Goal: Task Accomplishment & Management: Complete application form

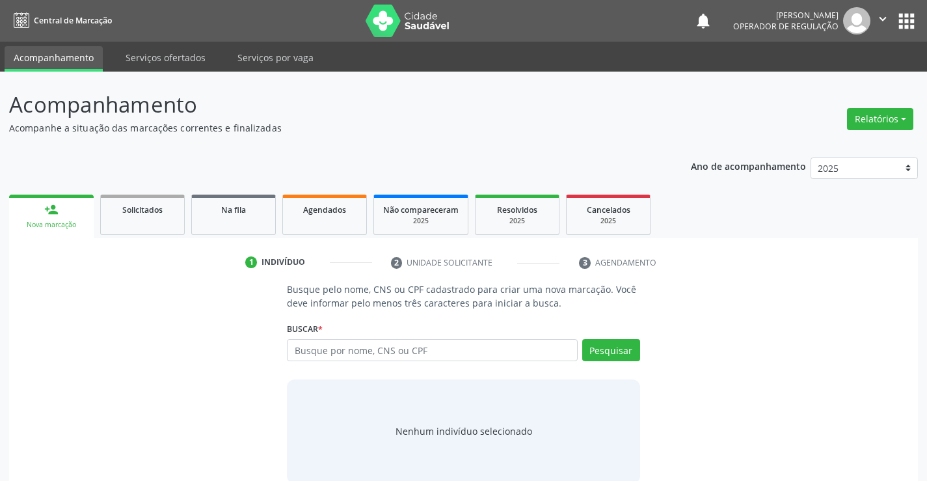
click at [377, 353] on input "text" at bounding box center [432, 350] width 290 height 22
type input "701205042926616"
click at [620, 347] on button "Pesquisar" at bounding box center [611, 350] width 58 height 22
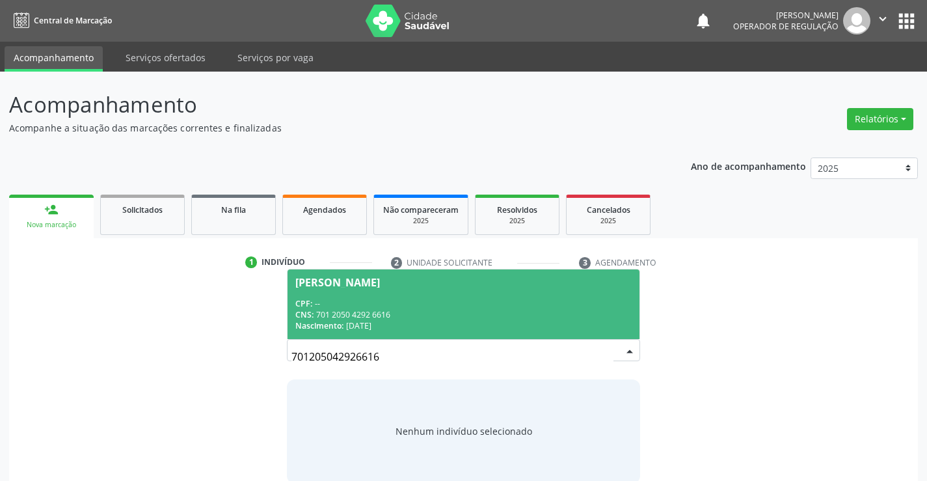
click at [398, 303] on div "CPF: --" at bounding box center [463, 303] width 336 height 11
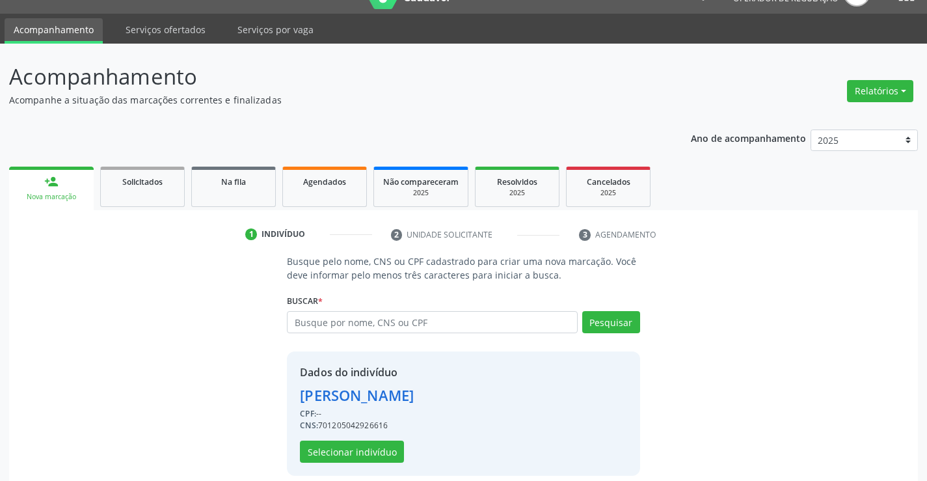
scroll to position [41, 0]
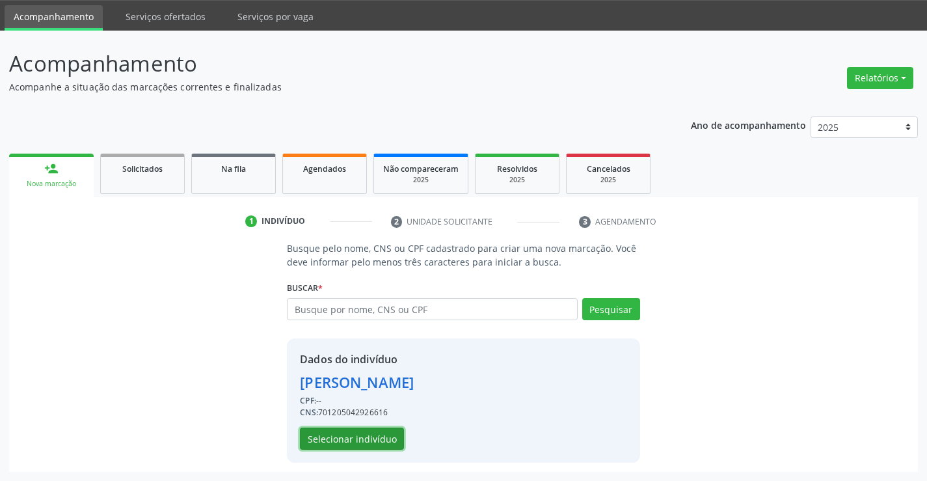
click at [347, 439] on button "Selecionar indivíduo" at bounding box center [352, 439] width 104 height 22
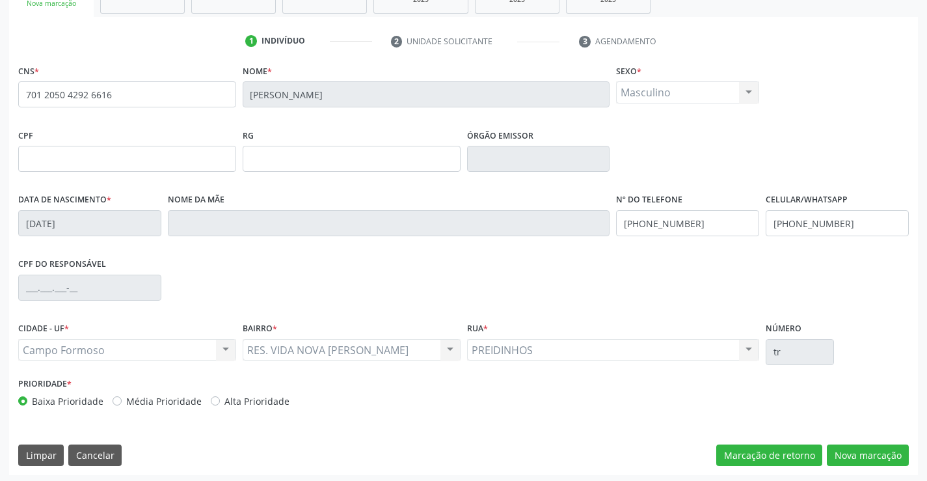
scroll to position [224, 0]
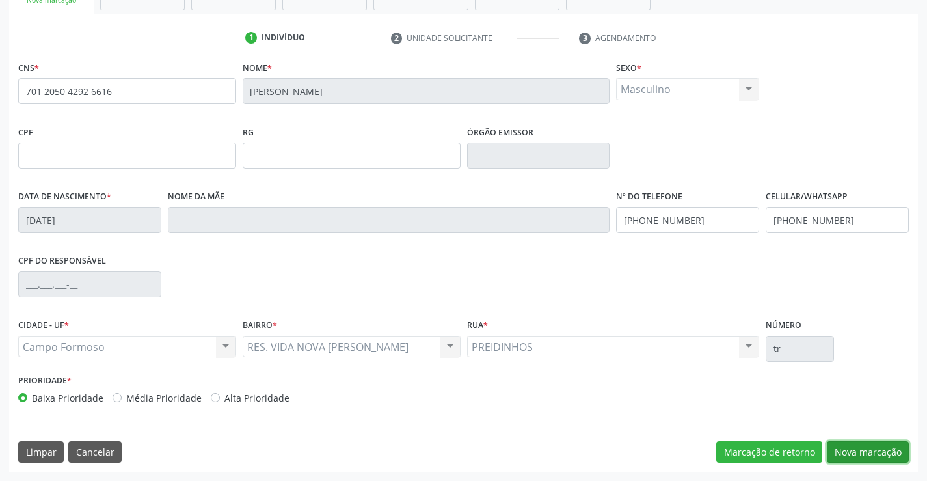
click at [862, 448] on button "Nova marcação" at bounding box center [868, 452] width 82 height 22
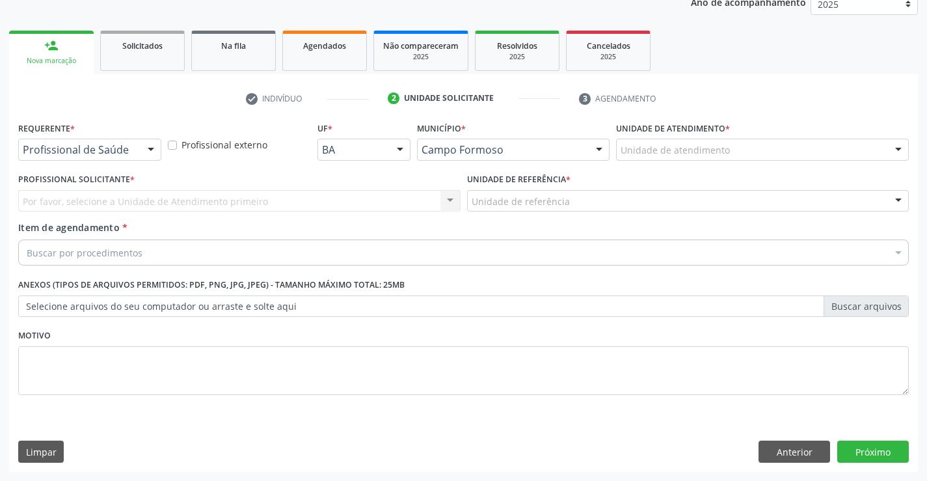
scroll to position [164, 0]
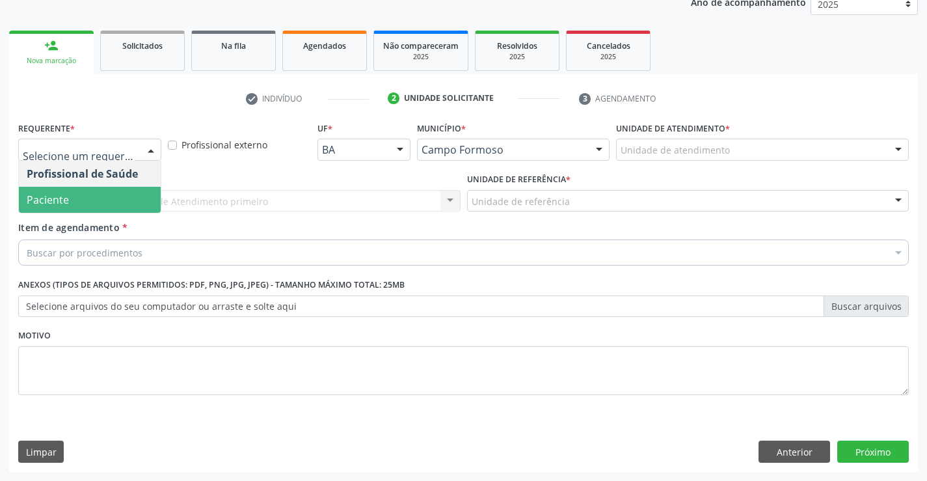
click at [96, 202] on span "Paciente" at bounding box center [90, 200] width 142 height 26
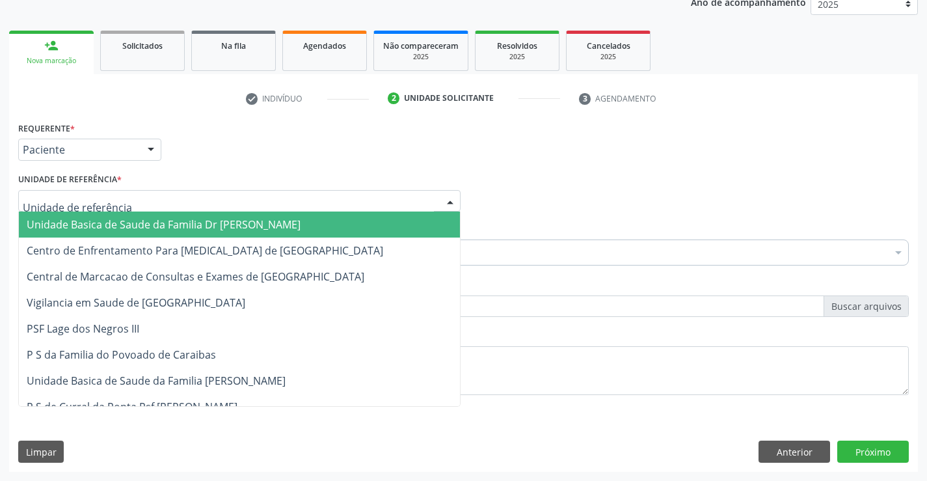
click at [143, 225] on span "Unidade Basica de Saude da Familia Dr [PERSON_NAME]" at bounding box center [164, 224] width 274 height 14
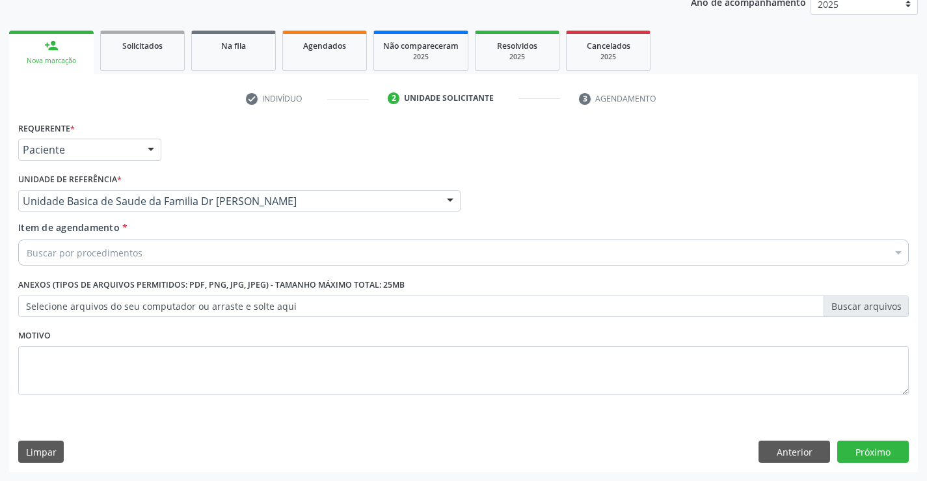
click at [140, 253] on div "Buscar por procedimentos" at bounding box center [463, 252] width 891 height 26
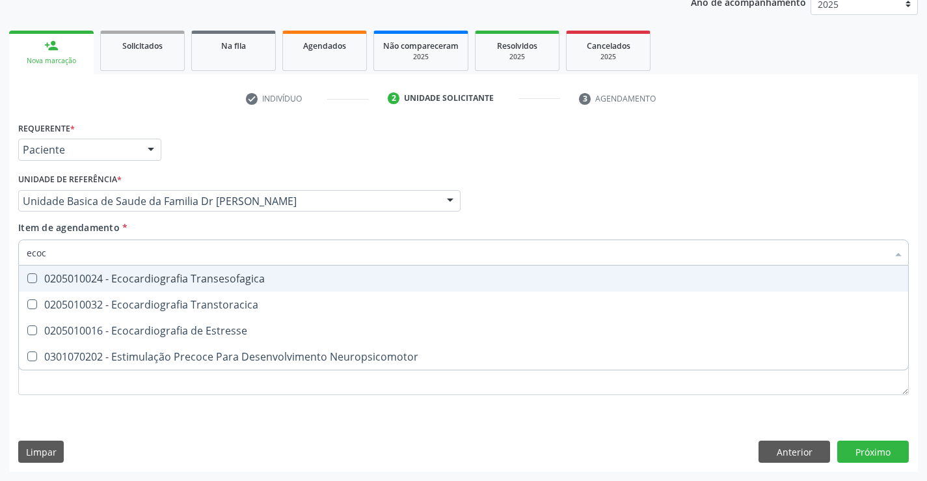
type input "ecoca"
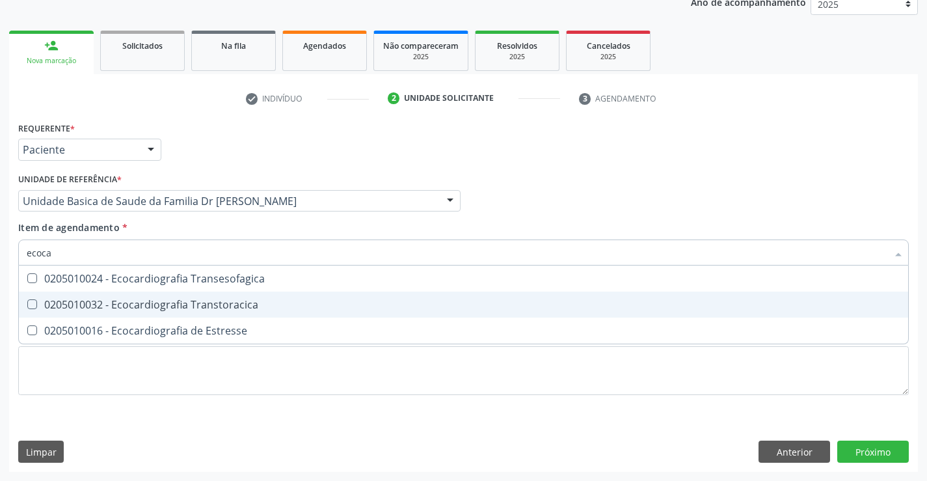
click at [158, 303] on div "0205010032 - Ecocardiografia Transtoracica" at bounding box center [464, 304] width 874 height 10
checkbox Transtoracica "true"
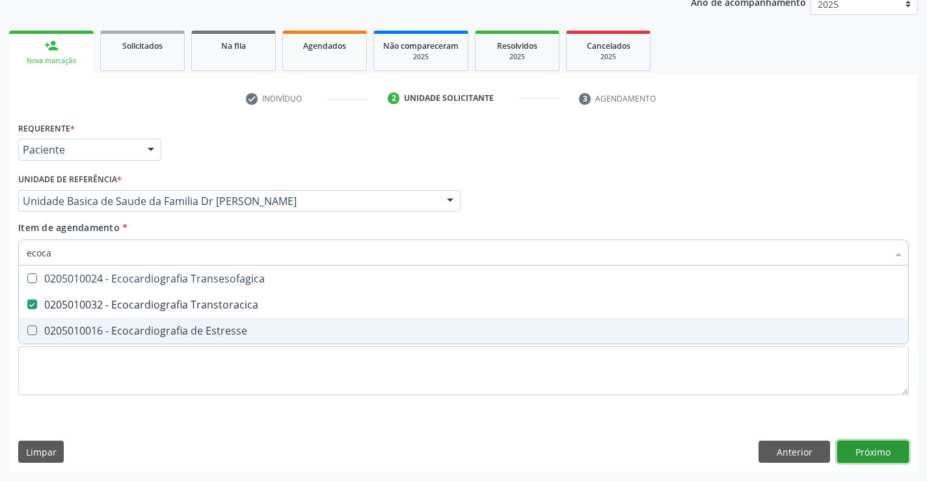
click at [864, 447] on div "Requerente * Paciente Profissional de Saúde Paciente Nenhum resultado encontrad…" at bounding box center [463, 294] width 909 height 353
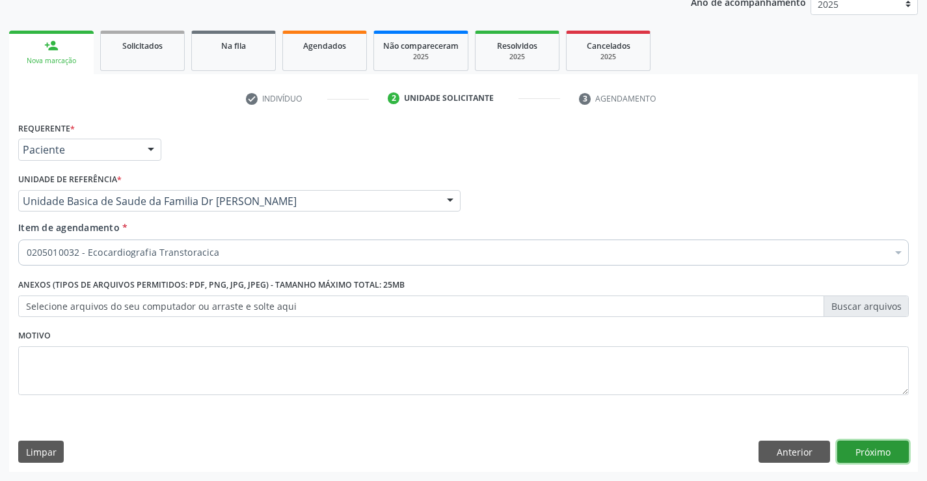
click at [878, 449] on button "Próximo" at bounding box center [873, 452] width 72 height 22
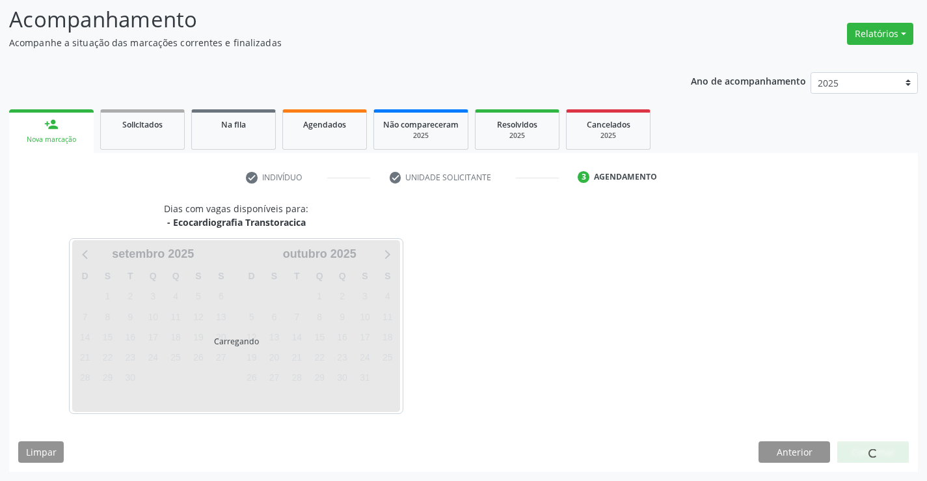
scroll to position [85, 0]
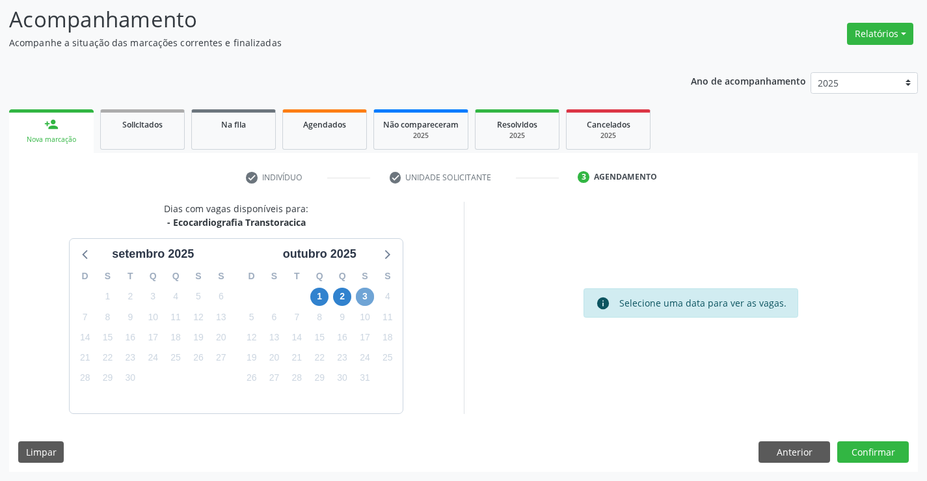
click at [362, 290] on span "3" at bounding box center [365, 297] width 18 height 18
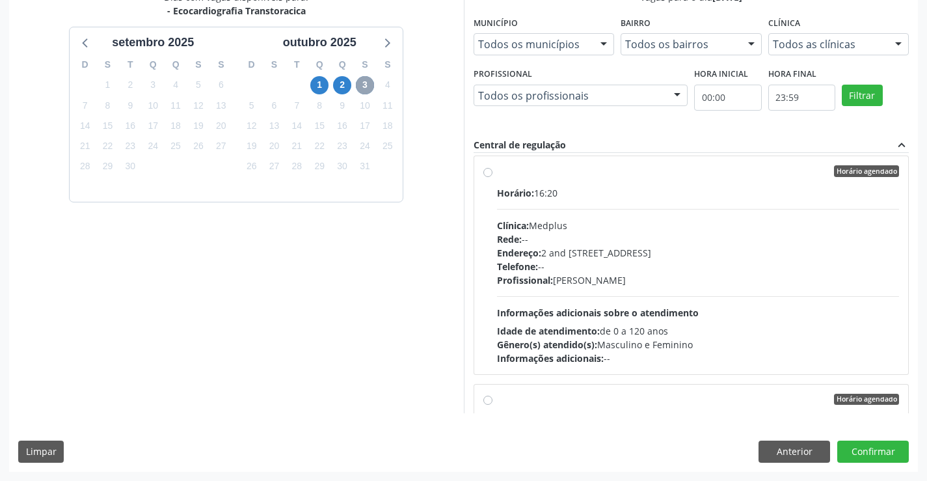
scroll to position [0, 0]
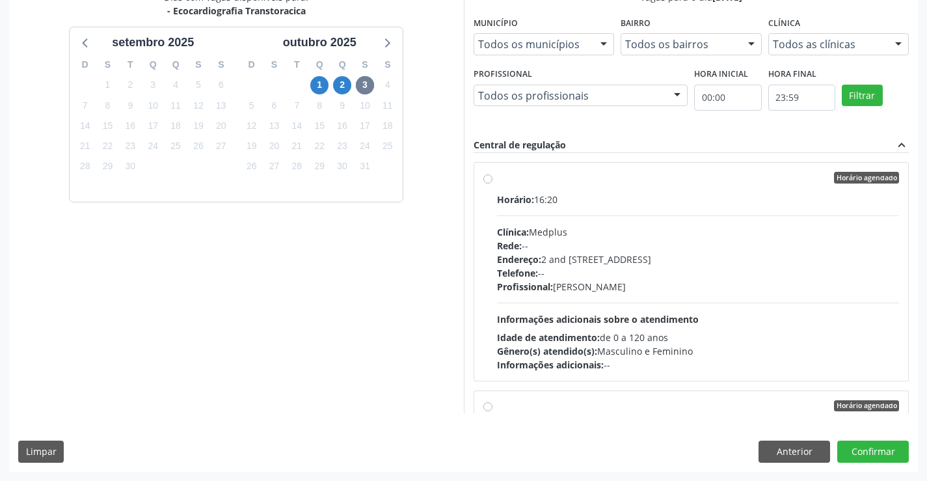
click at [593, 186] on label "Horário agendado Horário: 16:20 Clínica: Medplus Rede: -- Endereço: 2 and [STRE…" at bounding box center [698, 272] width 403 height 200
click at [493, 184] on input "Horário agendado Horário: 16:20 Clínica: Medplus Rede: -- Endereço: 2 and [STRE…" at bounding box center [487, 178] width 9 height 12
radio input "true"
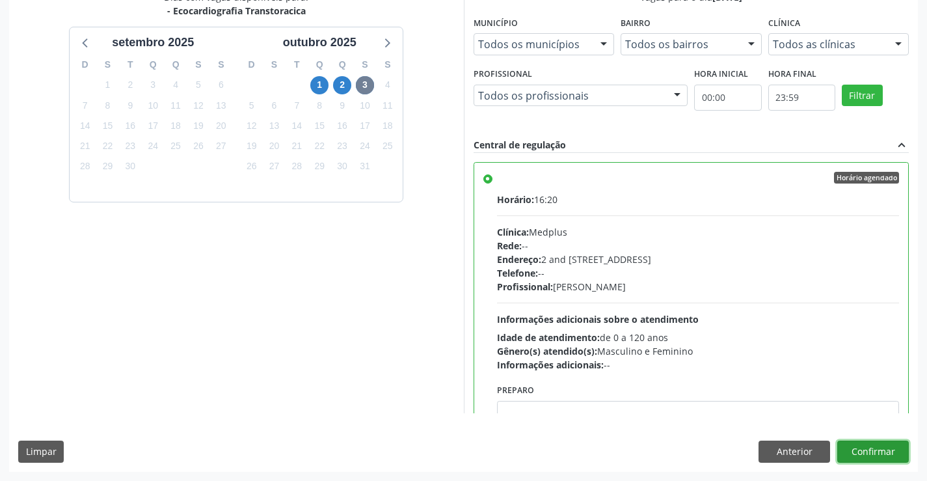
click at [871, 450] on button "Confirmar" at bounding box center [873, 452] width 72 height 22
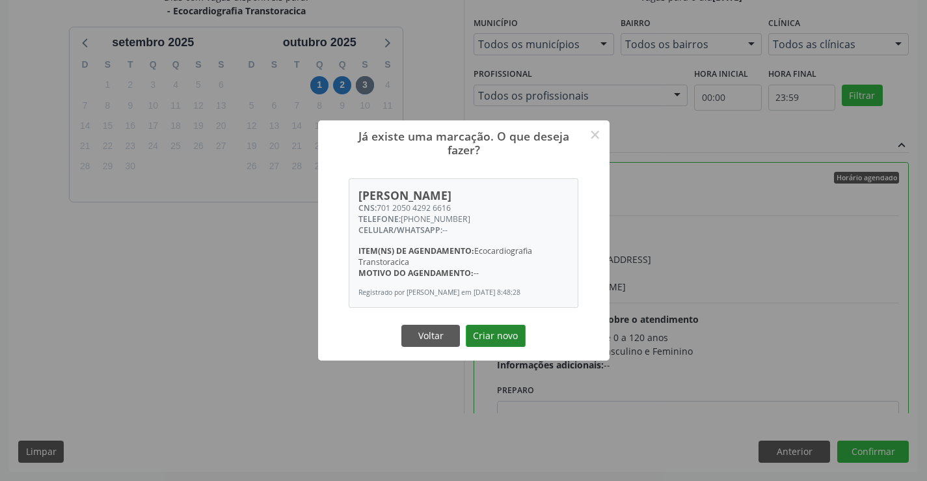
click at [498, 338] on button "Criar novo" at bounding box center [496, 336] width 60 height 22
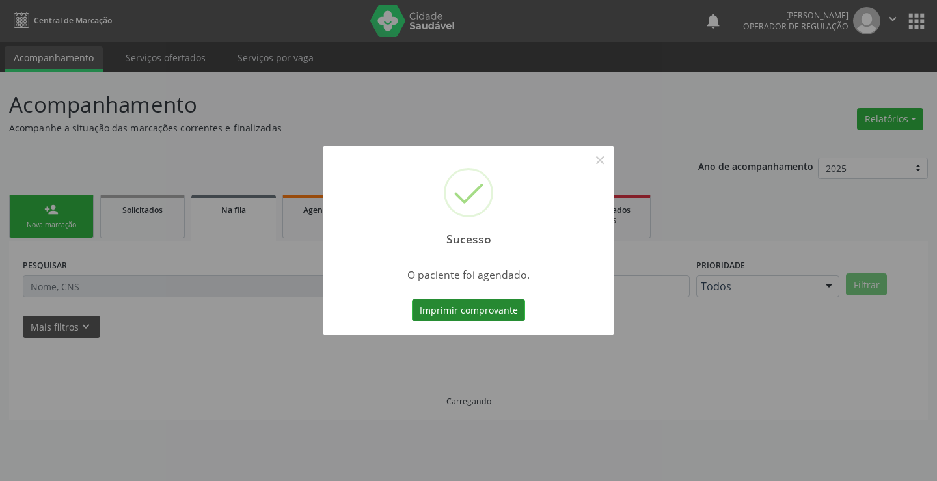
click at [490, 308] on button "Imprimir comprovante" at bounding box center [468, 310] width 113 height 22
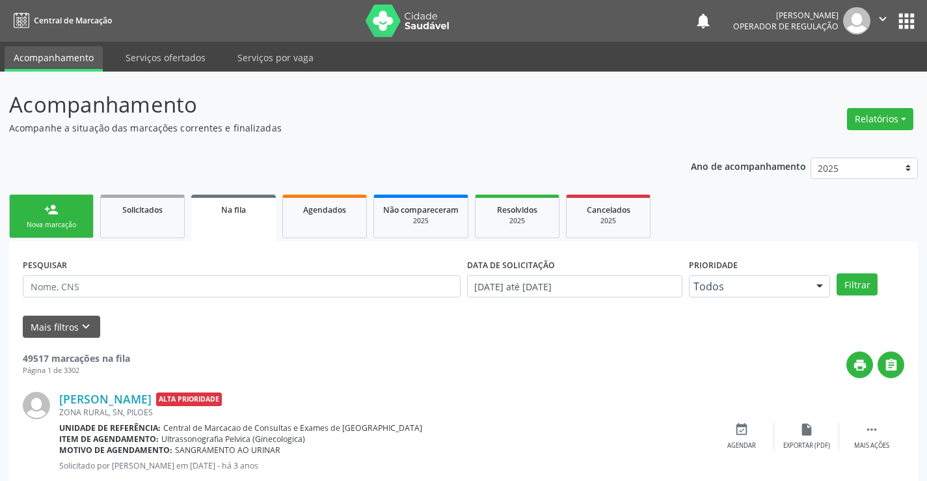
click at [66, 222] on div "Nova marcação" at bounding box center [51, 225] width 65 height 10
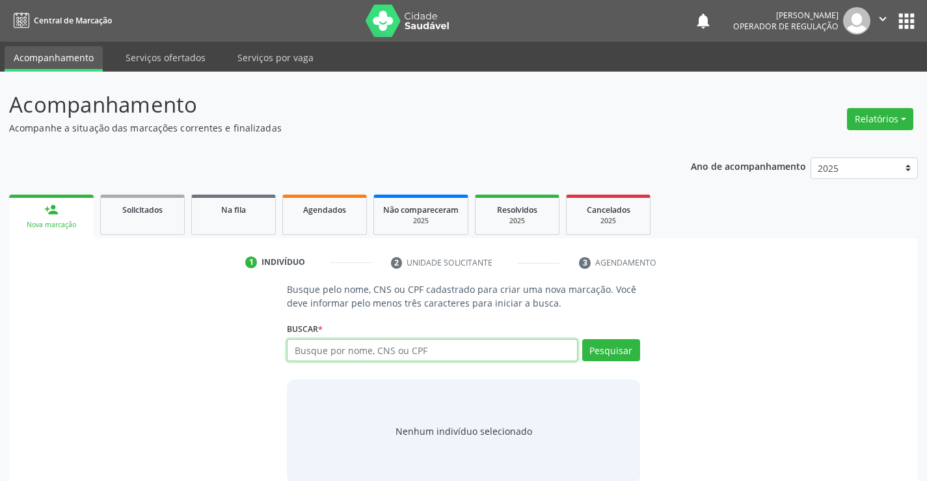
click at [454, 351] on input "text" at bounding box center [432, 350] width 290 height 22
type input "700002351000107"
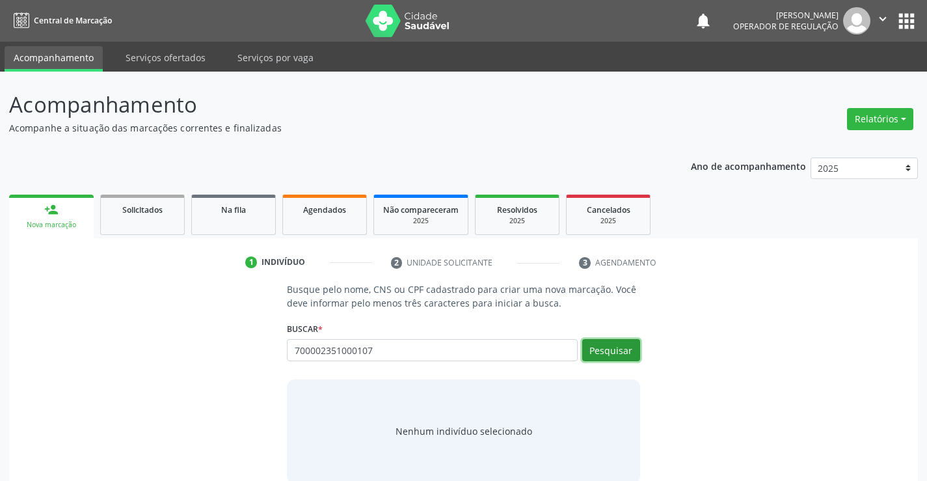
click at [624, 347] on button "Pesquisar" at bounding box center [611, 350] width 58 height 22
type input "700002351000107"
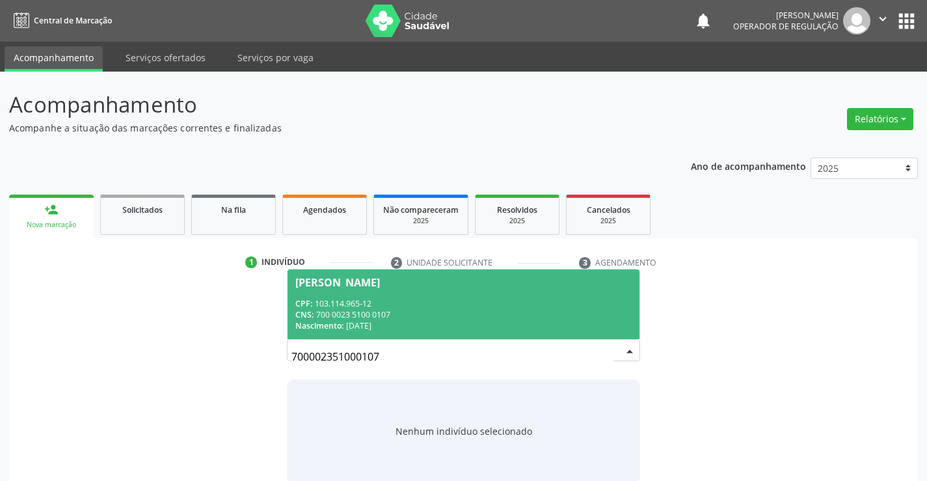
click at [386, 288] on span "[PERSON_NAME] CPF: 103.114.965-12 CNS: 700 0023 5100 0107 Nascimento: [DATE]" at bounding box center [463, 304] width 351 height 70
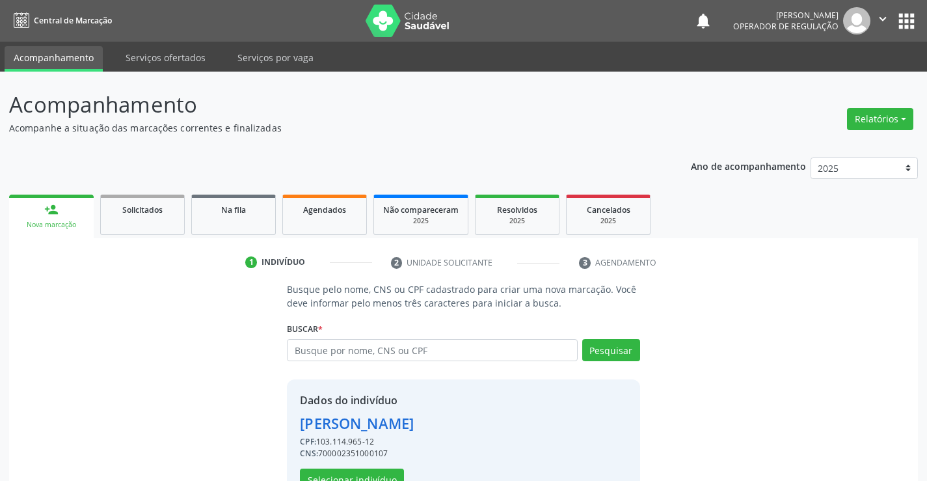
scroll to position [41, 0]
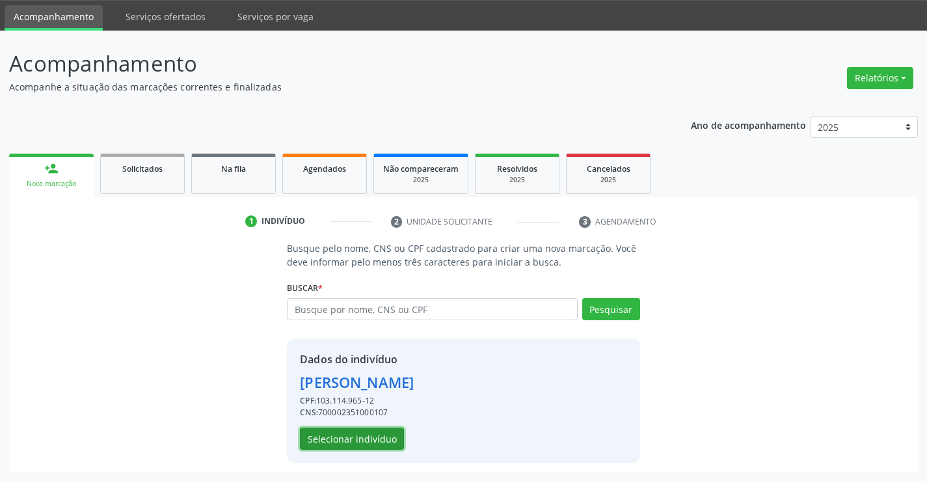
click at [334, 431] on button "Selecionar indivíduo" at bounding box center [352, 439] width 104 height 22
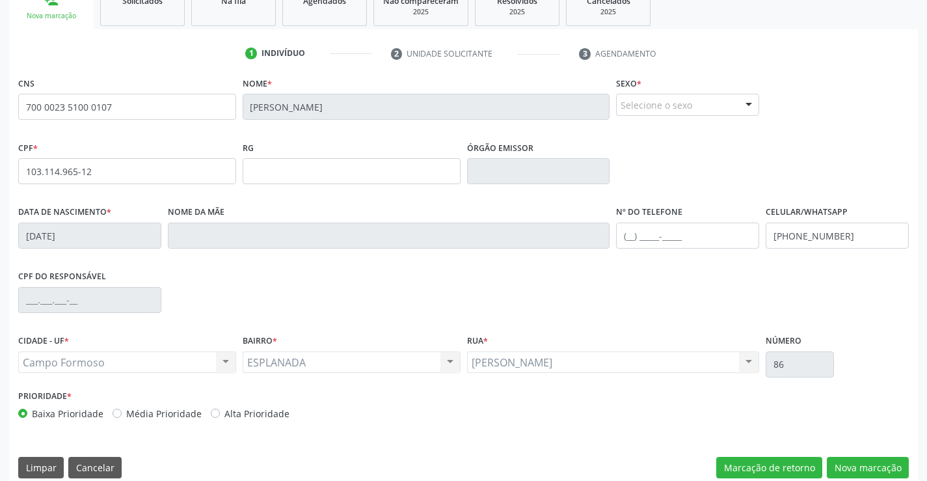
scroll to position [224, 0]
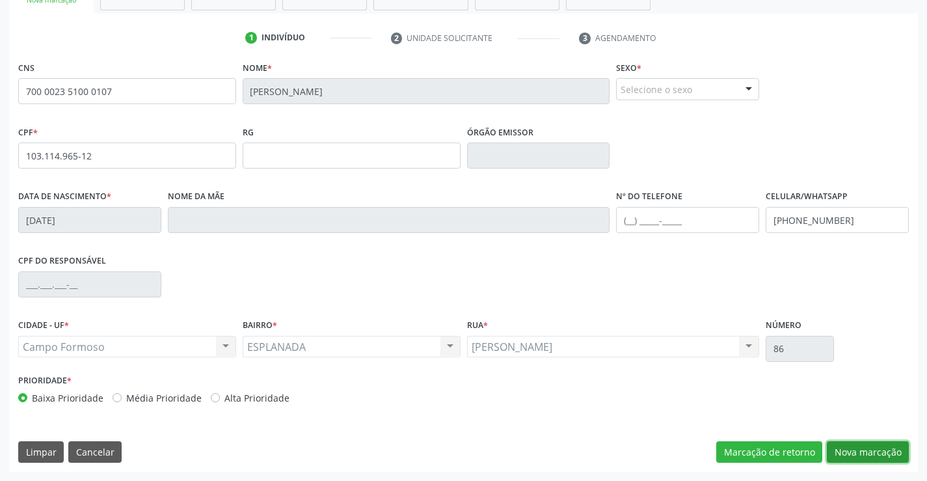
click at [862, 447] on button "Nova marcação" at bounding box center [868, 452] width 82 height 22
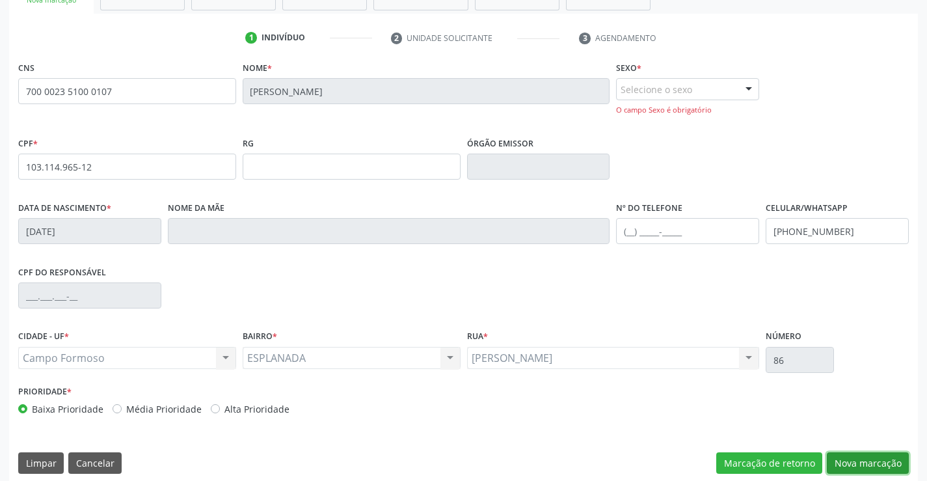
click at [874, 465] on button "Nova marcação" at bounding box center [868, 463] width 82 height 22
click at [682, 88] on div "Selecione o sexo" at bounding box center [687, 89] width 143 height 22
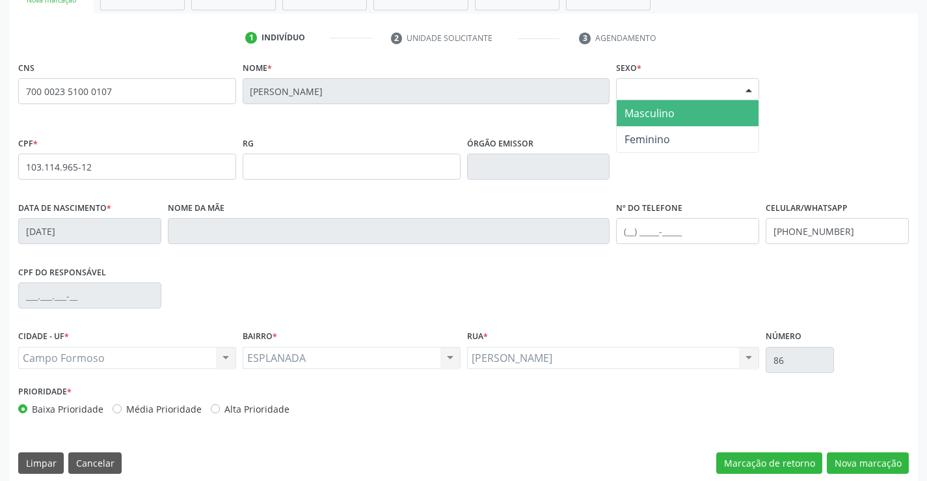
click at [658, 111] on span "Masculino" at bounding box center [650, 113] width 50 height 14
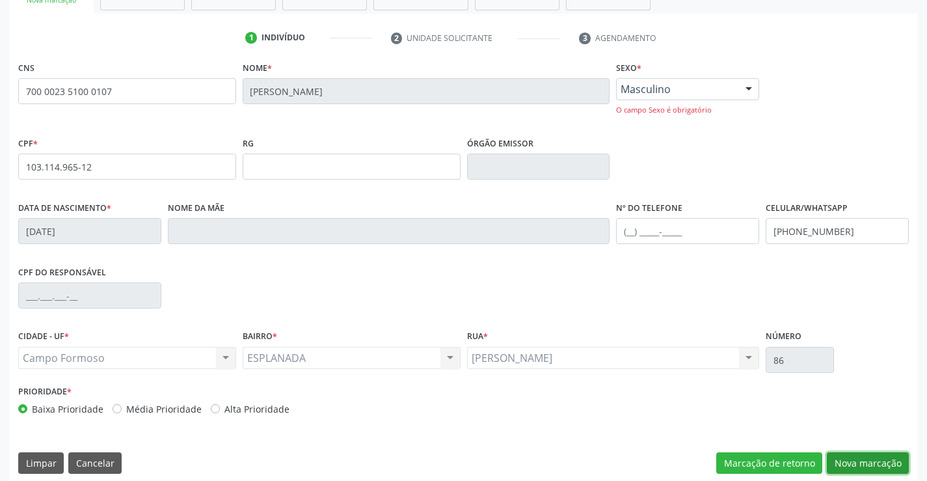
click at [871, 466] on button "Nova marcação" at bounding box center [868, 463] width 82 height 22
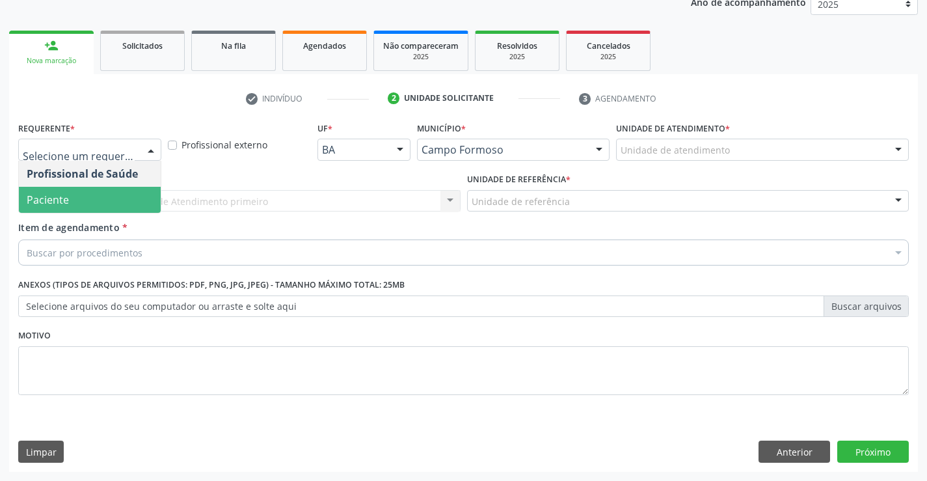
click at [88, 197] on span "Paciente" at bounding box center [90, 200] width 142 height 26
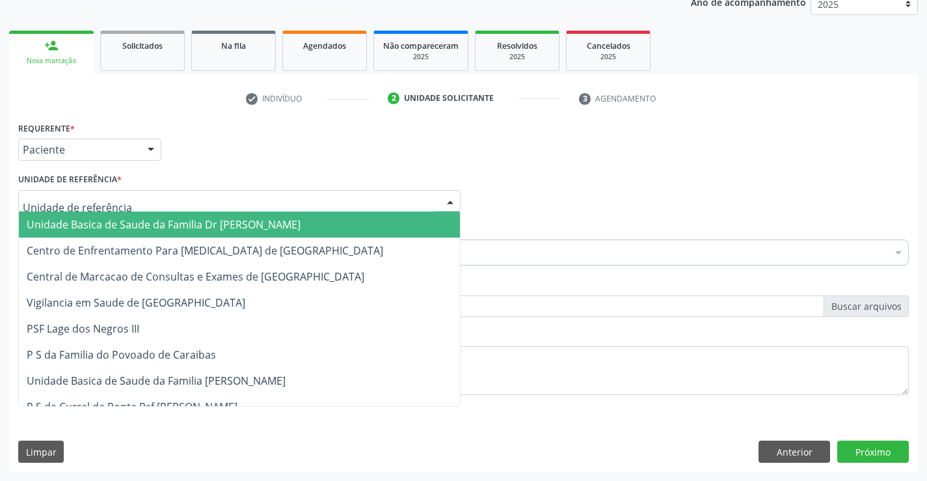
click at [132, 221] on span "Unidade Basica de Saude da Familia Dr [PERSON_NAME]" at bounding box center [164, 224] width 274 height 14
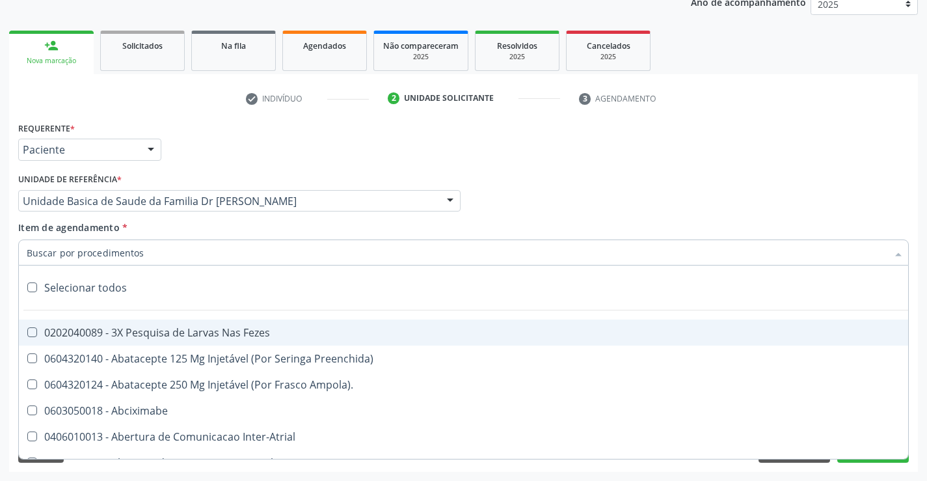
click at [142, 256] on div at bounding box center [463, 252] width 891 height 26
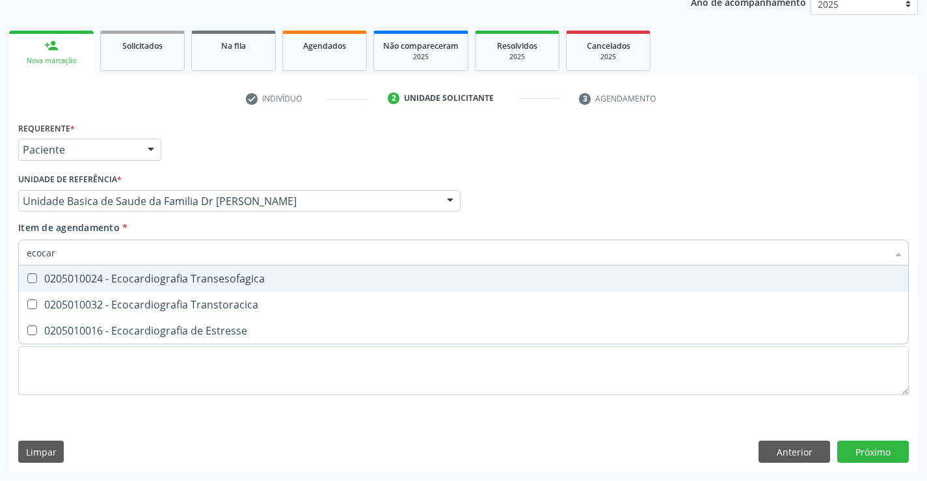
type input "ecocard"
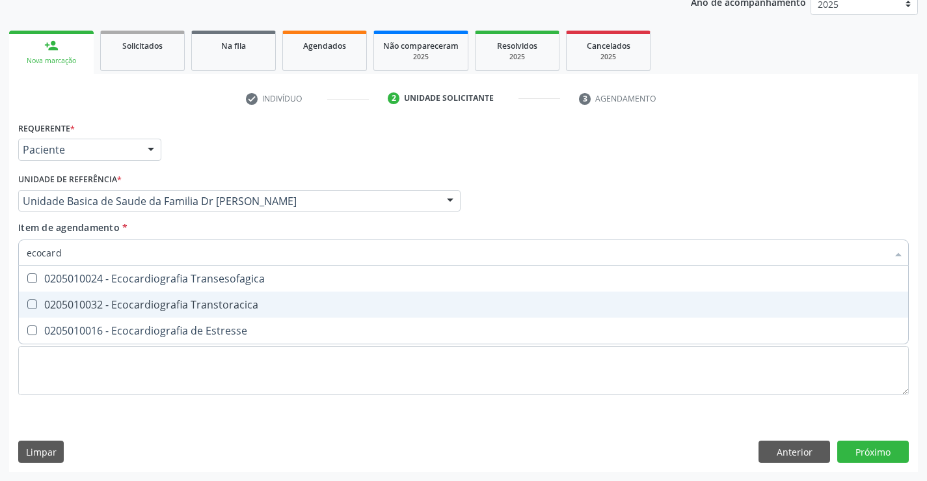
click at [194, 307] on div "0205010032 - Ecocardiografia Transtoracica" at bounding box center [464, 304] width 874 height 10
checkbox Transtoracica "true"
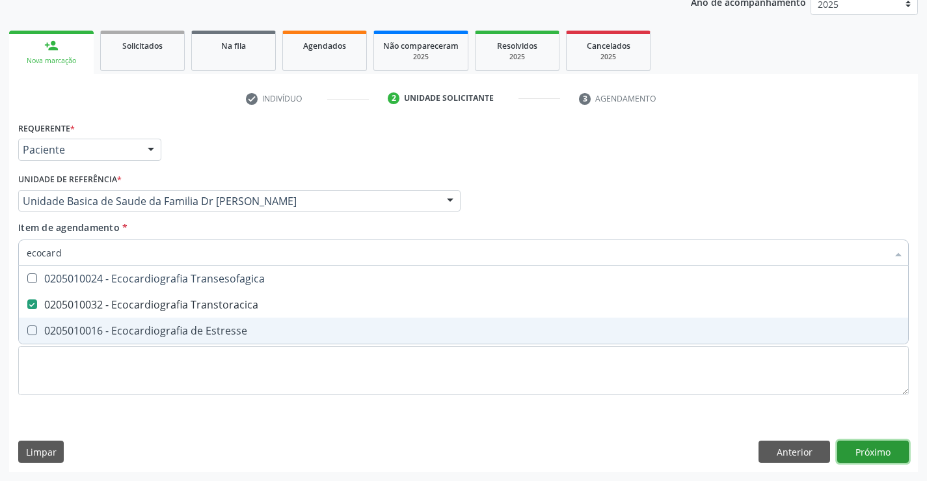
click at [865, 446] on div "Requerente * Paciente Profissional de Saúde Paciente Nenhum resultado encontrad…" at bounding box center [463, 294] width 909 height 353
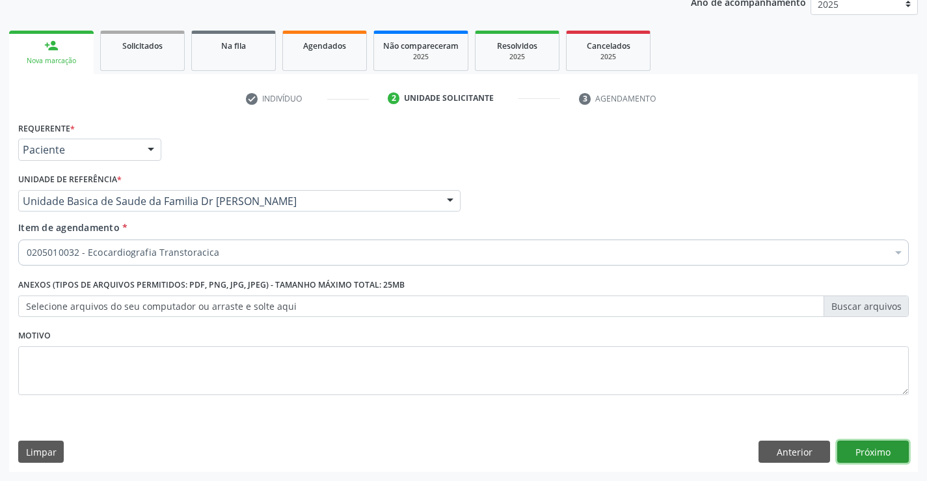
click at [865, 446] on button "Próximo" at bounding box center [873, 452] width 72 height 22
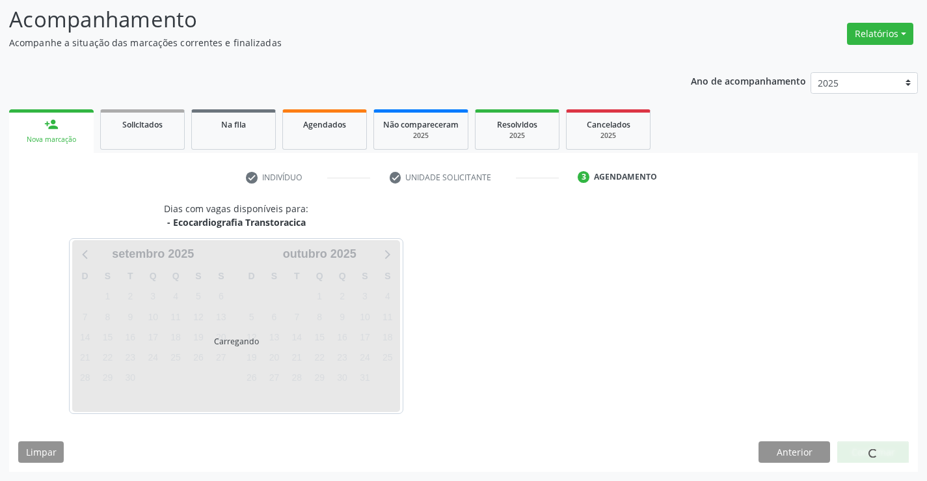
scroll to position [85, 0]
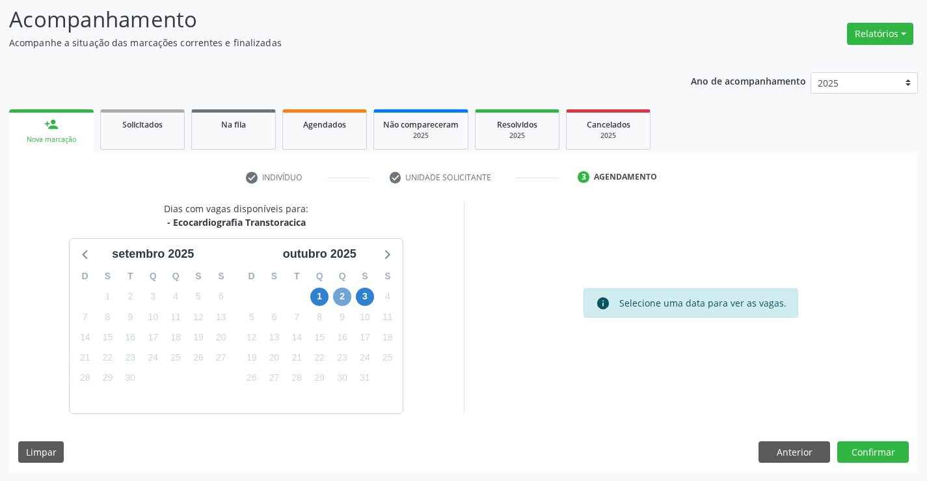
click at [344, 292] on span "2" at bounding box center [342, 297] width 18 height 18
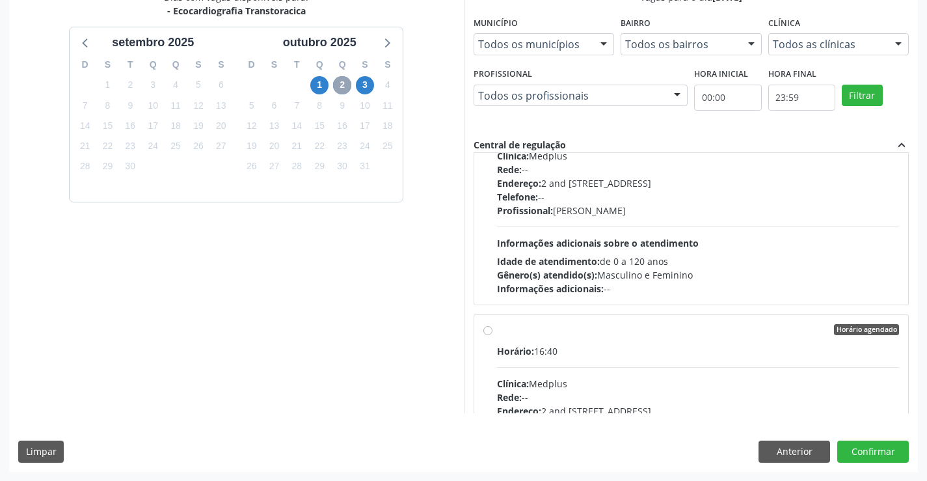
scroll to position [0, 0]
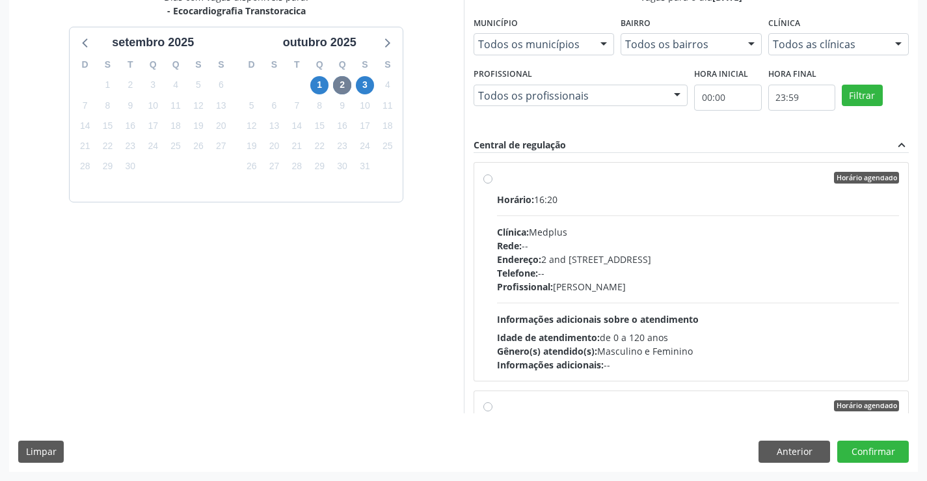
click at [624, 181] on div "Horário agendado" at bounding box center [698, 178] width 403 height 12
click at [493, 181] on input "Horário agendado Horário: 16:20 Clínica: Medplus Rede: -- Endereço: 2 and [STRE…" at bounding box center [487, 178] width 9 height 12
radio input "true"
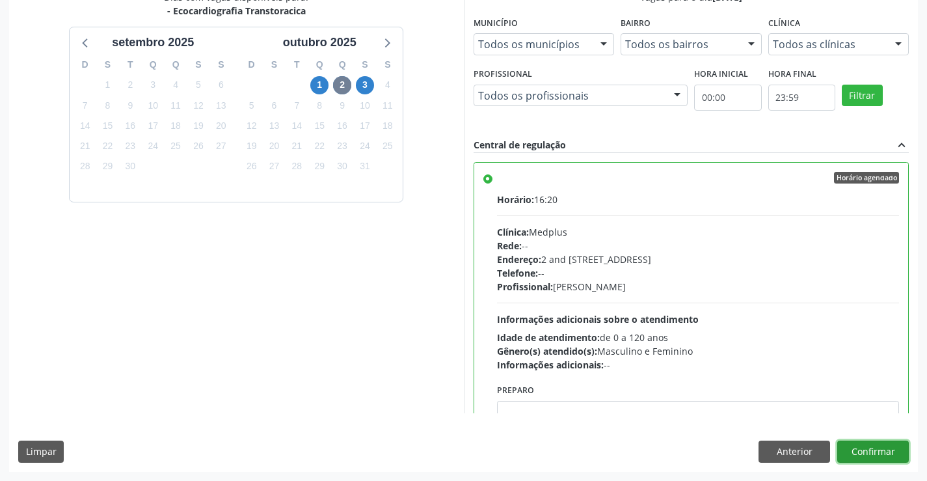
click at [865, 448] on button "Confirmar" at bounding box center [873, 452] width 72 height 22
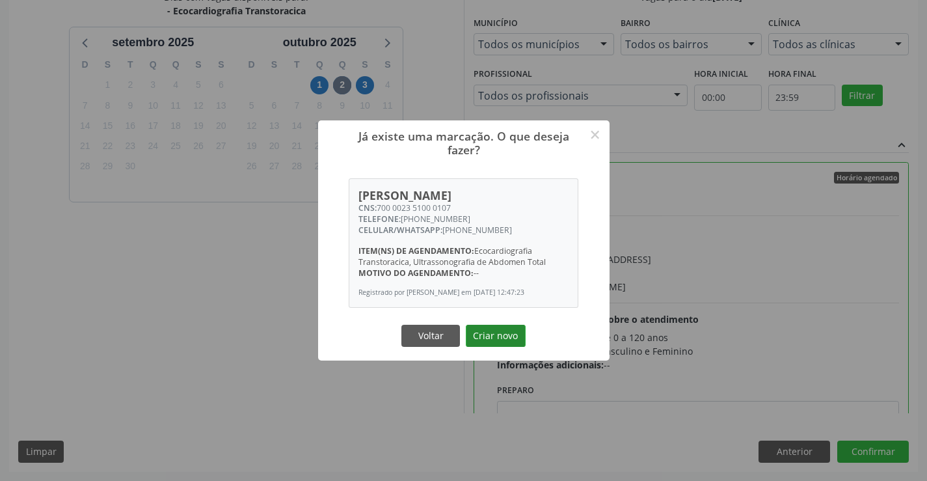
click at [497, 338] on button "Criar novo" at bounding box center [496, 336] width 60 height 22
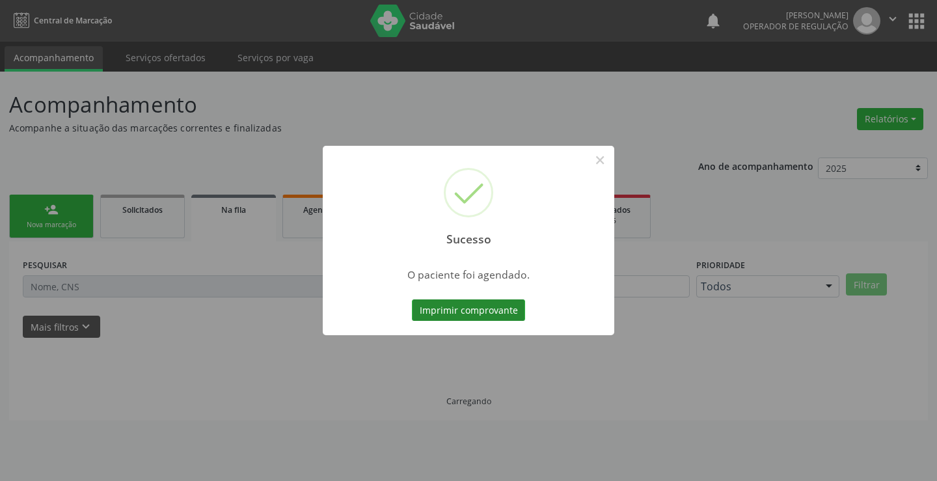
click at [491, 310] on button "Imprimir comprovante" at bounding box center [468, 310] width 113 height 22
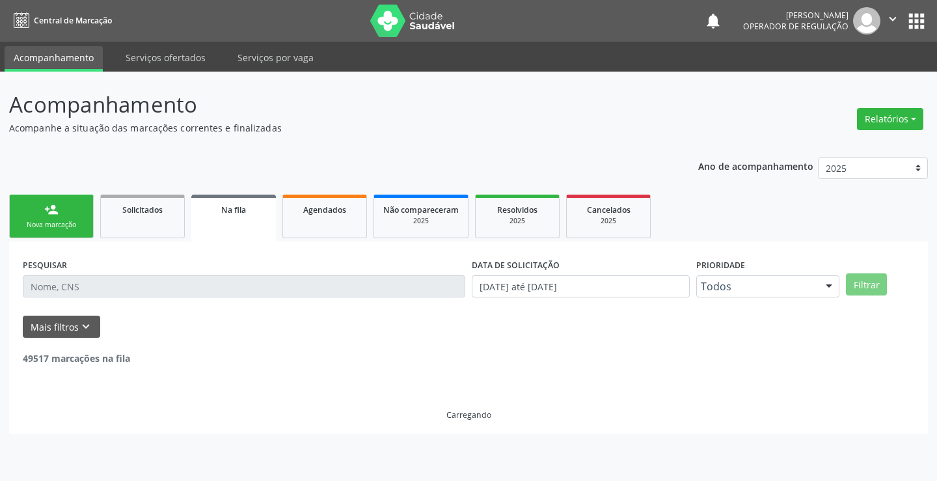
click at [57, 223] on div "Nova marcação" at bounding box center [51, 225] width 65 height 10
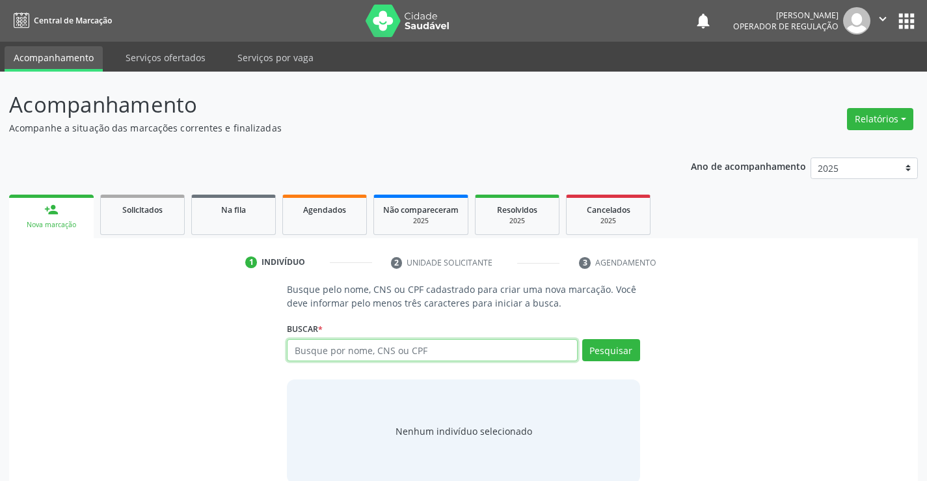
click at [452, 353] on input "text" at bounding box center [432, 350] width 290 height 22
type input "708003806463921"
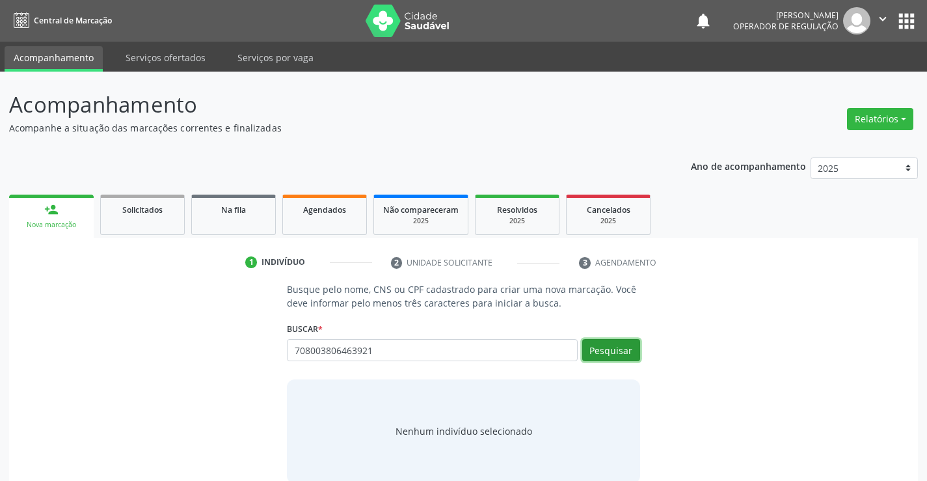
click at [618, 348] on button "Pesquisar" at bounding box center [611, 350] width 58 height 22
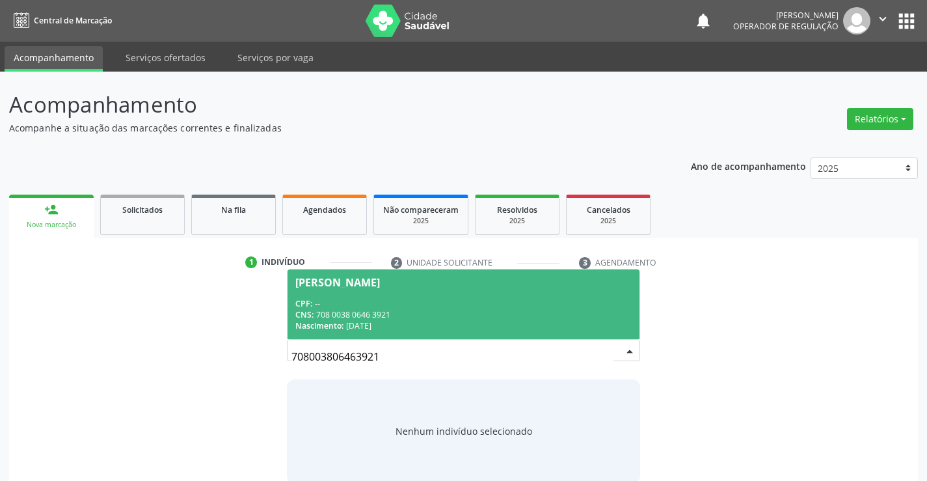
click at [480, 295] on span "[PERSON_NAME] CPF: -- CNS: 708 0038 0646 3921 Nascimento: [DATE]" at bounding box center [463, 304] width 351 height 70
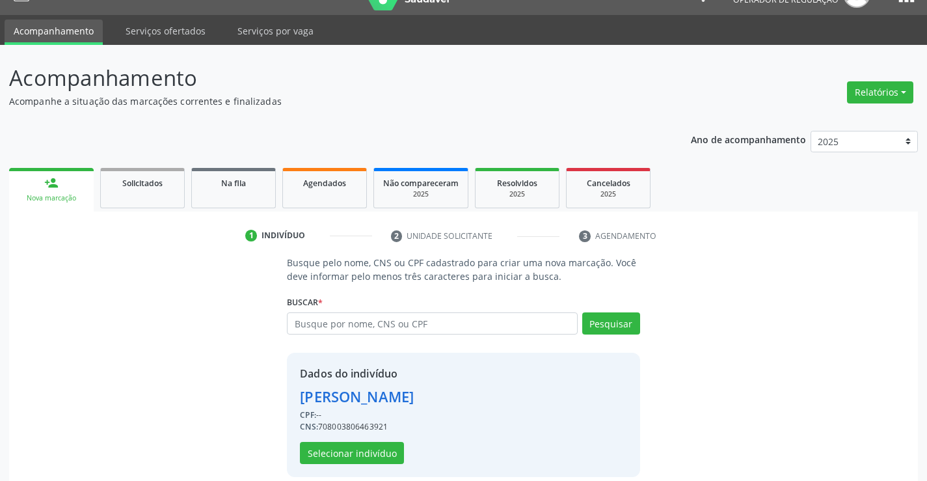
scroll to position [41, 0]
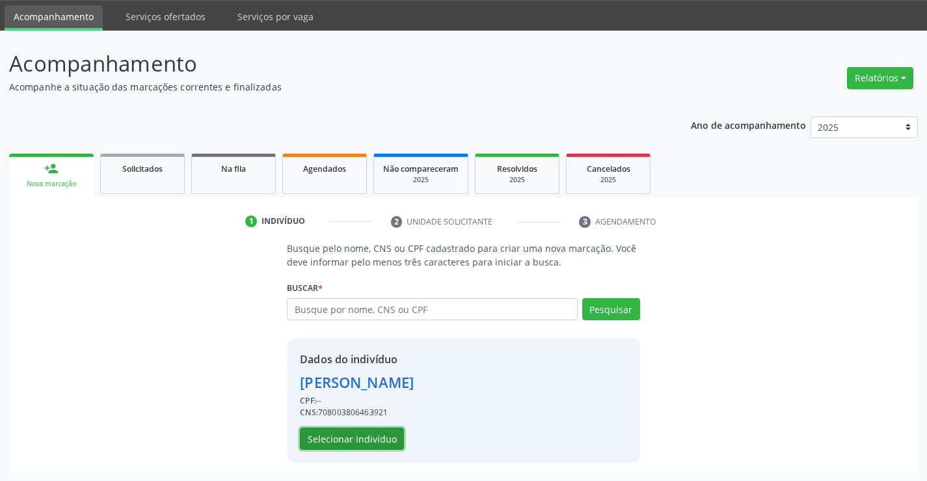
click at [361, 433] on button "Selecionar indivíduo" at bounding box center [352, 439] width 104 height 22
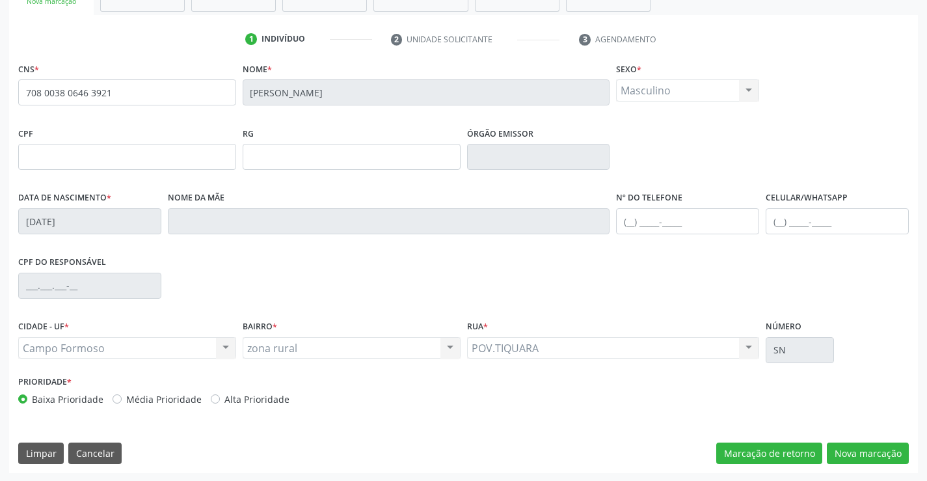
scroll to position [224, 0]
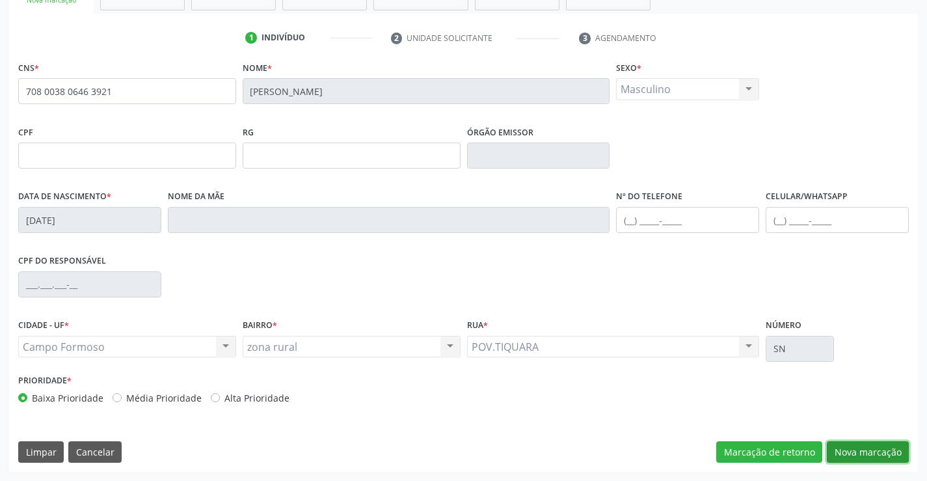
click at [873, 448] on button "Nova marcação" at bounding box center [868, 452] width 82 height 22
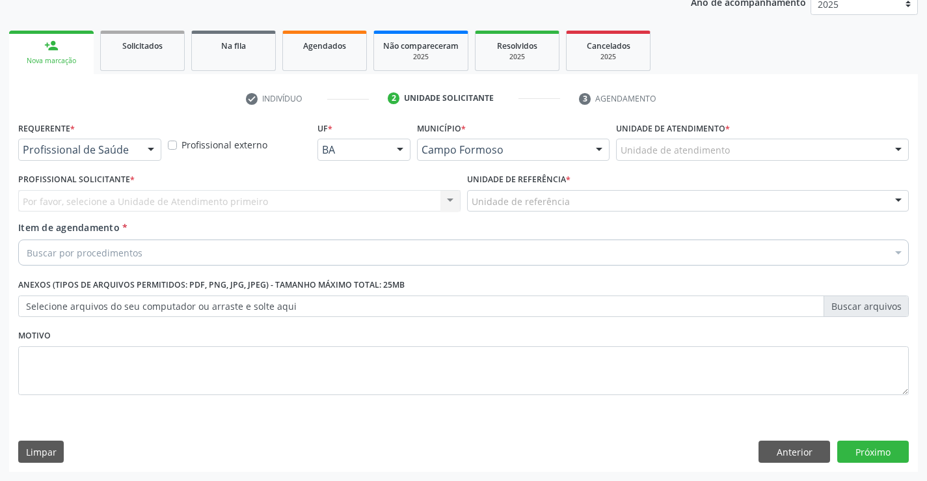
scroll to position [164, 0]
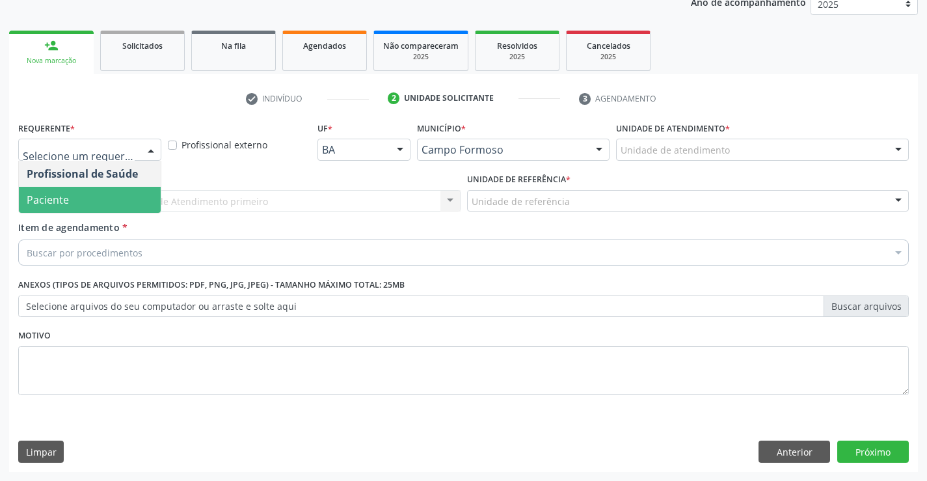
click at [66, 193] on span "Paciente" at bounding box center [48, 200] width 42 height 14
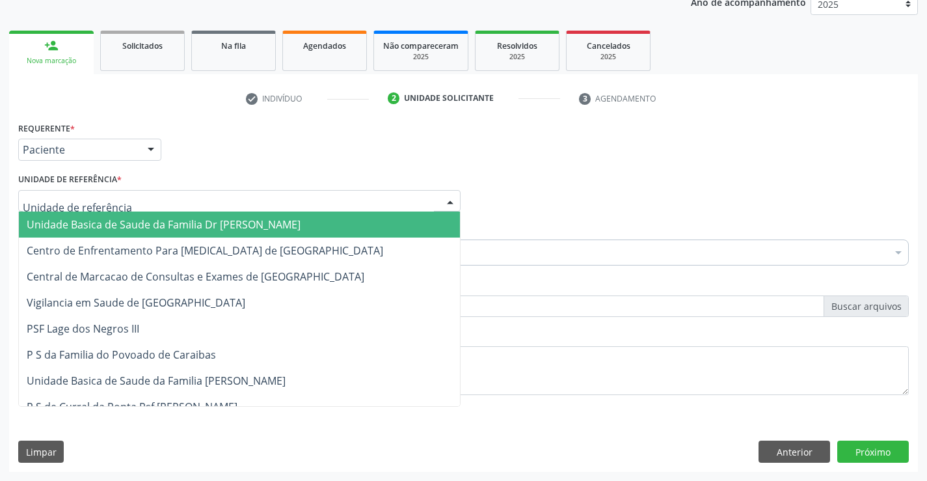
click at [99, 221] on span "Unidade Basica de Saude da Familia Dr [PERSON_NAME]" at bounding box center [164, 224] width 274 height 14
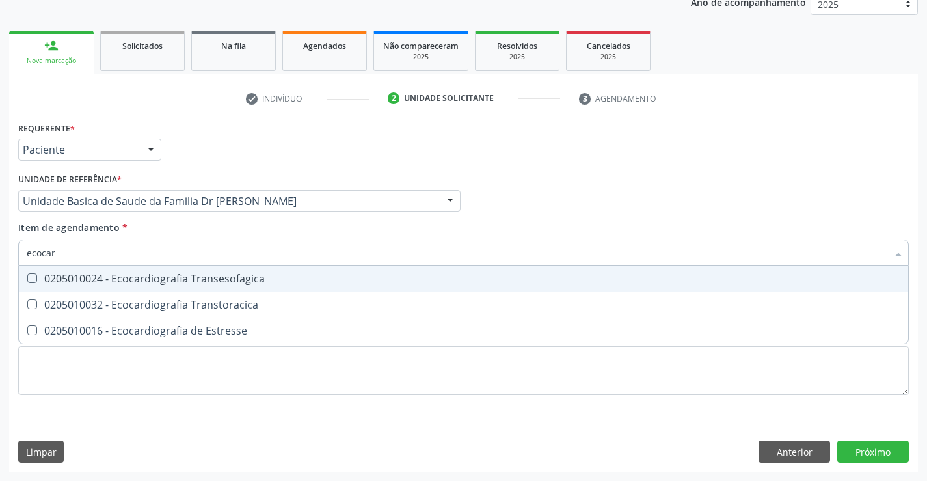
type input "ecocard"
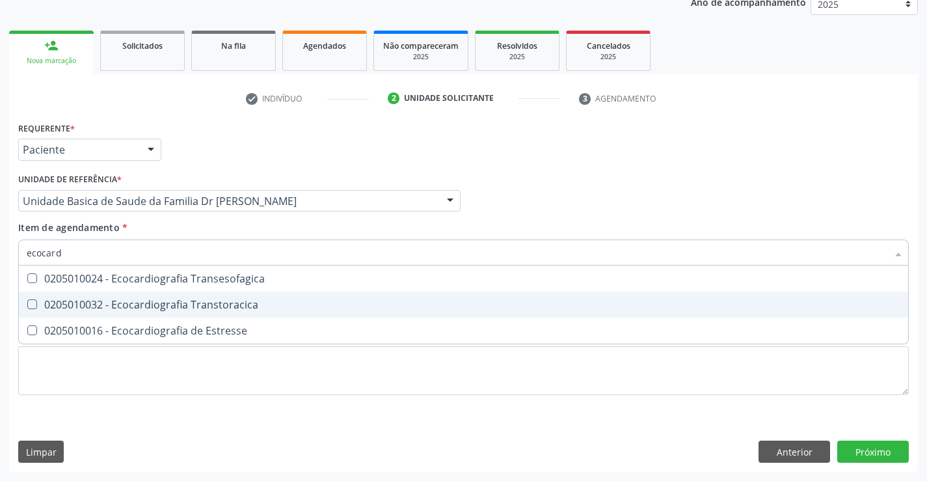
click at [193, 303] on div "0205010032 - Ecocardiografia Transtoracica" at bounding box center [464, 304] width 874 height 10
checkbox Transtoracica "true"
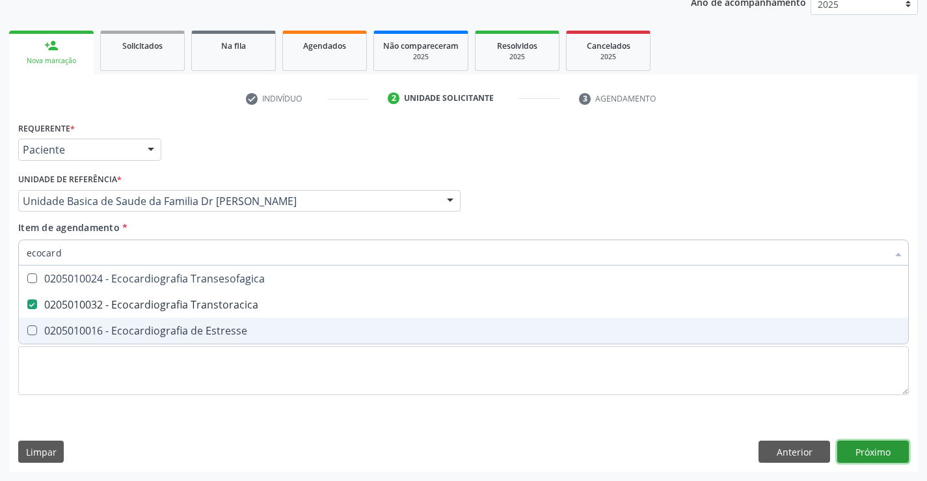
click at [875, 451] on div "Requerente * Paciente Profissional de Saúde Paciente Nenhum resultado encontrad…" at bounding box center [463, 294] width 909 height 353
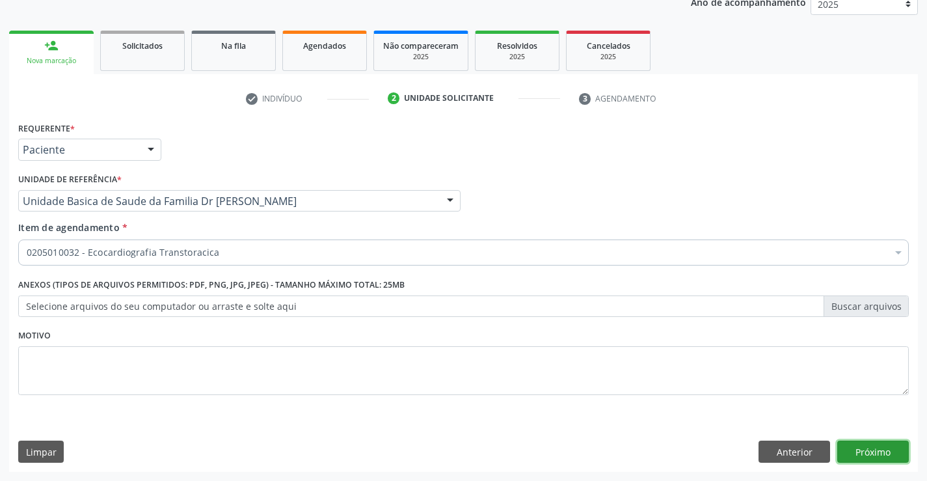
click at [875, 451] on button "Próximo" at bounding box center [873, 452] width 72 height 22
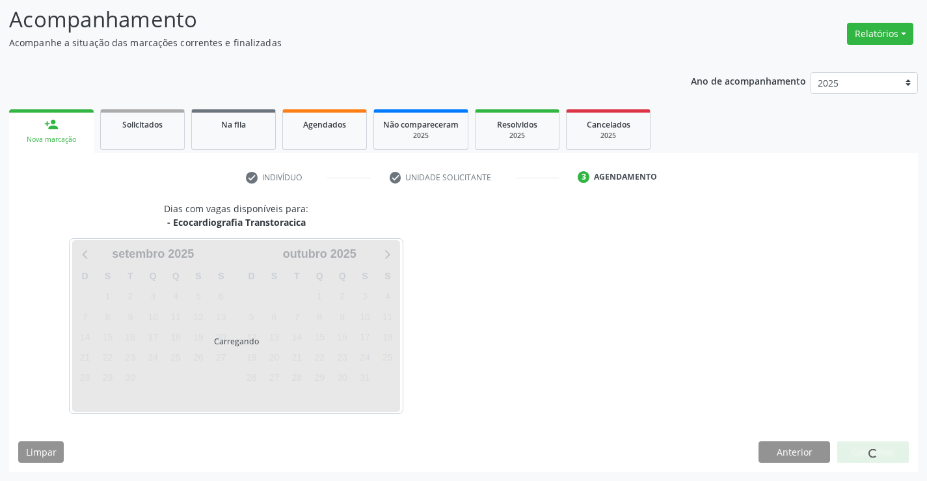
scroll to position [85, 0]
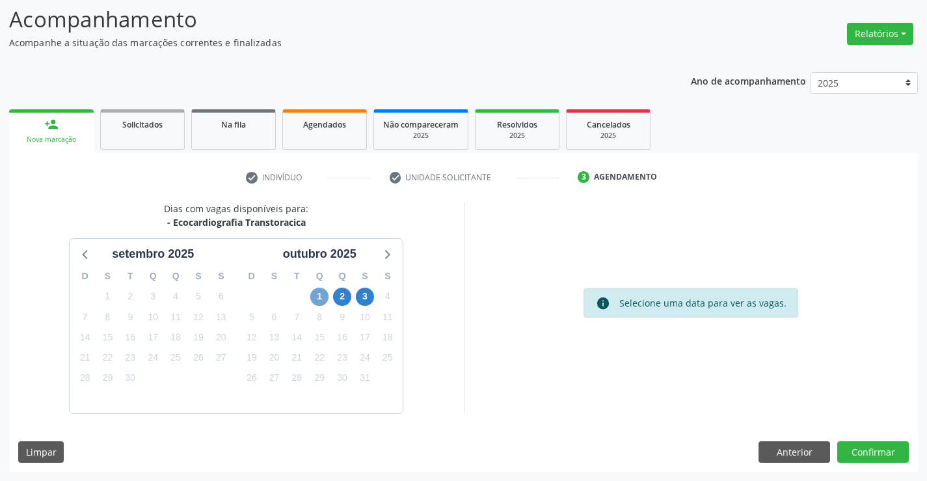
click at [318, 296] on span "1" at bounding box center [319, 297] width 18 height 18
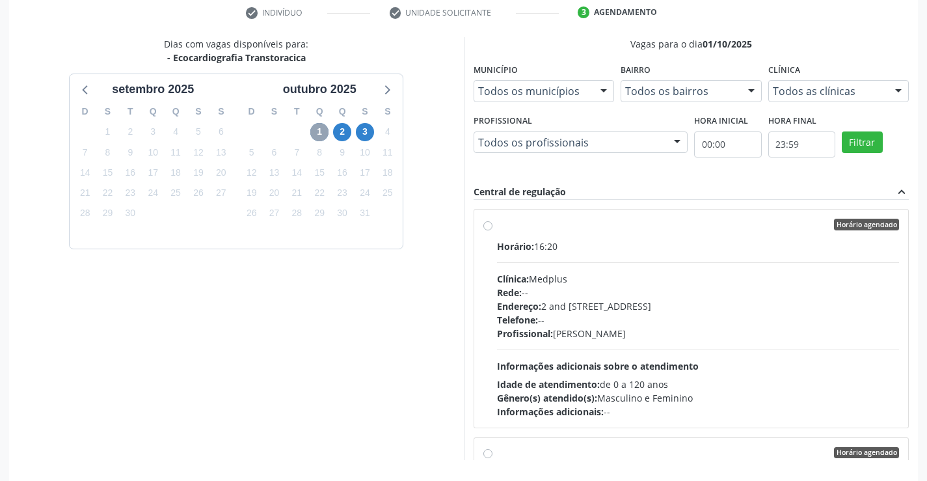
scroll to position [297, 0]
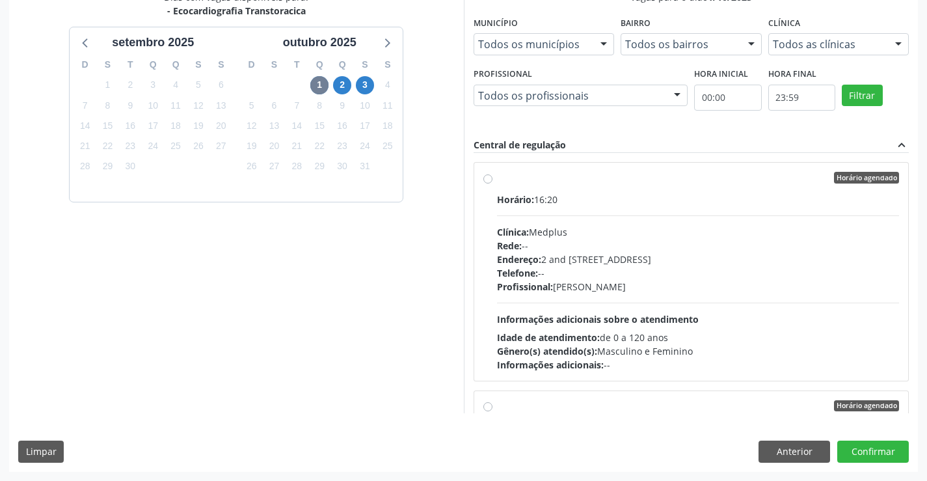
click at [612, 178] on div "Horário agendado" at bounding box center [698, 178] width 403 height 12
click at [493, 178] on input "Horário agendado Horário: 16:20 Clínica: Medplus Rede: -- Endereço: 2 and [STRE…" at bounding box center [487, 178] width 9 height 12
radio input "true"
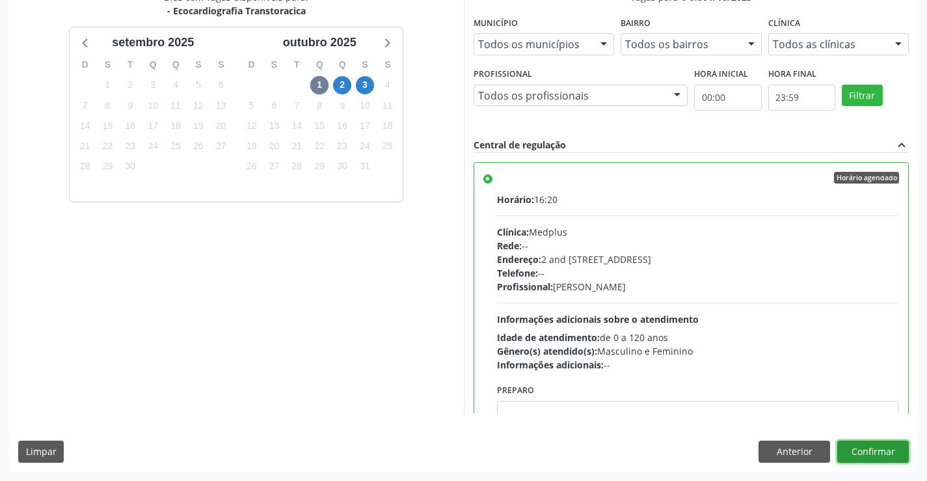
click at [869, 447] on button "Confirmar" at bounding box center [873, 452] width 72 height 22
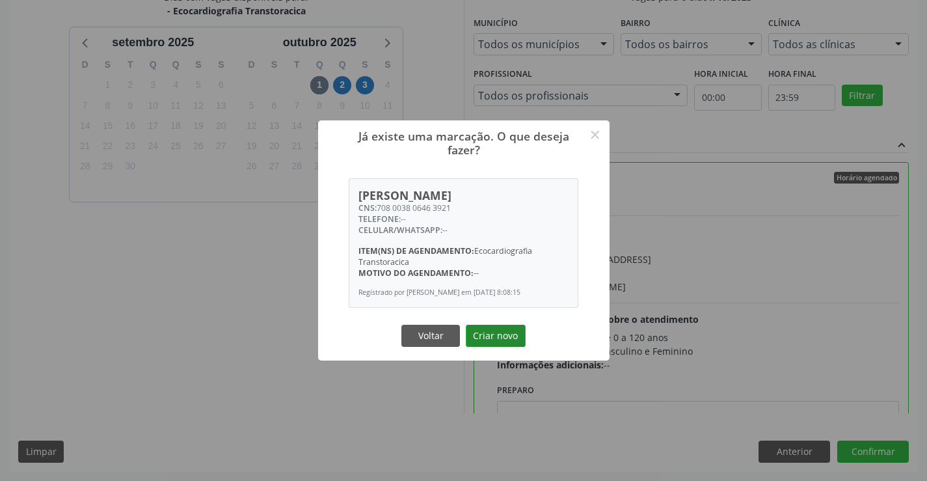
click at [489, 335] on button "Criar novo" at bounding box center [496, 336] width 60 height 22
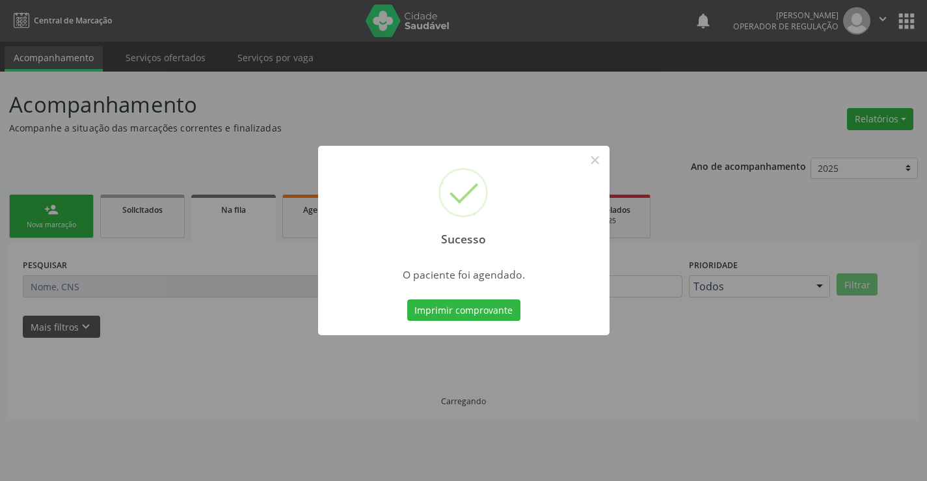
scroll to position [0, 0]
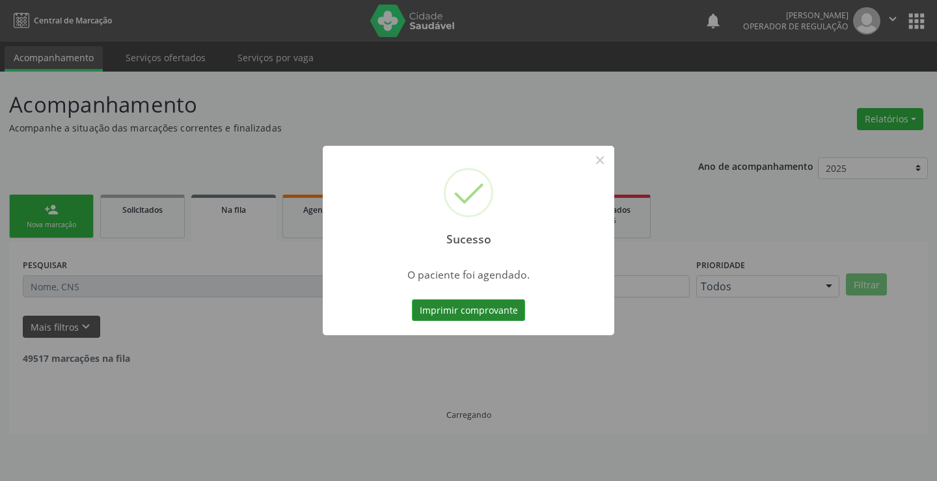
click at [489, 306] on button "Imprimir comprovante" at bounding box center [468, 310] width 113 height 22
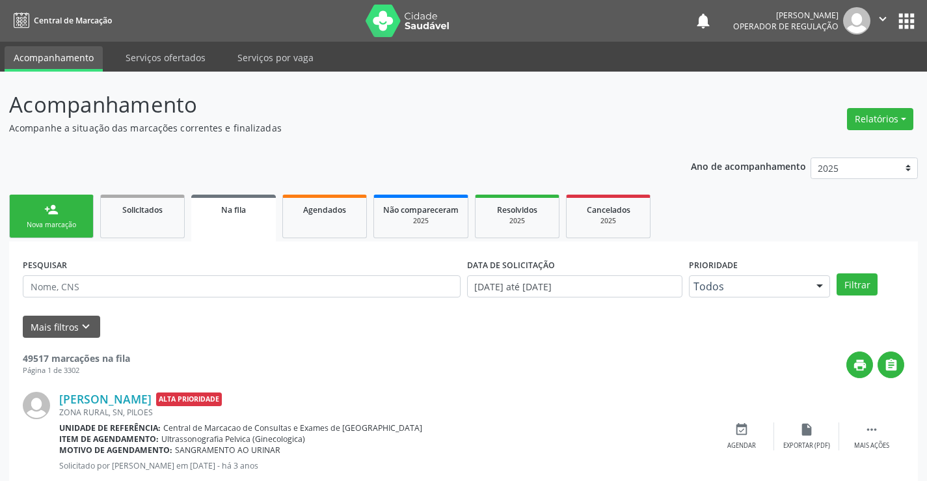
click at [59, 207] on link "person_add Nova marcação" at bounding box center [51, 217] width 85 height 44
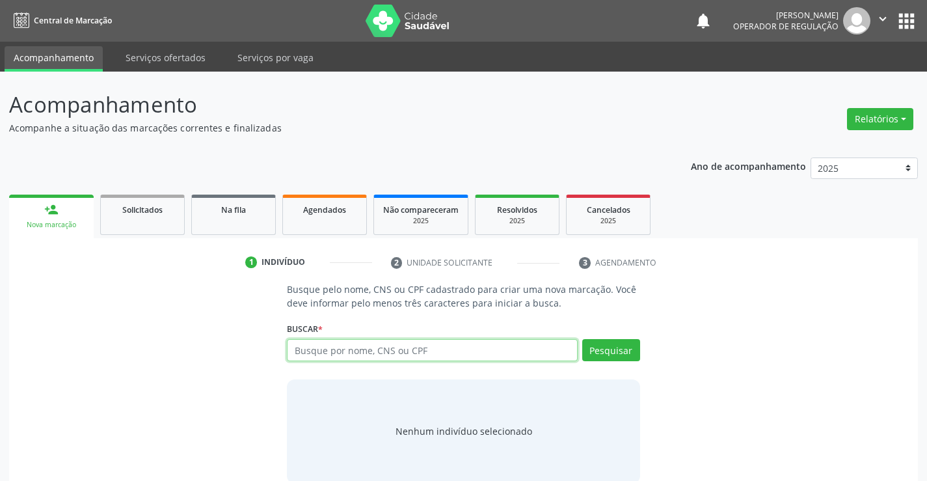
click at [430, 352] on input "text" at bounding box center [432, 350] width 290 height 22
type input "700008105552609"
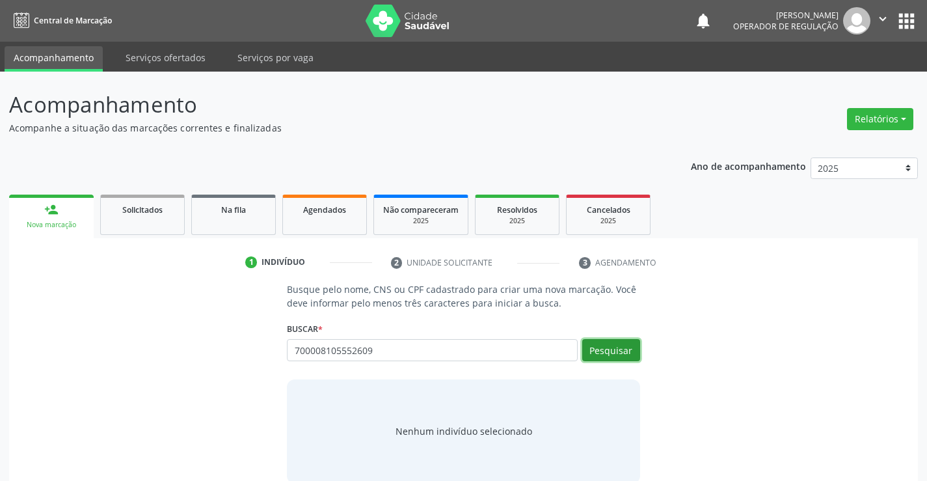
click at [623, 343] on button "Pesquisar" at bounding box center [611, 350] width 58 height 22
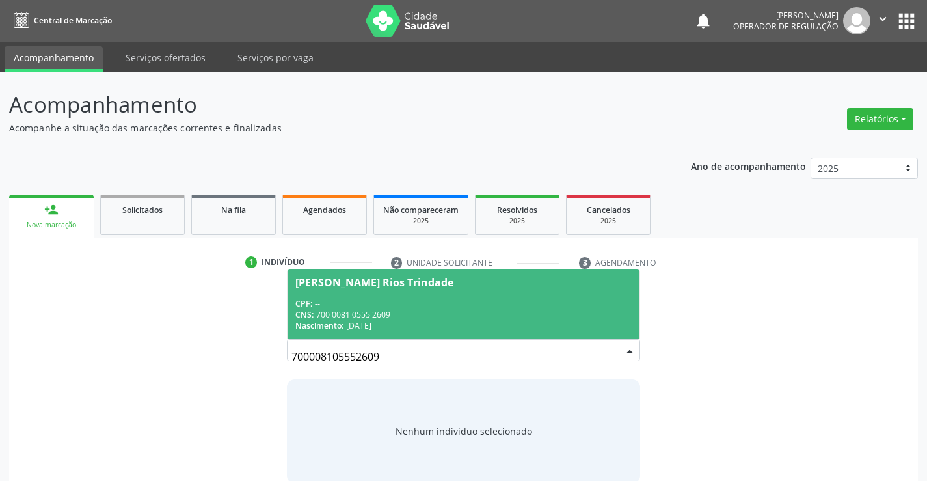
click at [405, 301] on div "CPF: --" at bounding box center [463, 303] width 336 height 11
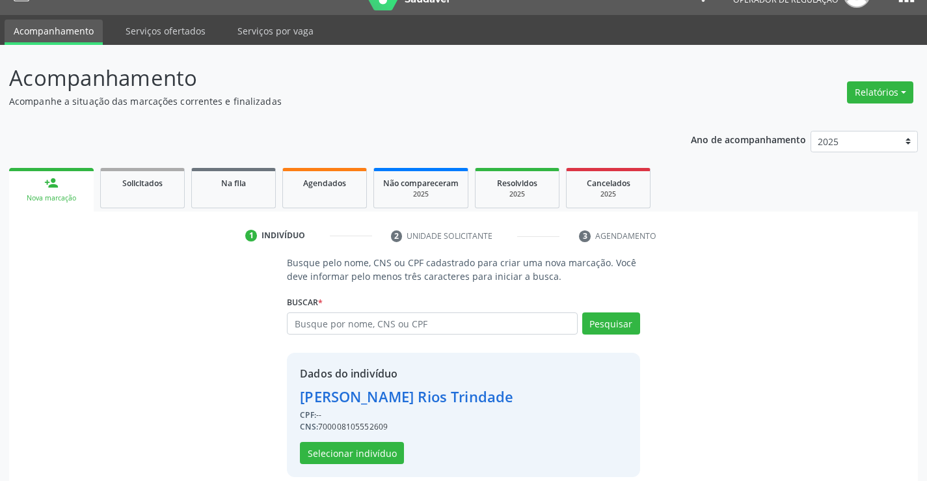
scroll to position [41, 0]
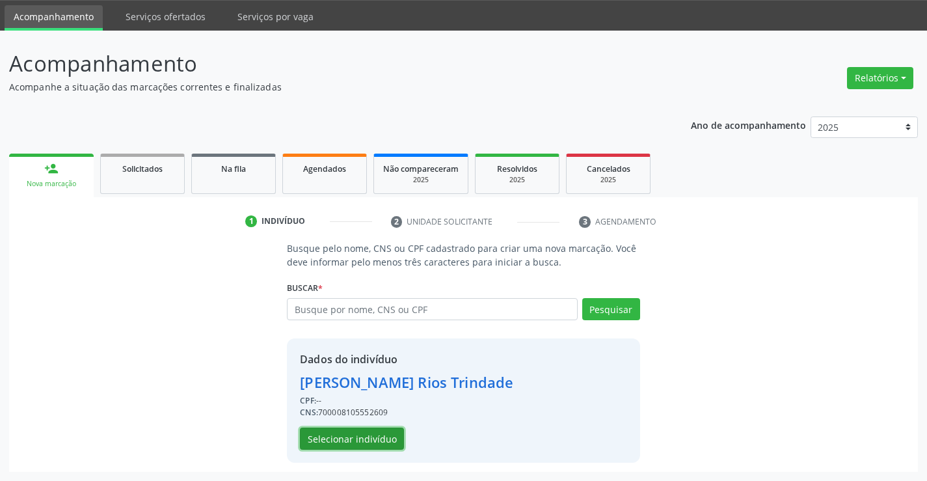
click at [347, 435] on button "Selecionar indivíduo" at bounding box center [352, 439] width 104 height 22
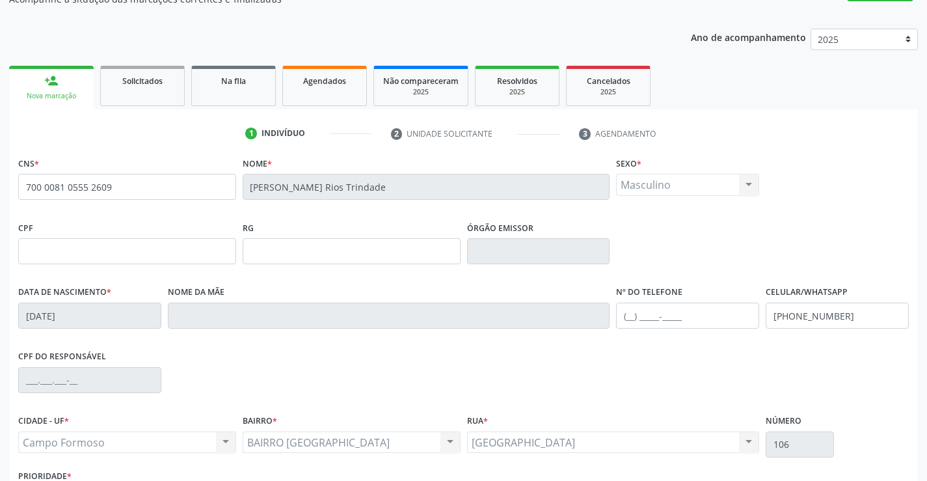
scroll to position [224, 0]
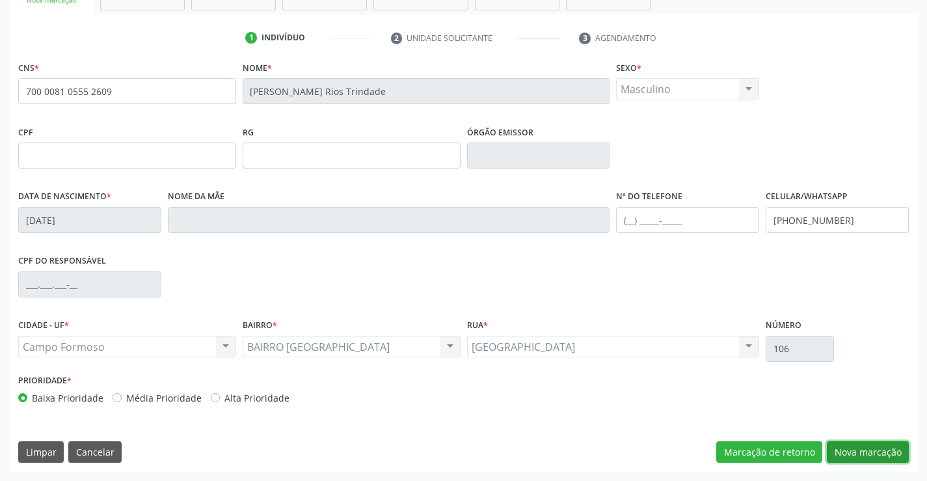
click at [875, 446] on button "Nova marcação" at bounding box center [868, 452] width 82 height 22
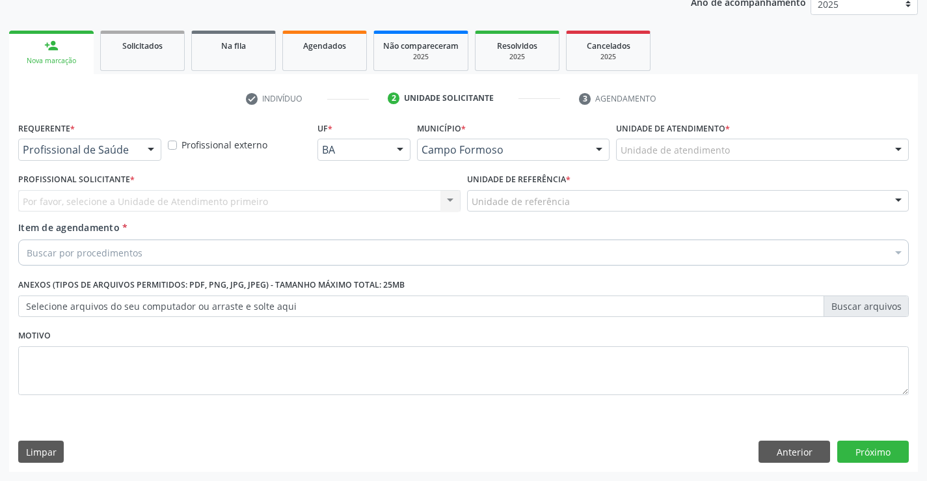
scroll to position [164, 0]
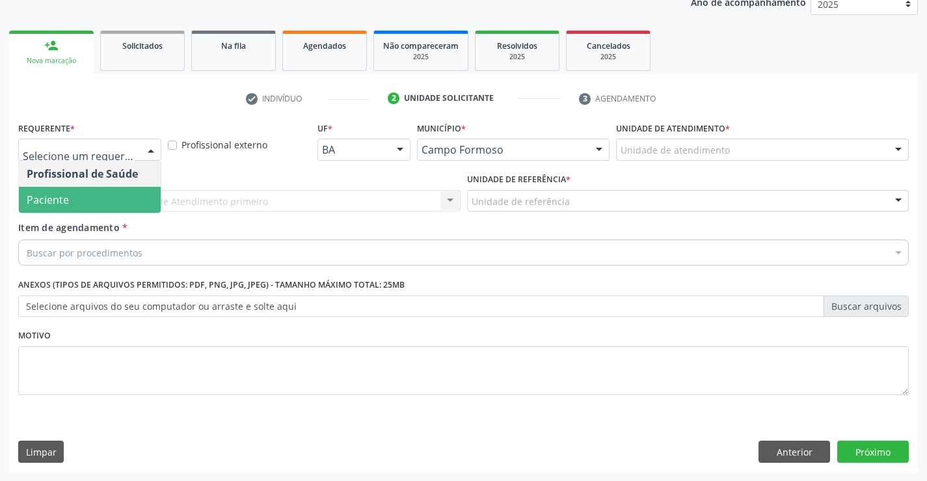
click at [100, 200] on span "Paciente" at bounding box center [90, 200] width 142 height 26
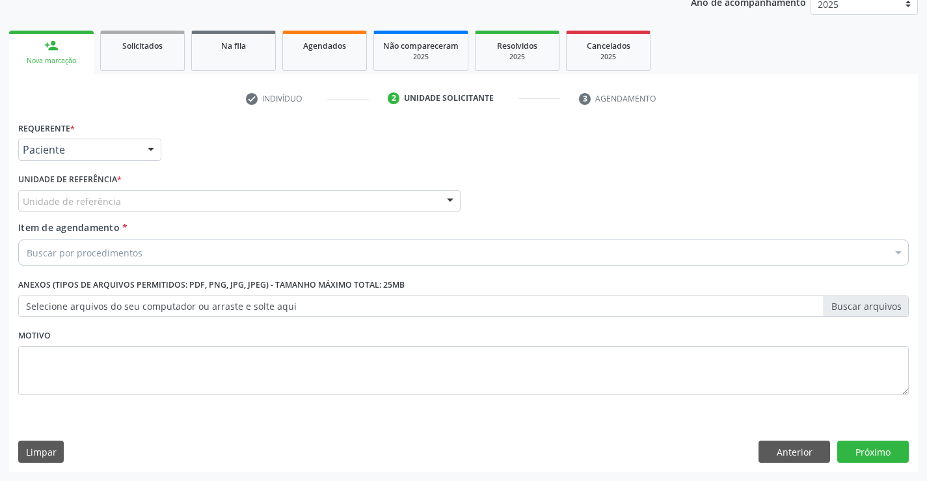
click at [102, 190] on div "Unidade de referência" at bounding box center [239, 201] width 442 height 22
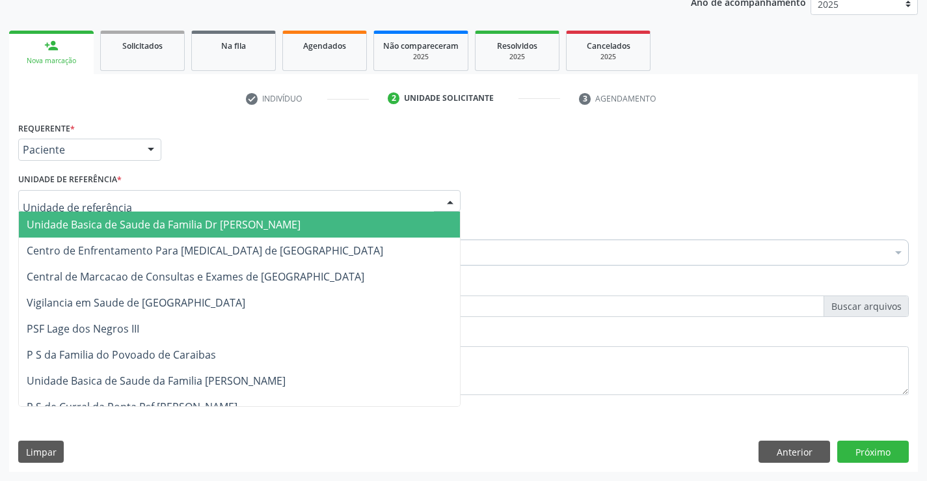
click at [139, 222] on span "Unidade Basica de Saude da Familia Dr [PERSON_NAME]" at bounding box center [164, 224] width 274 height 14
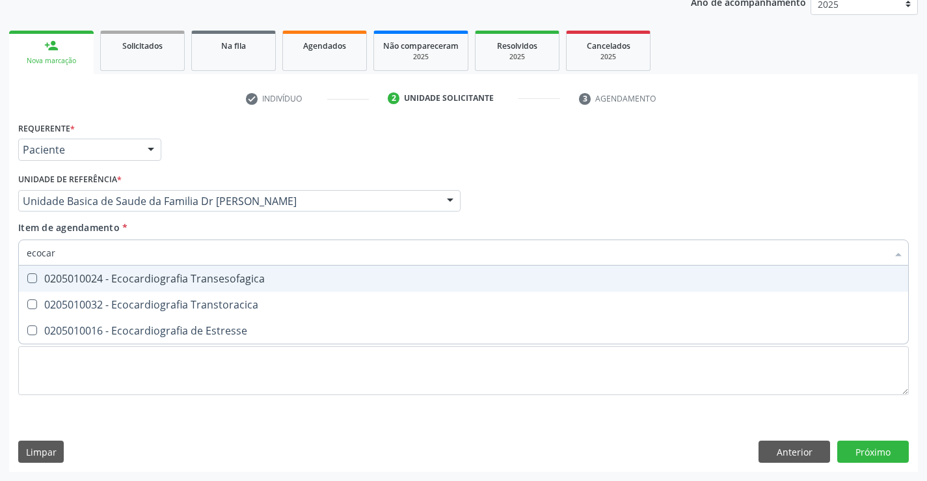
type input "ecocard"
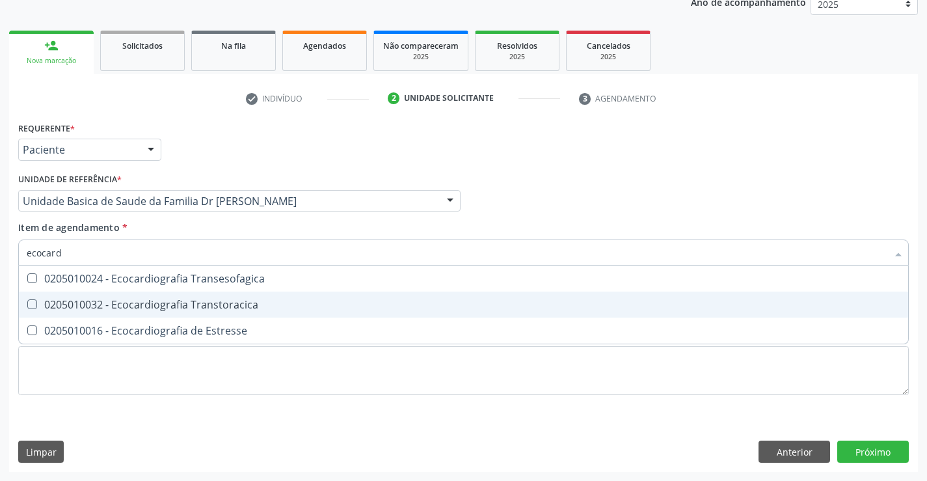
click at [157, 305] on div "0205010032 - Ecocardiografia Transtoracica" at bounding box center [464, 304] width 874 height 10
checkbox Transtoracica "true"
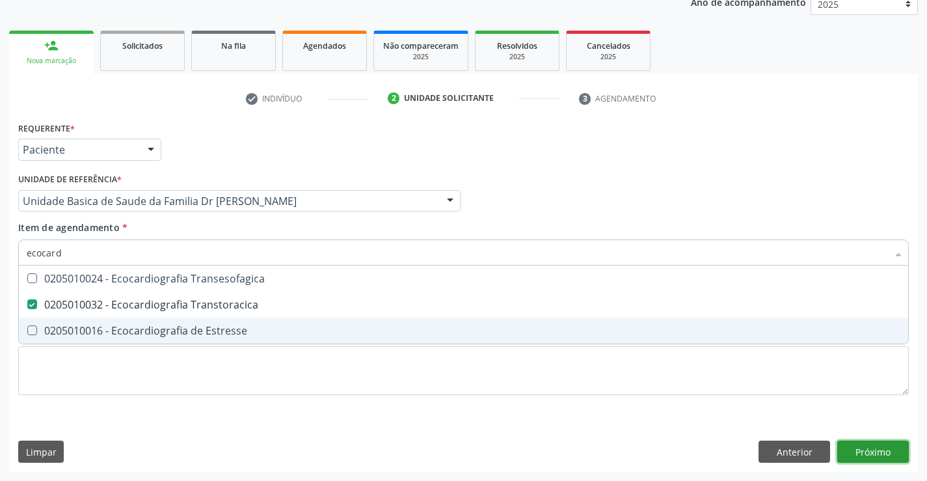
click at [873, 450] on div "Requerente * Paciente Profissional de Saúde Paciente Nenhum resultado encontrad…" at bounding box center [463, 294] width 909 height 353
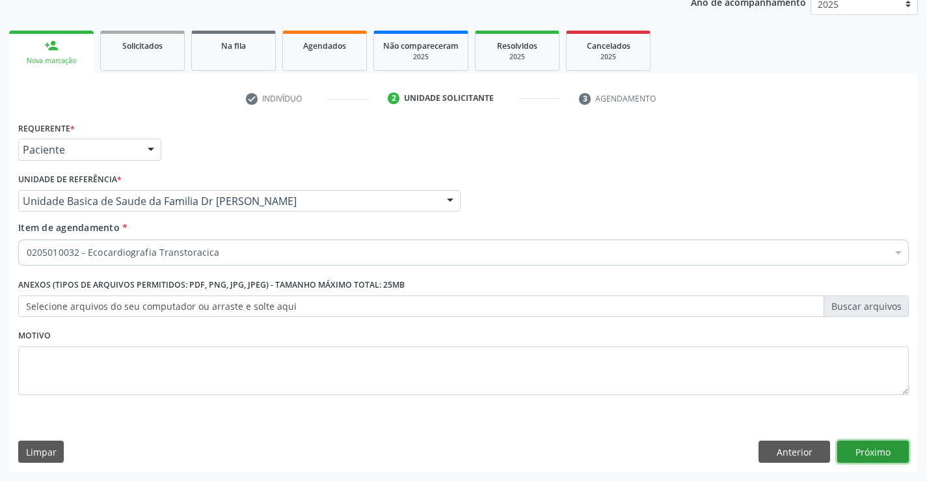
click at [873, 450] on button "Próximo" at bounding box center [873, 452] width 72 height 22
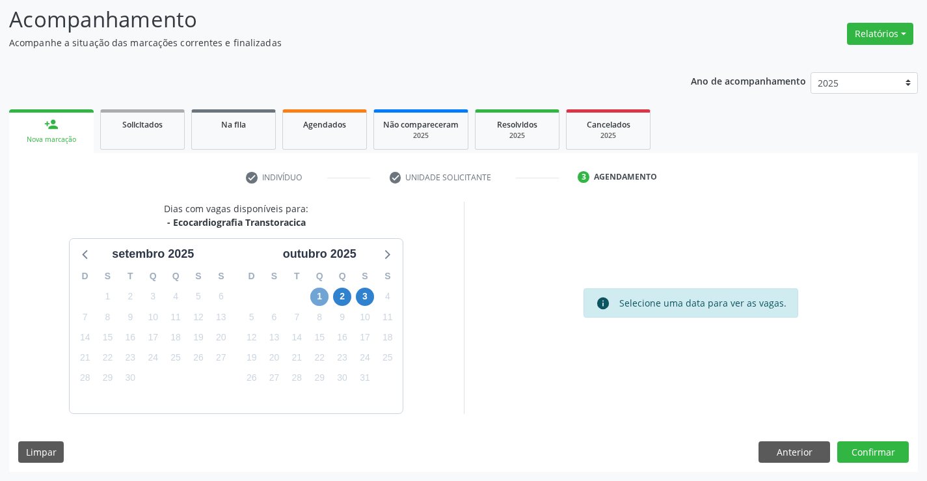
click at [318, 297] on span "1" at bounding box center [319, 297] width 18 height 18
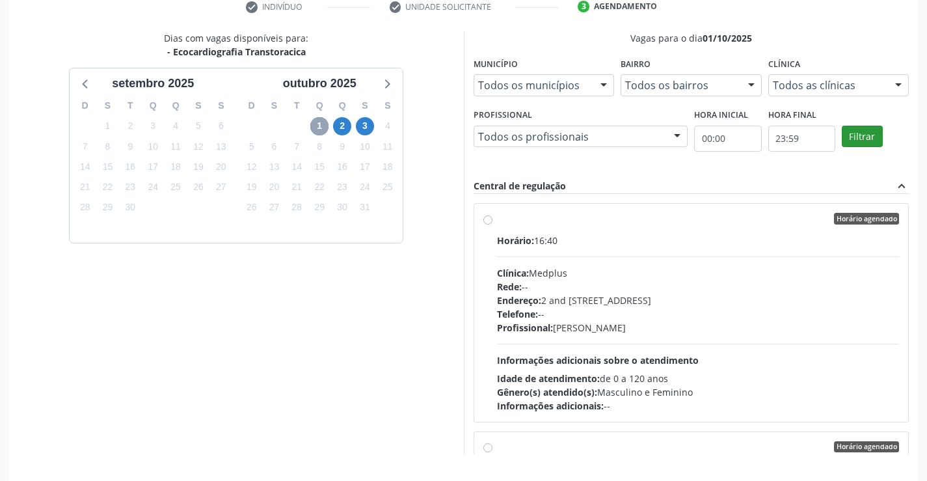
scroll to position [297, 0]
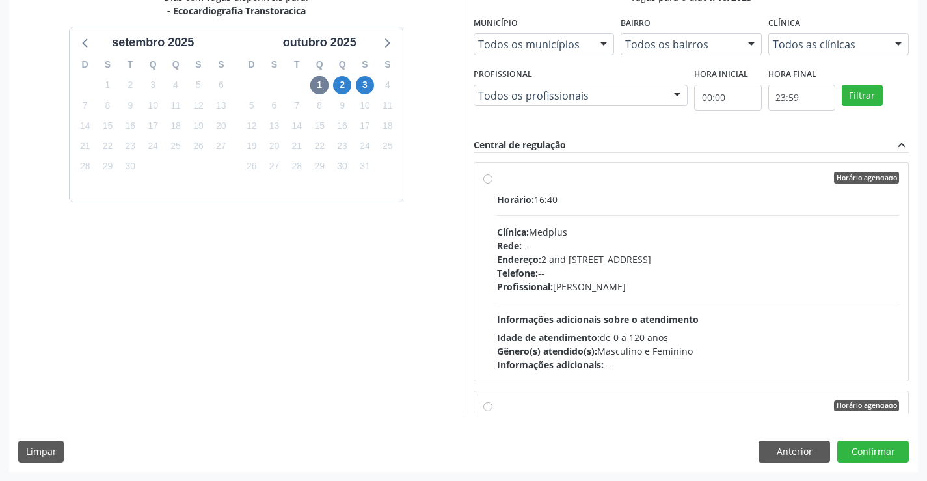
click at [625, 197] on div "Horário: 16:40" at bounding box center [698, 200] width 403 height 14
click at [493, 184] on input "Horário agendado Horário: 16:40 Clínica: Medplus Rede: -- Endereço: 2 and [STRE…" at bounding box center [487, 178] width 9 height 12
radio input "true"
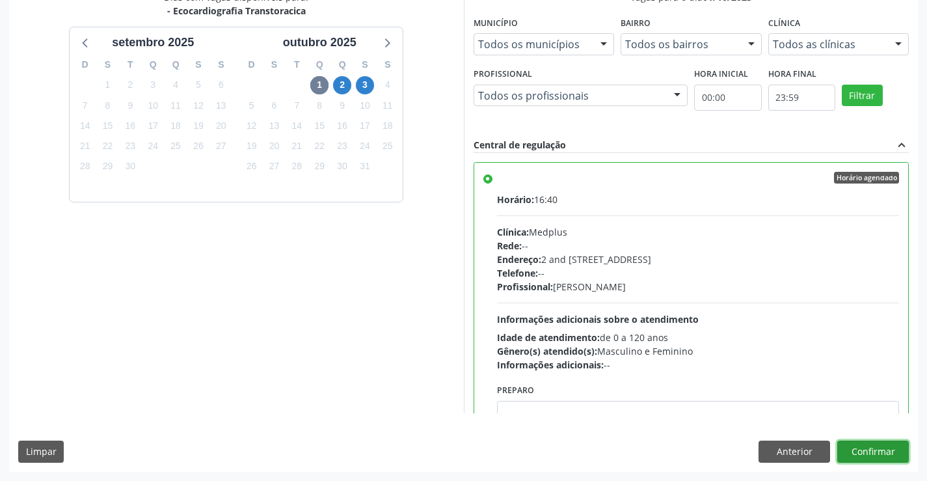
click at [869, 448] on button "Confirmar" at bounding box center [873, 452] width 72 height 22
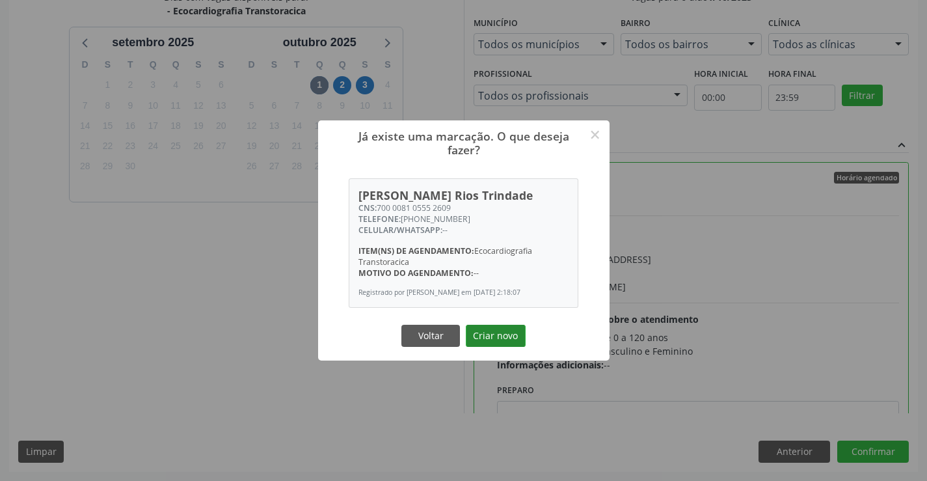
click at [494, 346] on button "Criar novo" at bounding box center [496, 336] width 60 height 22
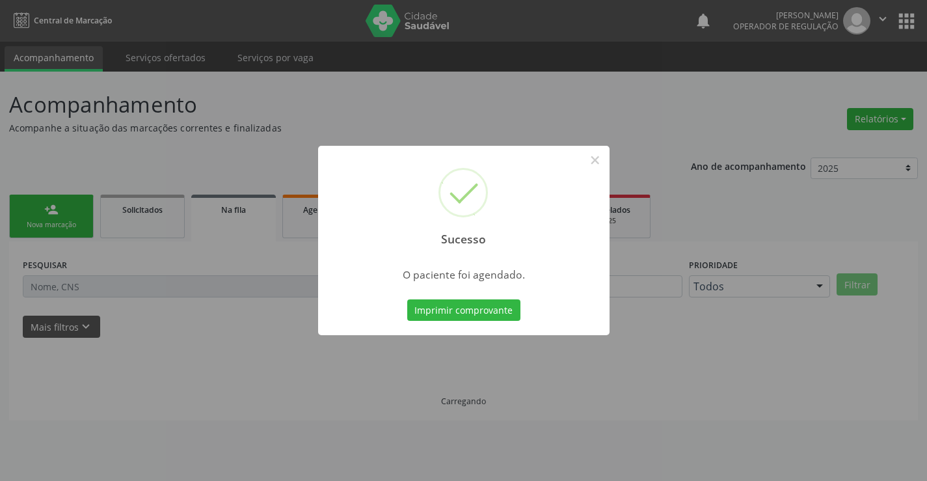
scroll to position [0, 0]
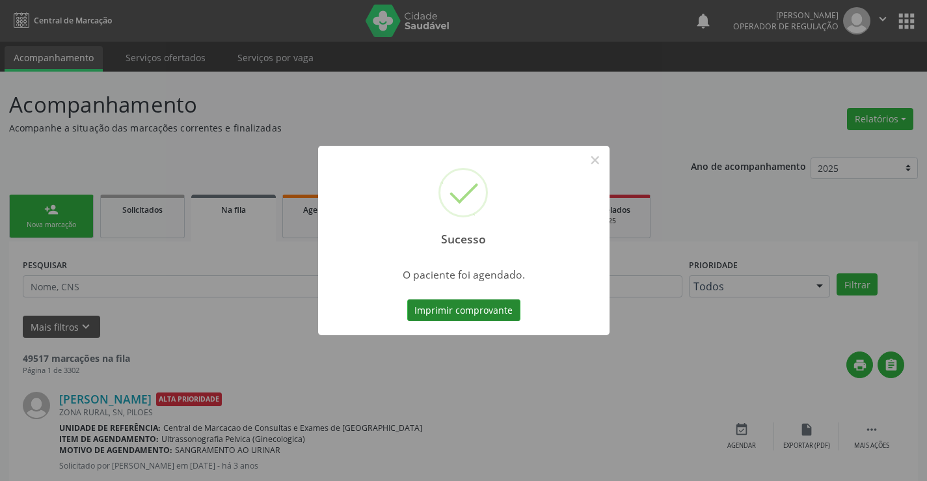
click at [476, 307] on button "Imprimir comprovante" at bounding box center [463, 310] width 113 height 22
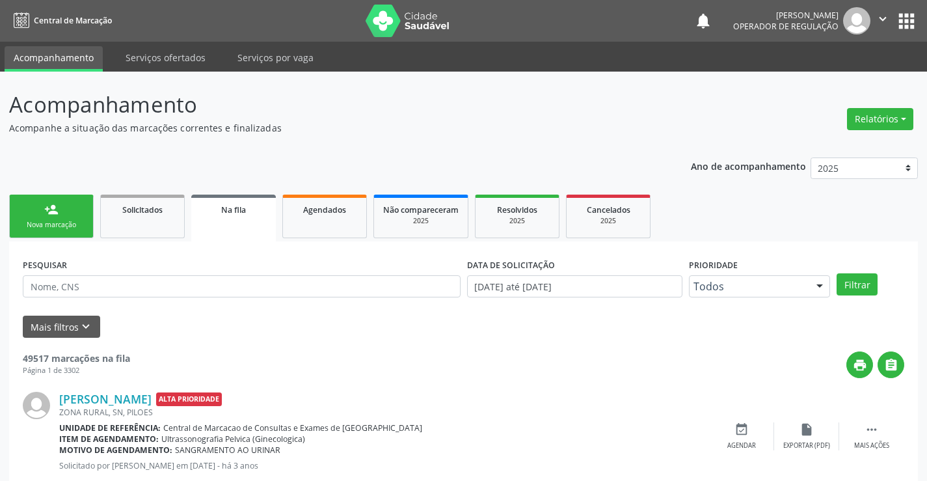
click at [36, 221] on div "Nova marcação" at bounding box center [51, 225] width 65 height 10
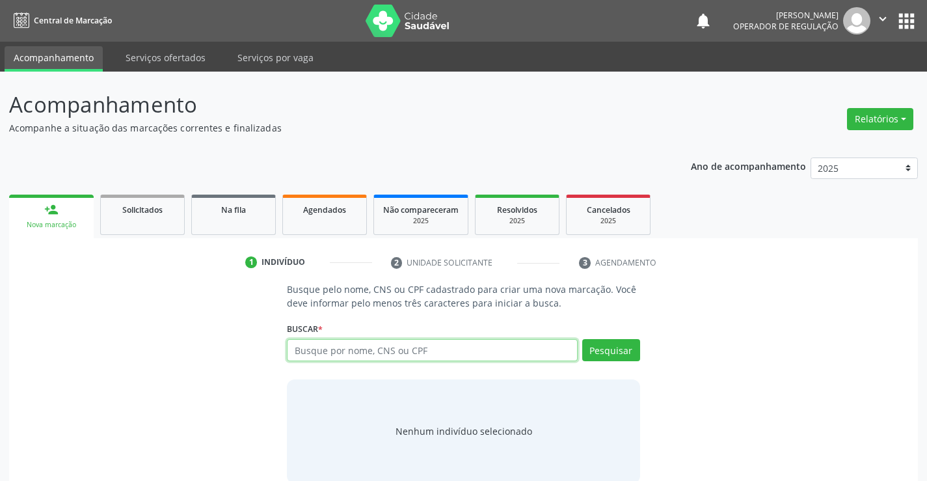
click at [413, 349] on input "text" at bounding box center [432, 350] width 290 height 22
type input "702808145375561"
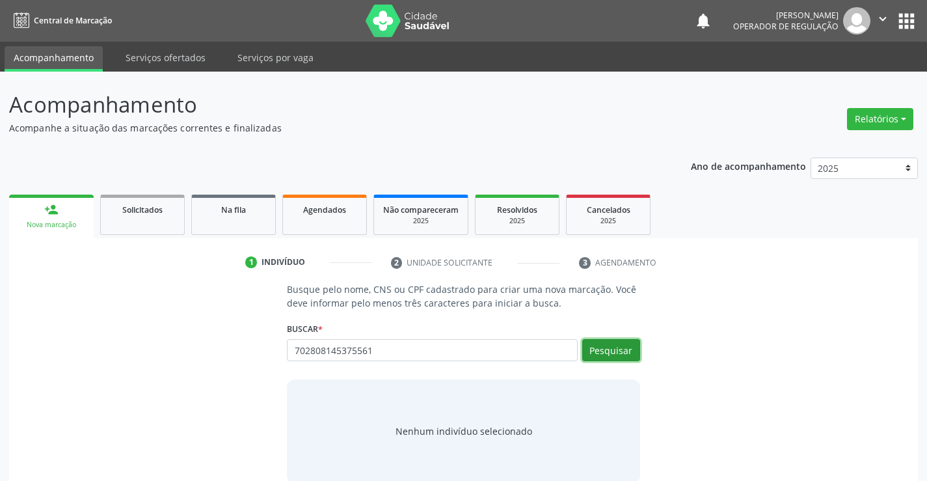
click at [623, 349] on button "Pesquisar" at bounding box center [611, 350] width 58 height 22
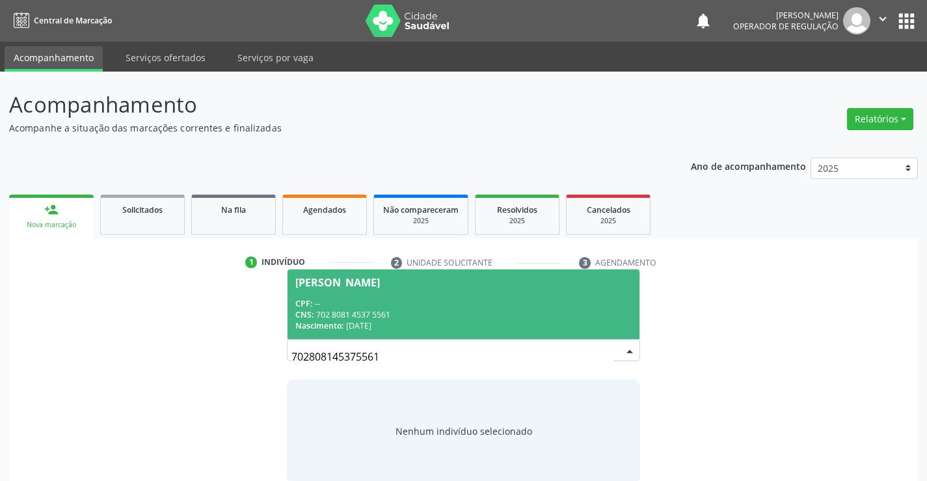
click at [472, 299] on div "CPF: --" at bounding box center [463, 303] width 336 height 11
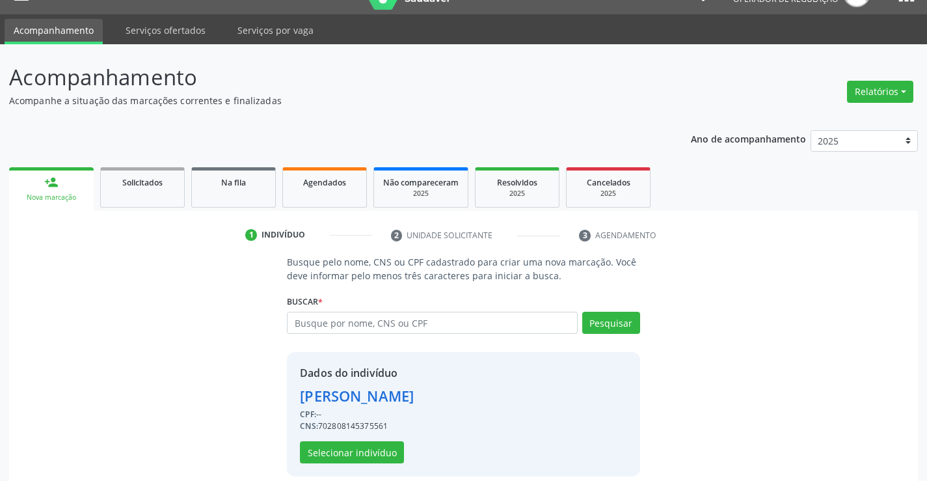
scroll to position [41, 0]
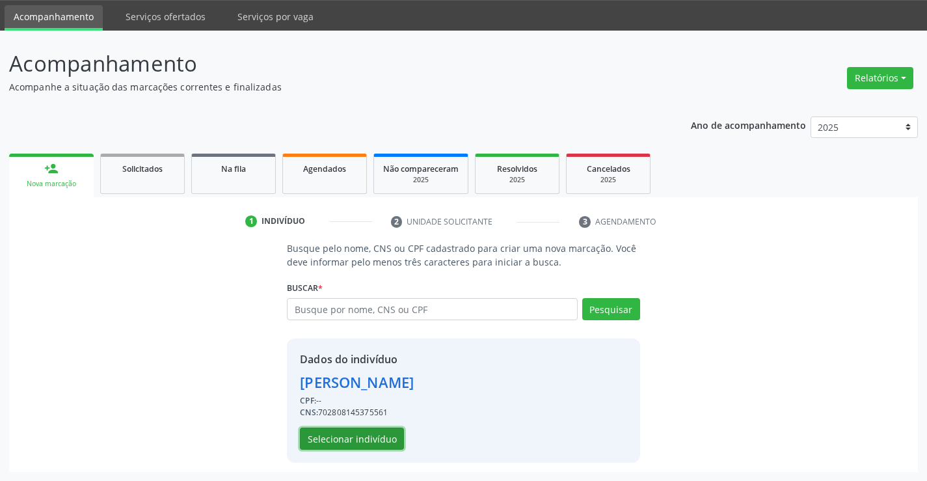
click at [359, 432] on button "Selecionar indivíduo" at bounding box center [352, 439] width 104 height 22
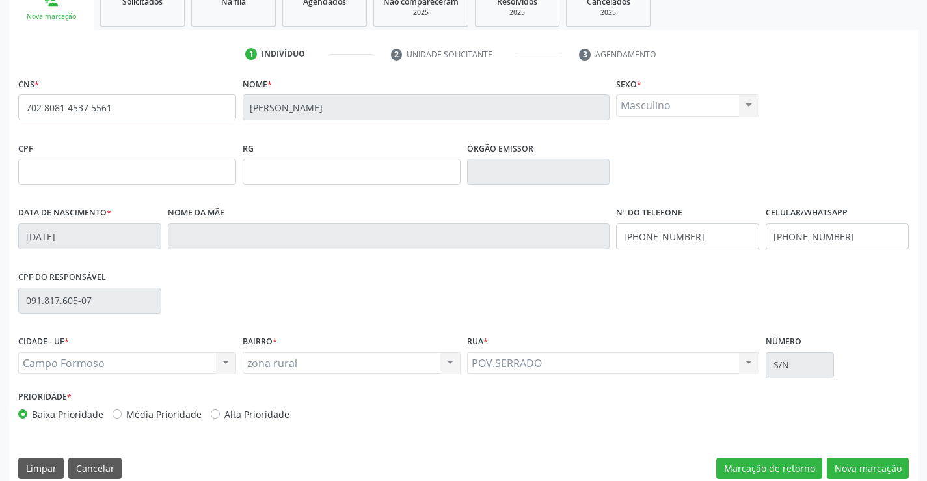
scroll to position [224, 0]
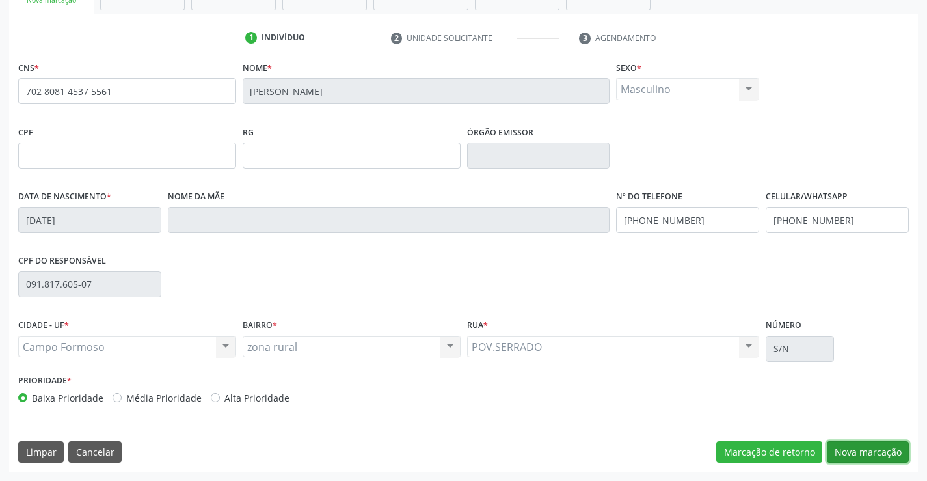
click at [860, 448] on button "Nova marcação" at bounding box center [868, 452] width 82 height 22
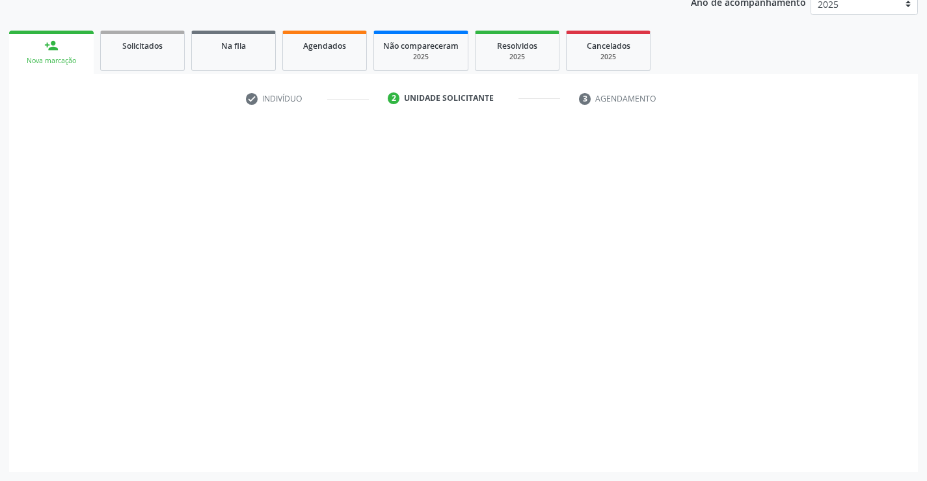
scroll to position [164, 0]
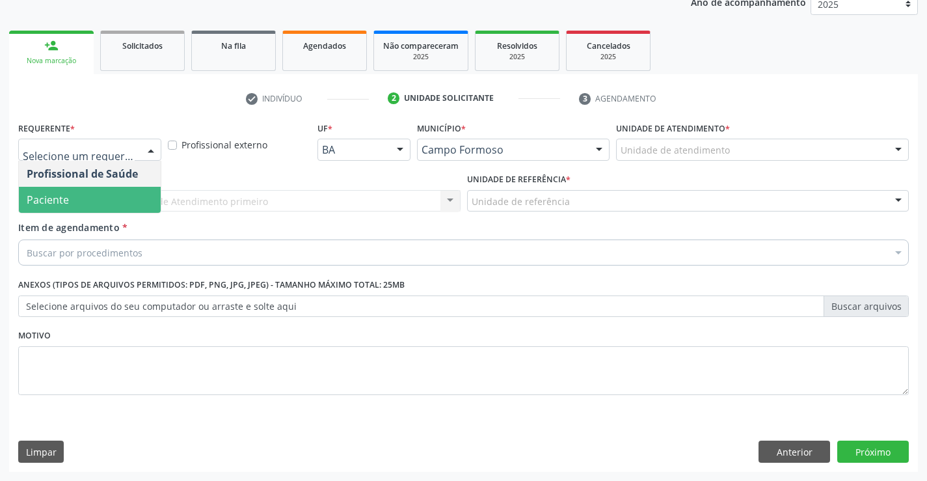
click at [90, 204] on span "Paciente" at bounding box center [90, 200] width 142 height 26
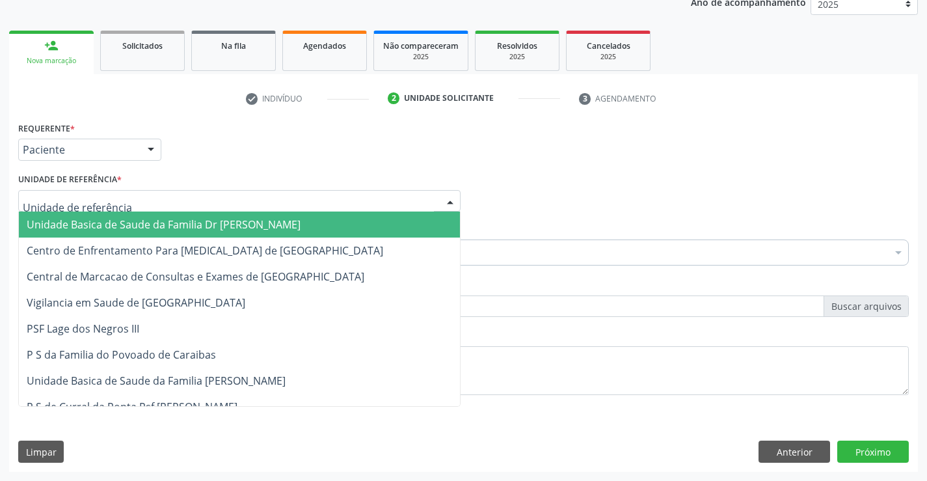
click at [106, 223] on span "Unidade Basica de Saude da Familia Dr [PERSON_NAME]" at bounding box center [164, 224] width 274 height 14
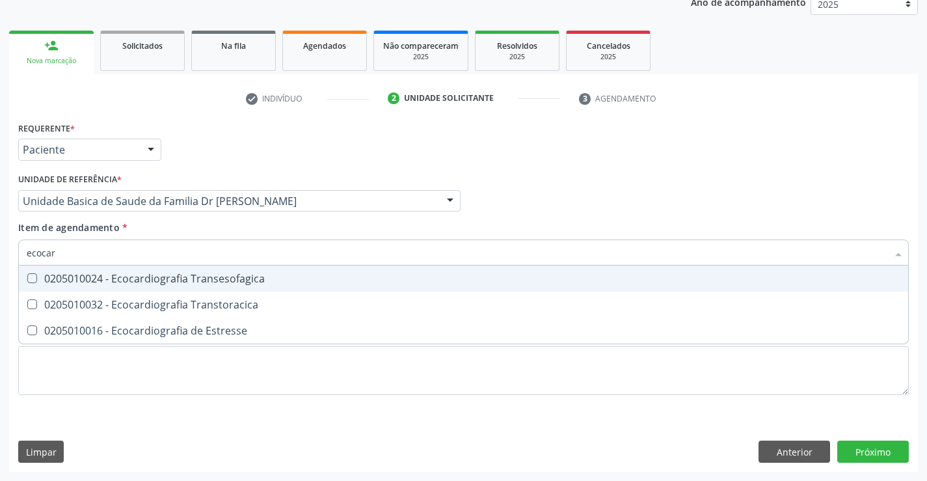
type input "ecocard"
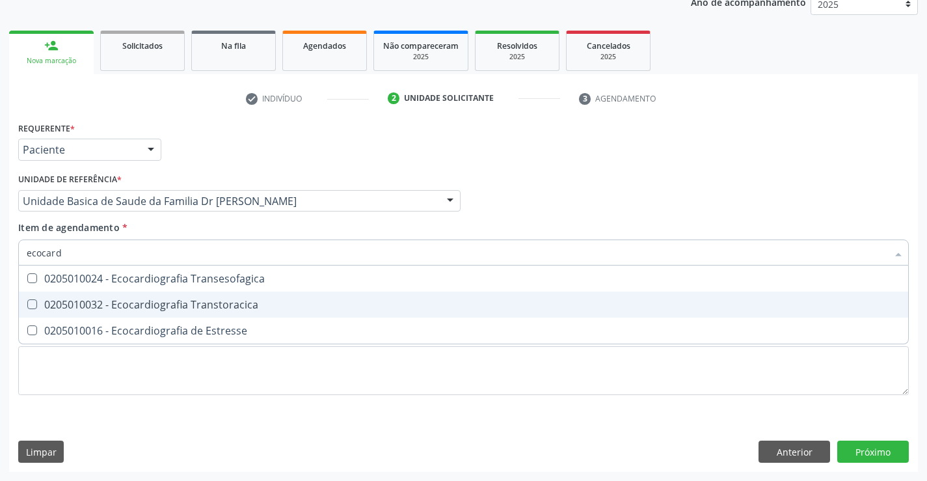
click at [235, 305] on div "0205010032 - Ecocardiografia Transtoracica" at bounding box center [464, 304] width 874 height 10
checkbox Transtoracica "true"
click at [875, 448] on div "Requerente * Paciente Profissional de Saúde Paciente Nenhum resultado encontrad…" at bounding box center [463, 294] width 909 height 353
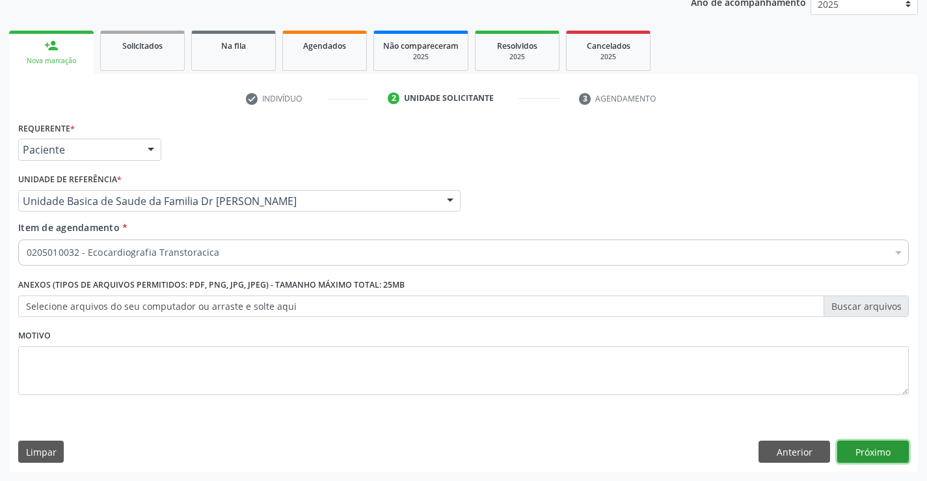
click at [875, 448] on button "Próximo" at bounding box center [873, 452] width 72 height 22
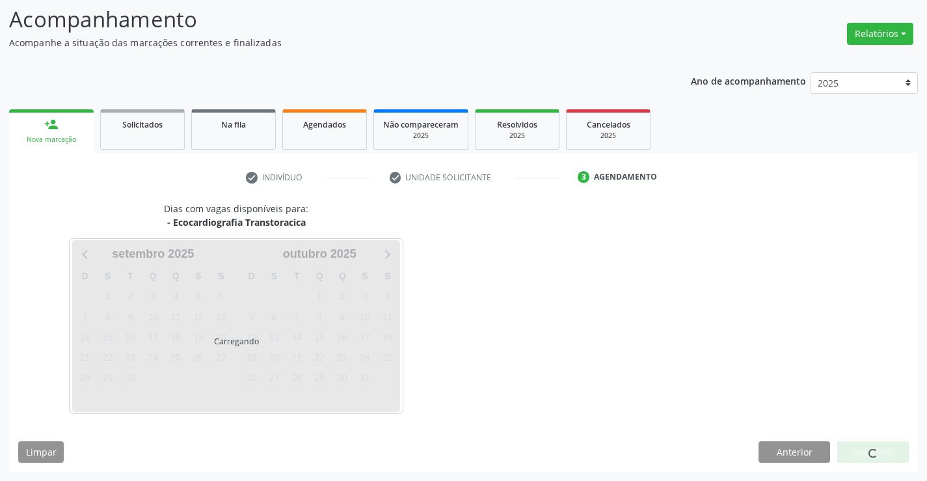
scroll to position [85, 0]
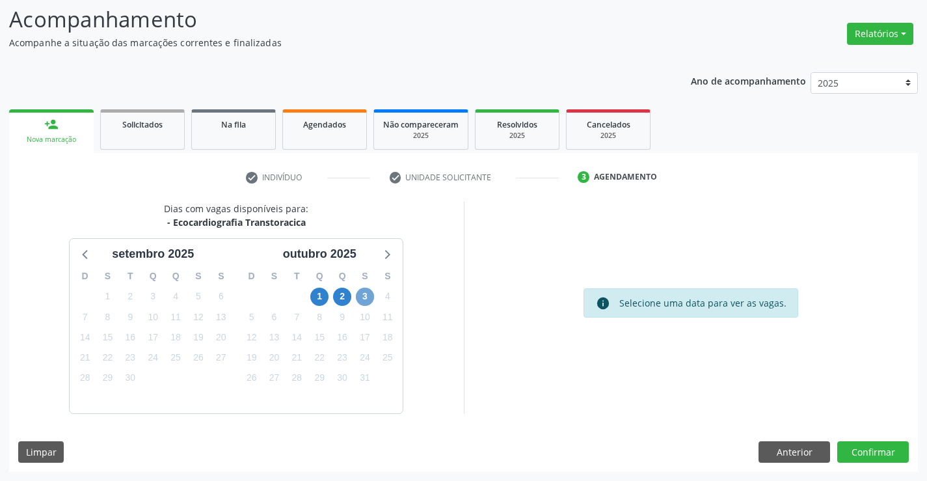
click at [366, 292] on span "3" at bounding box center [365, 297] width 18 height 18
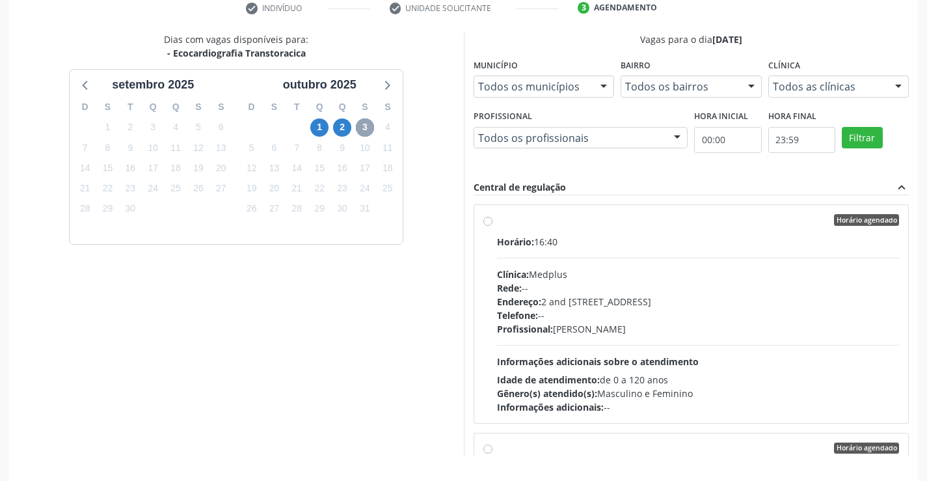
scroll to position [232, 0]
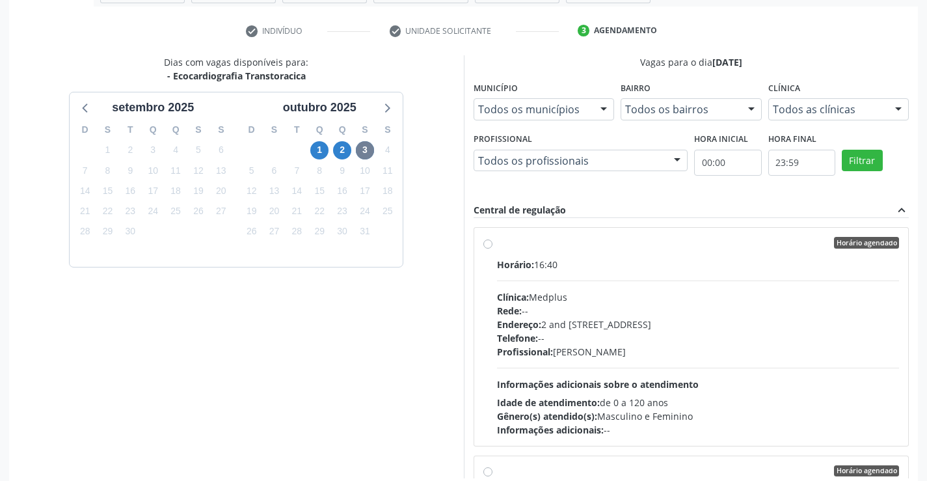
click at [614, 265] on div "Horário: 16:40" at bounding box center [698, 265] width 403 height 14
click at [493, 249] on input "Horário agendado Horário: 16:40 Clínica: Medplus Rede: -- Endereço: 2 and [STRE…" at bounding box center [487, 243] width 9 height 12
radio input "true"
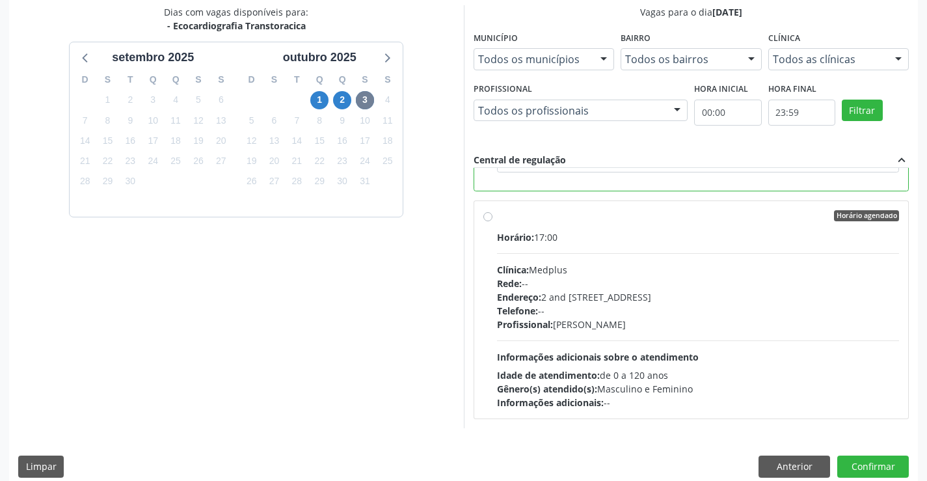
scroll to position [297, 0]
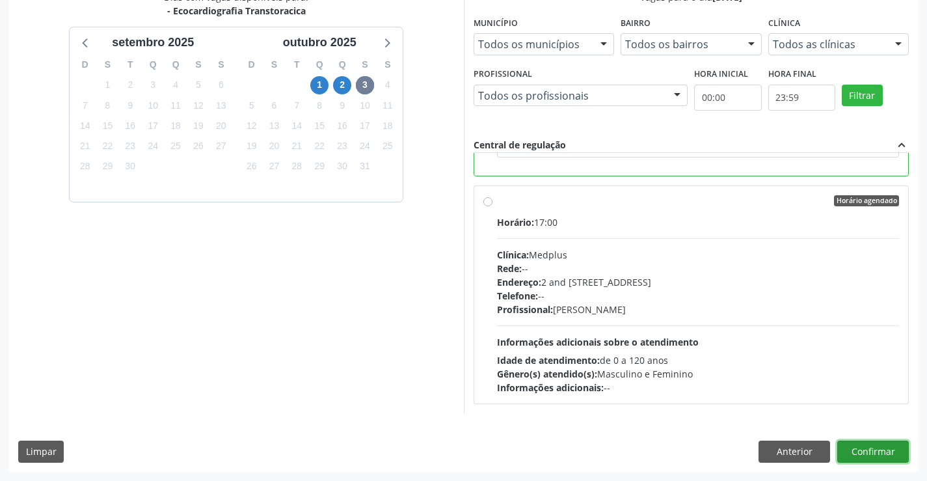
click at [866, 452] on button "Confirmar" at bounding box center [873, 452] width 72 height 22
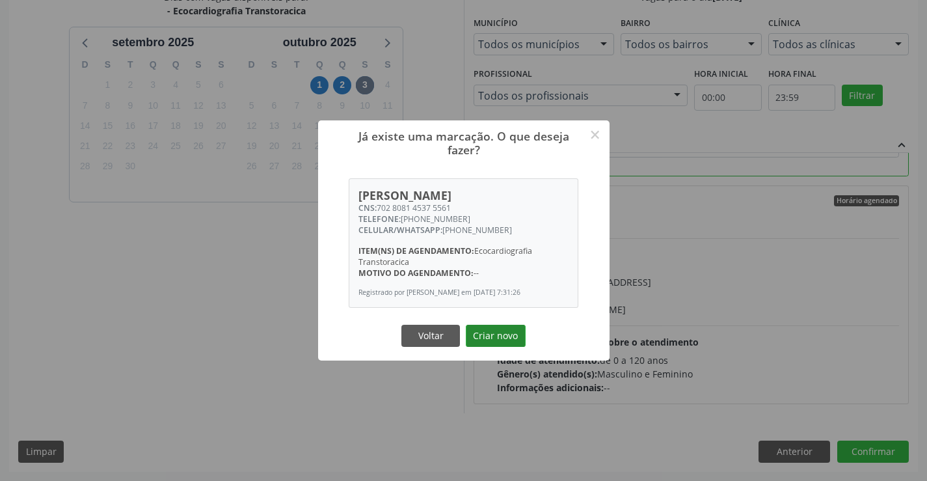
click at [483, 335] on button "Criar novo" at bounding box center [496, 336] width 60 height 22
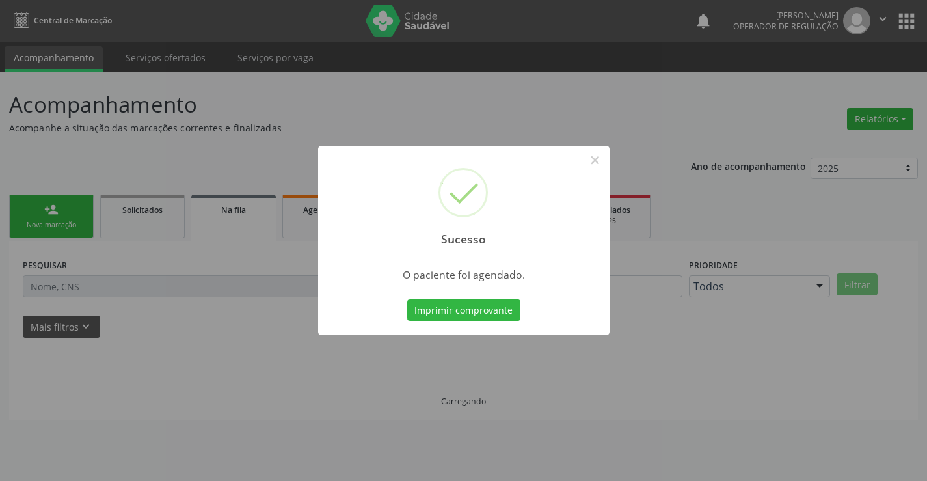
scroll to position [0, 0]
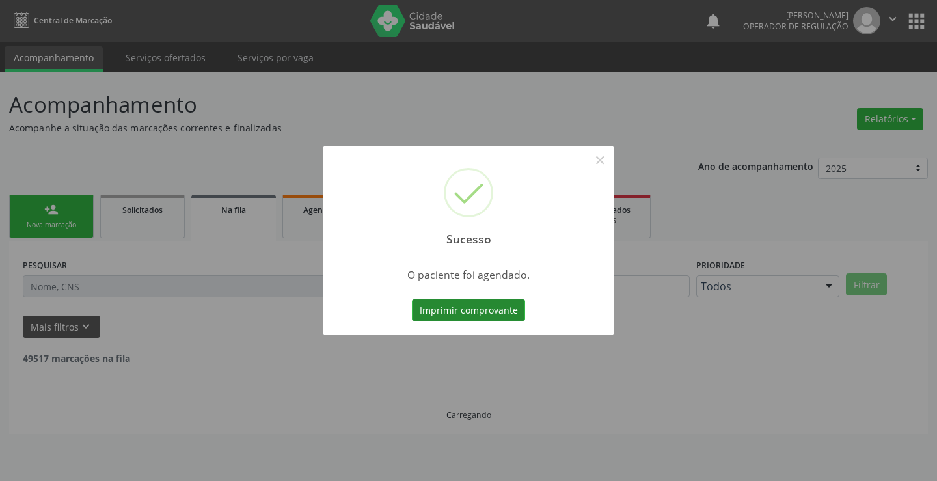
click at [465, 305] on button "Imprimir comprovante" at bounding box center [468, 310] width 113 height 22
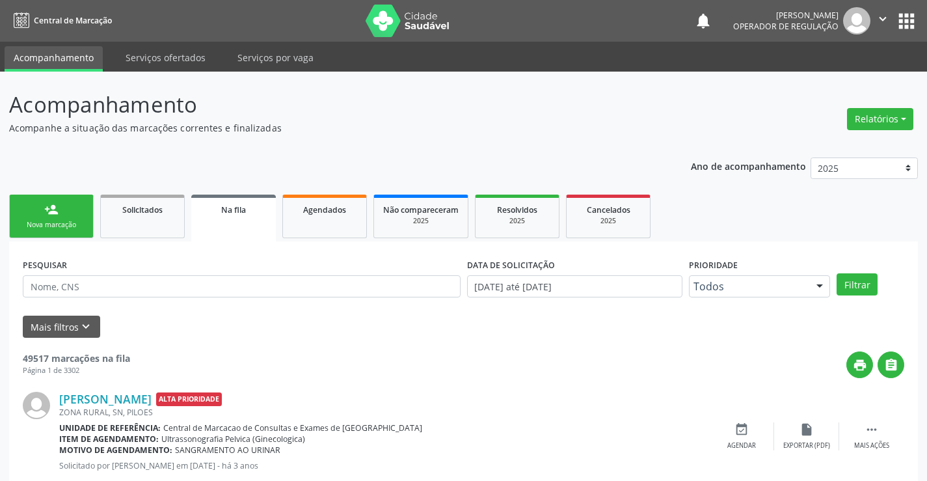
click at [56, 212] on div "person_add" at bounding box center [51, 209] width 14 height 14
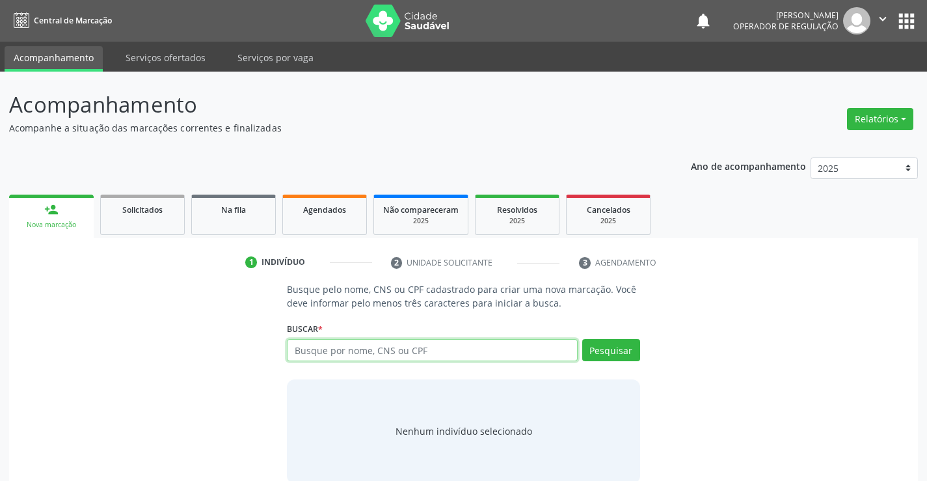
click at [441, 347] on input "text" at bounding box center [432, 350] width 290 height 22
type input "702902521791078"
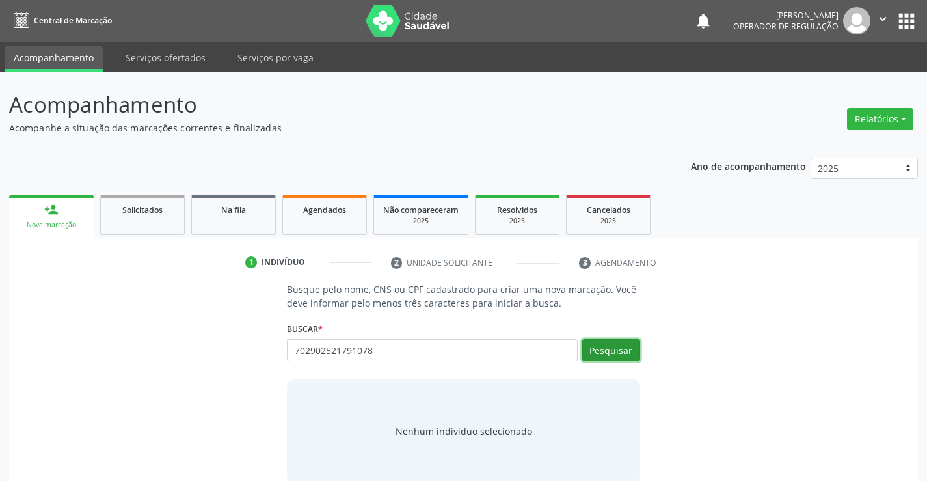
click at [606, 349] on button "Pesquisar" at bounding box center [611, 350] width 58 height 22
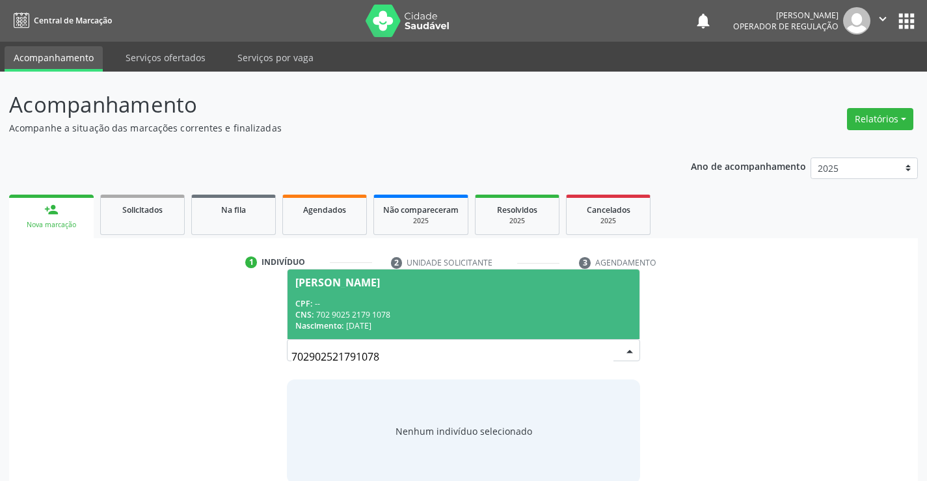
click at [394, 294] on span "[PERSON_NAME] CPF: -- CNS: 702 9025 2179 1078 Nascimento: [DATE]" at bounding box center [463, 304] width 351 height 70
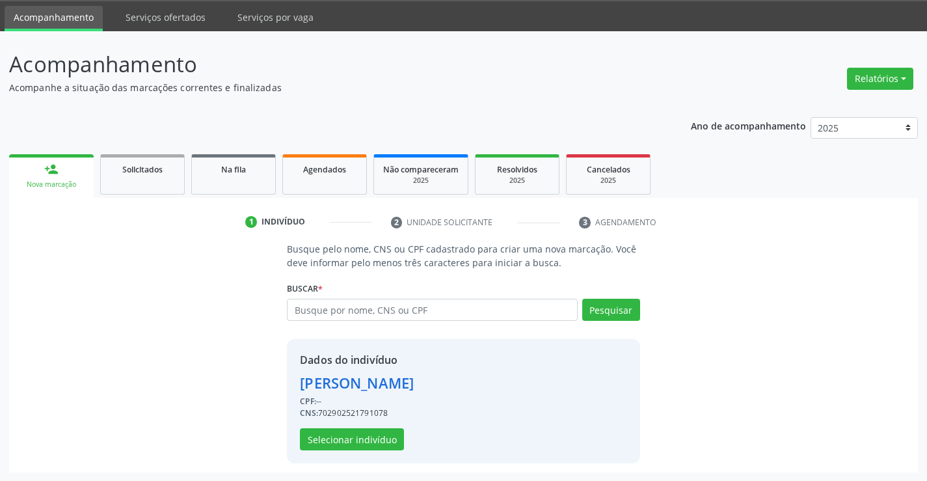
scroll to position [41, 0]
click at [337, 437] on button "Selecionar indivíduo" at bounding box center [352, 439] width 104 height 22
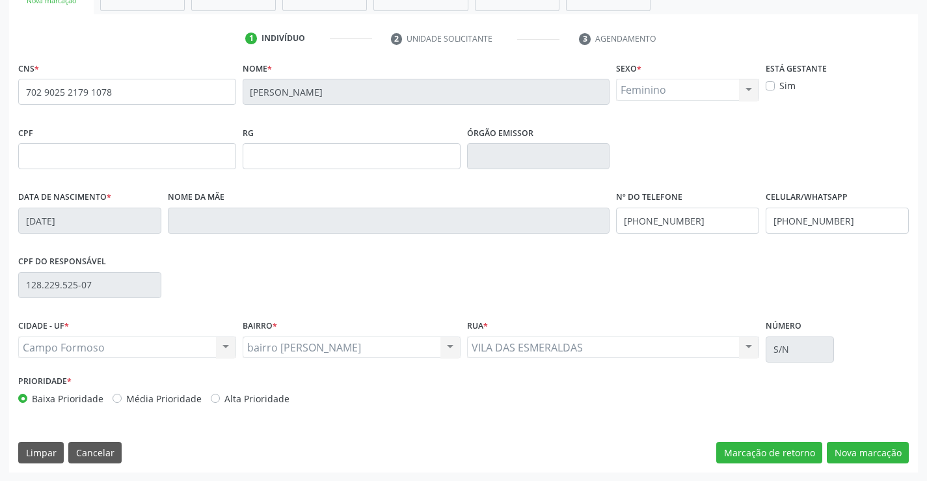
scroll to position [224, 0]
click at [858, 446] on button "Nova marcação" at bounding box center [868, 452] width 82 height 22
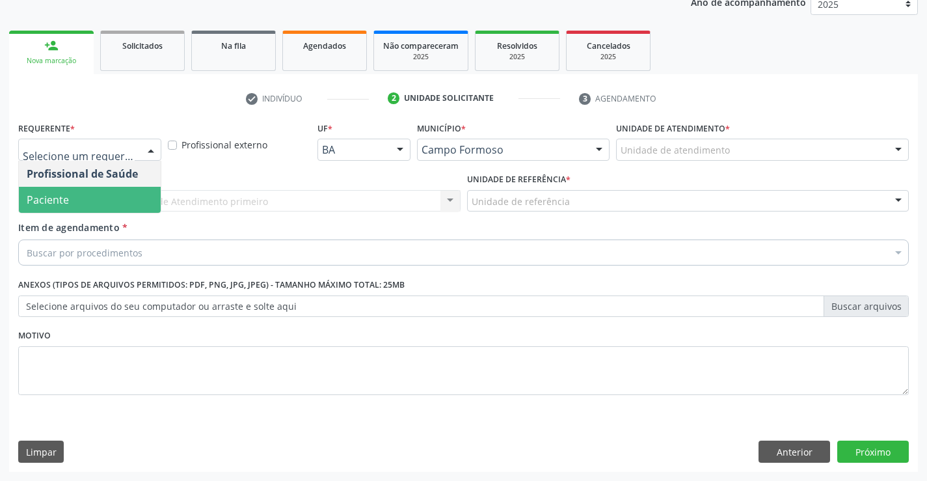
click at [85, 198] on span "Paciente" at bounding box center [90, 200] width 142 height 26
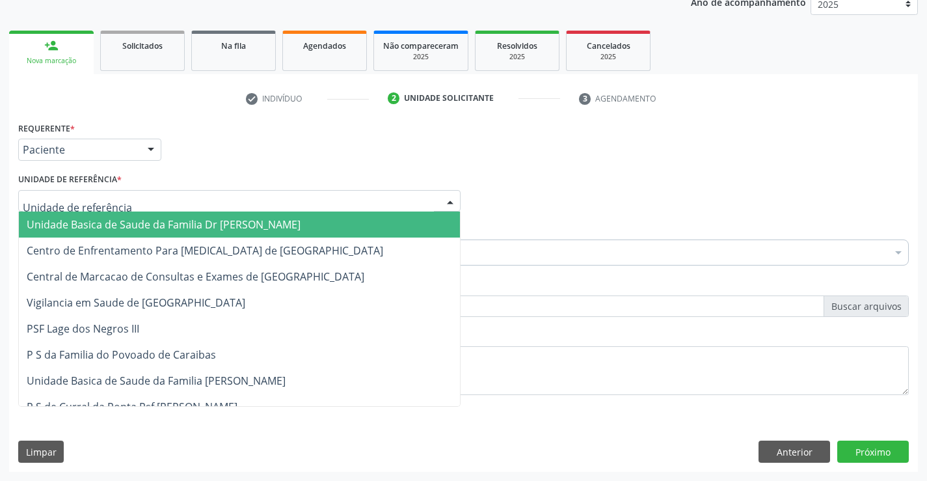
click at [170, 217] on span "Unidade Basica de Saude da Familia Dr [PERSON_NAME]" at bounding box center [239, 224] width 441 height 26
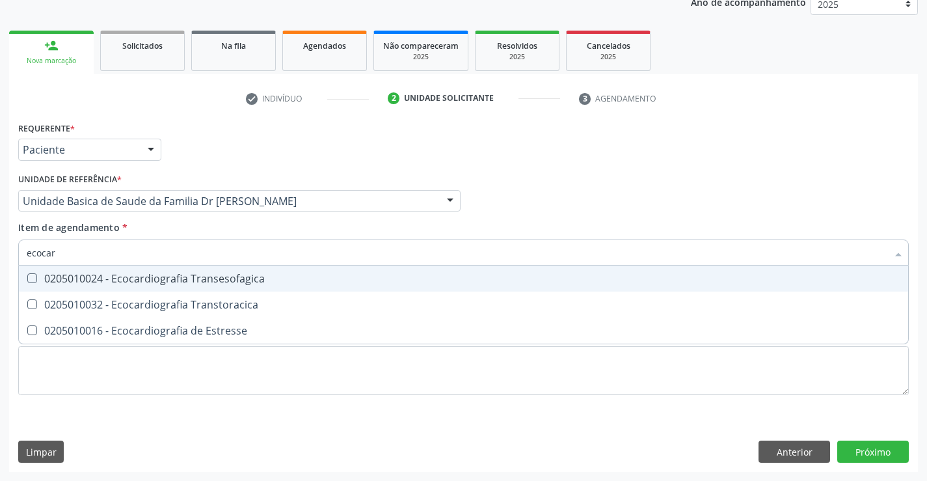
type input "ecocard"
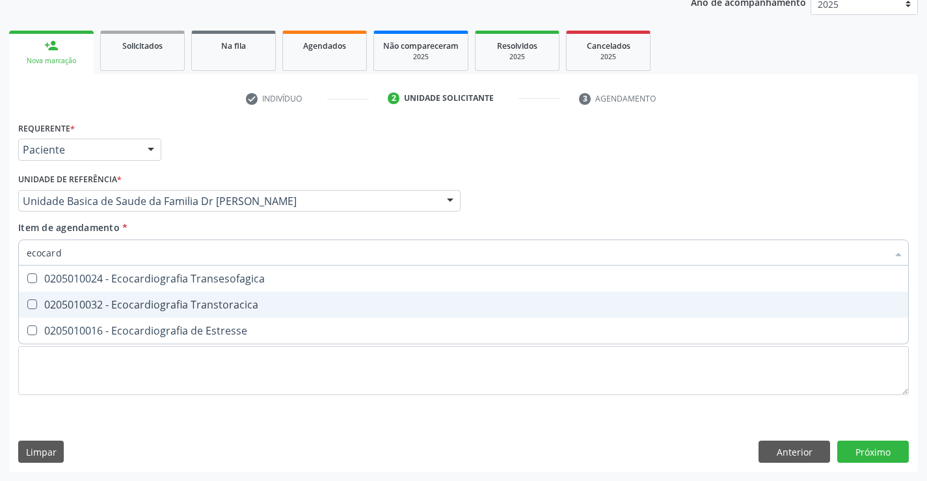
click at [186, 305] on div "0205010032 - Ecocardiografia Transtoracica" at bounding box center [464, 304] width 874 height 10
checkbox Transtoracica "true"
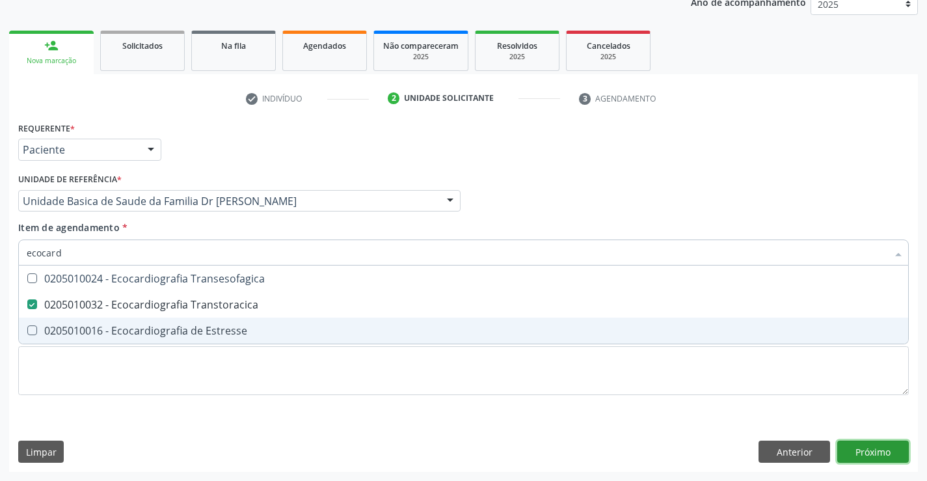
click at [868, 445] on div "Requerente * Paciente Profissional de Saúde Paciente Nenhum resultado encontrad…" at bounding box center [463, 294] width 909 height 353
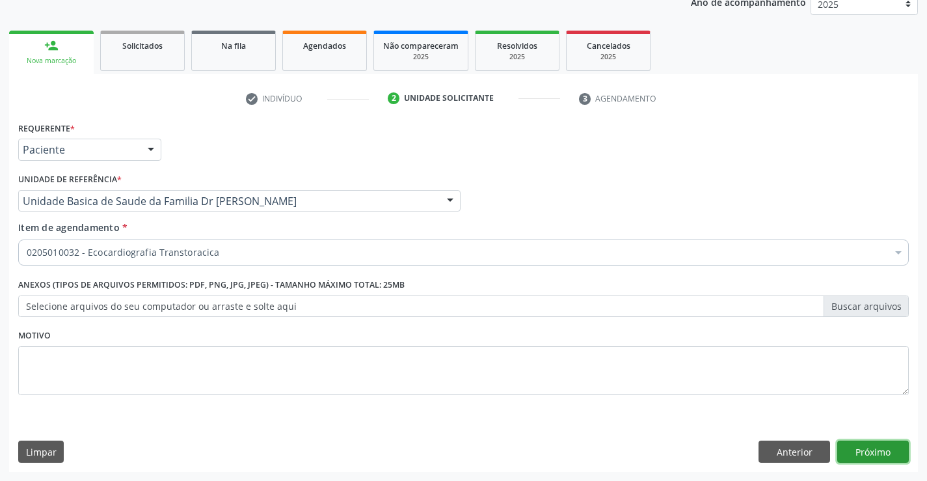
click at [869, 446] on button "Próximo" at bounding box center [873, 452] width 72 height 22
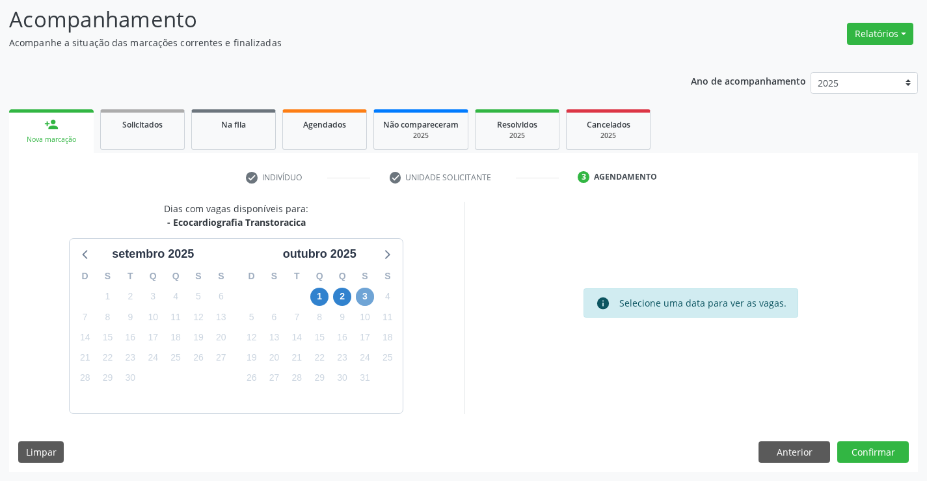
click at [365, 293] on span "3" at bounding box center [365, 297] width 18 height 18
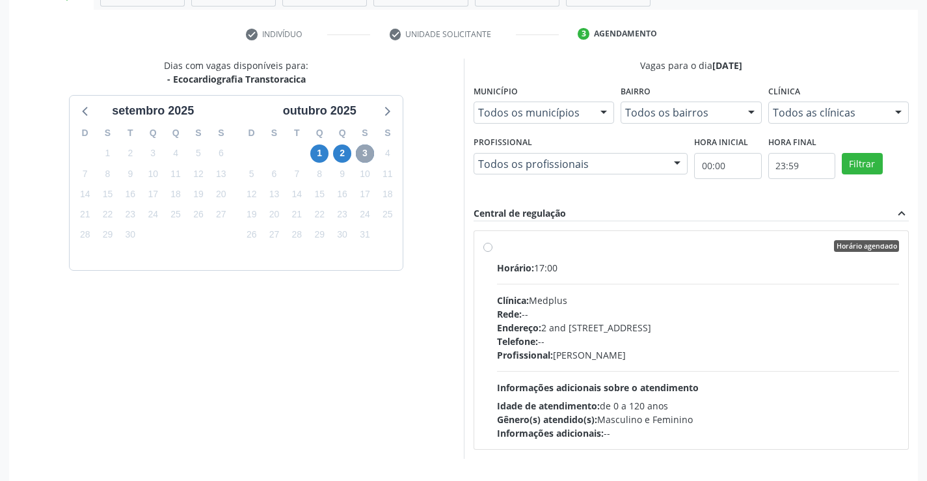
scroll to position [273, 0]
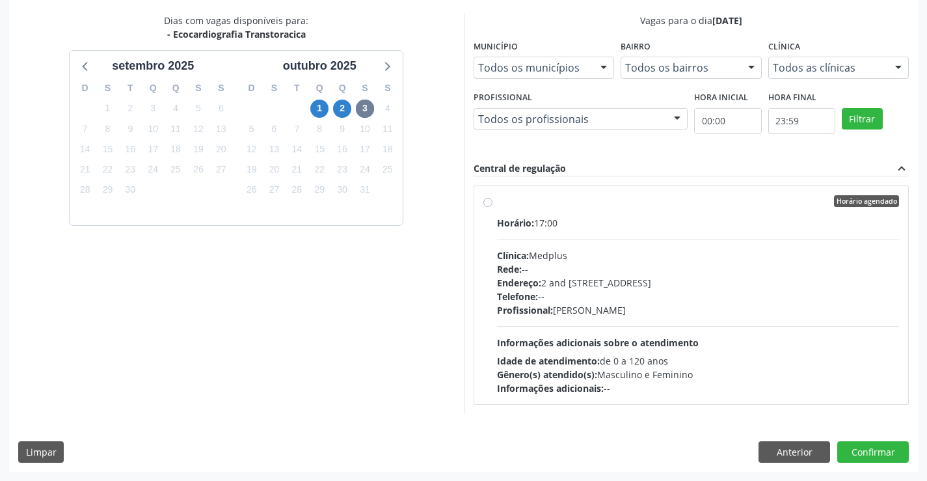
click at [601, 212] on label "Horário agendado Horário: 17:00 Clínica: Medplus Rede: -- Endereço: 2 and [STRE…" at bounding box center [698, 295] width 403 height 200
click at [493, 207] on input "Horário agendado Horário: 17:00 Clínica: Medplus Rede: -- Endereço: 2 and [STRE…" at bounding box center [487, 201] width 9 height 12
radio input "true"
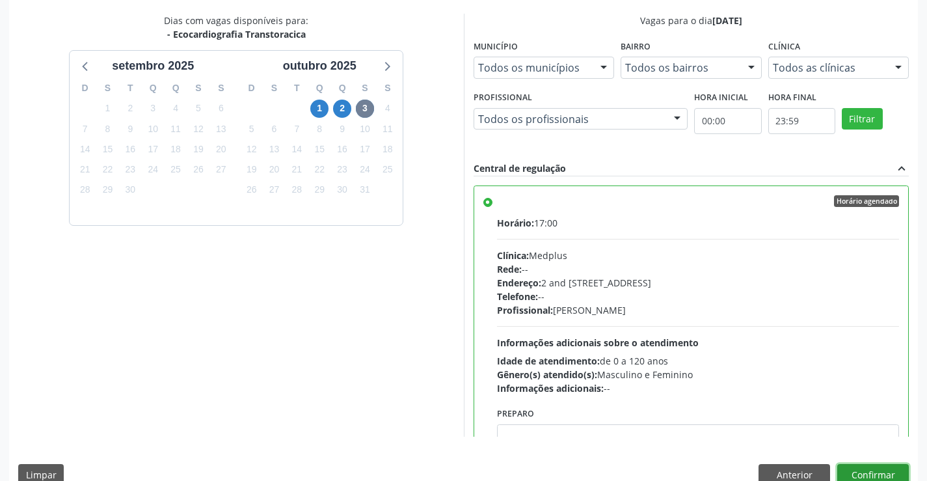
click at [871, 470] on button "Confirmar" at bounding box center [873, 475] width 72 height 22
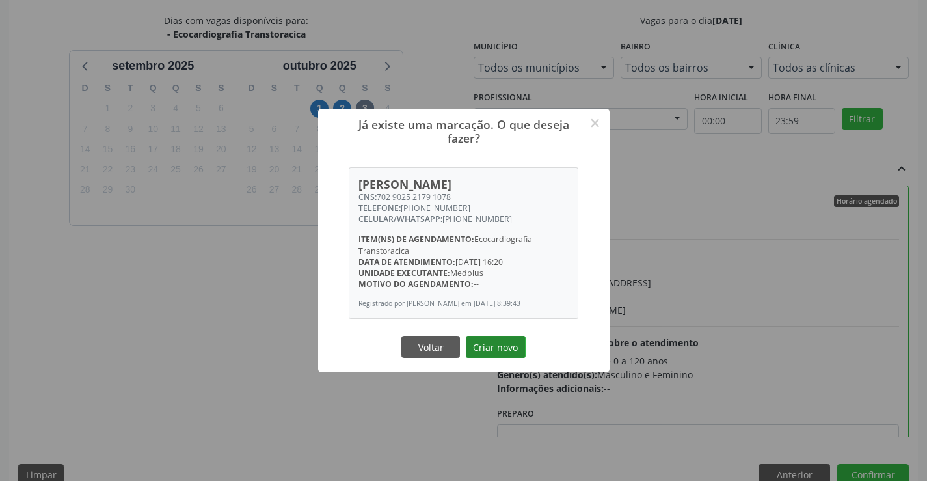
click at [483, 344] on button "Criar novo" at bounding box center [496, 347] width 60 height 22
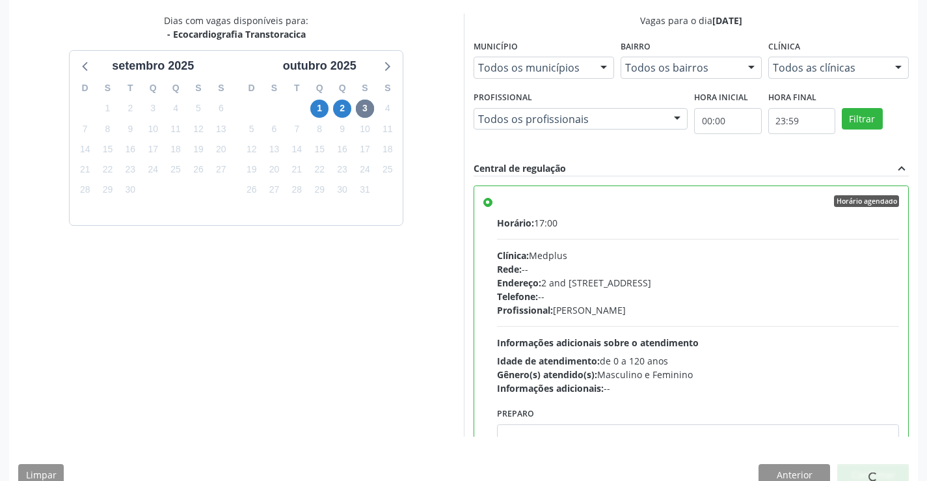
scroll to position [0, 0]
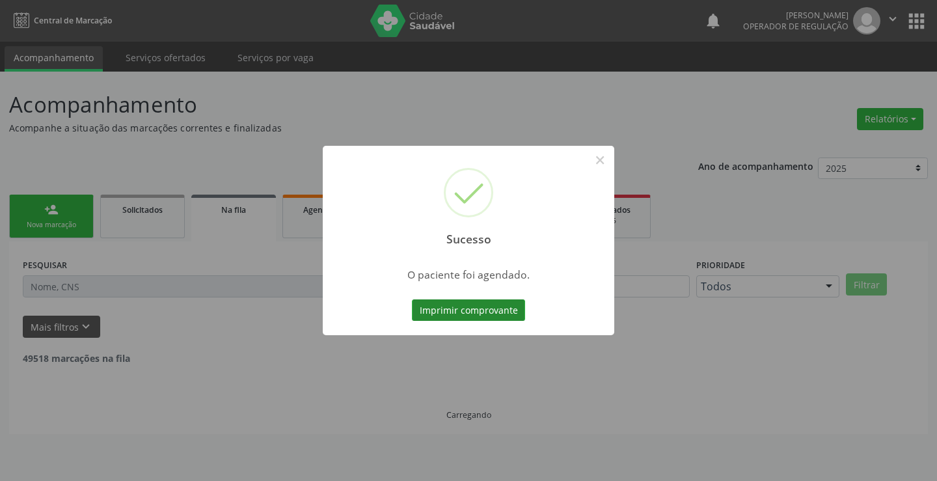
click at [472, 307] on button "Imprimir comprovante" at bounding box center [468, 310] width 113 height 22
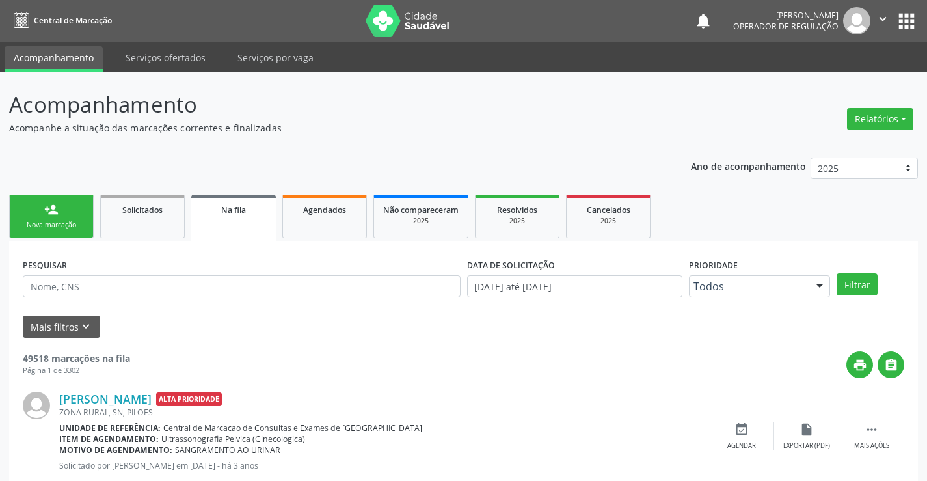
click at [49, 211] on div "person_add" at bounding box center [51, 209] width 14 height 14
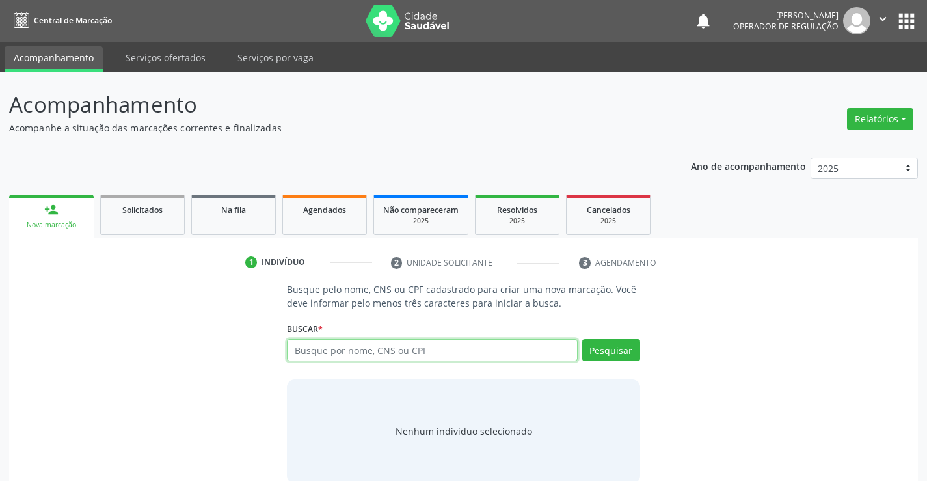
click at [420, 352] on input "text" at bounding box center [432, 350] width 290 height 22
type input "704801543385346"
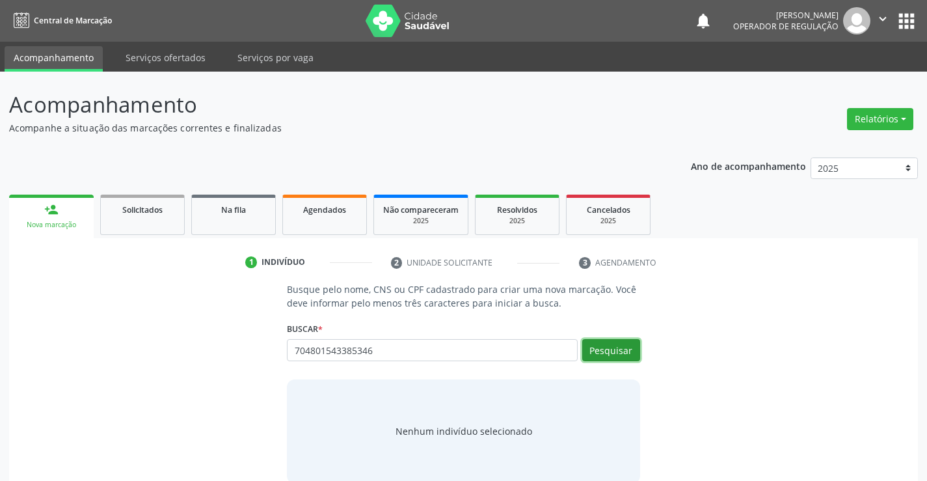
click at [619, 348] on button "Pesquisar" at bounding box center [611, 350] width 58 height 22
type input "704801543385346"
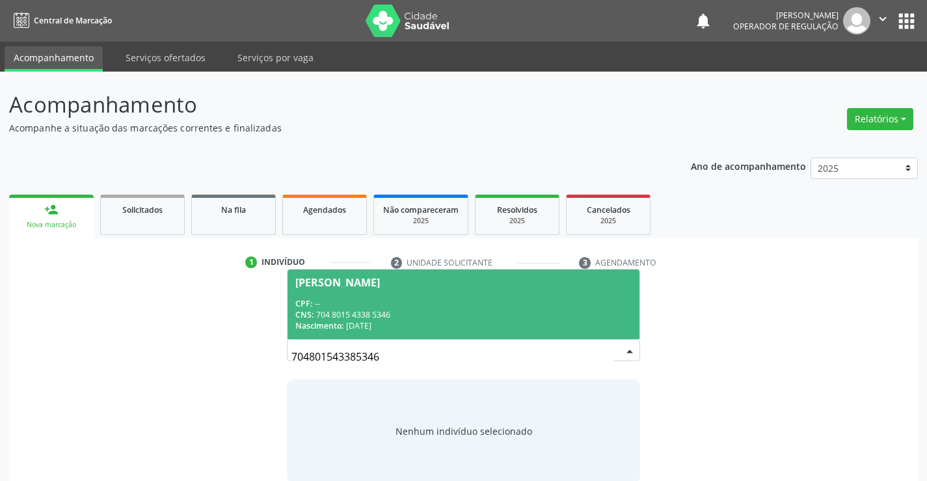
click at [381, 298] on div "CPF: --" at bounding box center [463, 303] width 336 height 11
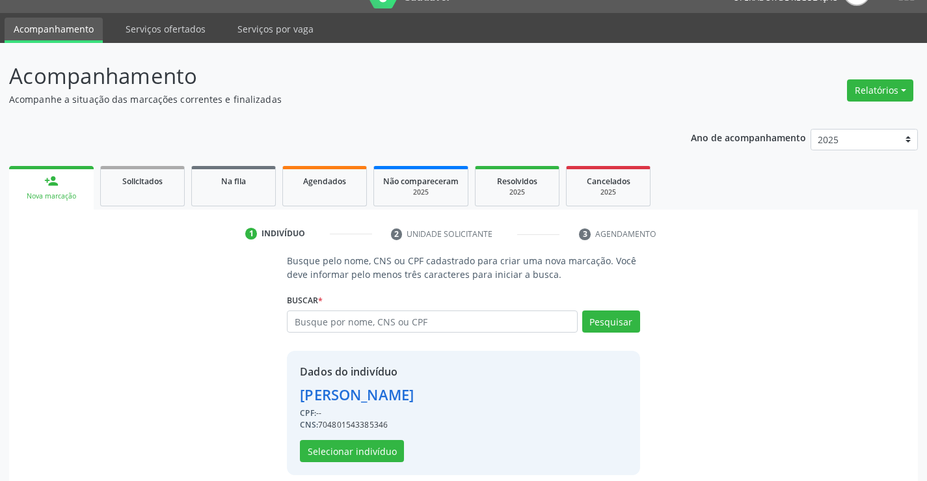
scroll to position [41, 0]
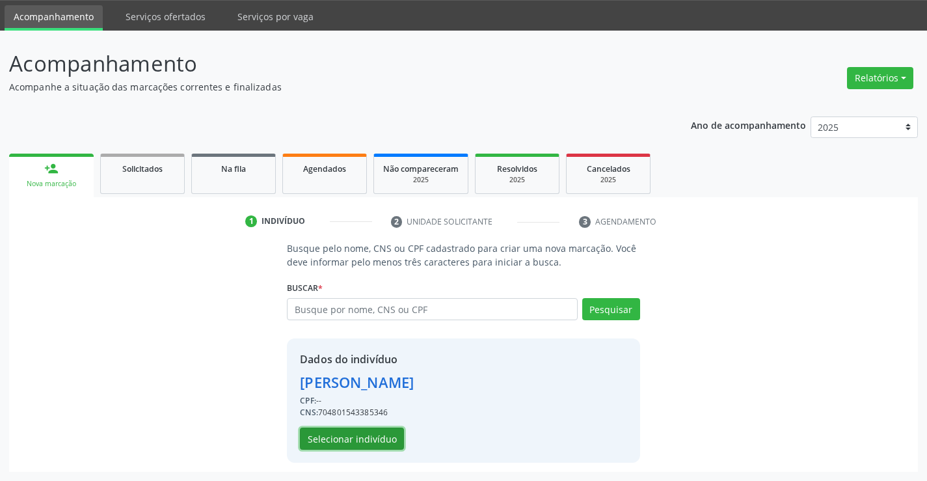
click at [353, 435] on button "Selecionar indivíduo" at bounding box center [352, 439] width 104 height 22
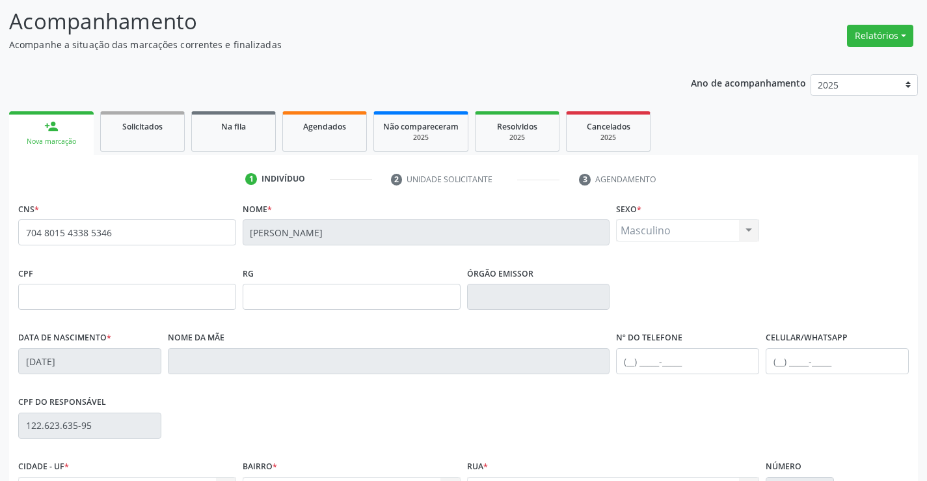
scroll to position [224, 0]
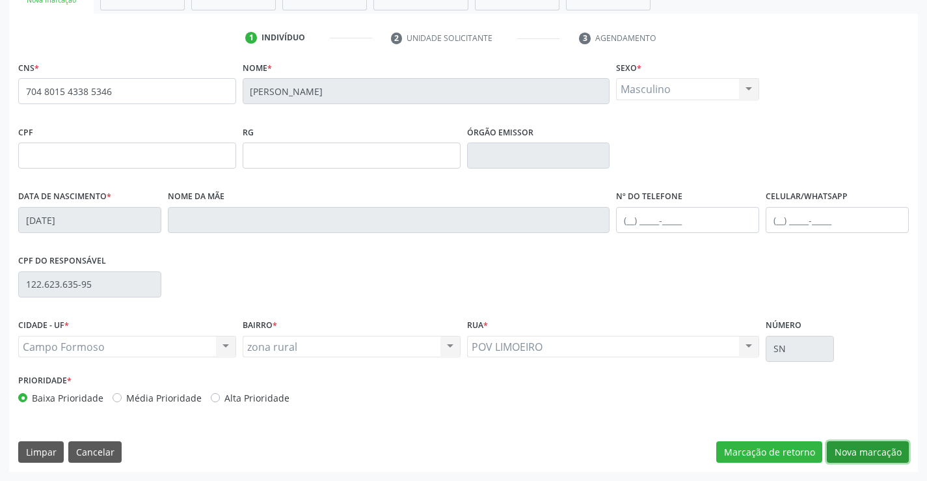
click at [863, 448] on button "Nova marcação" at bounding box center [868, 452] width 82 height 22
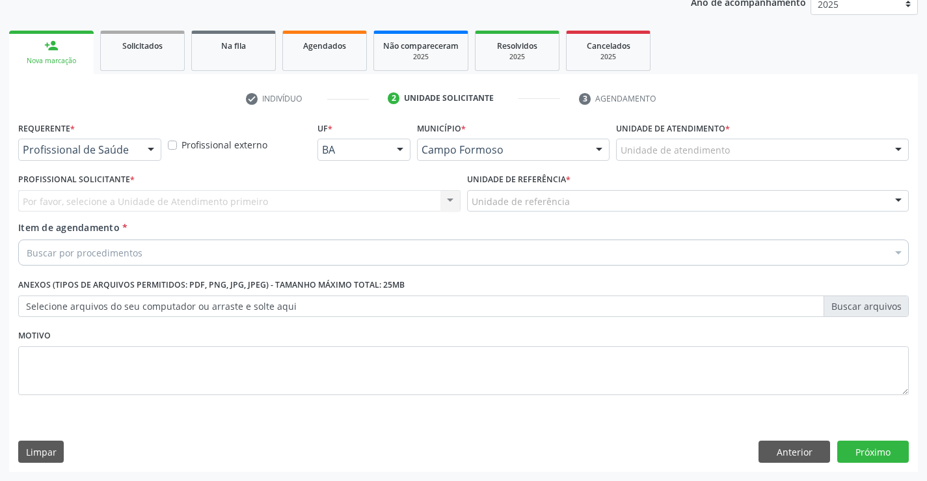
scroll to position [164, 0]
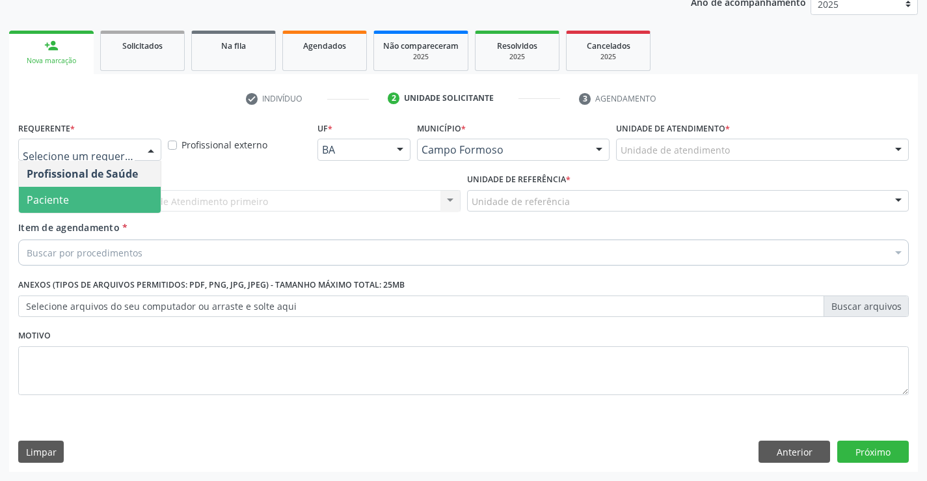
click at [94, 200] on span "Paciente" at bounding box center [90, 200] width 142 height 26
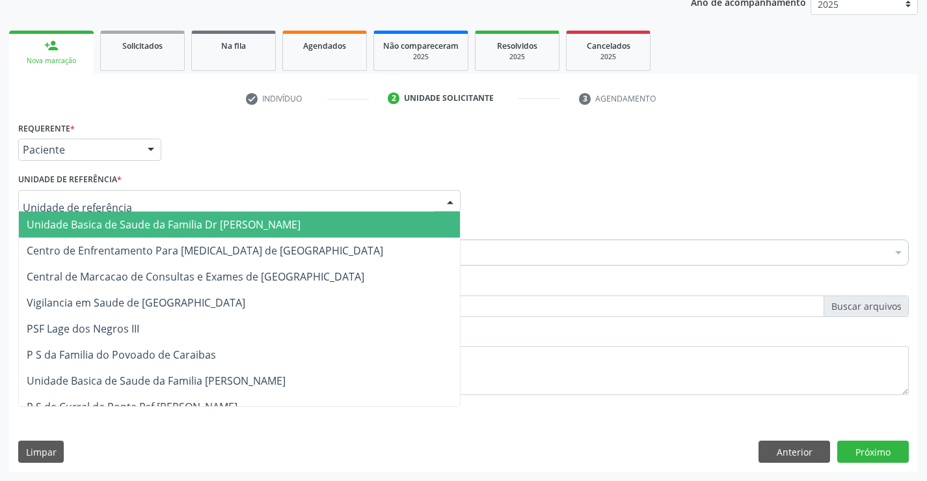
click at [127, 217] on span "Unidade Basica de Saude da Familia Dr [PERSON_NAME]" at bounding box center [239, 224] width 441 height 26
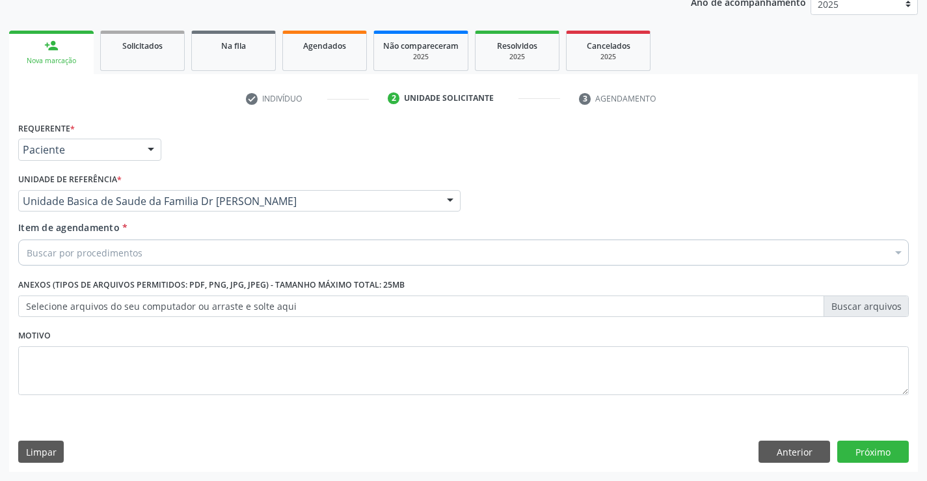
click at [140, 251] on div "Buscar por procedimentos" at bounding box center [463, 252] width 891 height 26
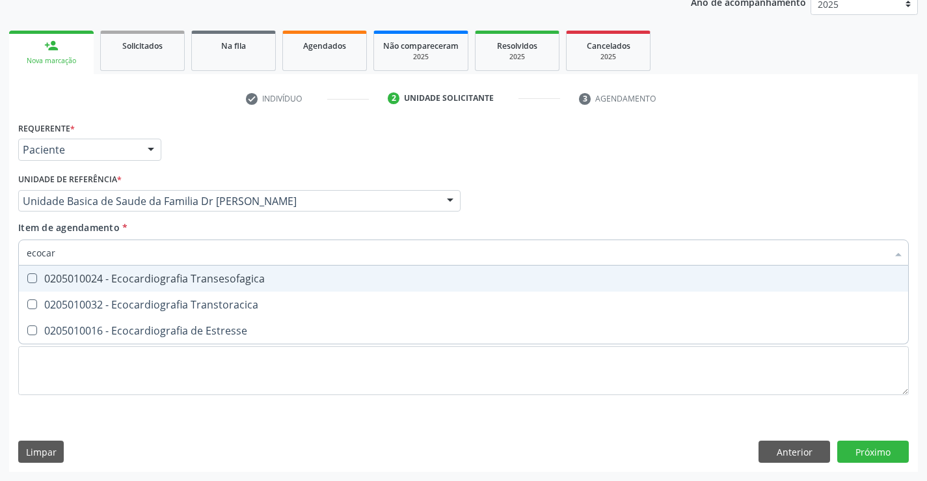
type input "ecocard"
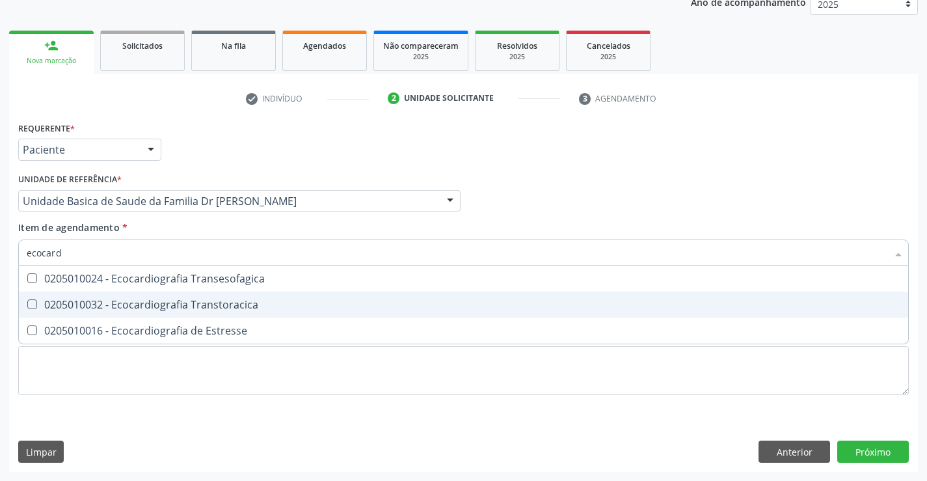
click at [187, 306] on div "0205010032 - Ecocardiografia Transtoracica" at bounding box center [464, 304] width 874 height 10
checkbox Transtoracica "true"
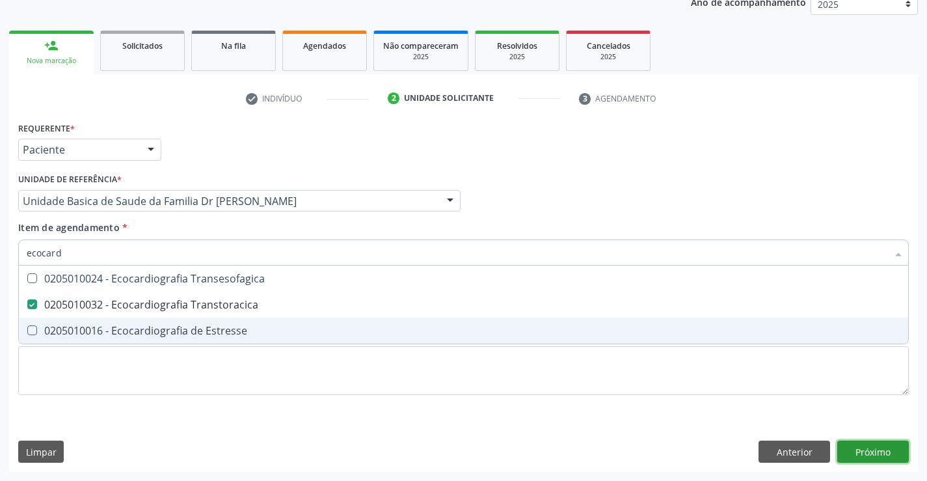
click at [875, 450] on div "Requerente * Paciente Profissional de Saúde Paciente Nenhum resultado encontrad…" at bounding box center [463, 294] width 909 height 353
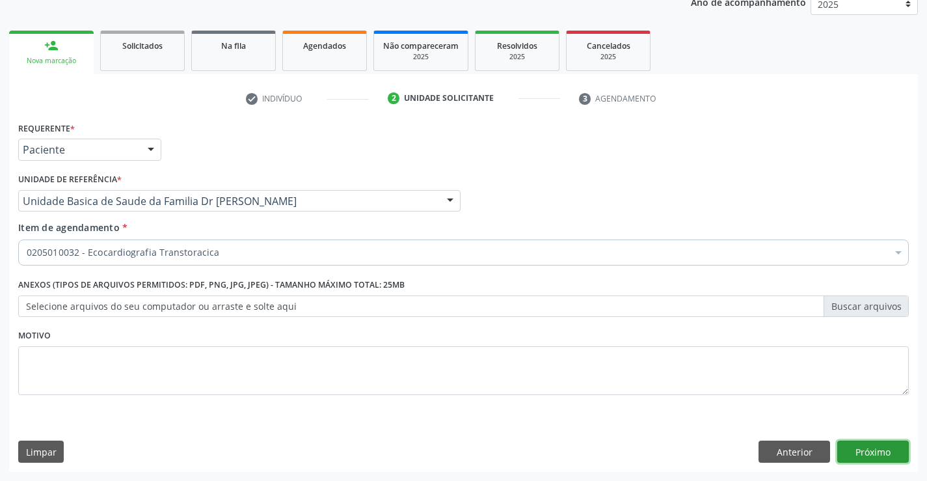
click at [875, 450] on button "Próximo" at bounding box center [873, 452] width 72 height 22
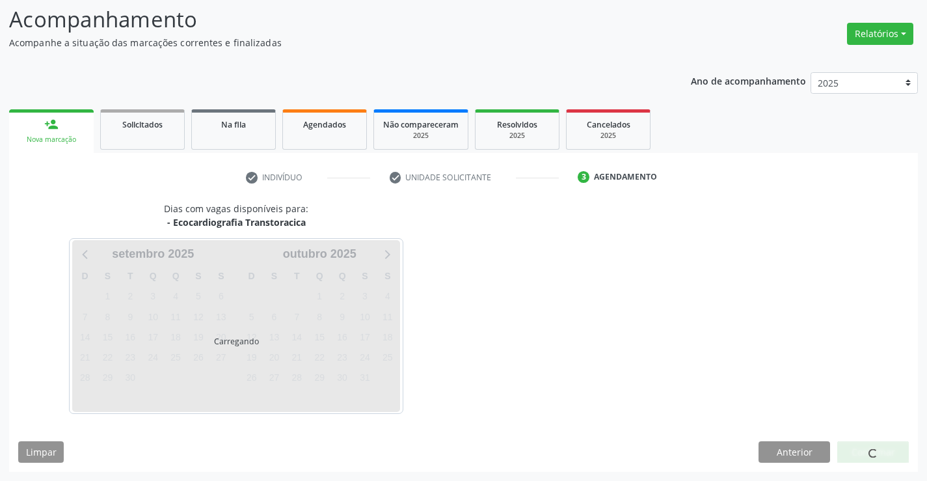
scroll to position [85, 0]
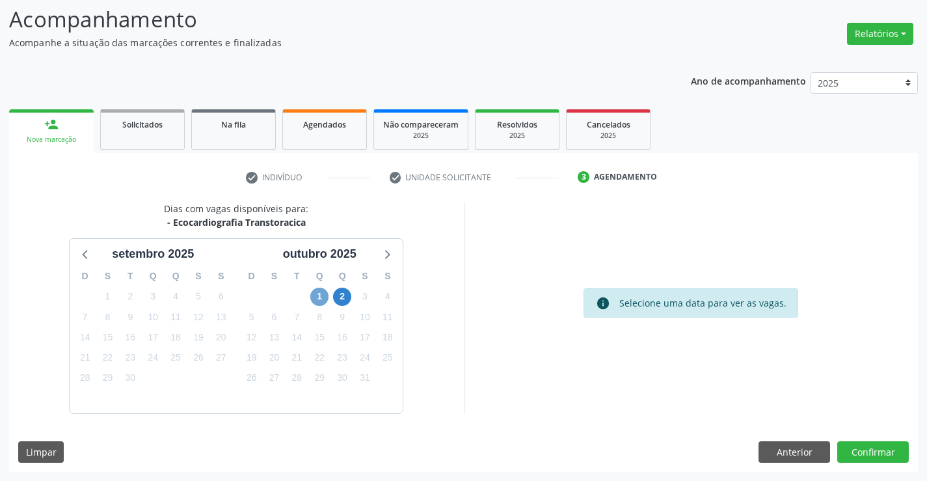
click at [323, 297] on span "1" at bounding box center [319, 297] width 18 height 18
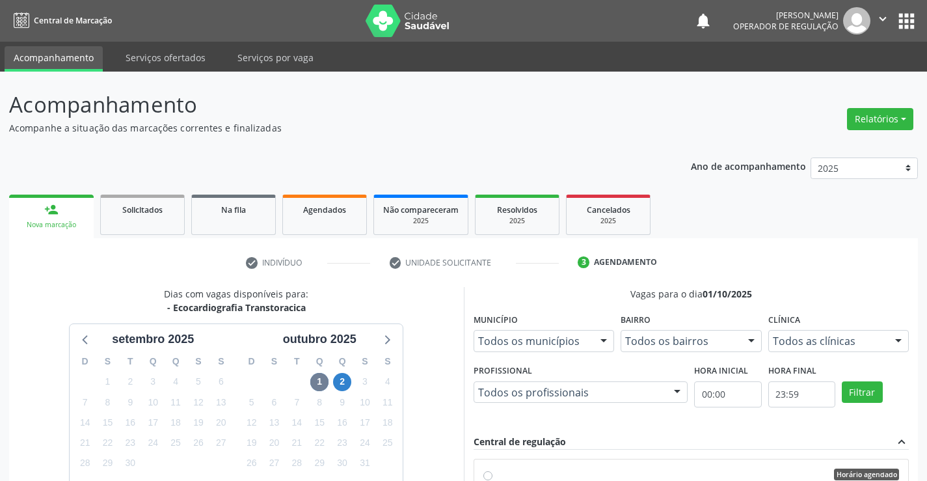
scroll to position [273, 0]
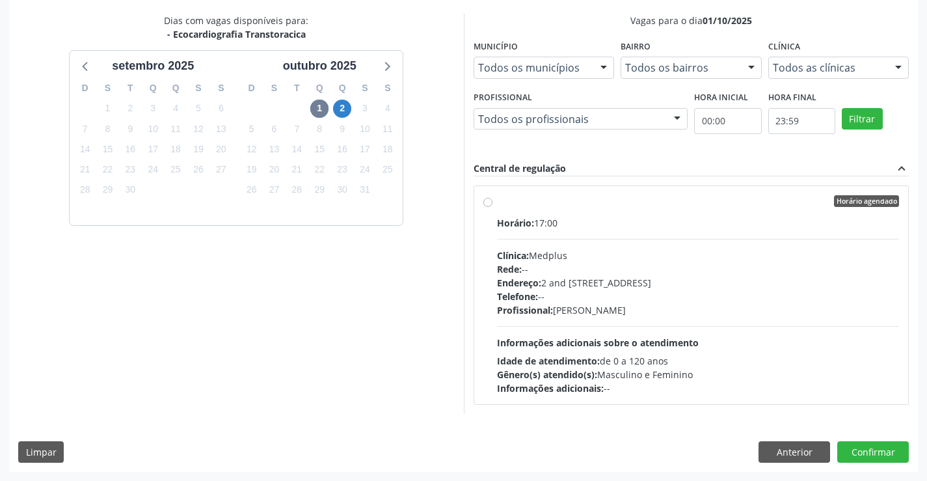
click at [650, 211] on label "Horário agendado Horário: 17:00 Clínica: Medplus Rede: -- Endereço: 2 and [STRE…" at bounding box center [698, 295] width 403 height 200
click at [493, 207] on input "Horário agendado Horário: 17:00 Clínica: Medplus Rede: -- Endereço: 2 and [STRE…" at bounding box center [487, 201] width 9 height 12
radio input "true"
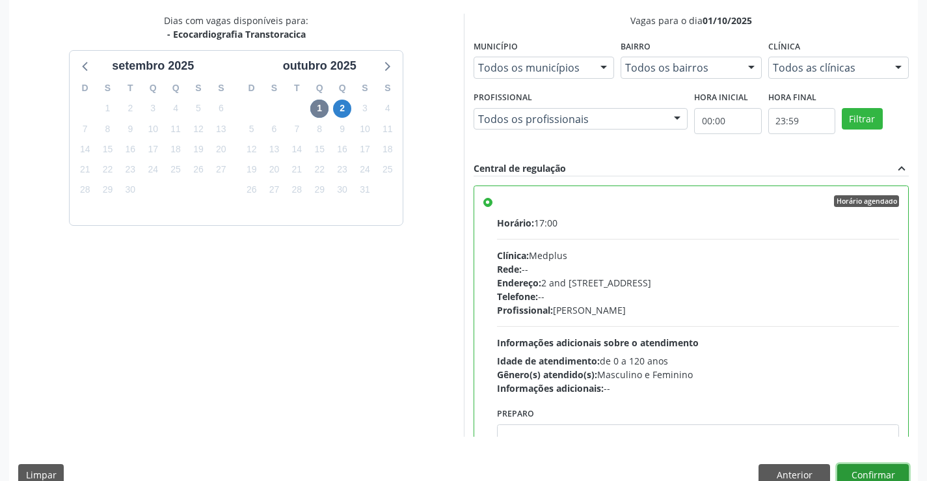
click at [867, 468] on button "Confirmar" at bounding box center [873, 475] width 72 height 22
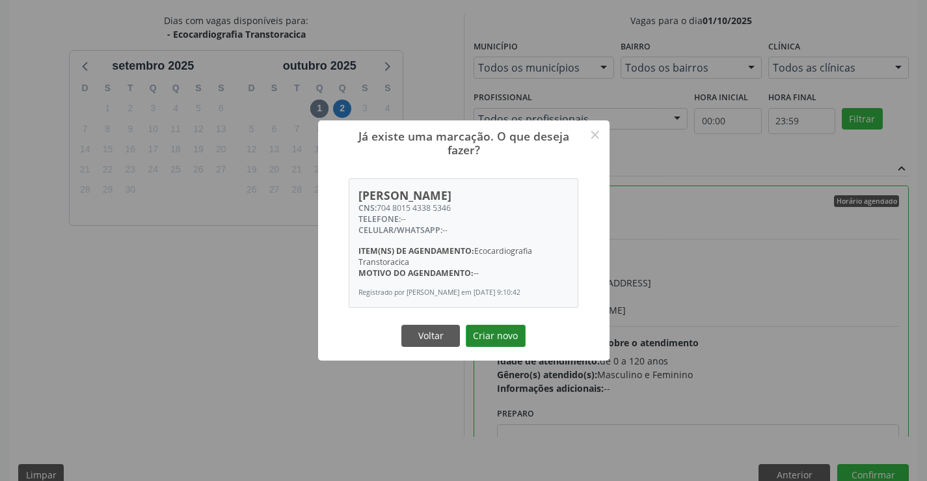
click at [488, 342] on button "Criar novo" at bounding box center [496, 336] width 60 height 22
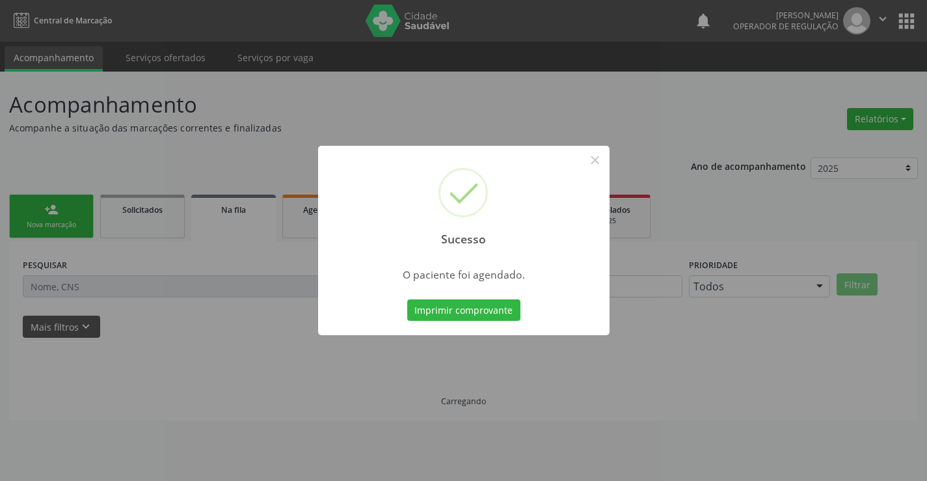
scroll to position [0, 0]
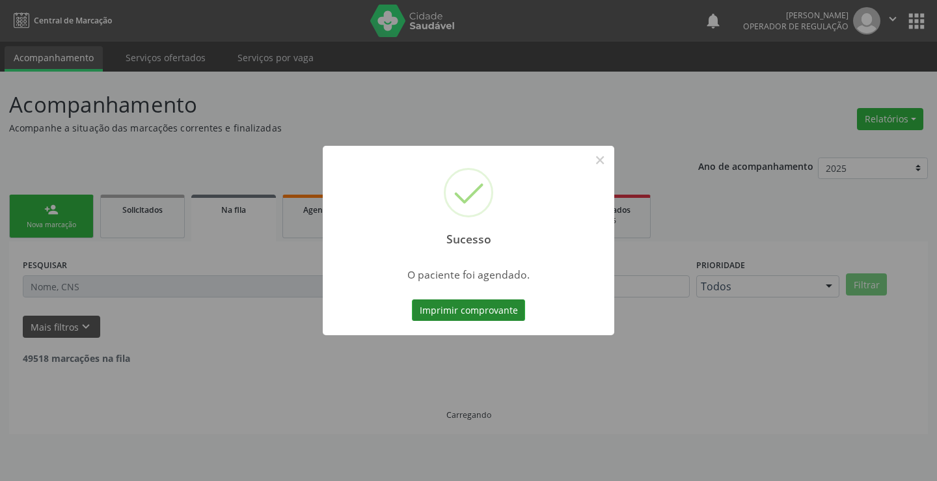
click at [485, 306] on button "Imprimir comprovante" at bounding box center [468, 310] width 113 height 22
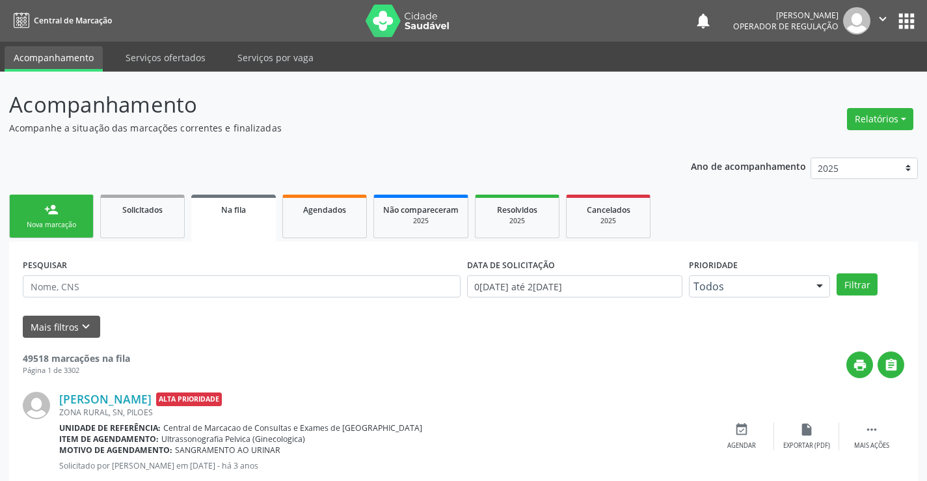
click at [54, 215] on div "person_add" at bounding box center [51, 209] width 14 height 14
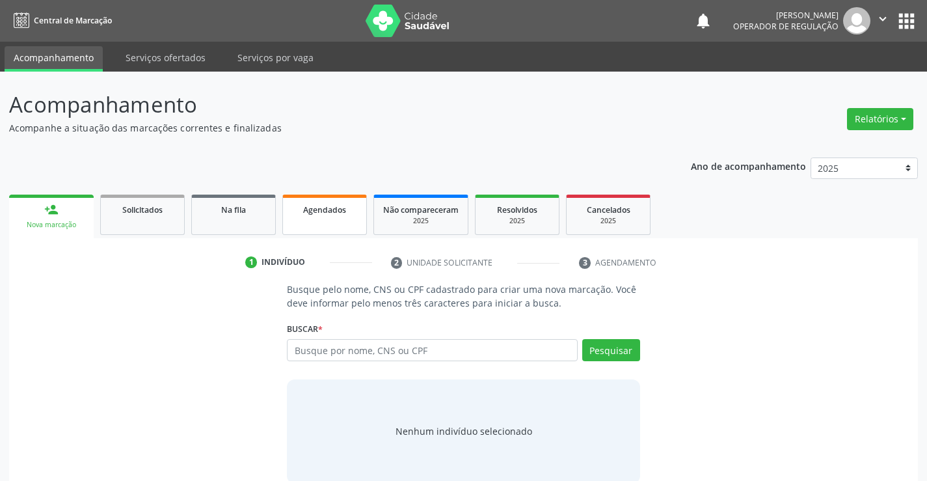
click at [341, 211] on span "Agendados" at bounding box center [324, 209] width 43 height 11
select select "8"
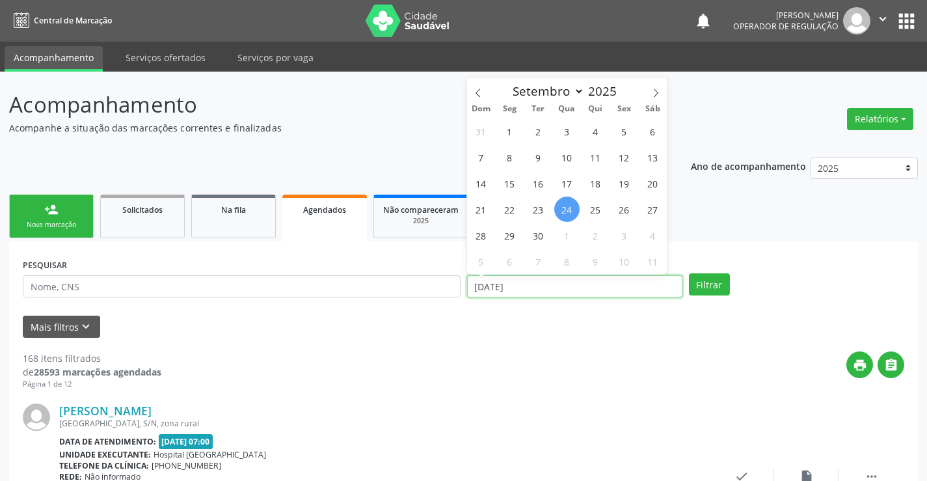
drag, startPoint x: 530, startPoint y: 288, endPoint x: 465, endPoint y: 290, distance: 65.1
click at [465, 290] on div "DATA DE ATENDIMENTO 24/09/2025" at bounding box center [575, 280] width 222 height 51
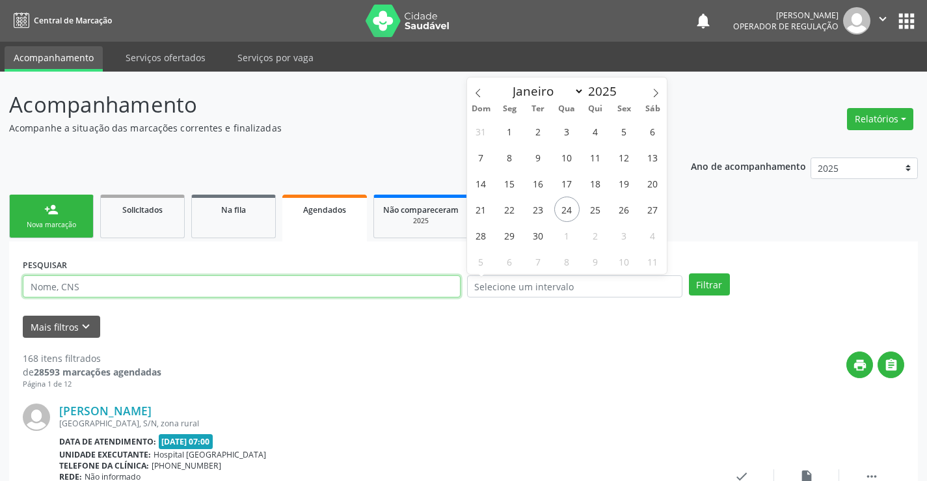
click at [173, 282] on input "text" at bounding box center [242, 286] width 438 height 22
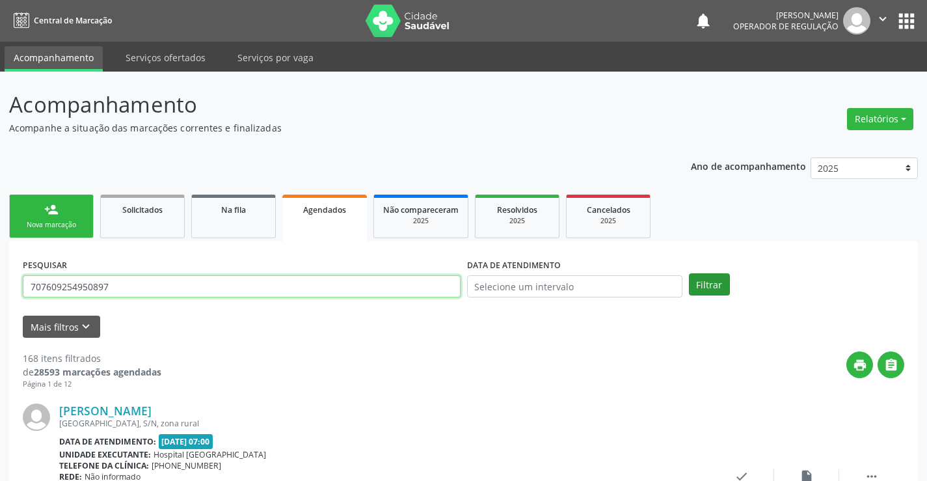
type input "707609254950897"
click at [711, 275] on button "Filtrar" at bounding box center [709, 284] width 41 height 22
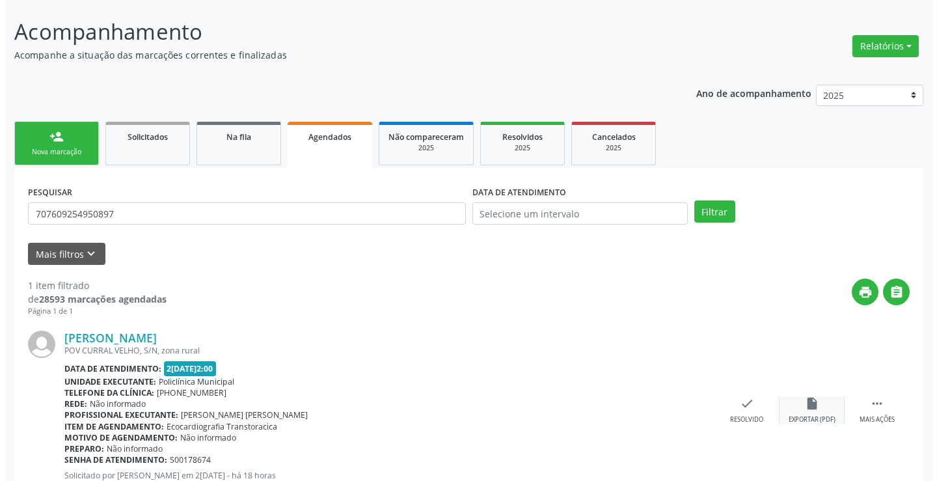
scroll to position [118, 0]
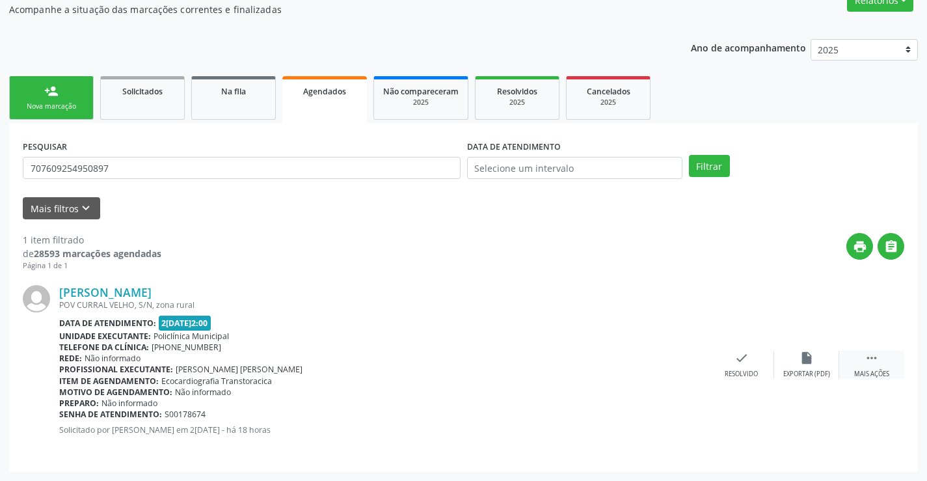
click at [878, 361] on icon "" at bounding box center [872, 358] width 14 height 14
click at [679, 353] on icon "cancel" at bounding box center [677, 358] width 14 height 14
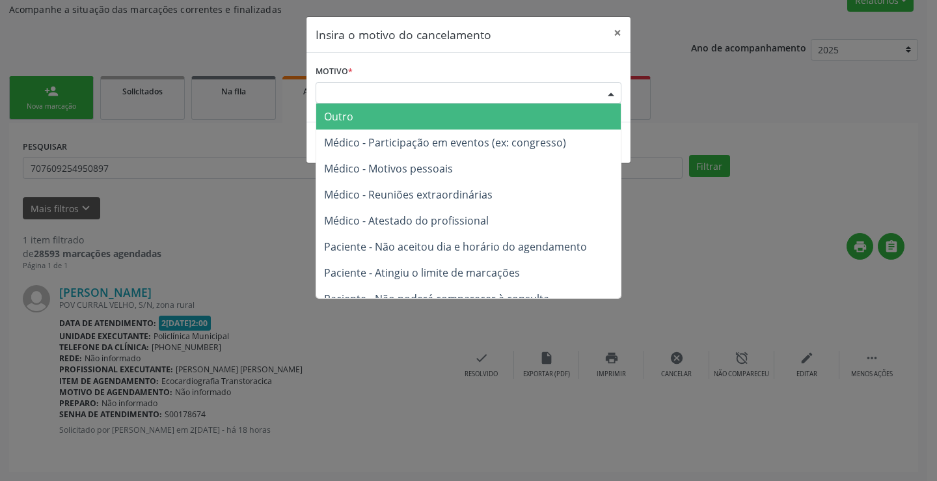
click at [454, 89] on div "Escolha o motivo" at bounding box center [469, 93] width 306 height 22
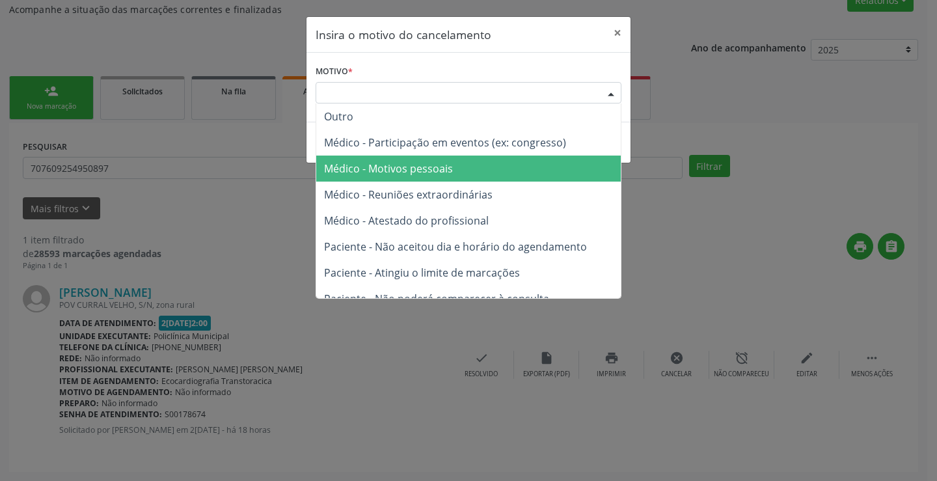
click at [450, 169] on span "Médico - Motivos pessoais" at bounding box center [388, 168] width 129 height 14
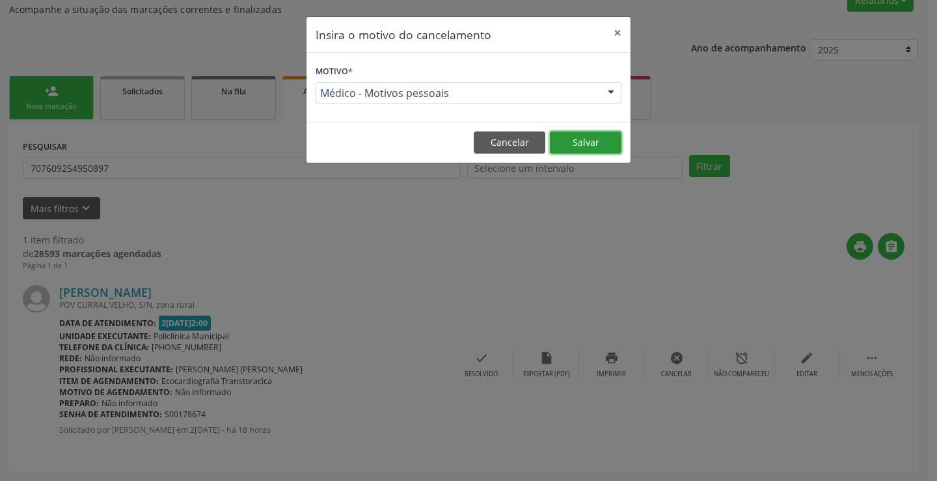
click at [587, 143] on button "Salvar" at bounding box center [586, 142] width 72 height 22
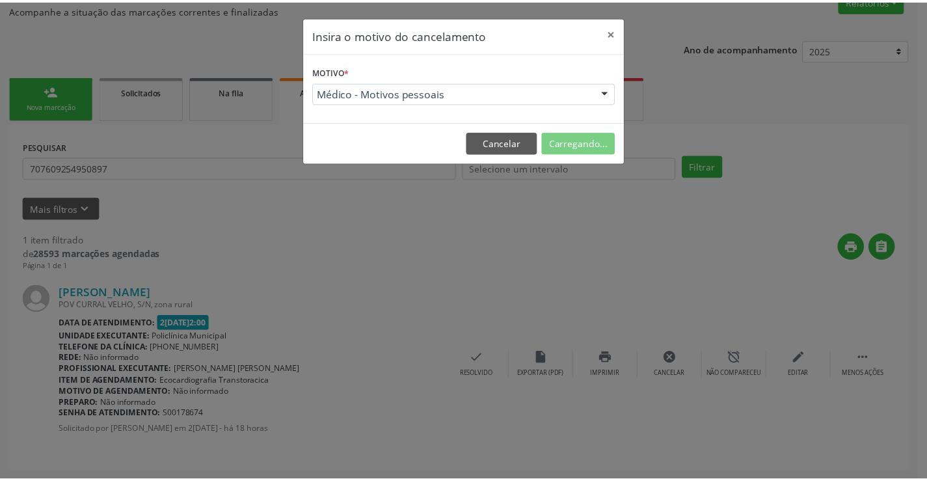
scroll to position [0, 0]
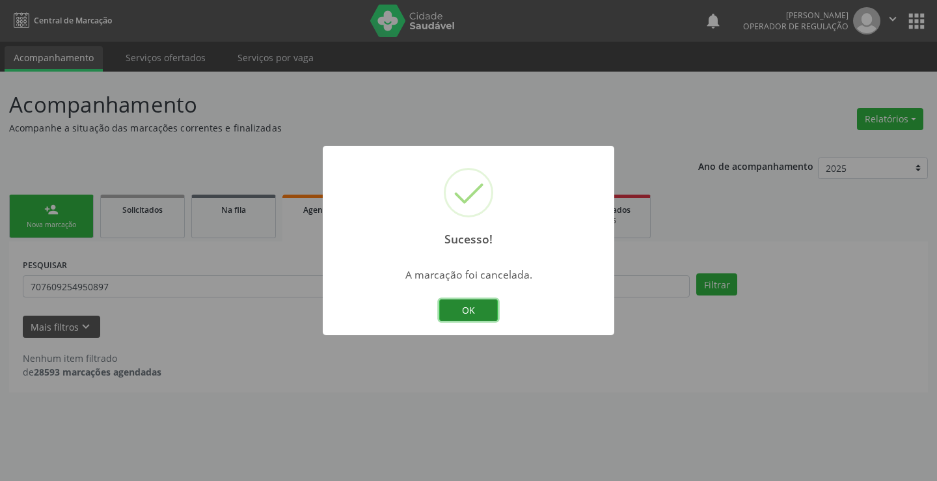
click at [476, 308] on button "OK" at bounding box center [468, 310] width 59 height 22
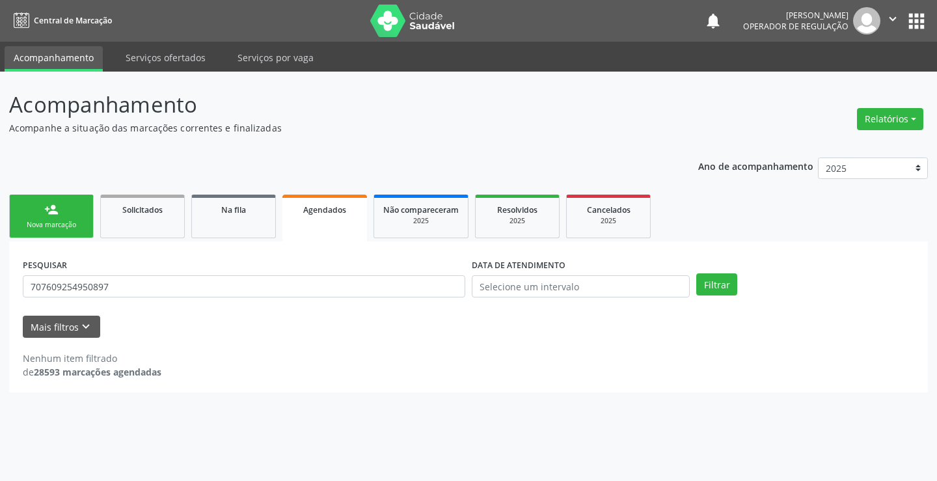
click at [42, 213] on link "person_add Nova marcação" at bounding box center [51, 217] width 85 height 44
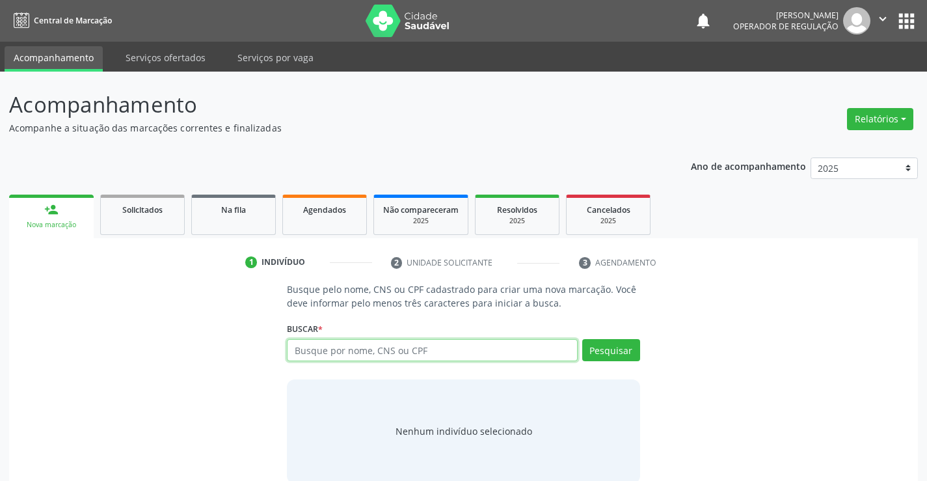
click at [419, 351] on input "text" at bounding box center [432, 350] width 290 height 22
type input "706004894700046"
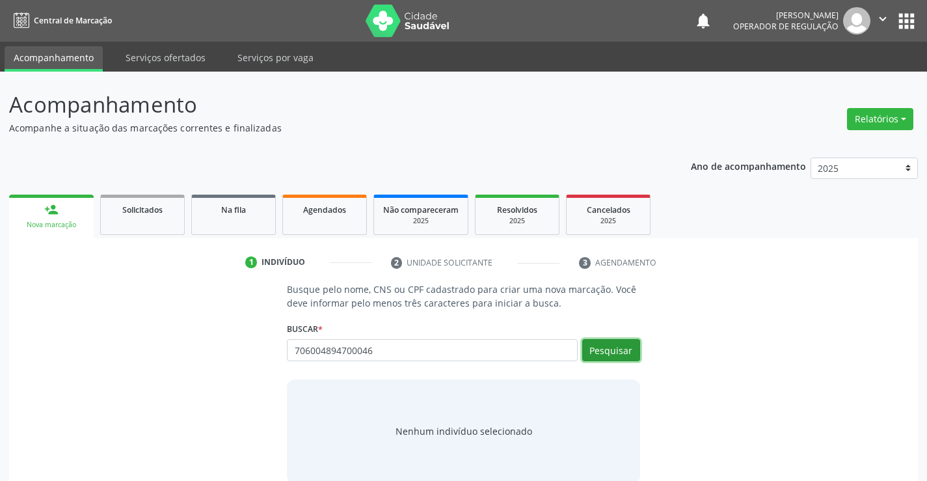
click at [609, 342] on button "Pesquisar" at bounding box center [611, 350] width 58 height 22
type input "706004894700046"
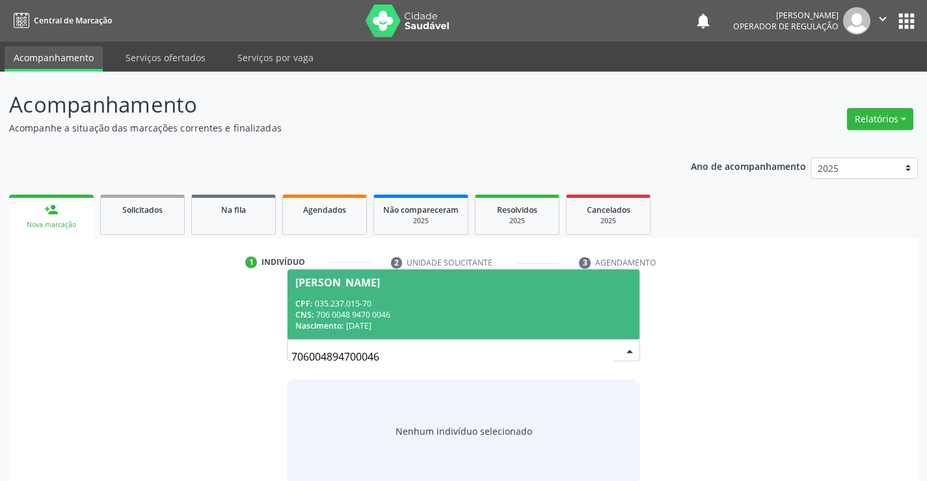
click at [453, 295] on span "George Joel de Souza CPF: 035.237.015-70 CNS: 706 0048 9470 0046 Nascimento: 05…" at bounding box center [463, 304] width 351 height 70
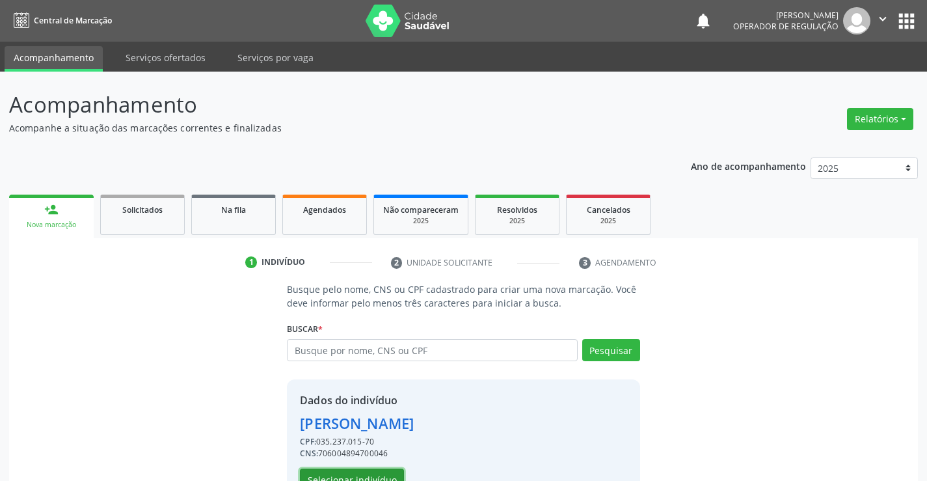
click at [370, 475] on button "Selecionar indivíduo" at bounding box center [352, 480] width 104 height 22
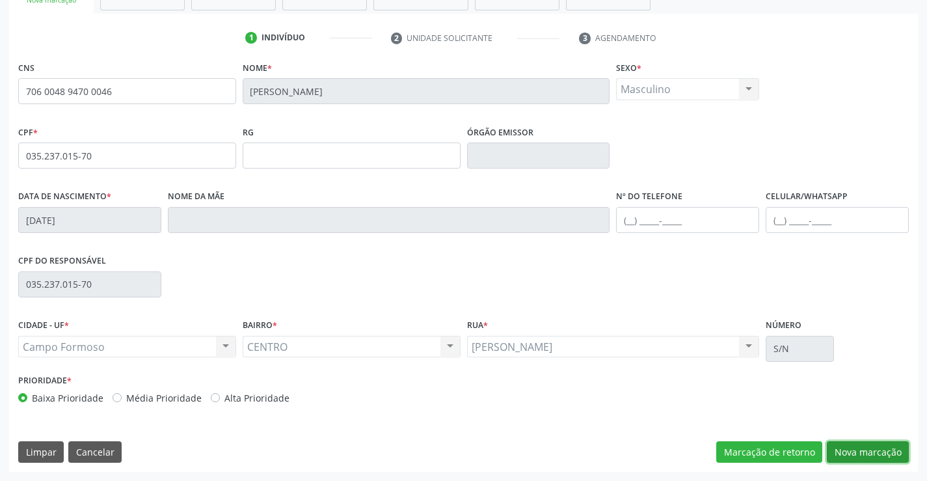
click at [867, 449] on button "Nova marcação" at bounding box center [868, 452] width 82 height 22
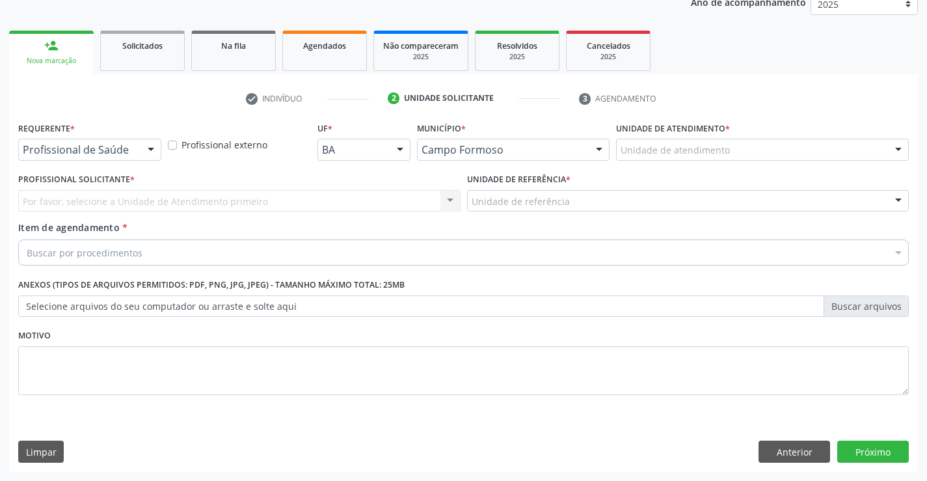
scroll to position [164, 0]
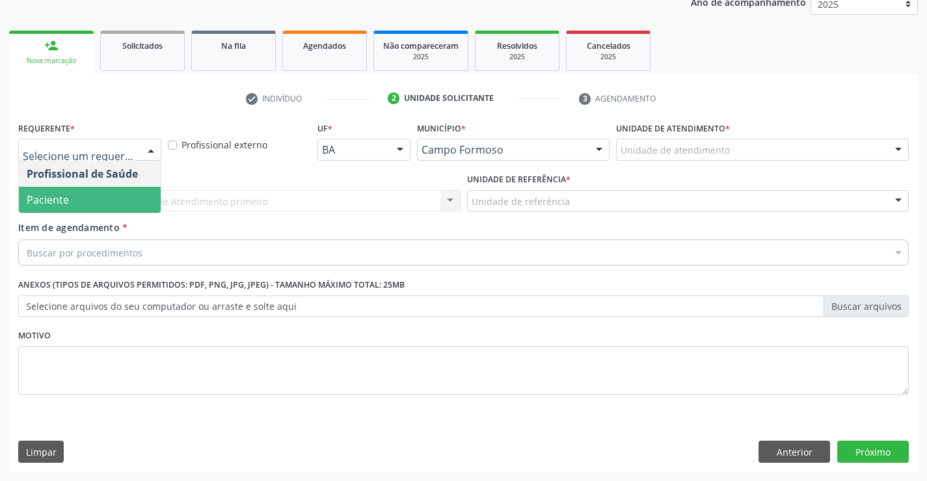
click at [72, 200] on span "Paciente" at bounding box center [90, 200] width 142 height 26
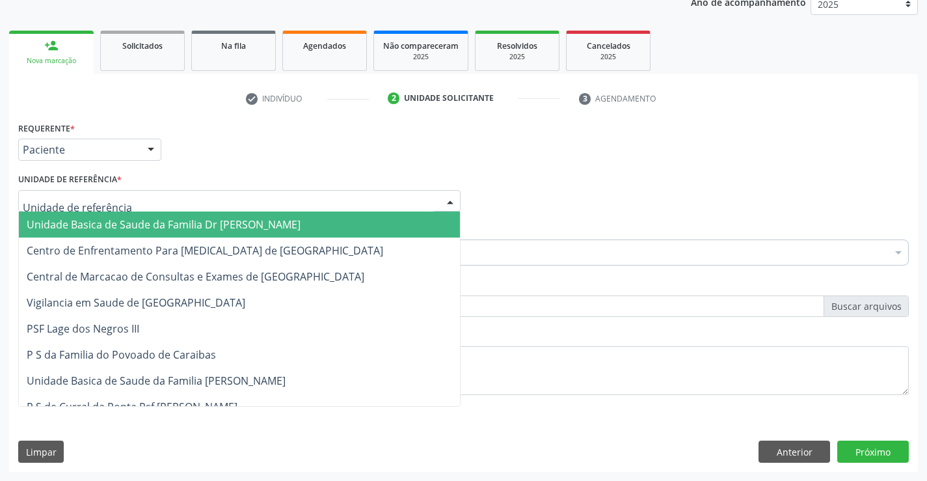
click at [101, 217] on span "Unidade Basica de Saude da Familia Dr [PERSON_NAME]" at bounding box center [164, 224] width 274 height 14
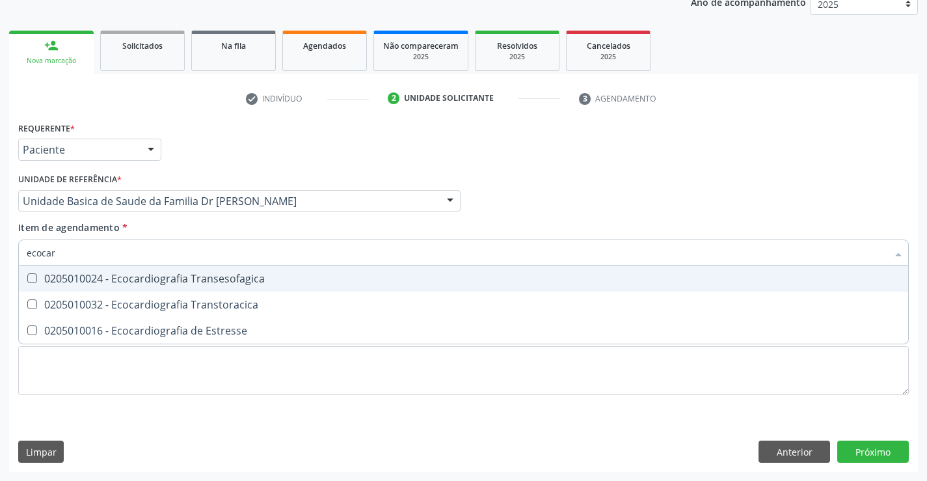
type input "ecocard"
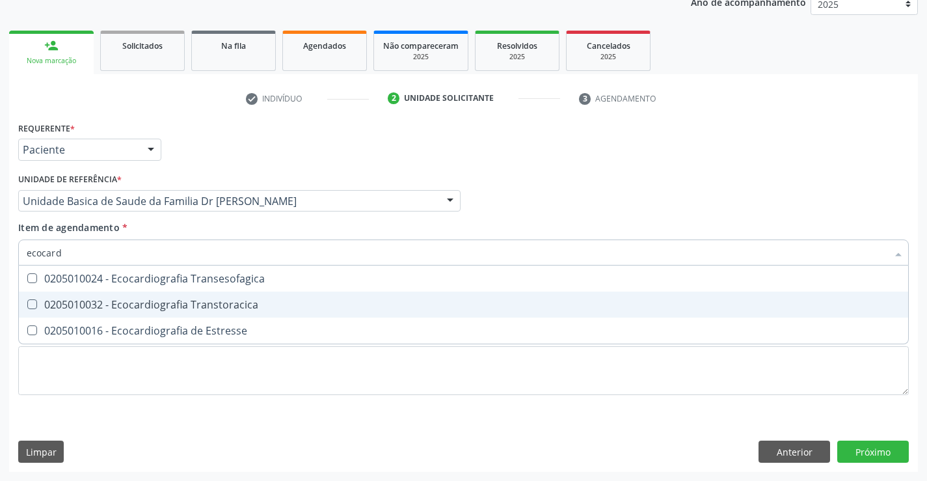
click at [191, 300] on div "0205010032 - Ecocardiografia Transtoracica" at bounding box center [464, 304] width 874 height 10
checkbox Transtoracica "true"
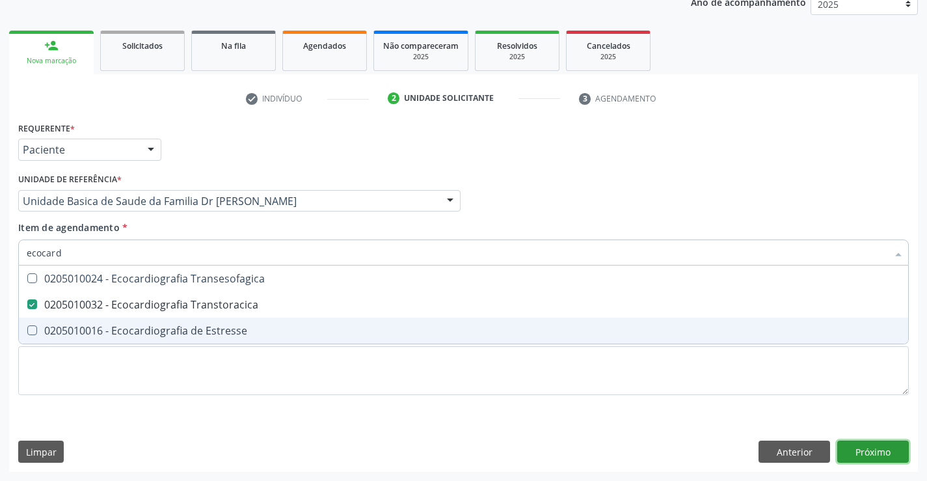
click at [868, 453] on div "Requerente * Paciente Profissional de Saúde Paciente Nenhum resultado encontrad…" at bounding box center [463, 294] width 909 height 353
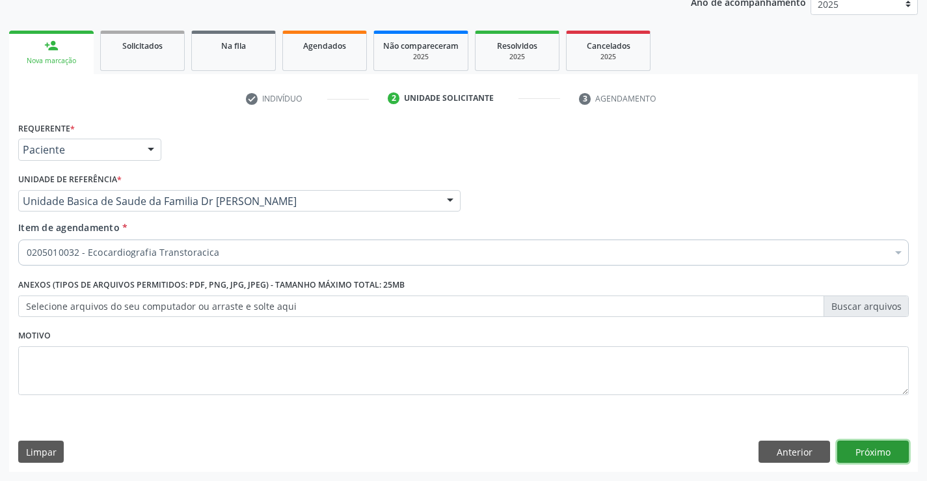
click at [868, 453] on button "Próximo" at bounding box center [873, 452] width 72 height 22
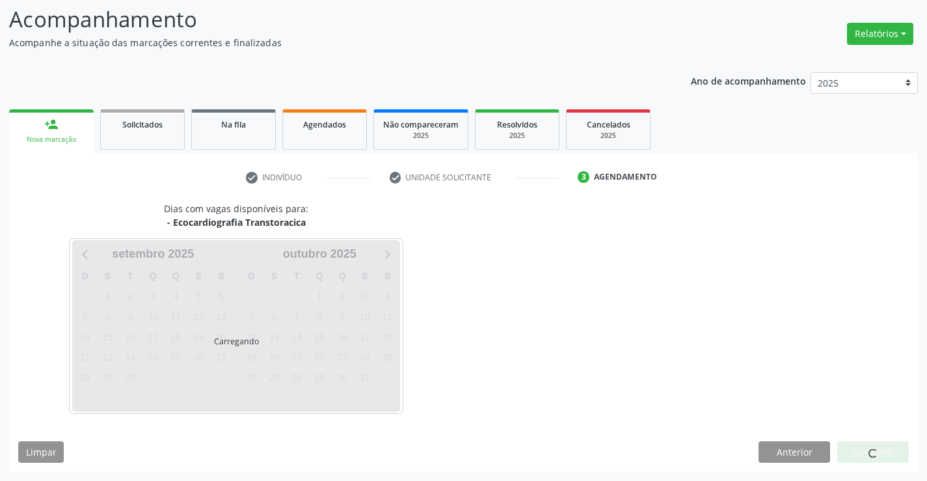
scroll to position [85, 0]
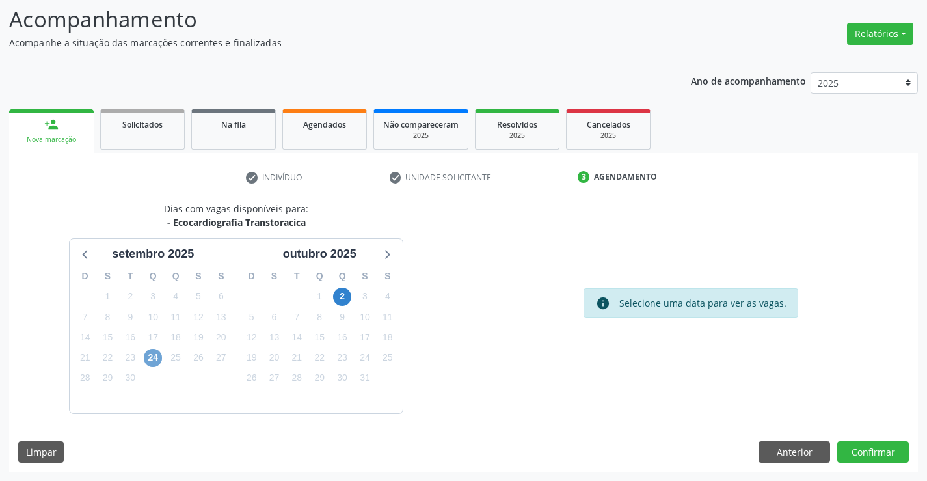
click at [157, 353] on span "24" at bounding box center [153, 358] width 18 height 18
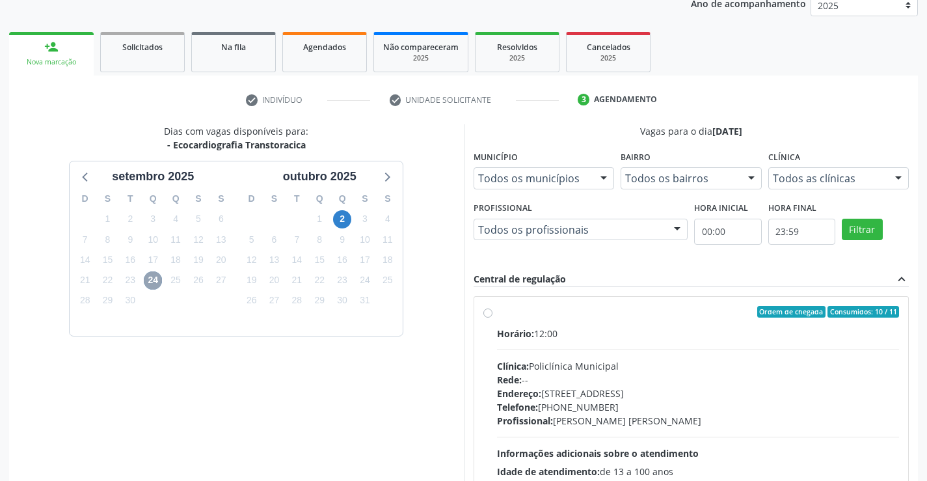
scroll to position [273, 0]
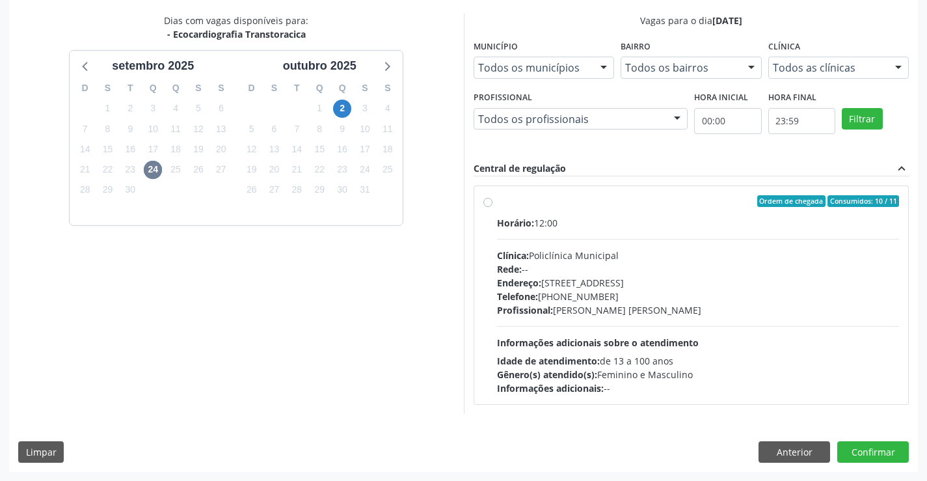
click at [613, 209] on label "Ordem de chegada Consumidos: 10 / 11 Horário: 12:00 Clínica: Policlínica Munici…" at bounding box center [698, 295] width 403 height 200
click at [493, 207] on input "Ordem de chegada Consumidos: 10 / 11 Horário: 12:00 Clínica: Policlínica Munici…" at bounding box center [487, 201] width 9 height 12
radio input "true"
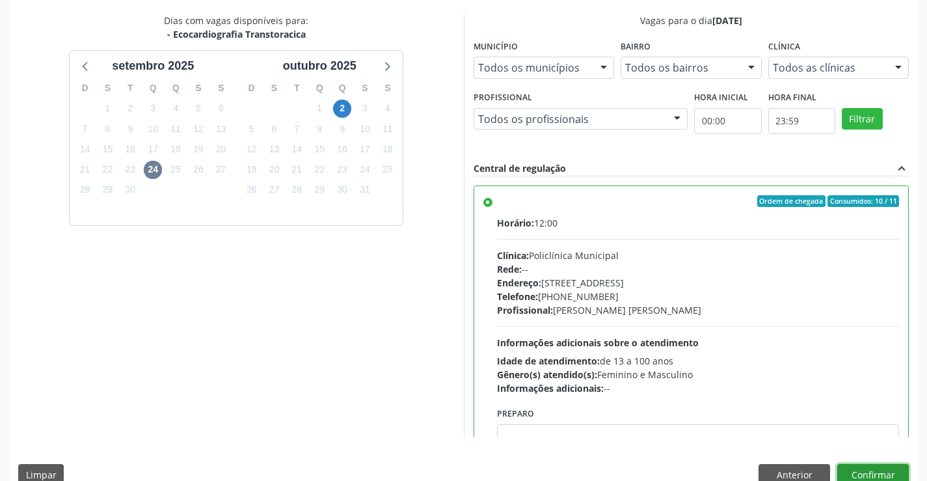
click at [861, 466] on button "Confirmar" at bounding box center [873, 475] width 72 height 22
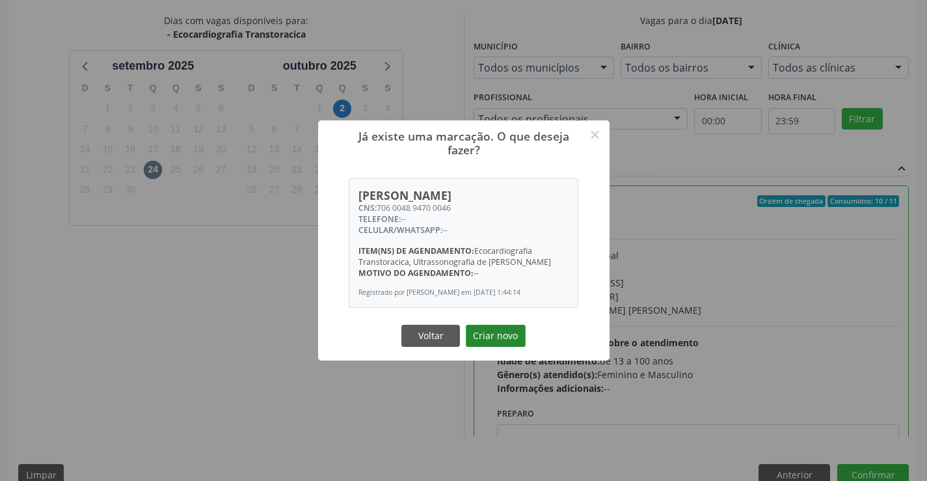
click at [497, 336] on button "Criar novo" at bounding box center [496, 336] width 60 height 22
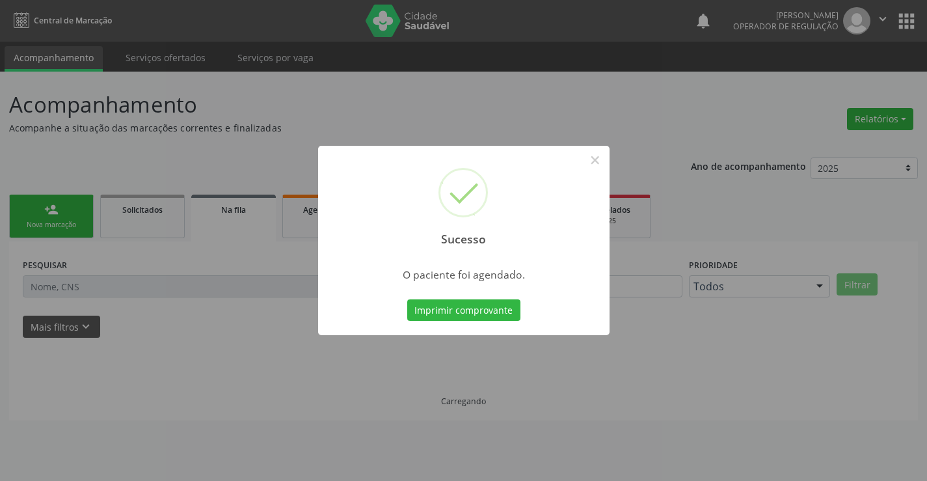
scroll to position [0, 0]
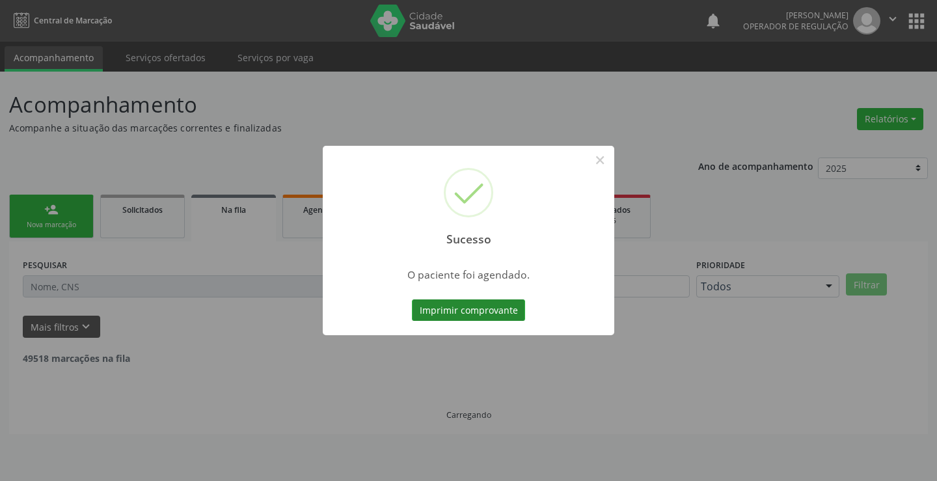
click at [475, 305] on button "Imprimir comprovante" at bounding box center [468, 310] width 113 height 22
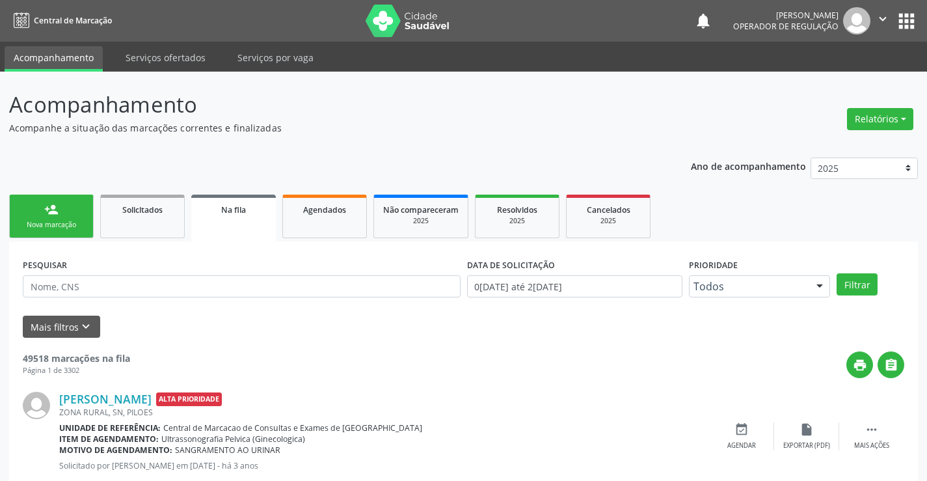
click at [70, 212] on link "person_add Nova marcação" at bounding box center [51, 217] width 85 height 44
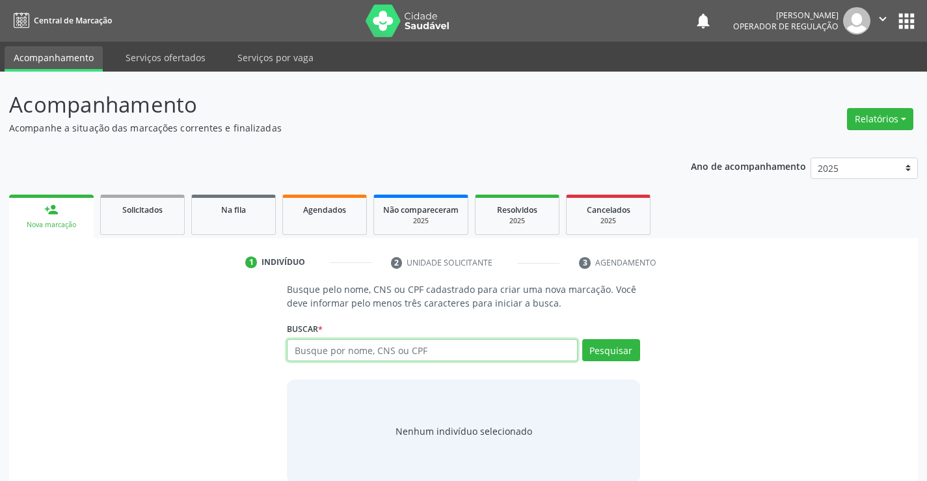
click at [396, 350] on input "text" at bounding box center [432, 350] width 290 height 22
click at [387, 354] on input "text" at bounding box center [432, 350] width 290 height 22
type input "703201647459491"
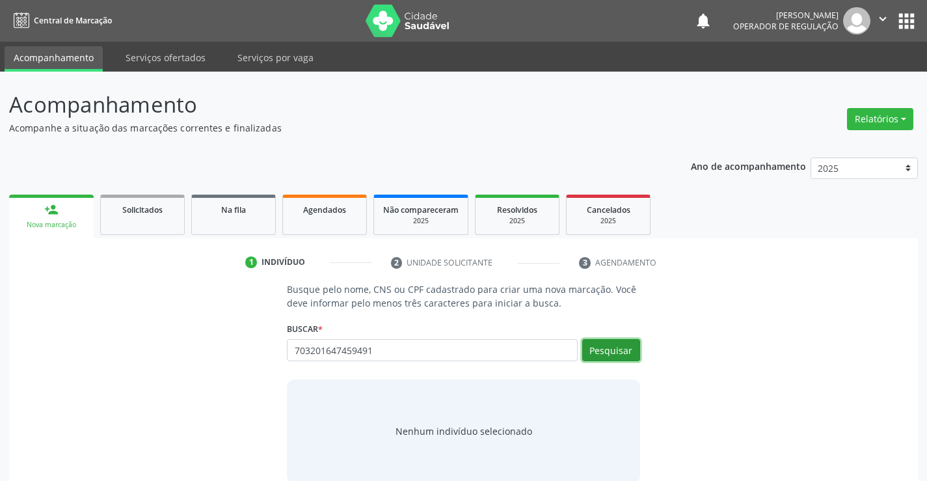
click at [608, 345] on button "Pesquisar" at bounding box center [611, 350] width 58 height 22
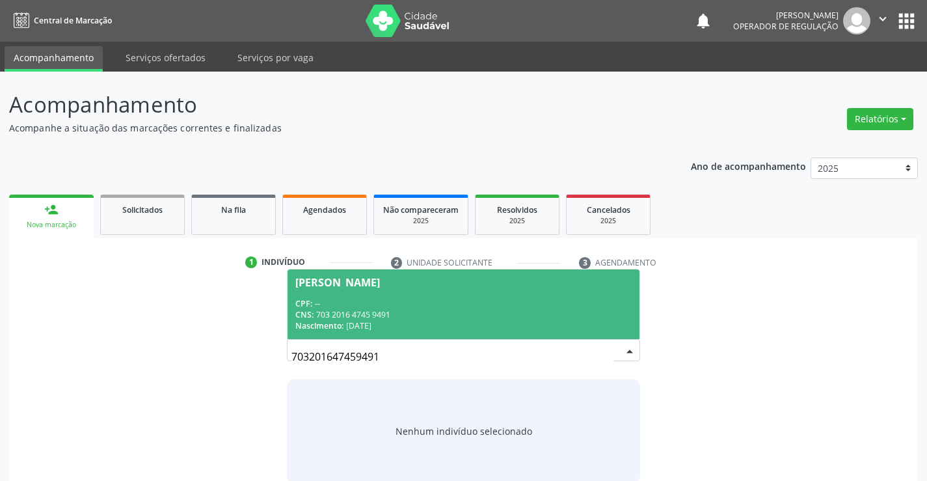
click at [459, 298] on div "CPF: --" at bounding box center [463, 303] width 336 height 11
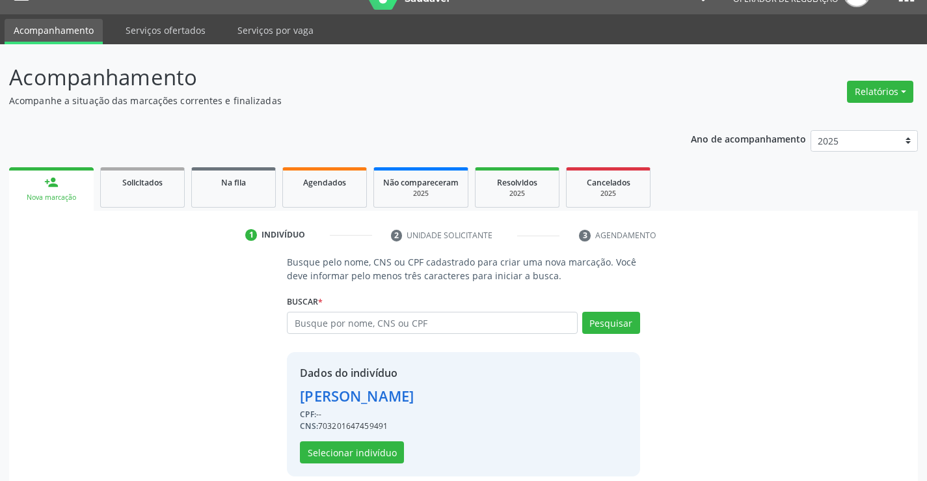
scroll to position [41, 0]
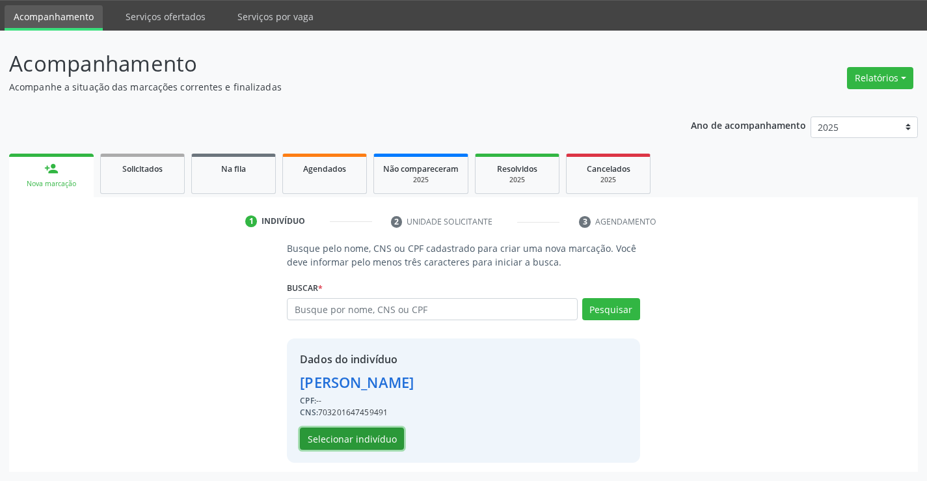
click at [353, 436] on button "Selecionar indivíduo" at bounding box center [352, 439] width 104 height 22
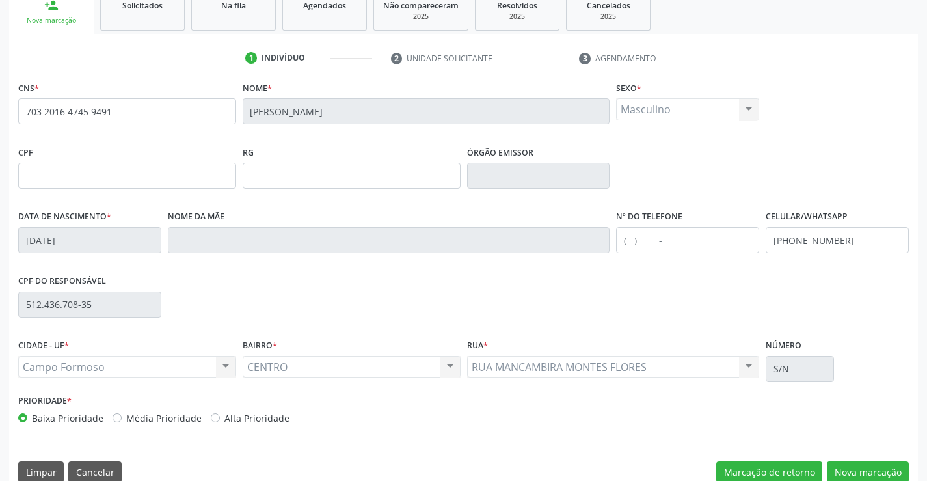
scroll to position [224, 0]
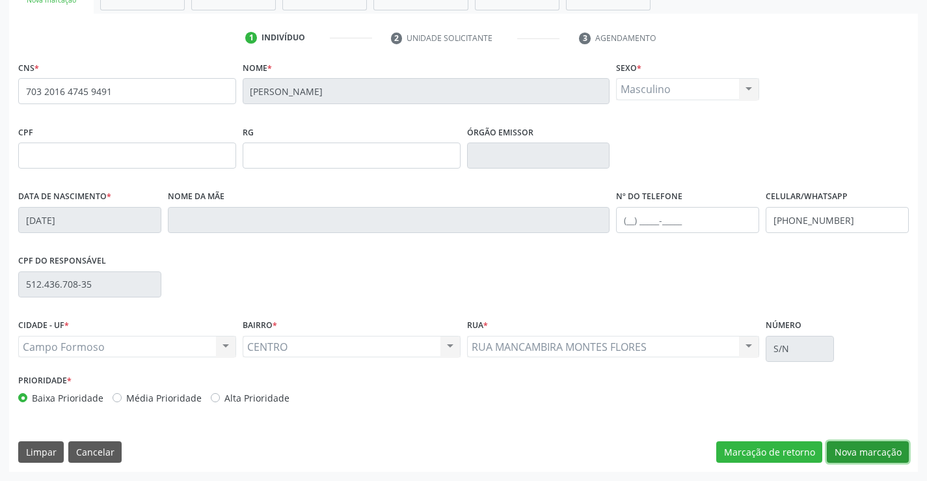
click at [865, 446] on button "Nova marcação" at bounding box center [868, 452] width 82 height 22
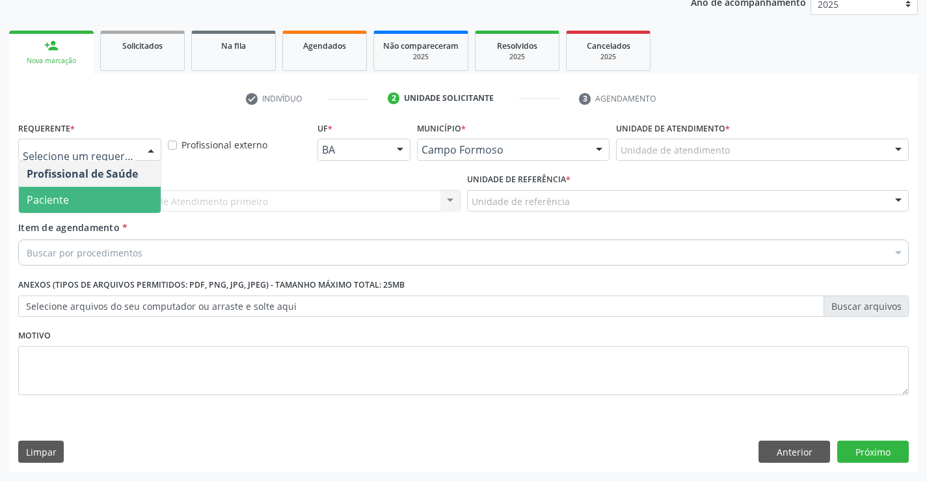
click at [69, 198] on span "Paciente" at bounding box center [90, 200] width 142 height 26
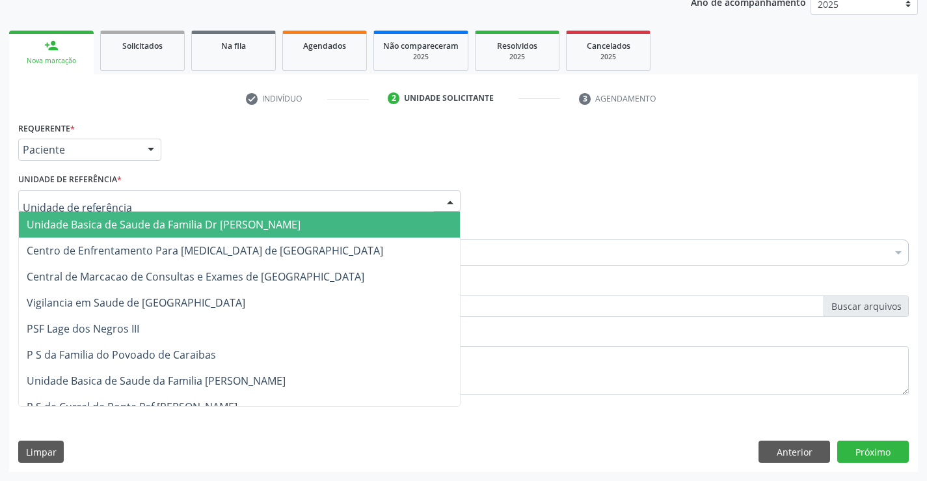
click at [128, 222] on span "Unidade Basica de Saude da Familia Dr [PERSON_NAME]" at bounding box center [164, 224] width 274 height 14
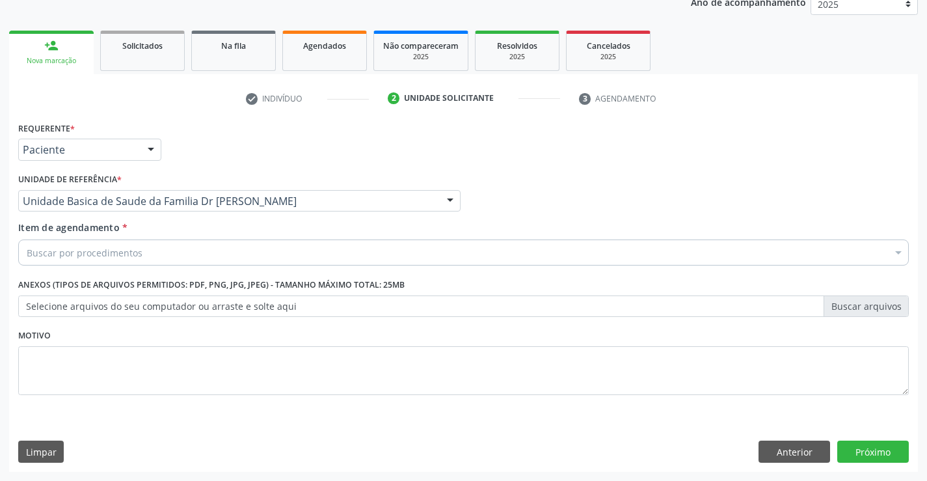
click at [146, 254] on div "Buscar por procedimentos" at bounding box center [463, 252] width 891 height 26
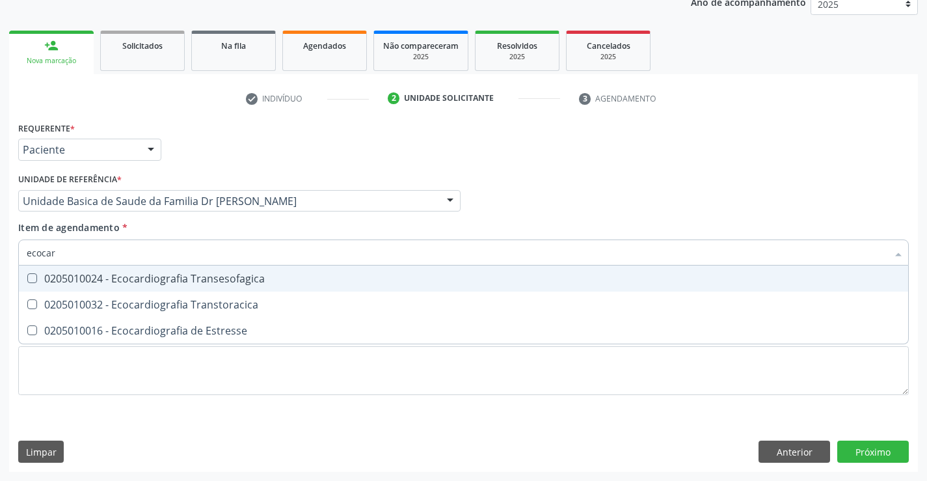
type input "ecocard"
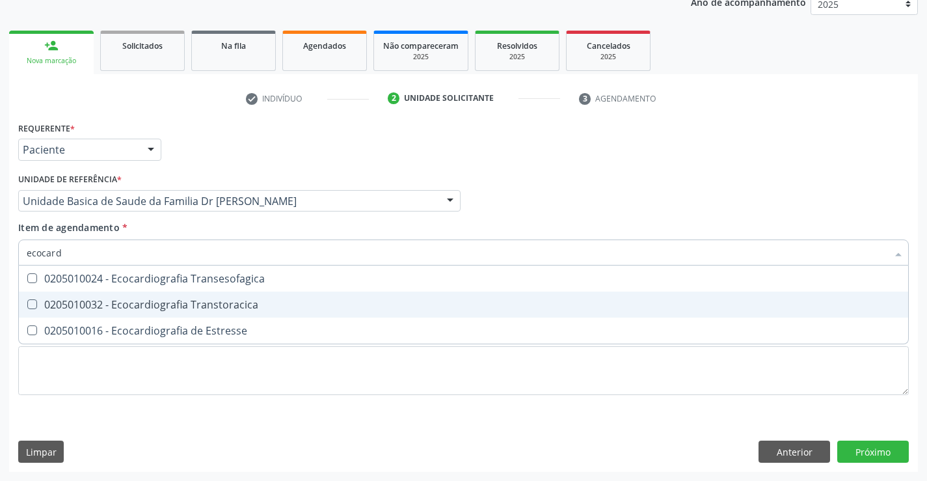
click at [219, 303] on div "0205010032 - Ecocardiografia Transtoracica" at bounding box center [464, 304] width 874 height 10
checkbox Transtoracica "true"
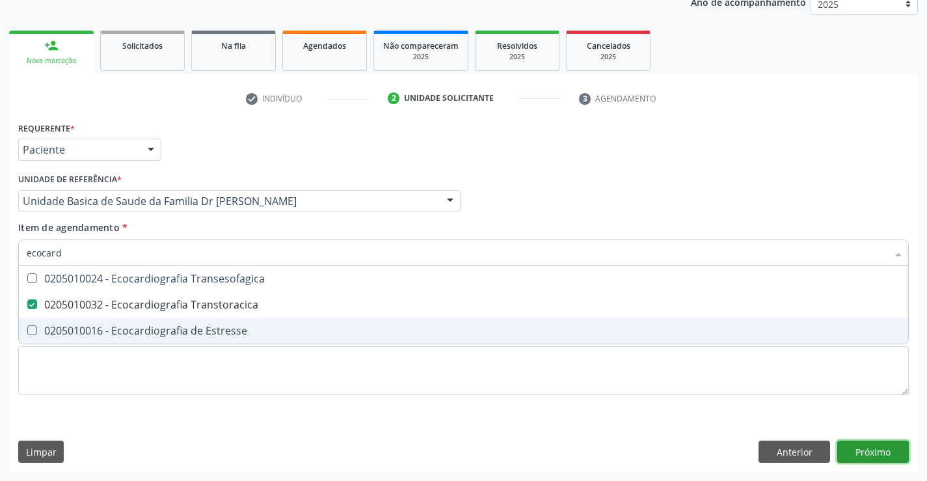
click at [874, 442] on div "Requerente * Paciente Profissional de Saúde Paciente Nenhum resultado encontrad…" at bounding box center [463, 294] width 909 height 353
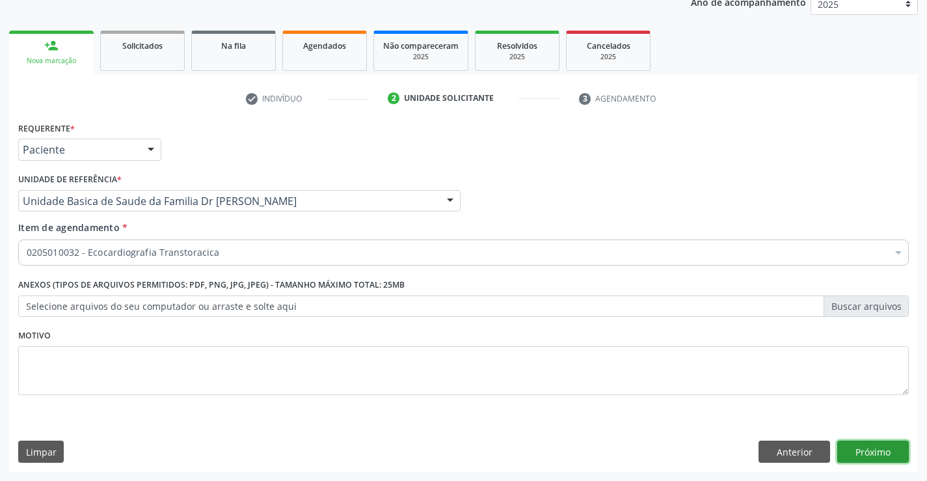
click at [874, 453] on button "Próximo" at bounding box center [873, 452] width 72 height 22
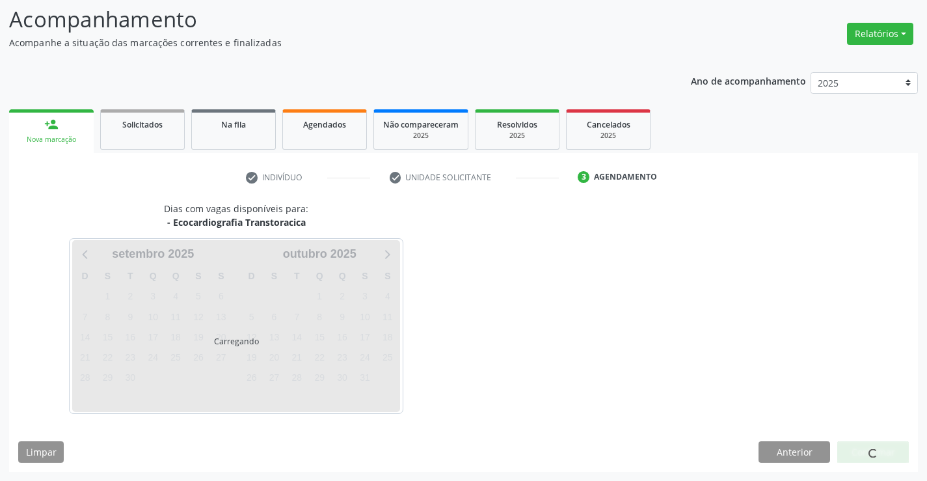
scroll to position [85, 0]
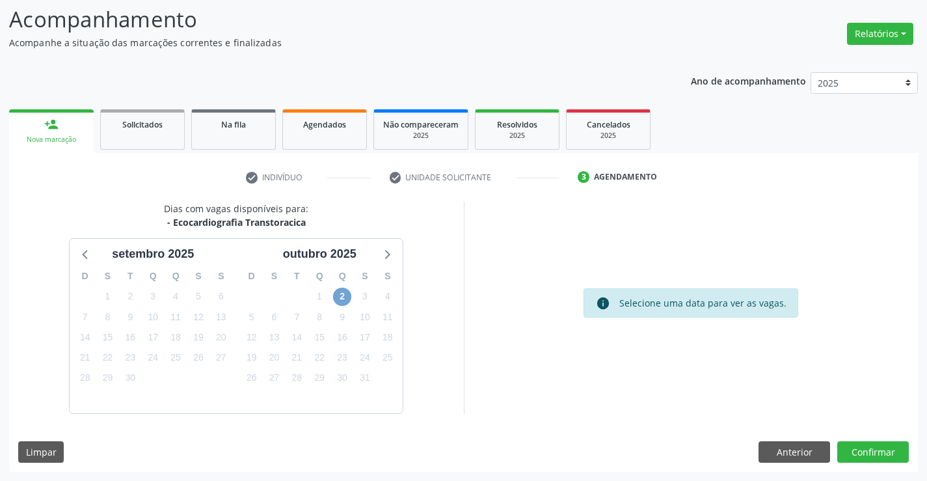
click at [346, 299] on span "2" at bounding box center [342, 297] width 18 height 18
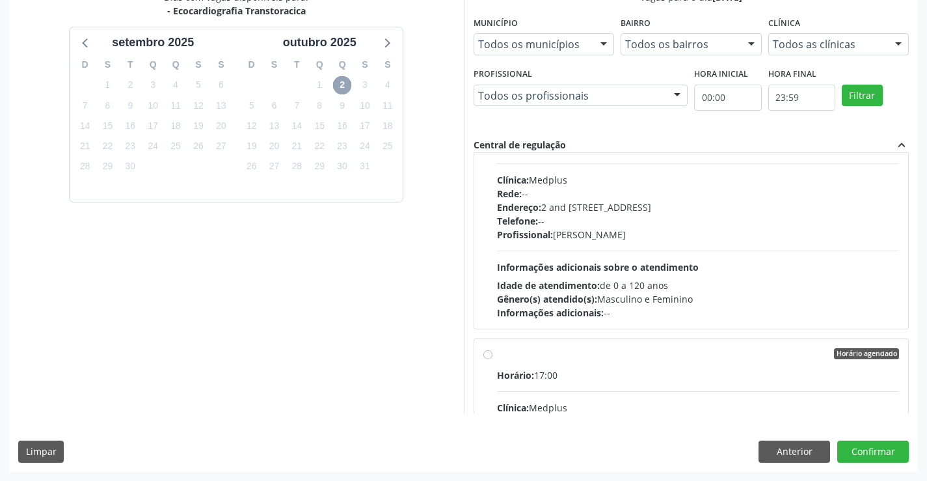
scroll to position [10, 0]
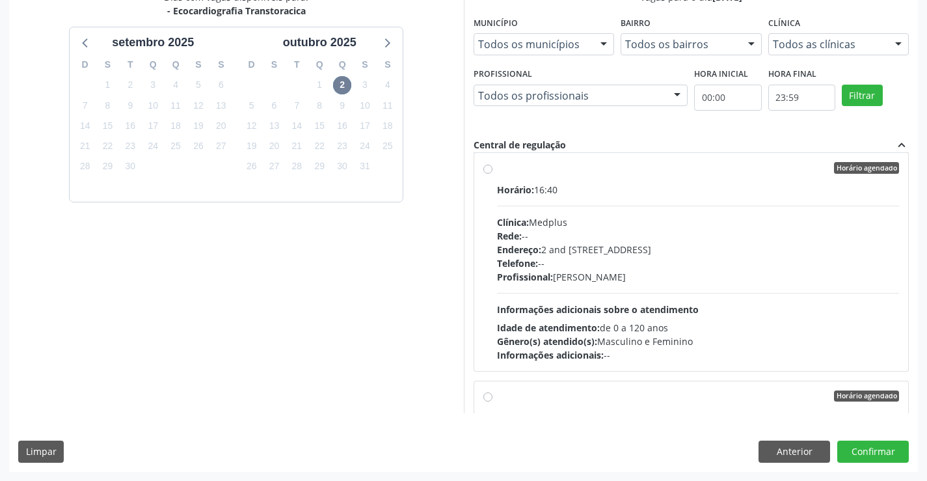
click at [621, 177] on label "Horário agendado Horário: 16:40 Clínica: Medplus Rede: -- Endereço: 2 and [STRE…" at bounding box center [698, 262] width 403 height 200
click at [493, 174] on input "Horário agendado Horário: 16:40 Clínica: Medplus Rede: -- Endereço: 2 and [STRE…" at bounding box center [487, 168] width 9 height 12
radio input "true"
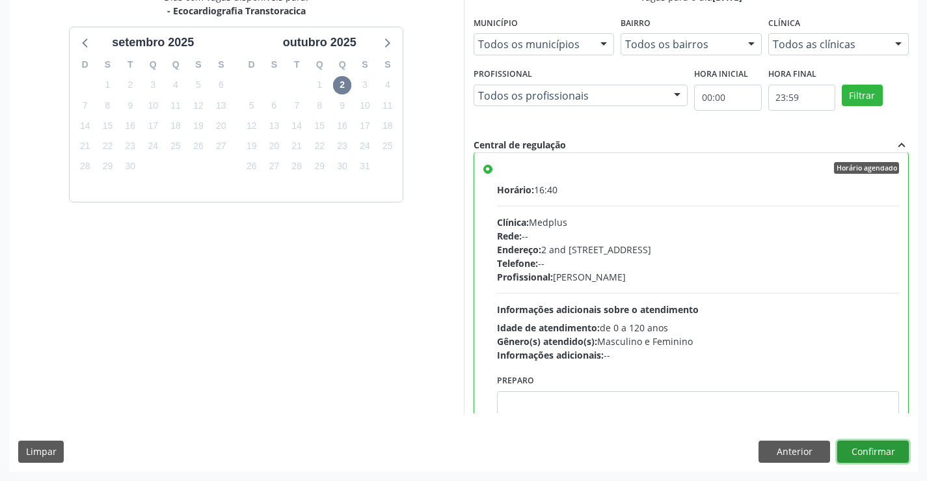
click at [865, 444] on button "Confirmar" at bounding box center [873, 452] width 72 height 22
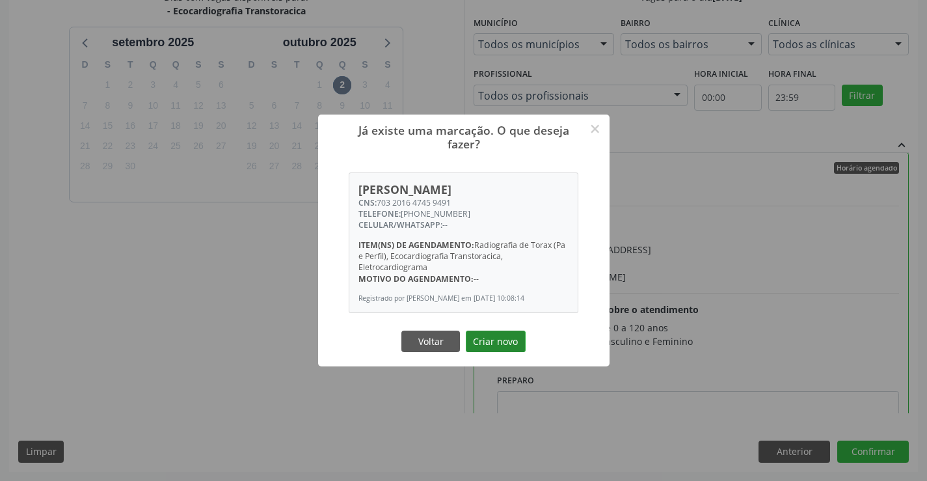
click at [484, 343] on button "Criar novo" at bounding box center [496, 342] width 60 height 22
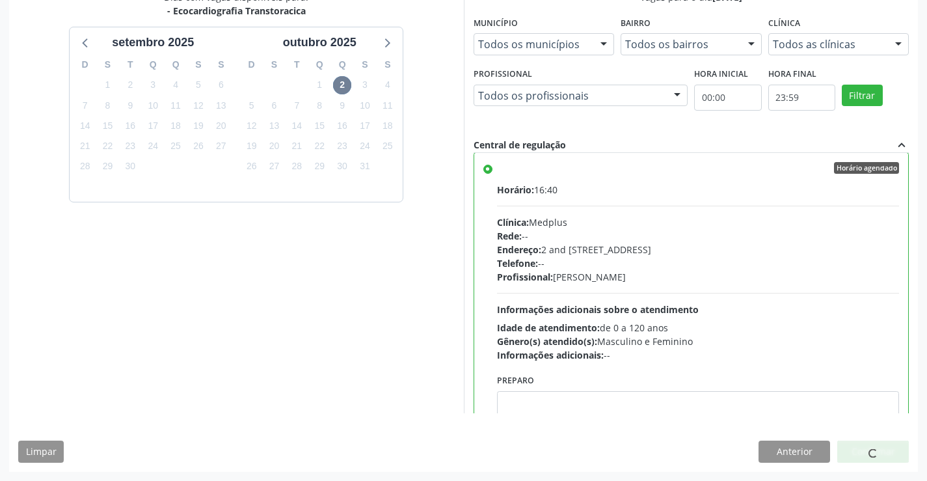
scroll to position [0, 0]
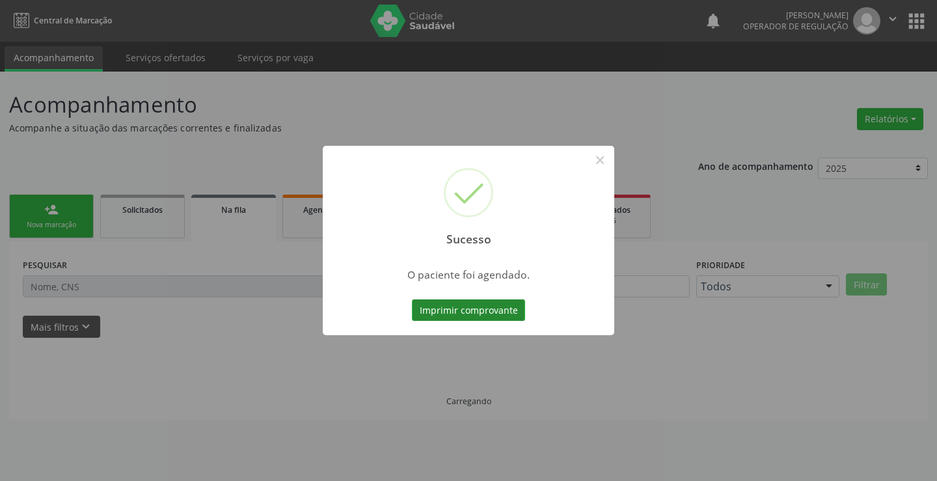
click at [482, 308] on button "Imprimir comprovante" at bounding box center [468, 310] width 113 height 22
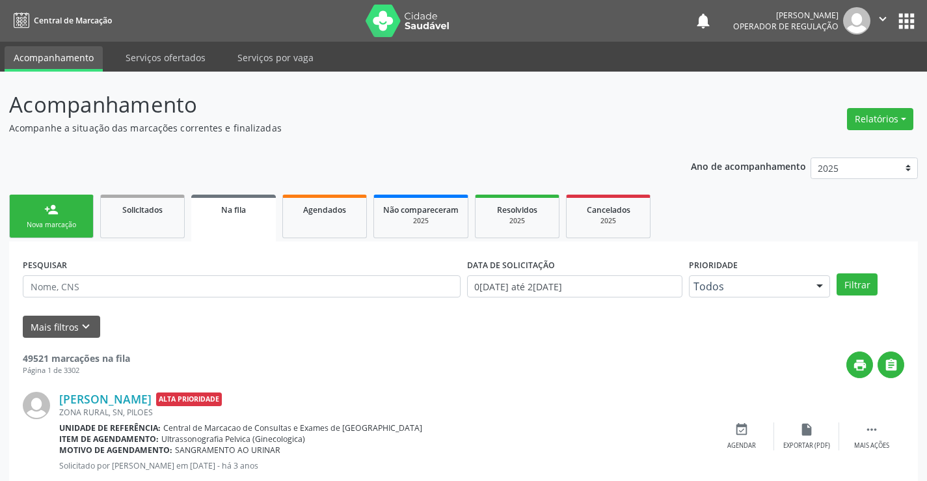
click at [79, 219] on link "person_add Nova marcação" at bounding box center [51, 217] width 85 height 44
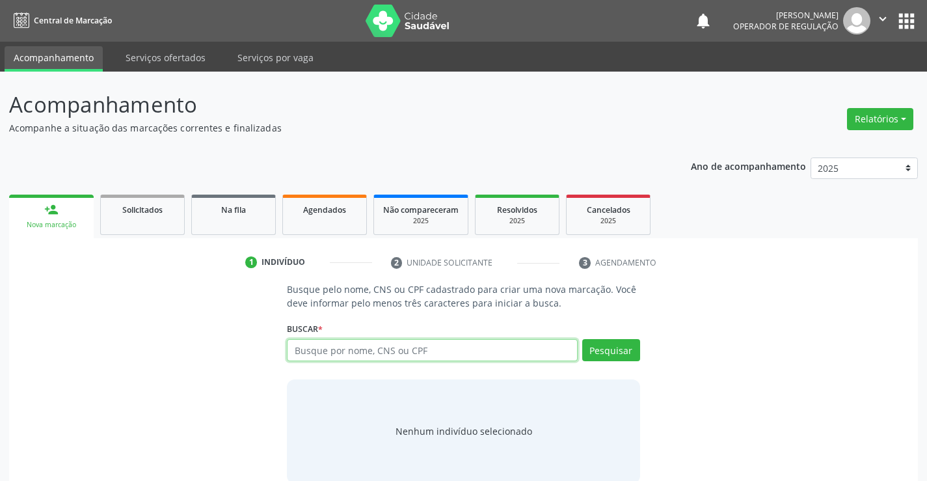
click at [475, 349] on input "text" at bounding box center [432, 350] width 290 height 22
type input "700106912556918"
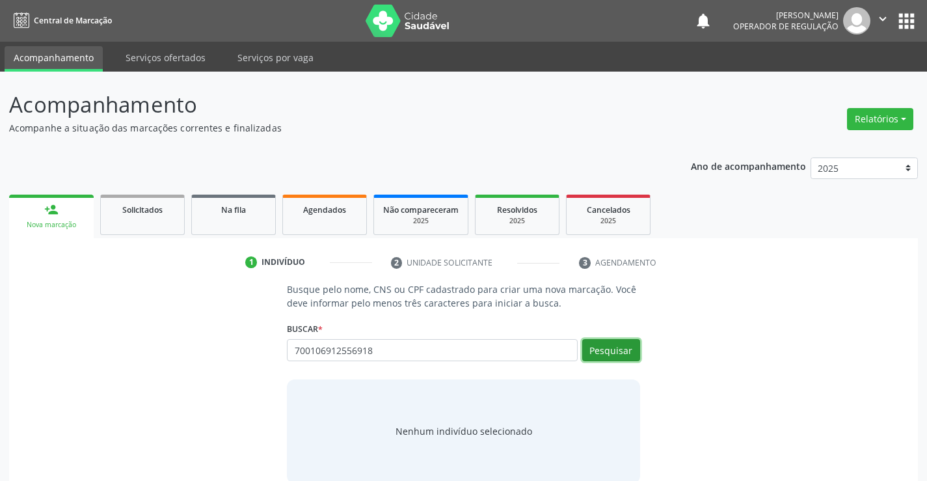
click at [617, 346] on button "Pesquisar" at bounding box center [611, 350] width 58 height 22
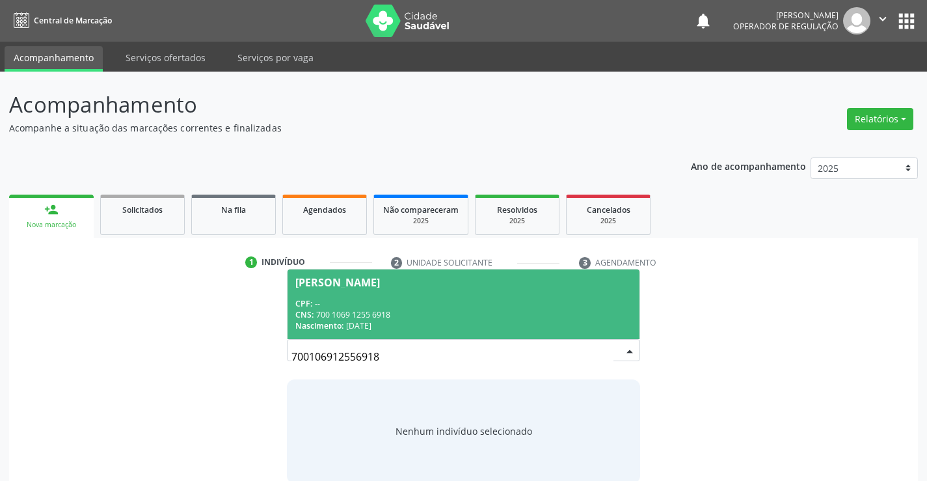
click at [413, 299] on div "CPF: --" at bounding box center [463, 303] width 336 height 11
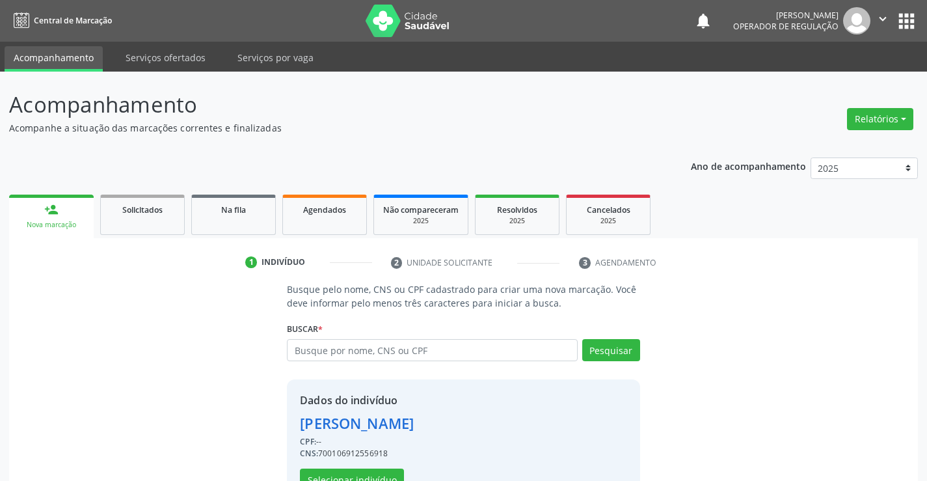
scroll to position [41, 0]
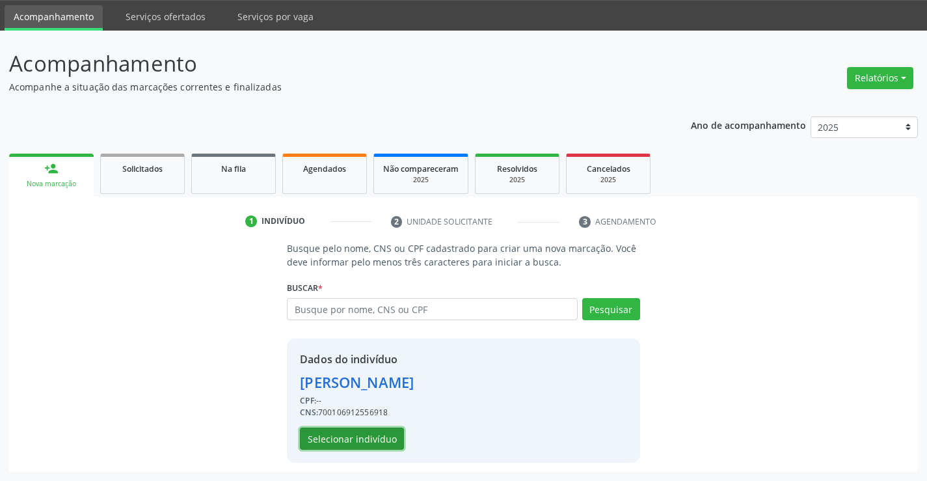
click at [343, 436] on button "Selecionar indivíduo" at bounding box center [352, 439] width 104 height 22
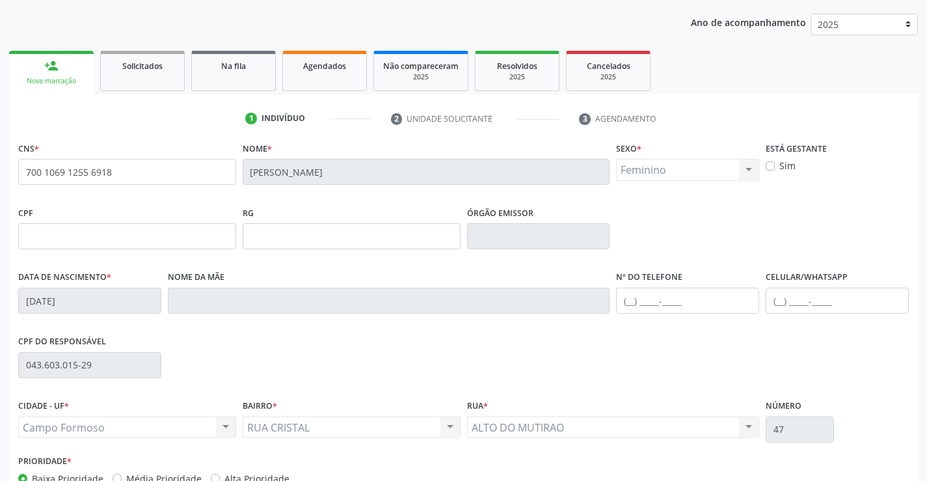
scroll to position [224, 0]
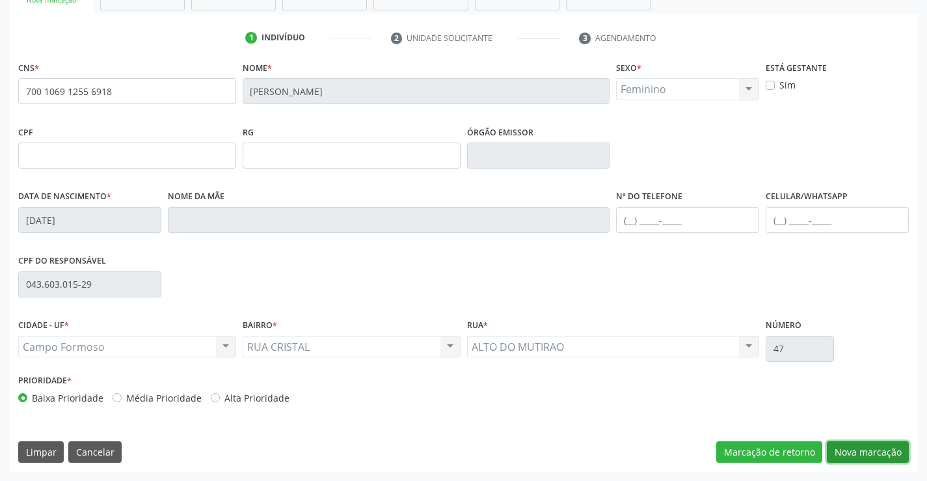
click at [860, 450] on button "Nova marcação" at bounding box center [868, 452] width 82 height 22
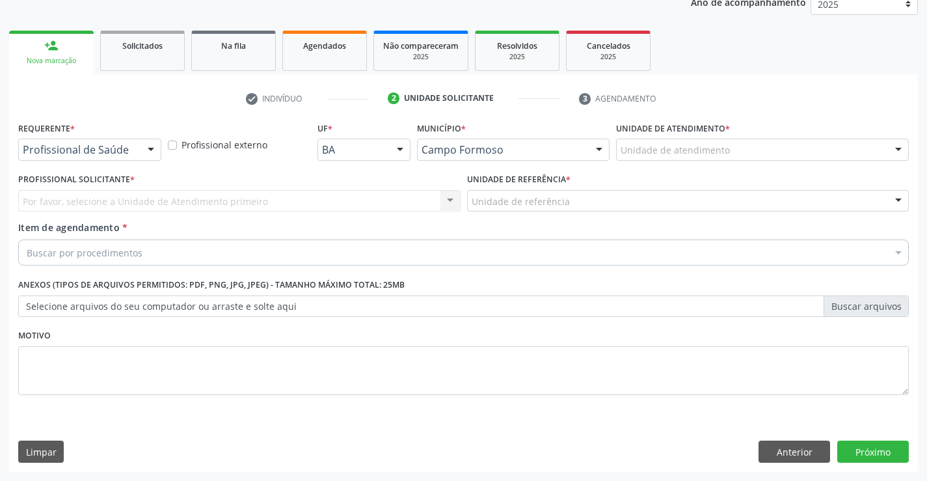
scroll to position [164, 0]
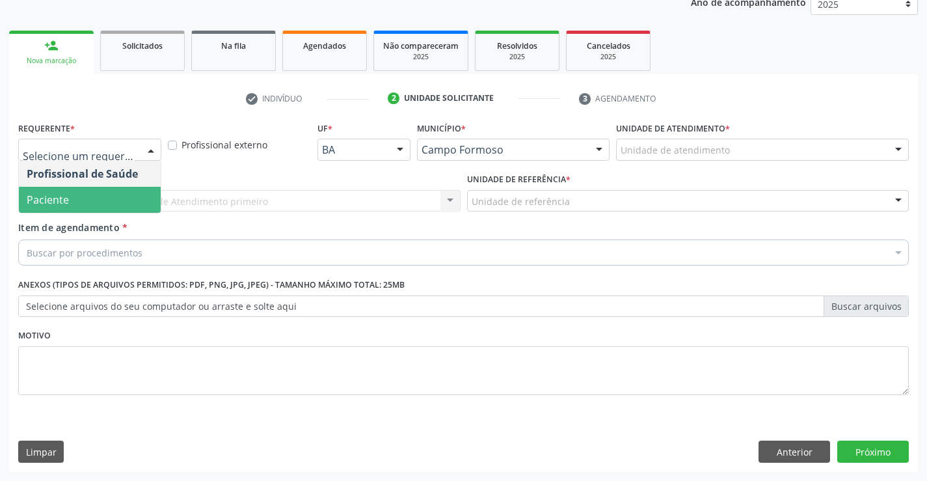
click at [73, 197] on span "Paciente" at bounding box center [90, 200] width 142 height 26
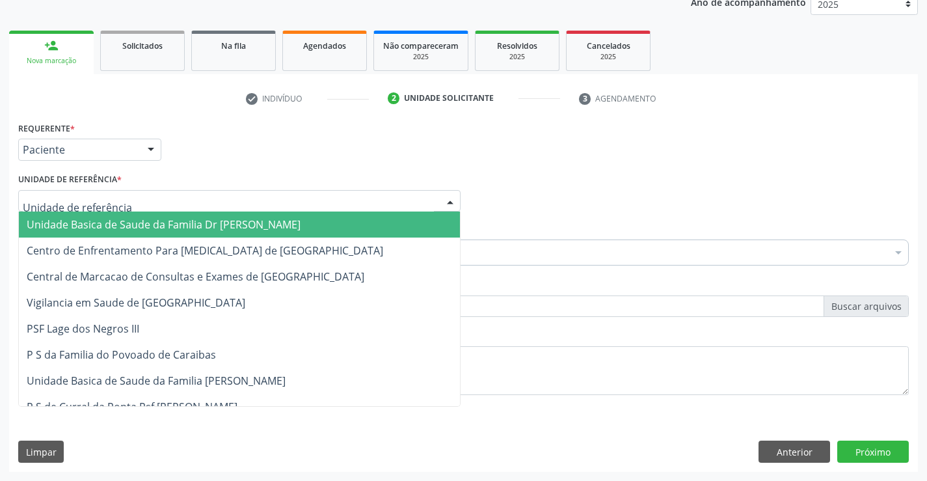
click at [112, 223] on span "Unidade Basica de Saude da Familia Dr [PERSON_NAME]" at bounding box center [164, 224] width 274 height 14
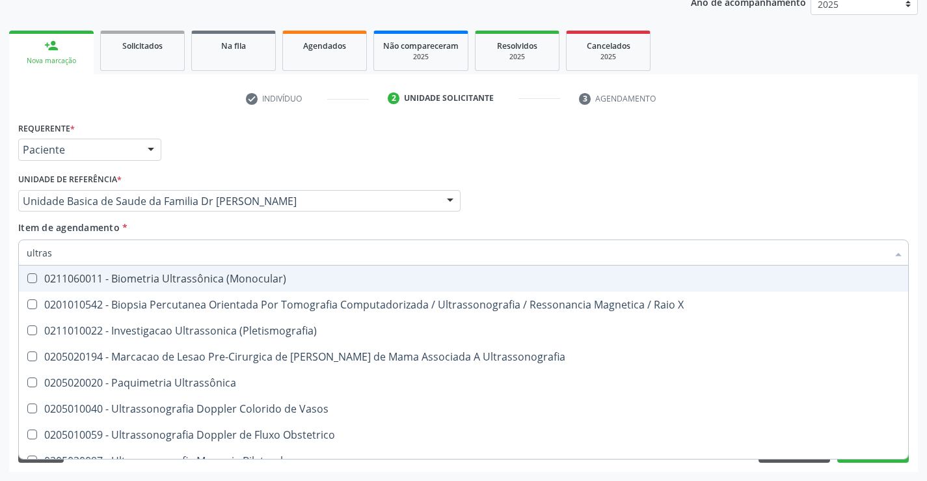
type input "ultrass"
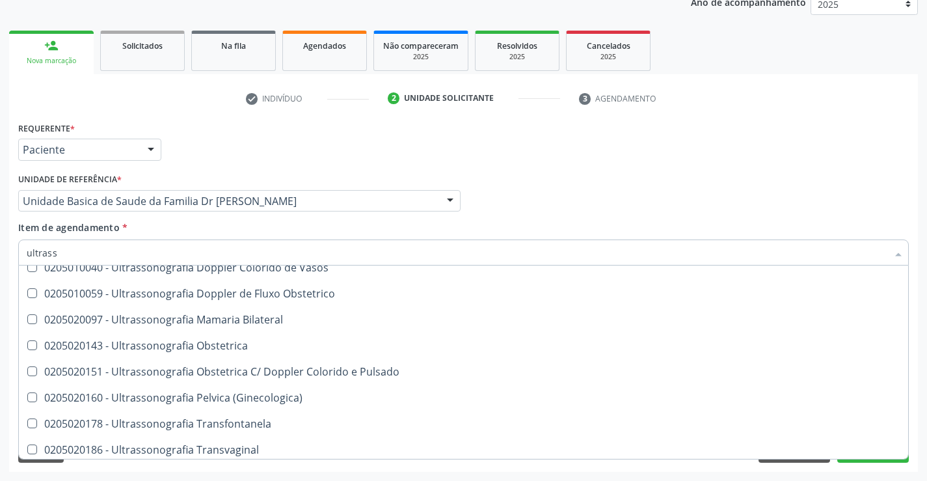
scroll to position [195, 0]
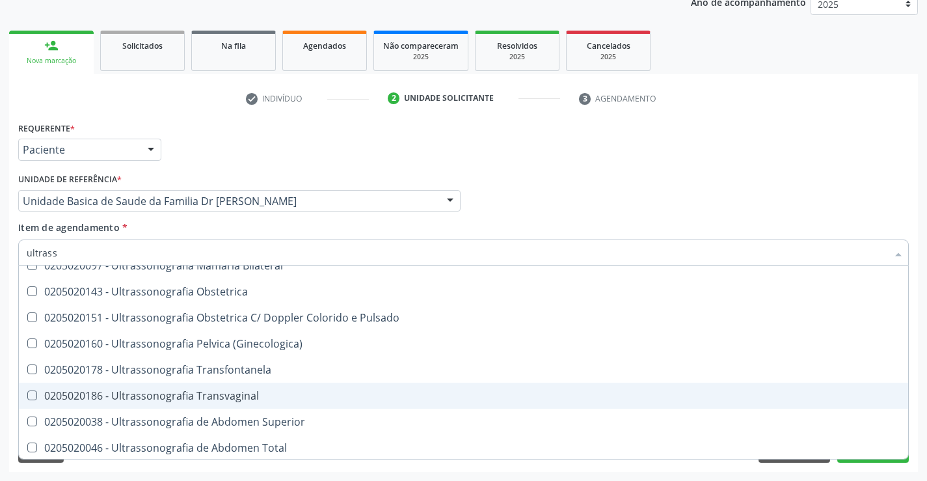
click at [269, 387] on span "0205020186 - Ultrassonografia Transvaginal" at bounding box center [464, 396] width 890 height 26
checkbox Transvaginal "true"
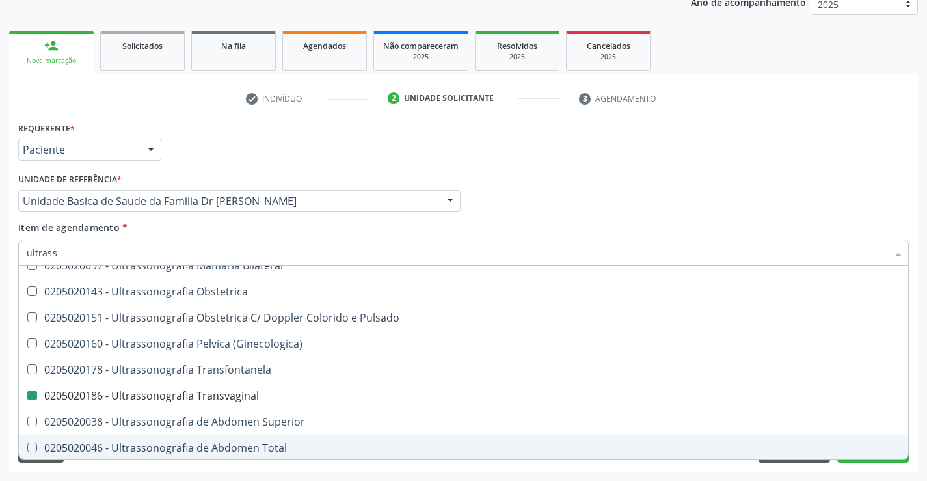
click at [919, 414] on div "Acompanhamento Acompanhe a situação das marcações correntes e finalizadas Relat…" at bounding box center [463, 194] width 927 height 573
checkbox X "true"
checkbox Transvaginal "false"
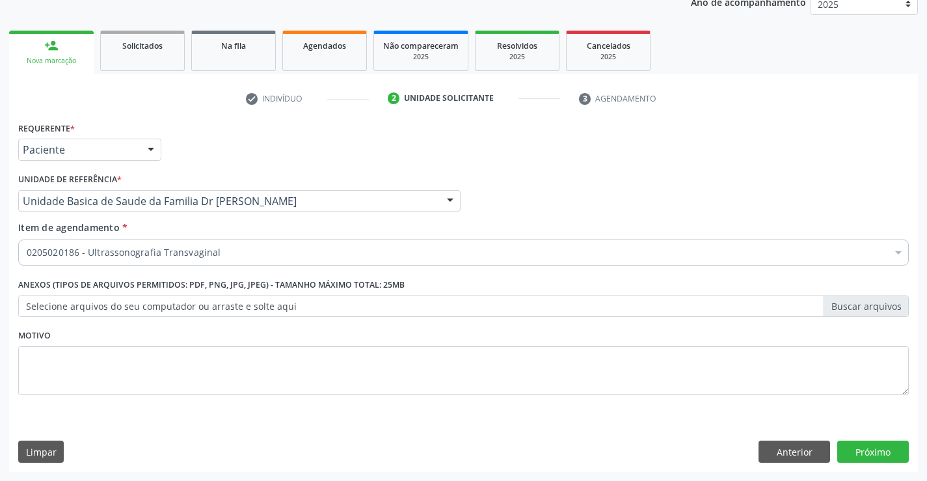
scroll to position [0, 0]
click at [866, 452] on button "Próximo" at bounding box center [873, 452] width 72 height 22
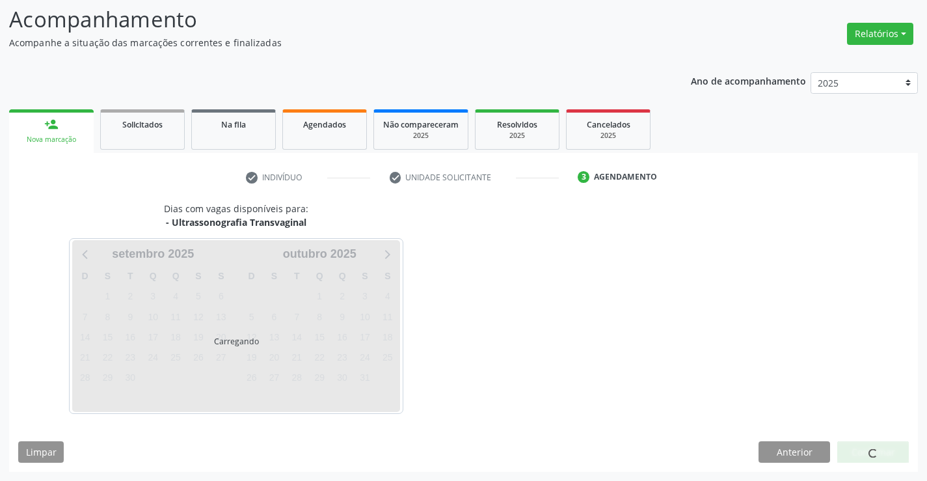
scroll to position [85, 0]
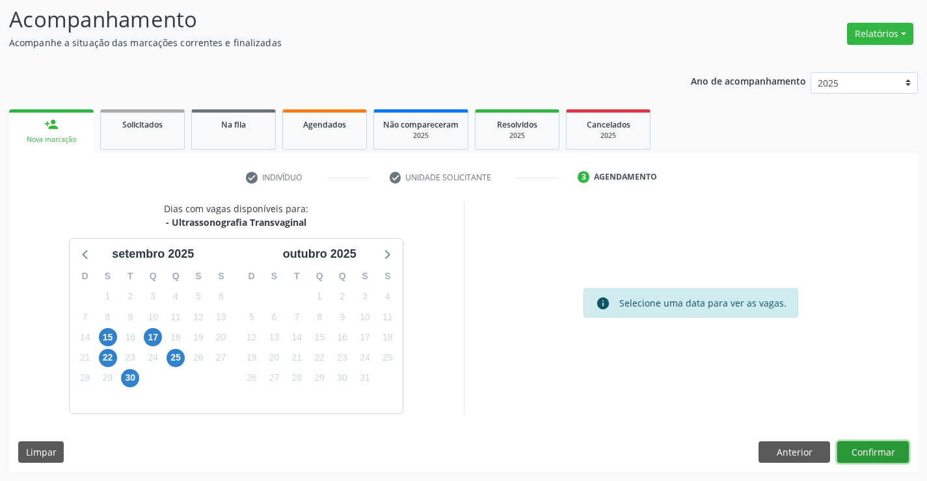
click at [866, 452] on button "Confirmar" at bounding box center [873, 452] width 72 height 22
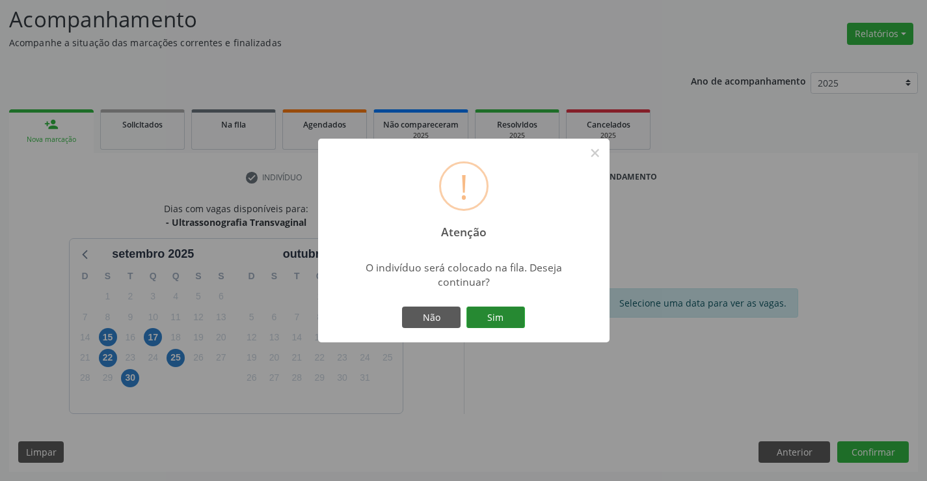
click at [499, 312] on button "Sim" at bounding box center [496, 317] width 59 height 22
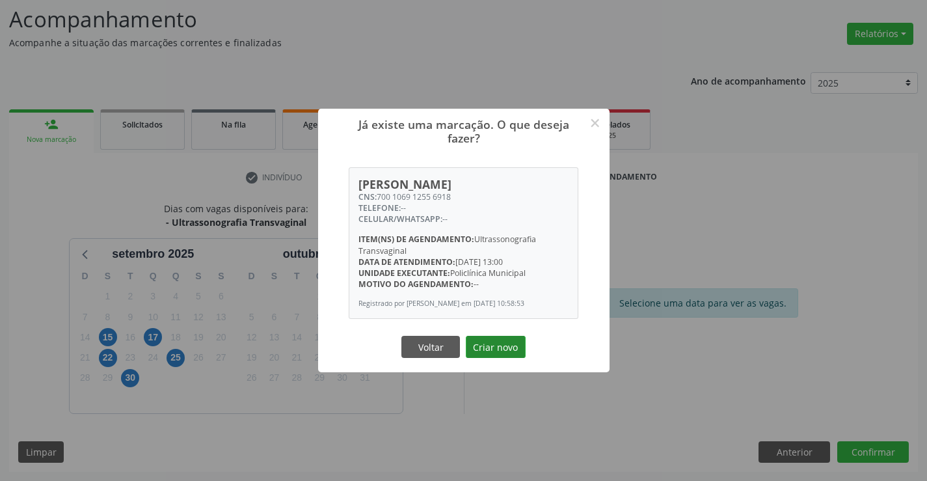
click at [497, 343] on button "Criar novo" at bounding box center [496, 347] width 60 height 22
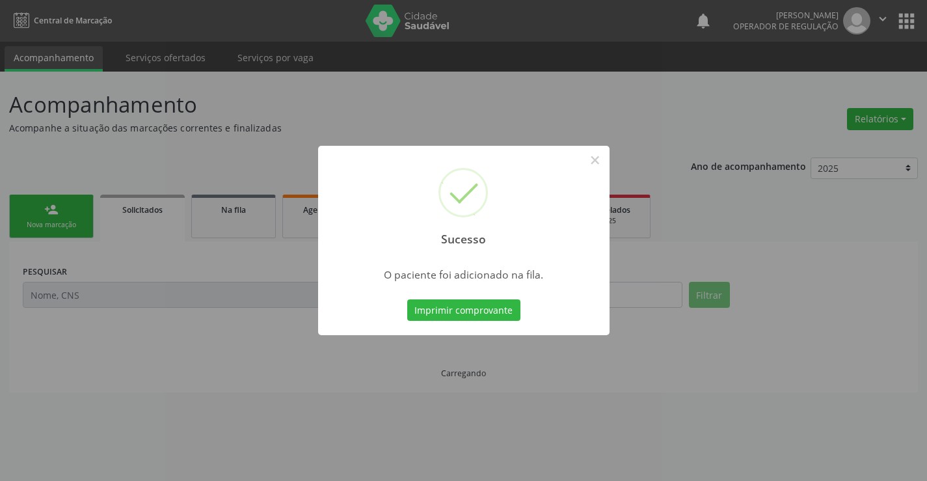
scroll to position [0, 0]
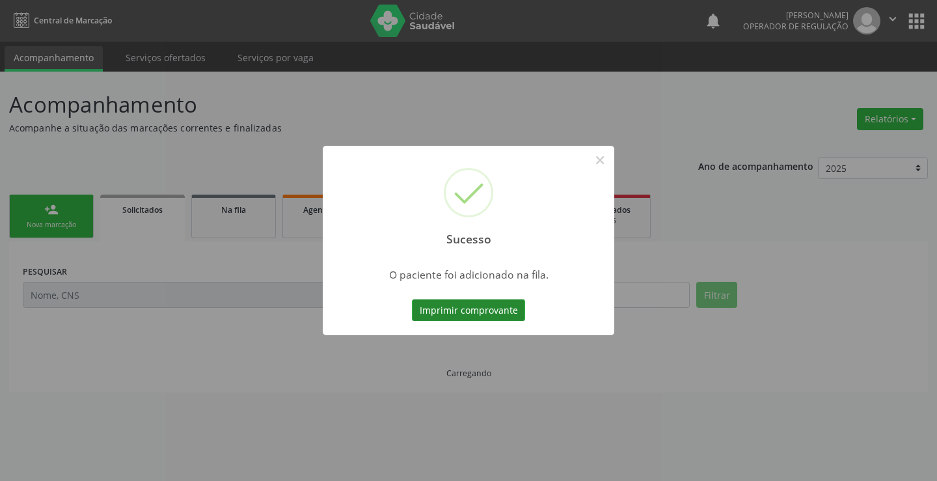
click at [474, 308] on button "Imprimir comprovante" at bounding box center [468, 310] width 113 height 22
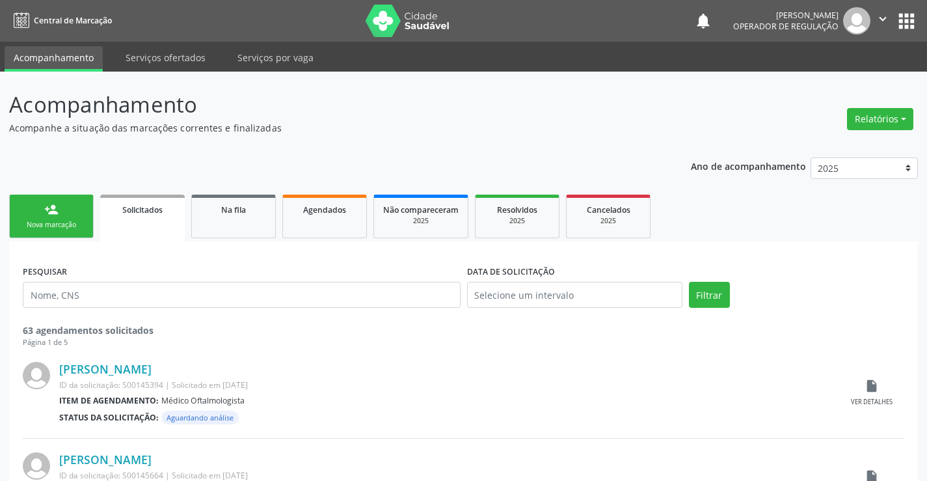
click at [47, 216] on div "person_add" at bounding box center [51, 209] width 14 height 14
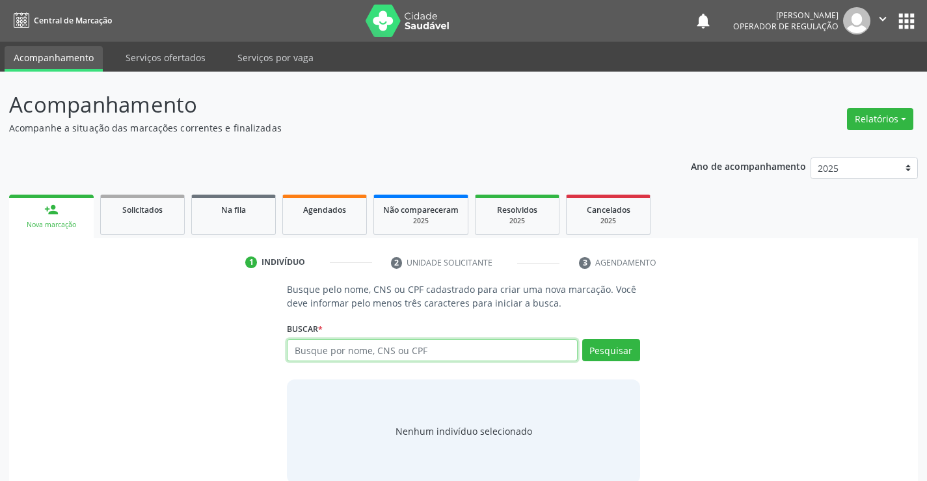
click at [418, 351] on input "text" at bounding box center [432, 350] width 290 height 22
type input "700005158768905"
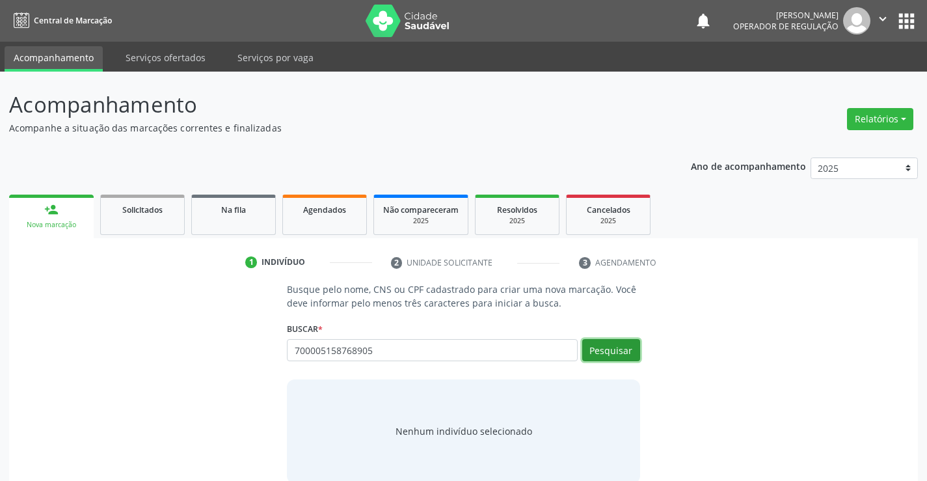
click at [621, 346] on button "Pesquisar" at bounding box center [611, 350] width 58 height 22
type input "700005158768905"
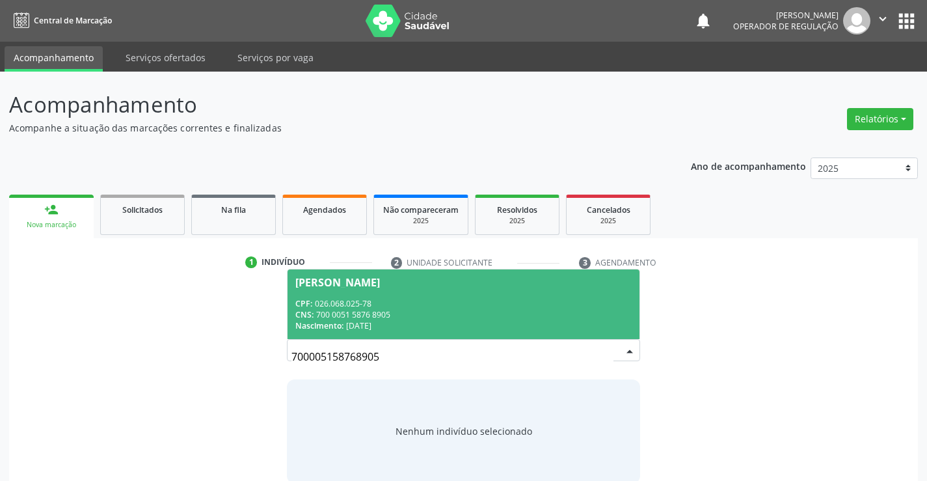
click at [497, 310] on div "CNS: 700 0051 5876 8905" at bounding box center [463, 314] width 336 height 11
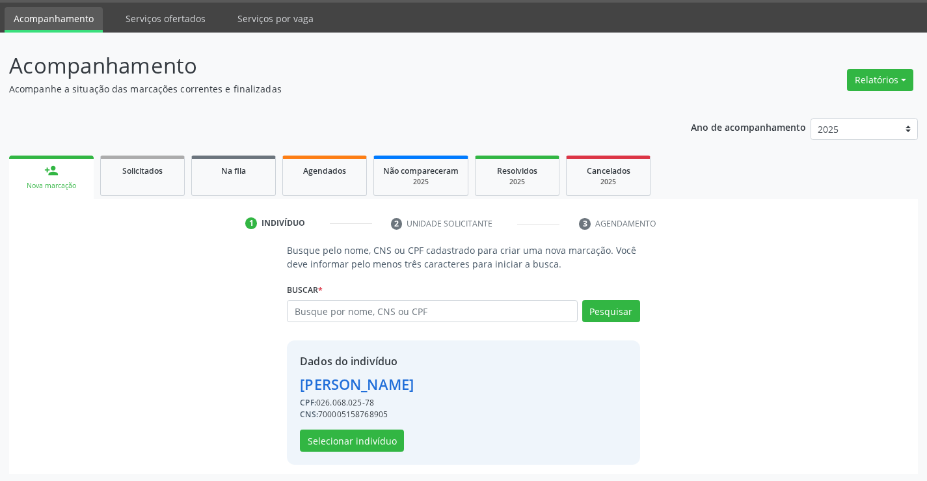
scroll to position [41, 0]
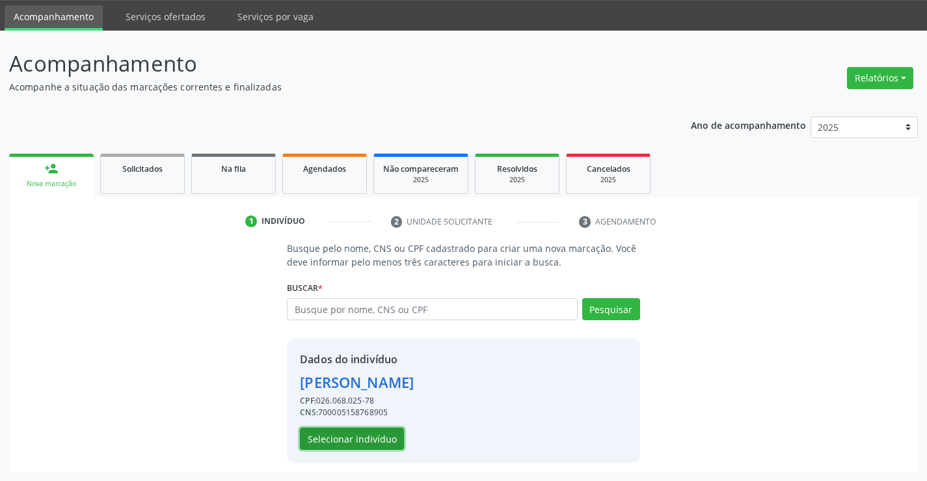
click at [365, 441] on button "Selecionar indivíduo" at bounding box center [352, 439] width 104 height 22
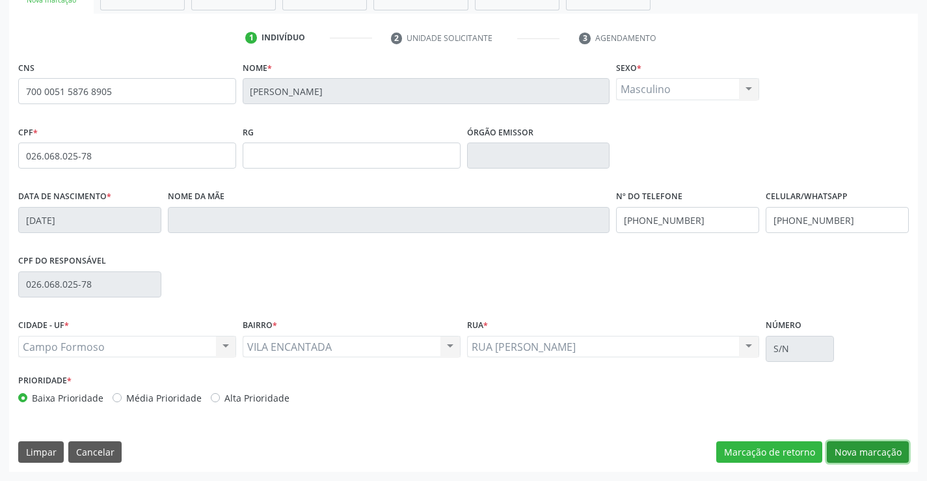
click at [857, 451] on button "Nova marcação" at bounding box center [868, 452] width 82 height 22
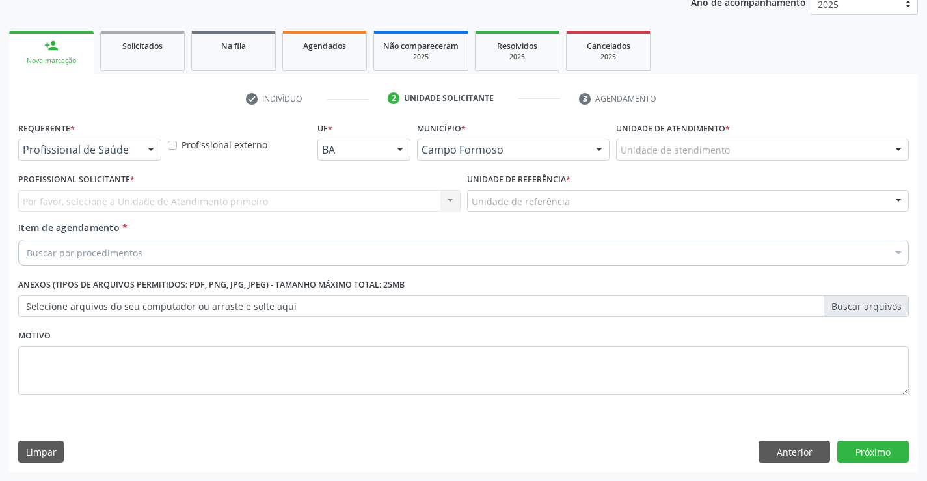
scroll to position [164, 0]
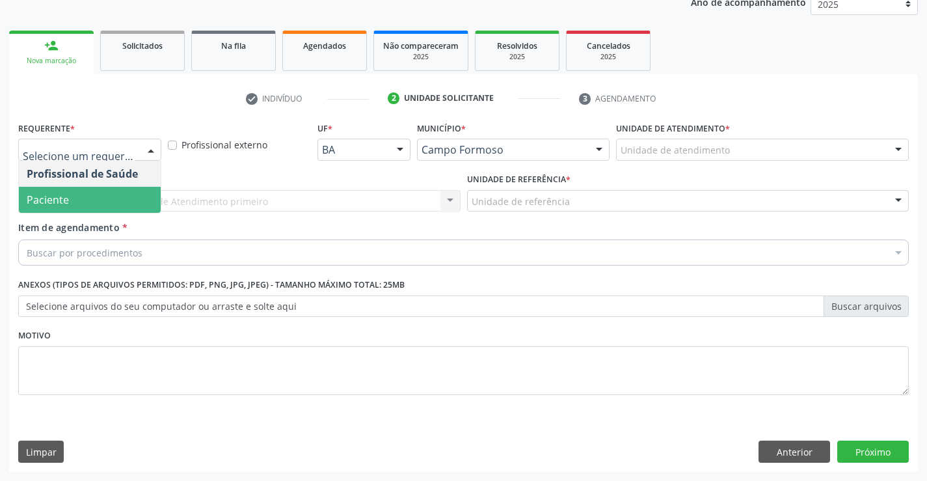
click at [68, 197] on span "Paciente" at bounding box center [90, 200] width 142 height 26
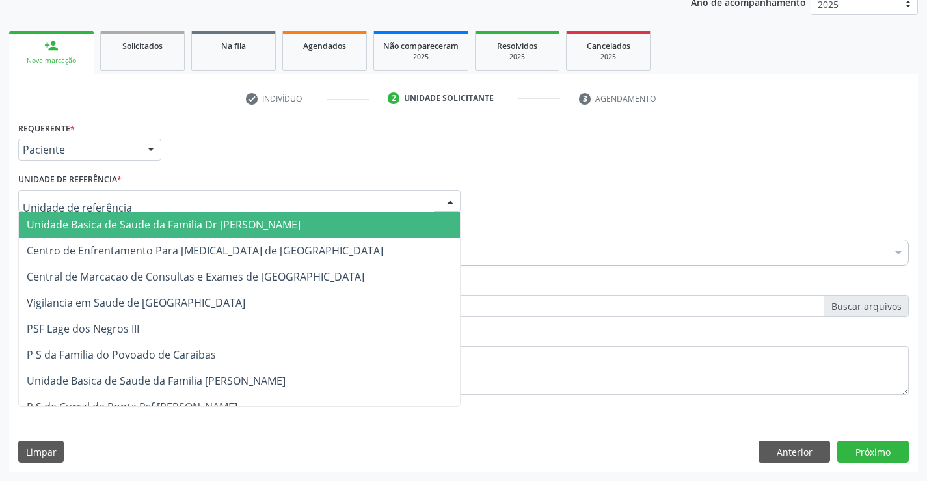
click at [111, 225] on span "Unidade Basica de Saude da Familia Dr [PERSON_NAME]" at bounding box center [164, 224] width 274 height 14
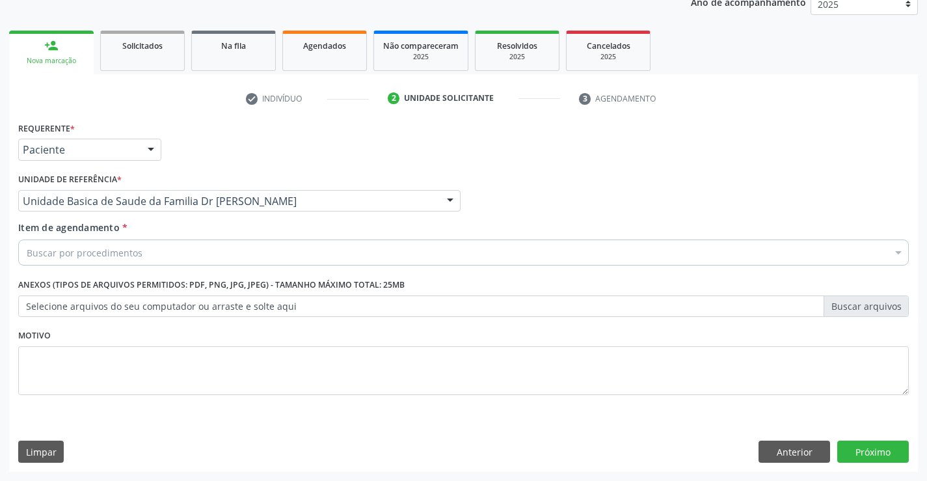
click at [157, 252] on div "Buscar por procedimentos" at bounding box center [463, 252] width 891 height 26
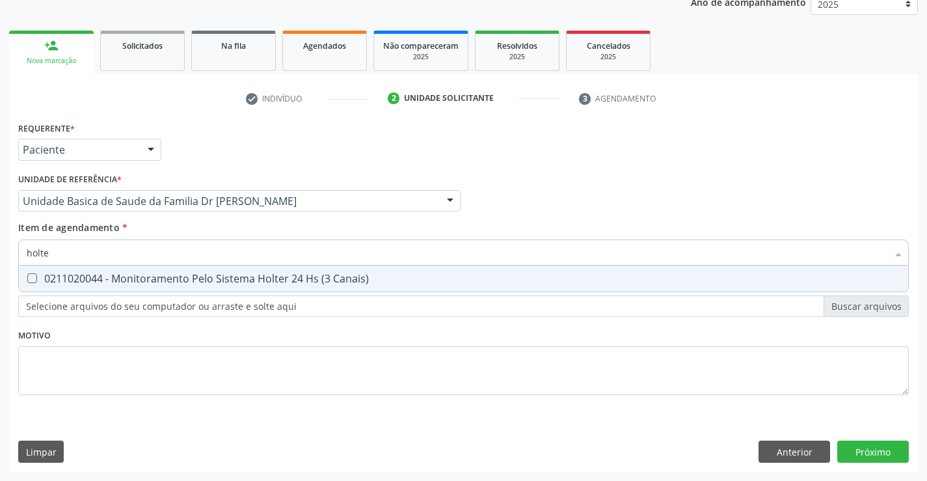
type input "holter"
click at [177, 274] on div "0211020044 - Monitoramento Pelo Sistema Holter 24 Hs (3 Canais)" at bounding box center [464, 278] width 874 height 10
checkbox Canais\) "true"
click at [873, 447] on div "Requerente * Paciente Profissional de Saúde Paciente Nenhum resultado encontrad…" at bounding box center [463, 294] width 909 height 353
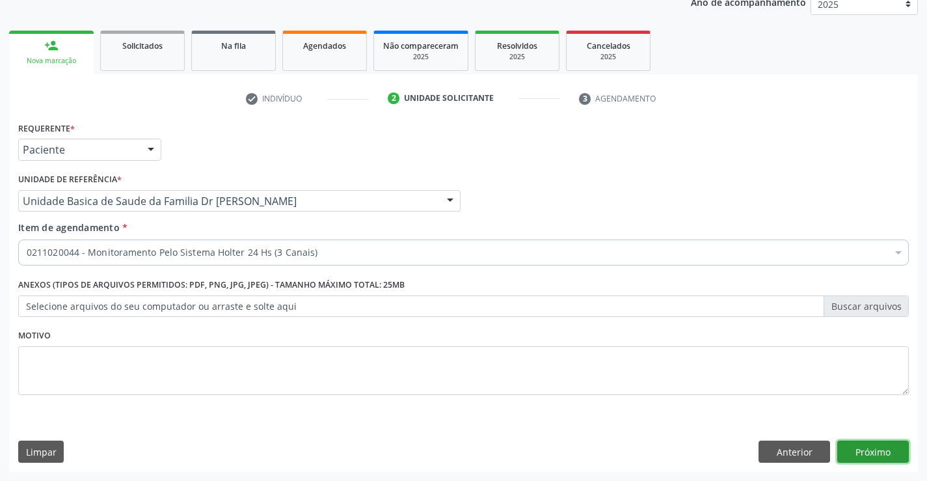
click at [873, 447] on button "Próximo" at bounding box center [873, 452] width 72 height 22
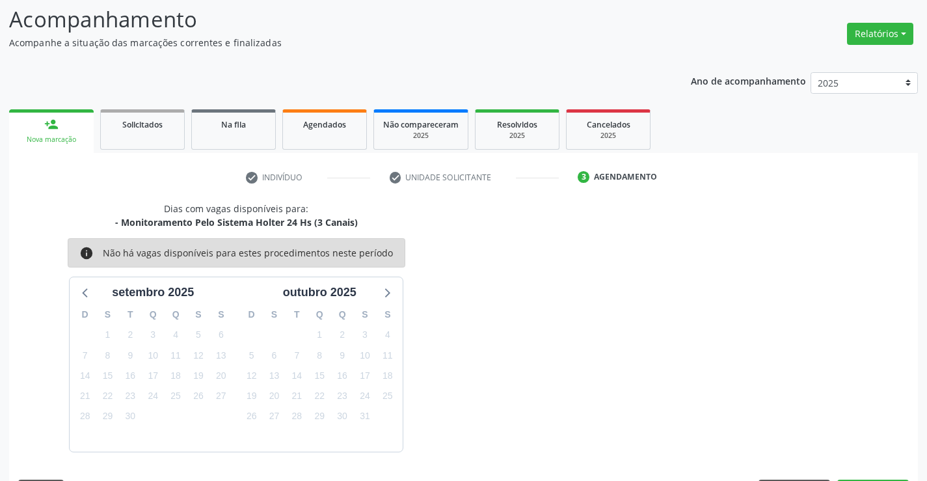
scroll to position [124, 0]
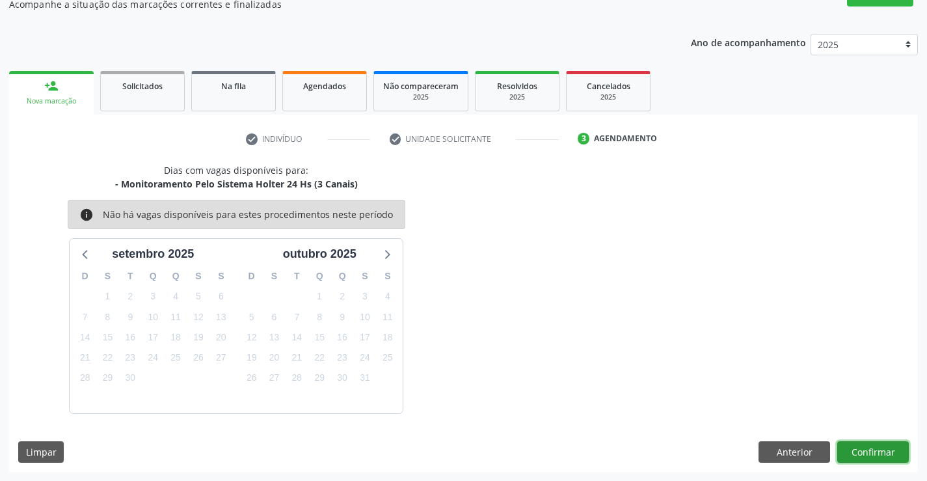
click at [869, 452] on button "Confirmar" at bounding box center [873, 452] width 72 height 22
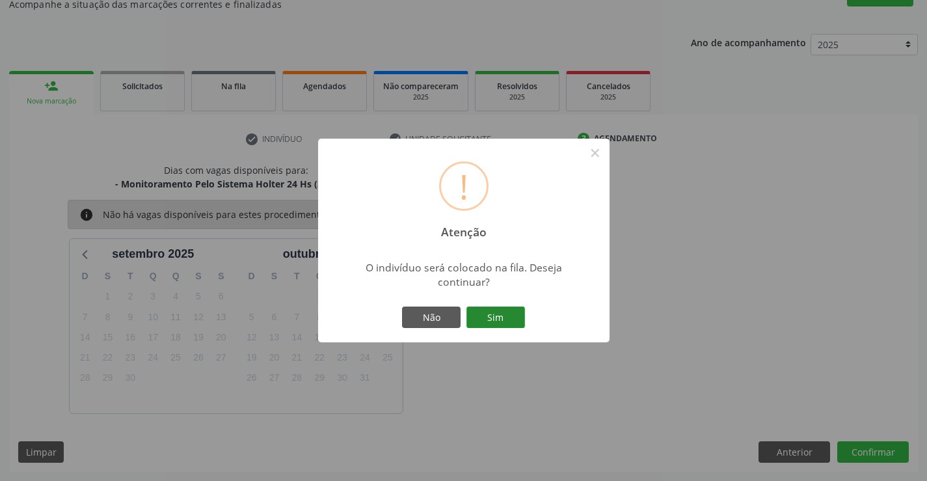
click at [497, 312] on button "Sim" at bounding box center [496, 317] width 59 height 22
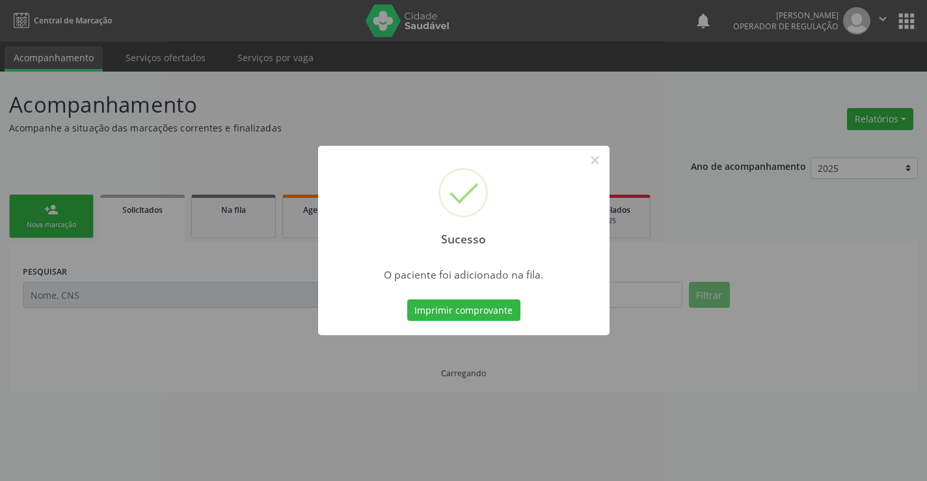
scroll to position [0, 0]
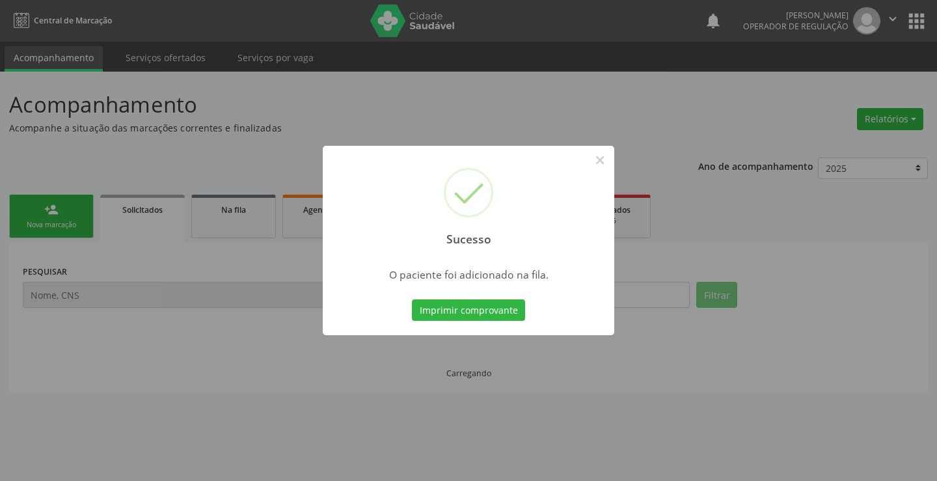
click at [497, 312] on button "Imprimir comprovante" at bounding box center [468, 310] width 113 height 22
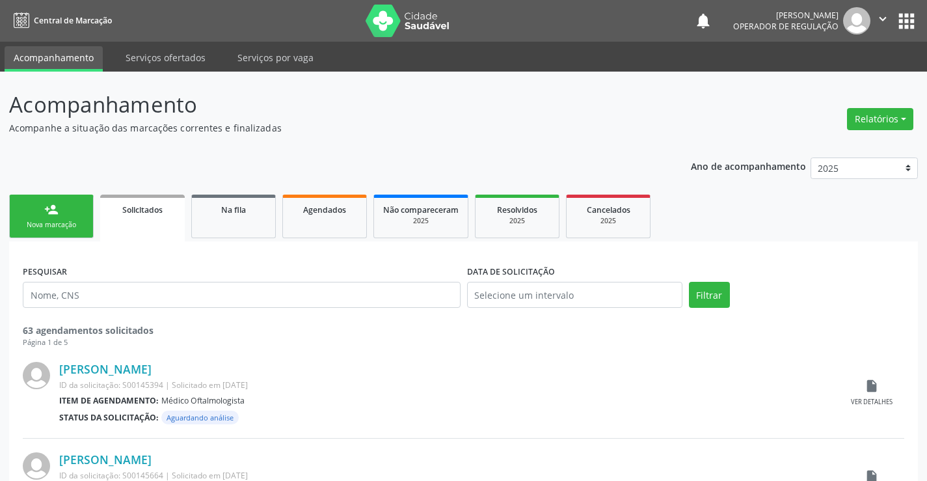
click at [61, 209] on link "person_add Nova marcação" at bounding box center [51, 217] width 85 height 44
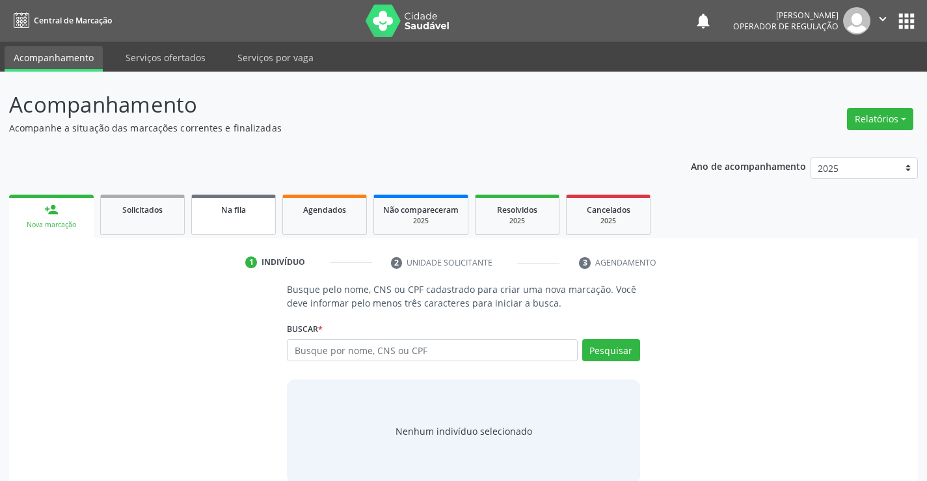
click at [237, 208] on span "Na fila" at bounding box center [233, 209] width 25 height 11
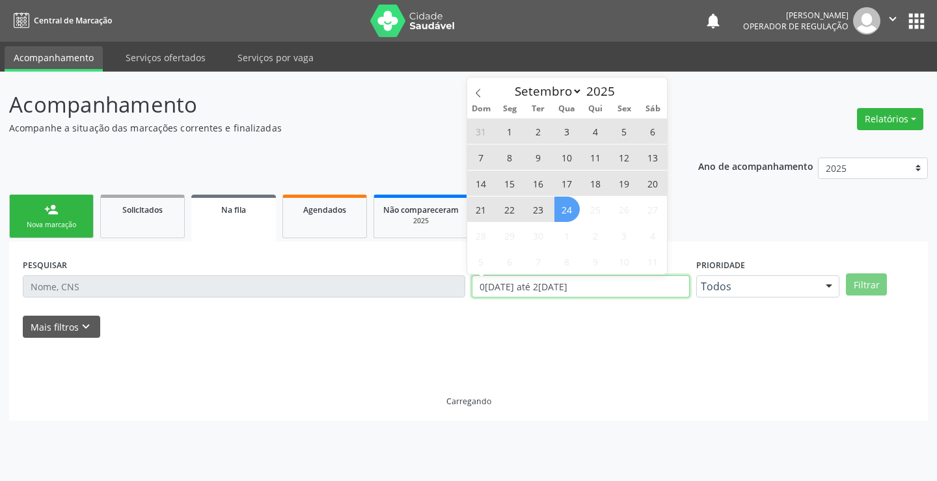
click at [463, 282] on div "PESQUISAR DATA DE SOLICITAÇÃO 01/01/2023 até 24/09/2025 Prioridade Todos Todos …" at bounding box center [469, 280] width 898 height 51
type input "2023"
select select "0"
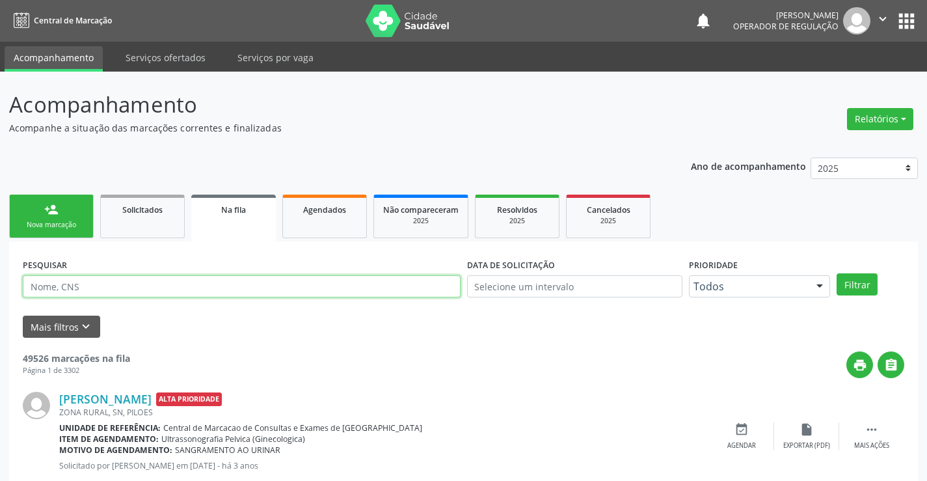
click at [98, 284] on input "text" at bounding box center [242, 286] width 438 height 22
type input "700005158768905"
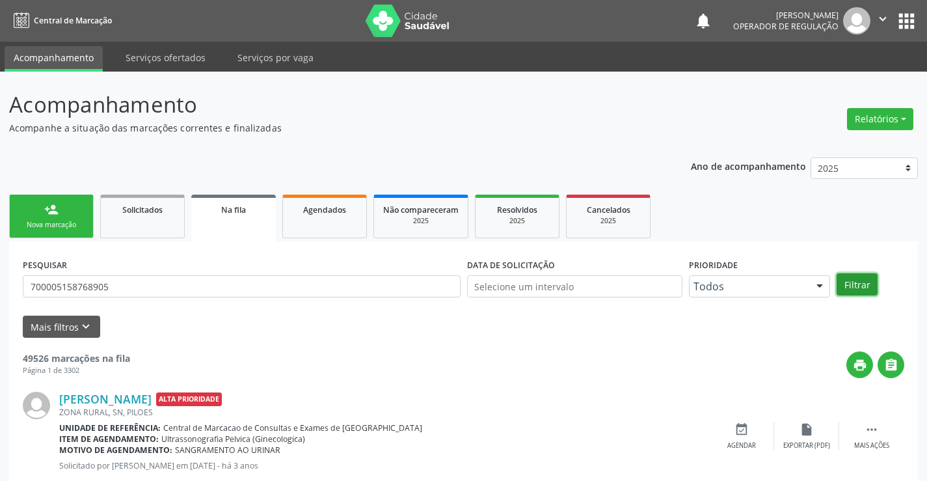
click at [864, 284] on button "Filtrar" at bounding box center [857, 284] width 41 height 22
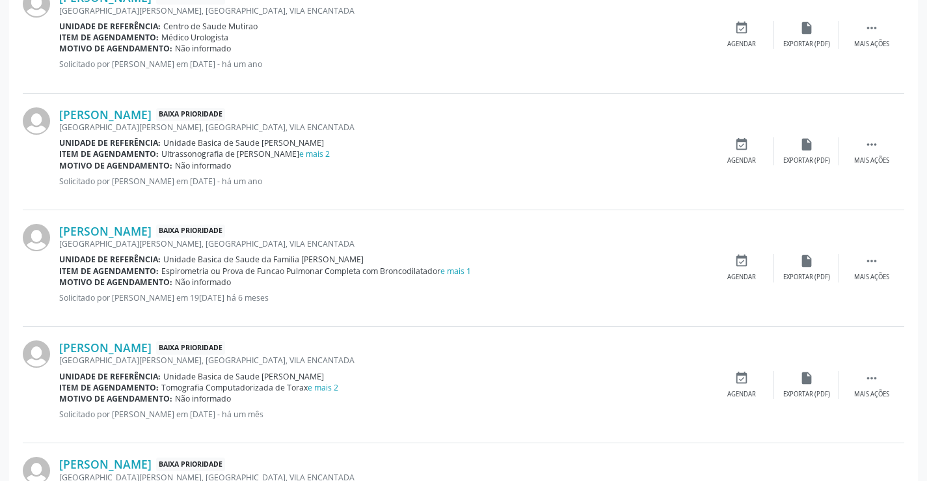
scroll to position [651, 0]
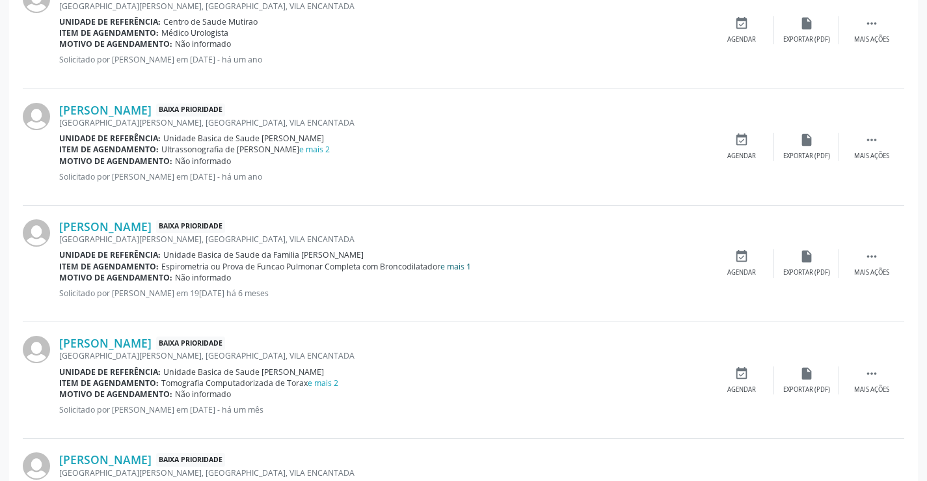
click at [465, 267] on link "e mais 1" at bounding box center [456, 266] width 31 height 11
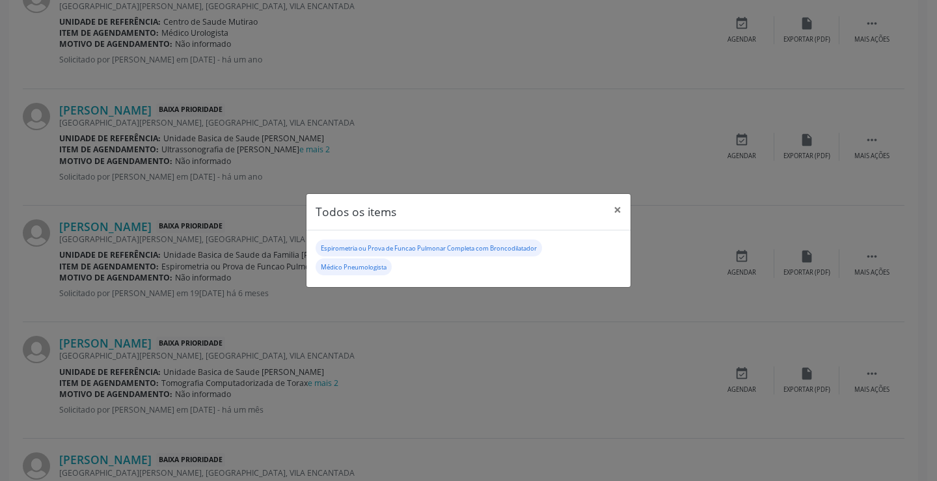
click at [407, 358] on div "Todos os items × Espirometria ou Prova de Funcao Pulmonar Completa com Broncodi…" at bounding box center [468, 240] width 937 height 481
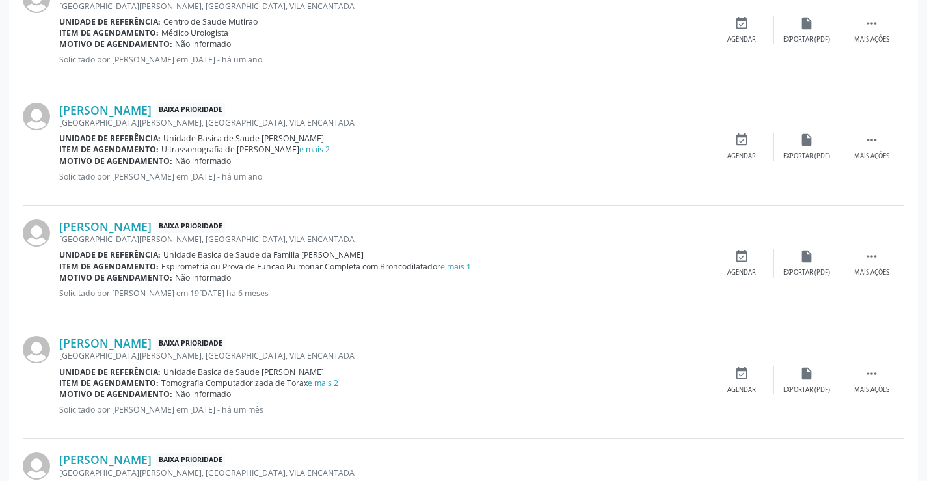
scroll to position [747, 0]
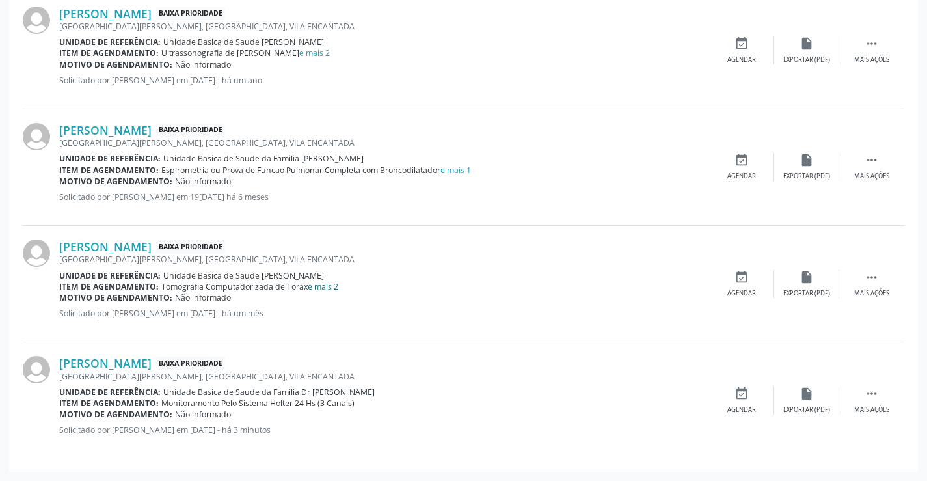
click at [319, 287] on link "e mais 2" at bounding box center [323, 286] width 31 height 11
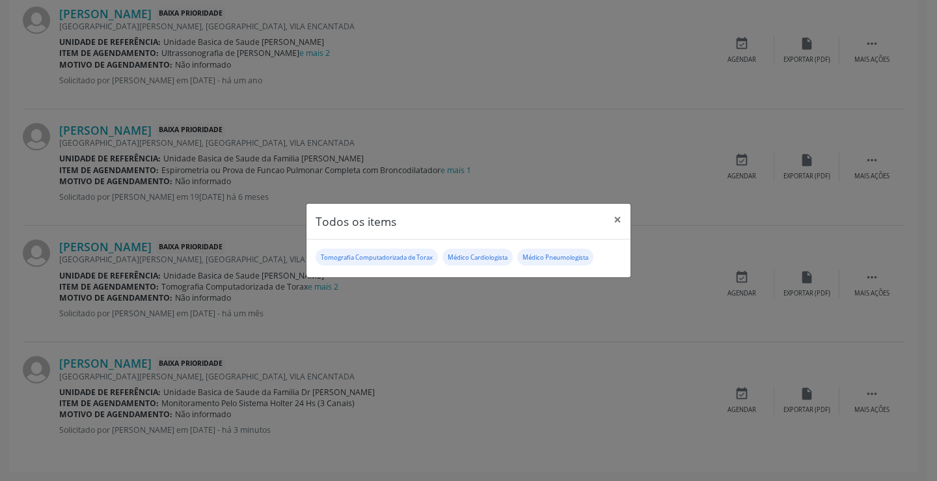
click at [530, 341] on div "Todos os items × Tomografia Computadorizada de Torax Médico Cardiologista Médic…" at bounding box center [468, 240] width 937 height 481
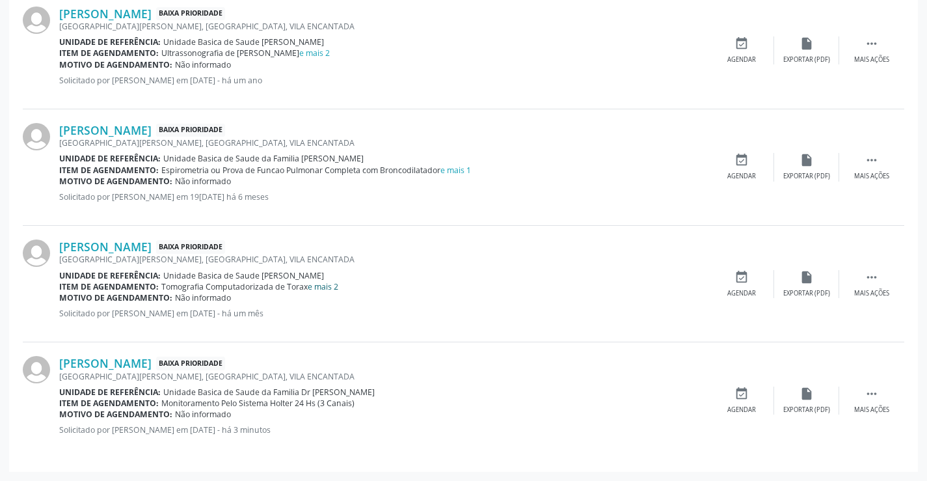
click at [331, 284] on link "e mais 2" at bounding box center [323, 286] width 31 height 11
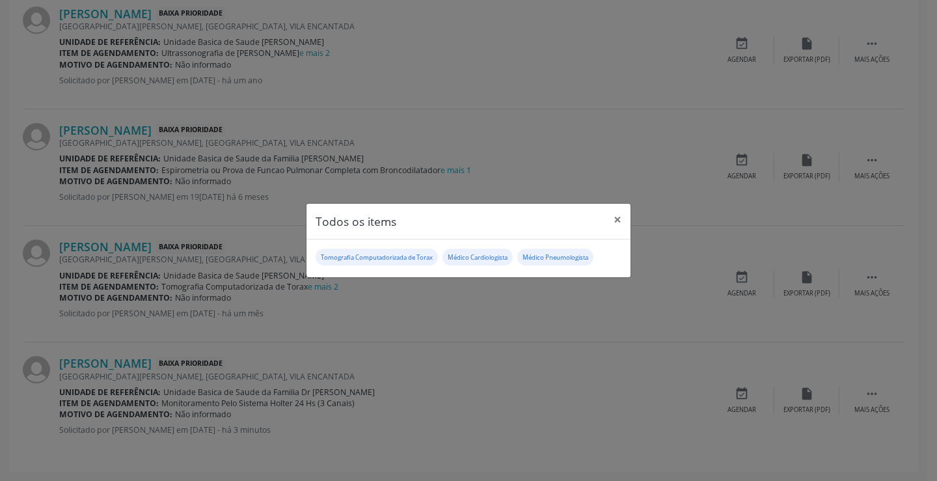
click at [473, 329] on div "Todos os items × Tomografia Computadorizada de Torax Médico Cardiologista Médic…" at bounding box center [468, 240] width 937 height 481
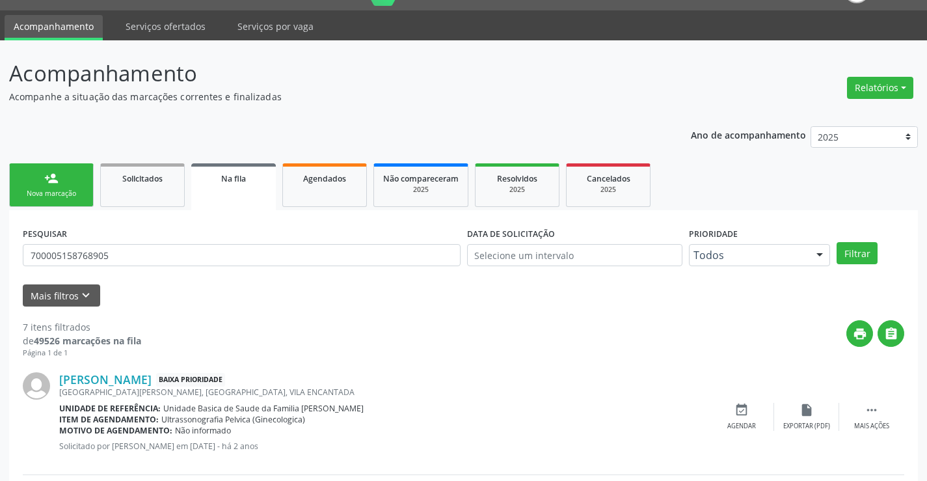
scroll to position [0, 0]
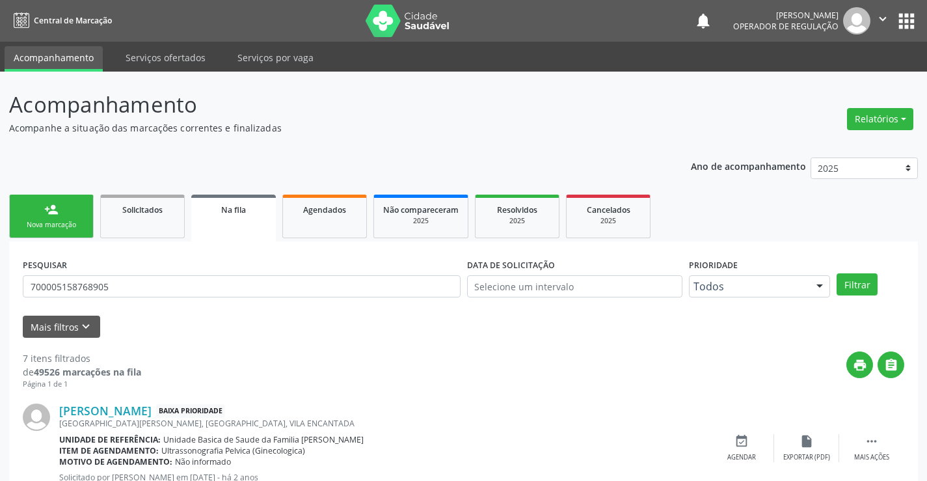
click at [47, 206] on div "person_add" at bounding box center [51, 209] width 14 height 14
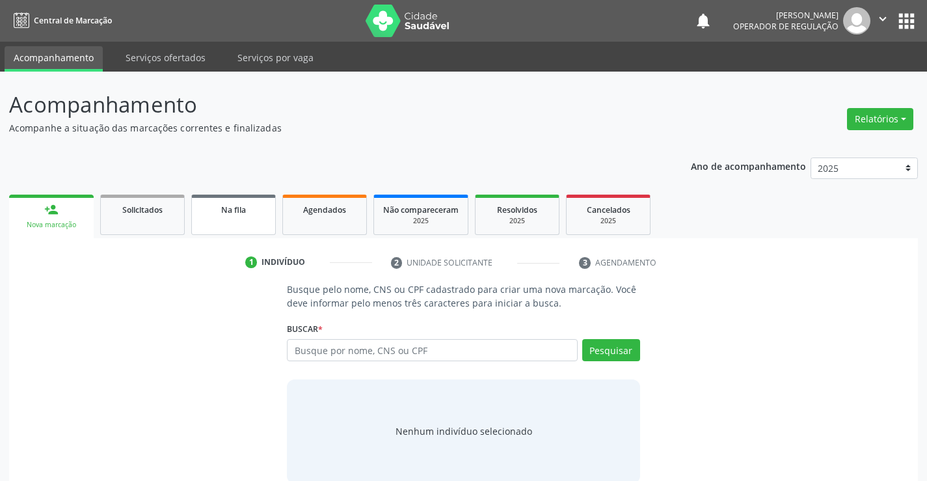
click at [240, 207] on span "Na fila" at bounding box center [233, 209] width 25 height 11
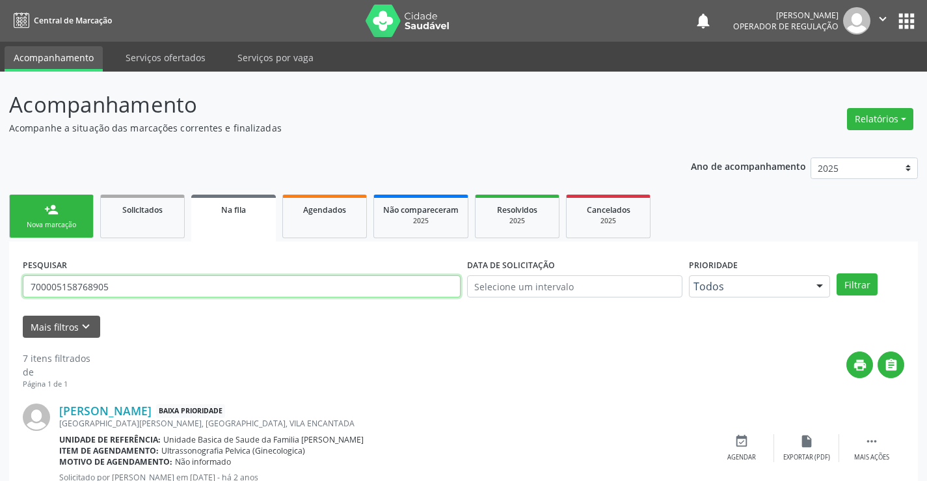
drag, startPoint x: 159, startPoint y: 288, endPoint x: 0, endPoint y: 300, distance: 159.9
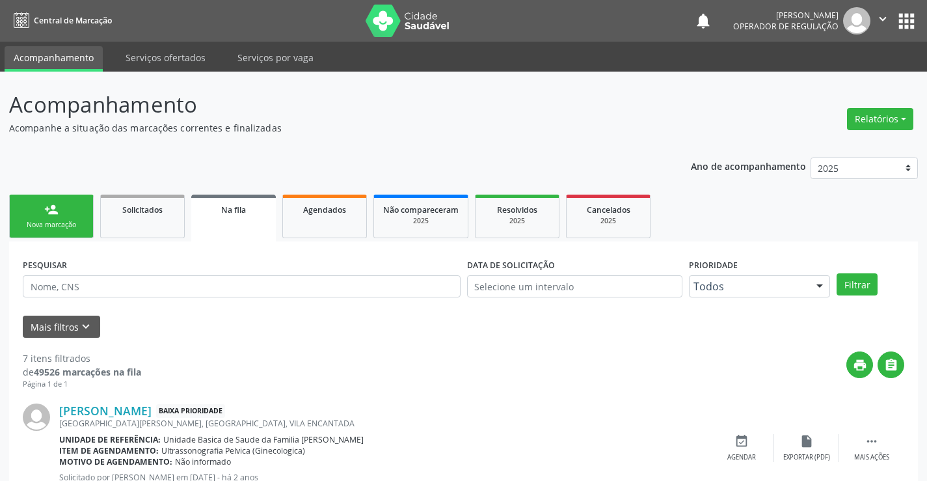
click at [92, 284] on input "text" at bounding box center [242, 286] width 438 height 22
type input "700209405089423"
click at [867, 282] on button "Filtrar" at bounding box center [857, 284] width 41 height 22
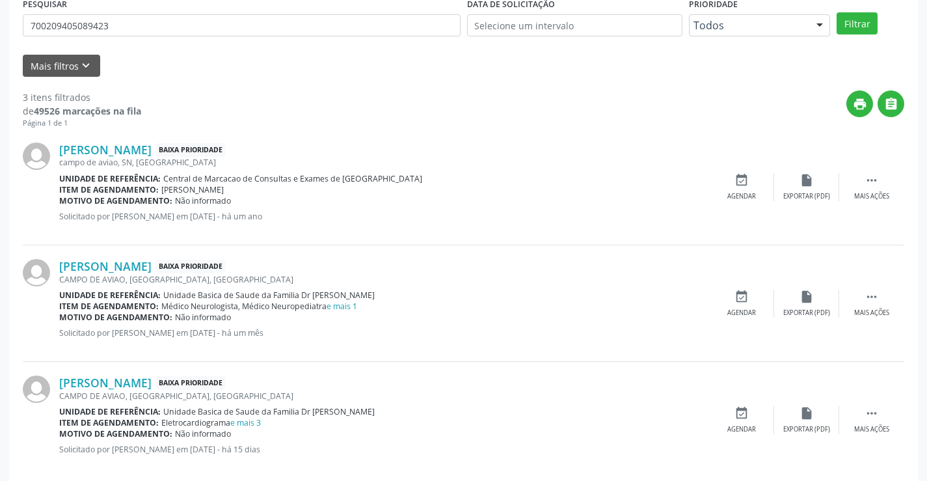
scroll to position [281, 0]
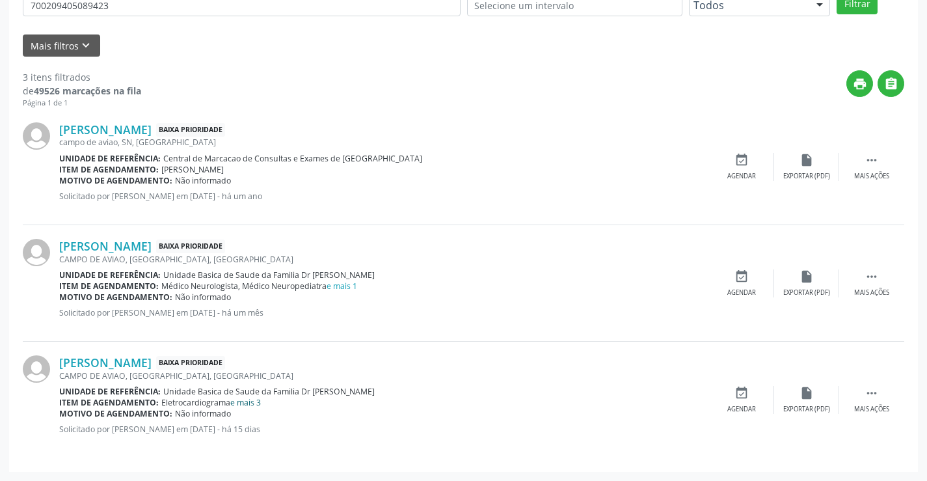
click at [247, 403] on link "e mais 3" at bounding box center [245, 402] width 31 height 11
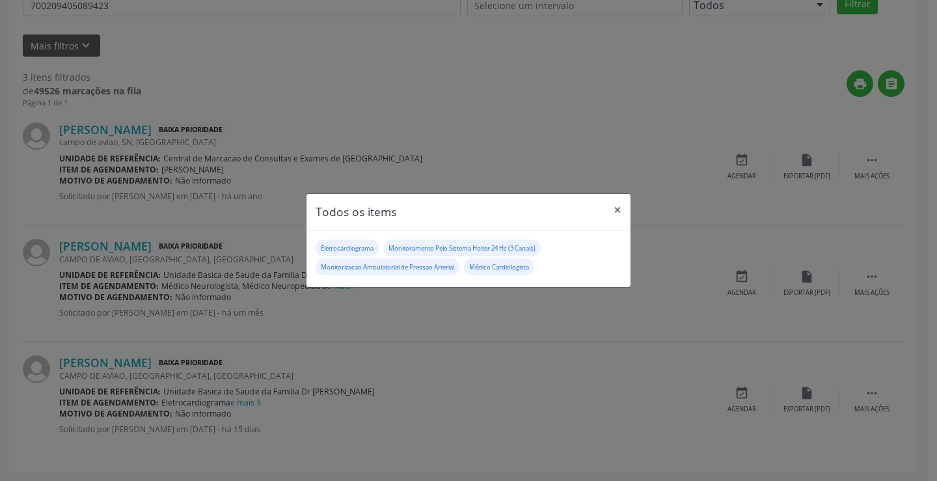
click at [248, 400] on div "Todos os items × Eletrocardiograma Monitoramento Pelo Sistema Holter 24 Hs (3 C…" at bounding box center [468, 240] width 937 height 481
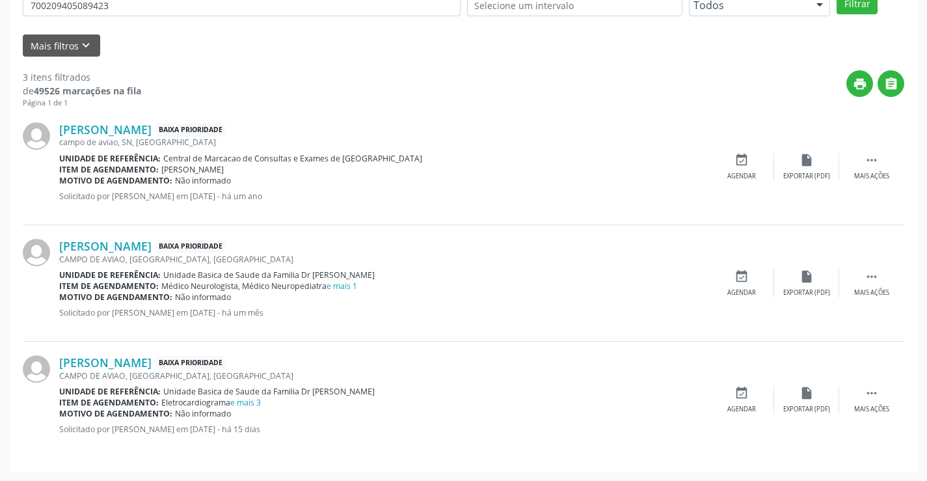
click at [248, 400] on link "e mais 3" at bounding box center [245, 402] width 31 height 11
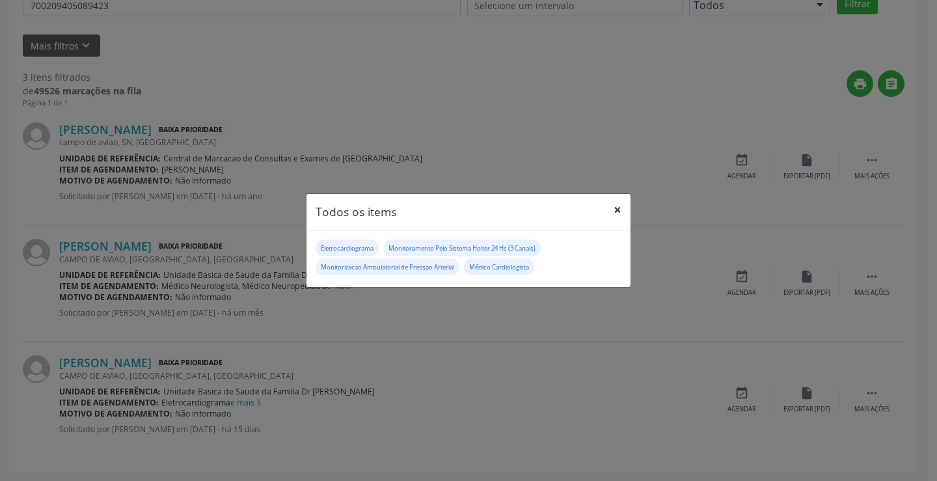
click at [616, 211] on button "×" at bounding box center [618, 210] width 26 height 32
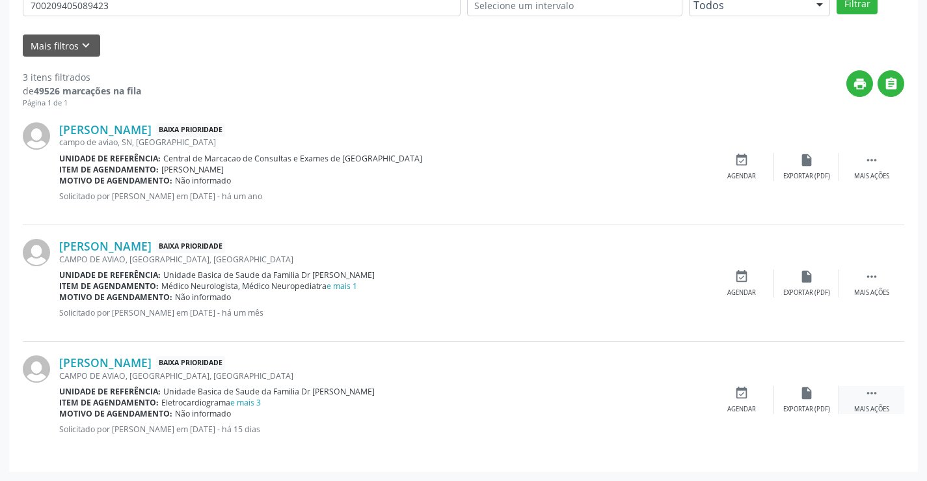
click at [875, 394] on icon "" at bounding box center [872, 393] width 14 height 14
click at [808, 392] on icon "edit" at bounding box center [807, 393] width 14 height 14
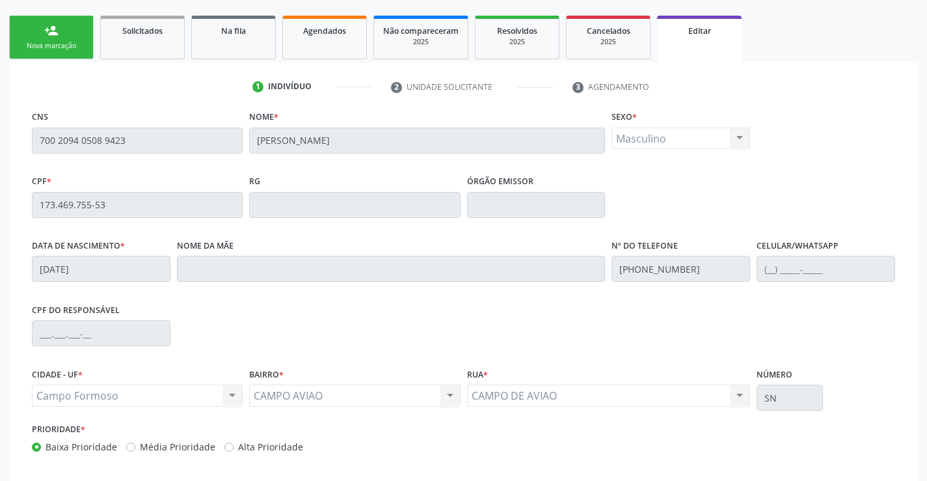
scroll to position [242, 0]
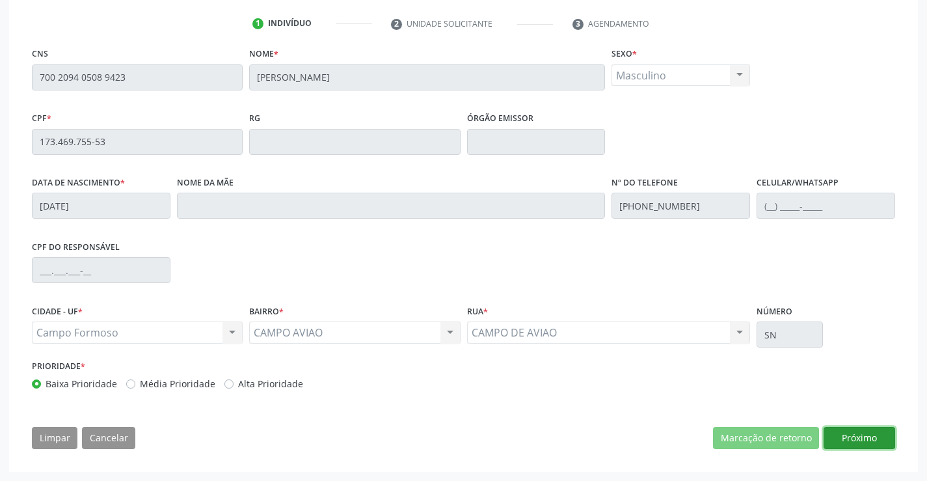
click at [851, 435] on button "Próximo" at bounding box center [860, 438] width 72 height 22
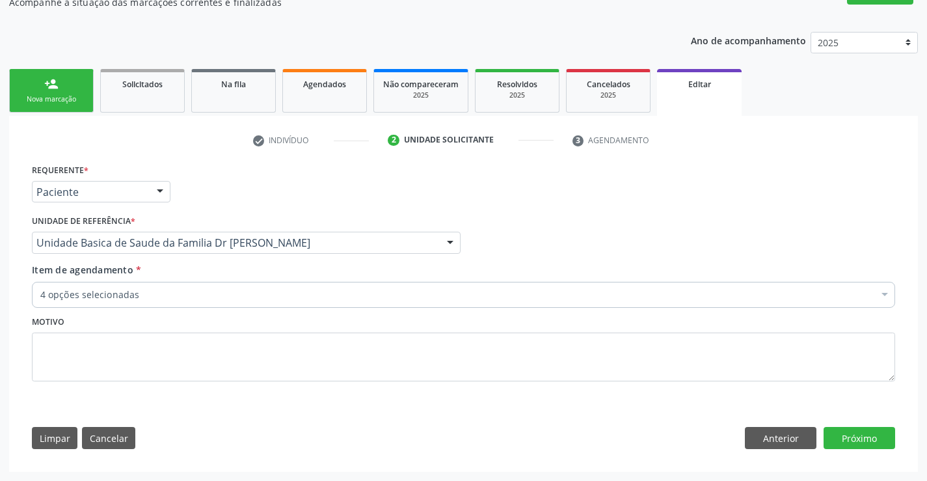
scroll to position [126, 0]
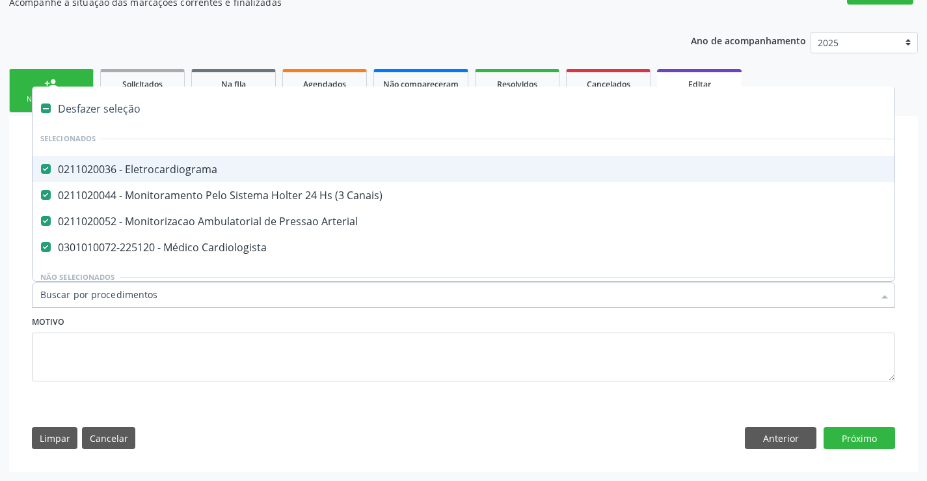
click at [186, 170] on div "0211020036 - Eletrocardiograma" at bounding box center [546, 169] width 1013 height 10
checkbox Eletrocardiograma "false"
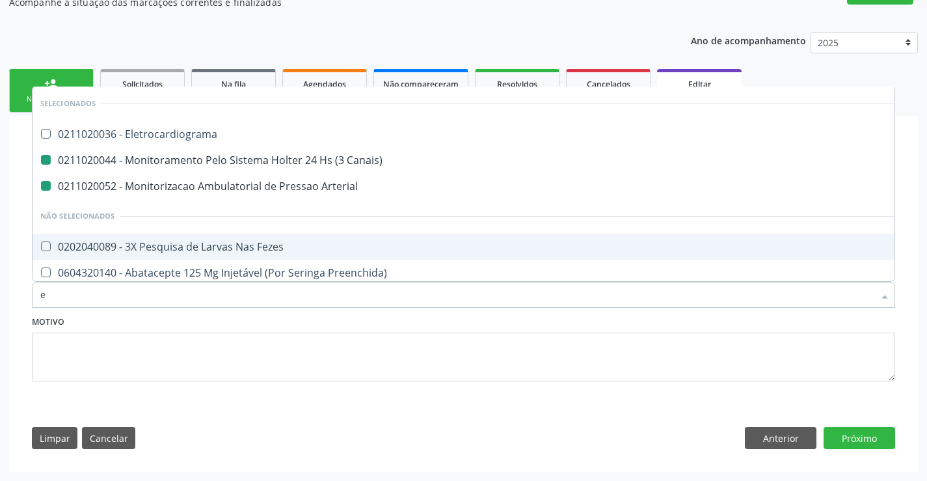
type input "ec"
checkbox Canais\) "false"
checkbox Arterial "false"
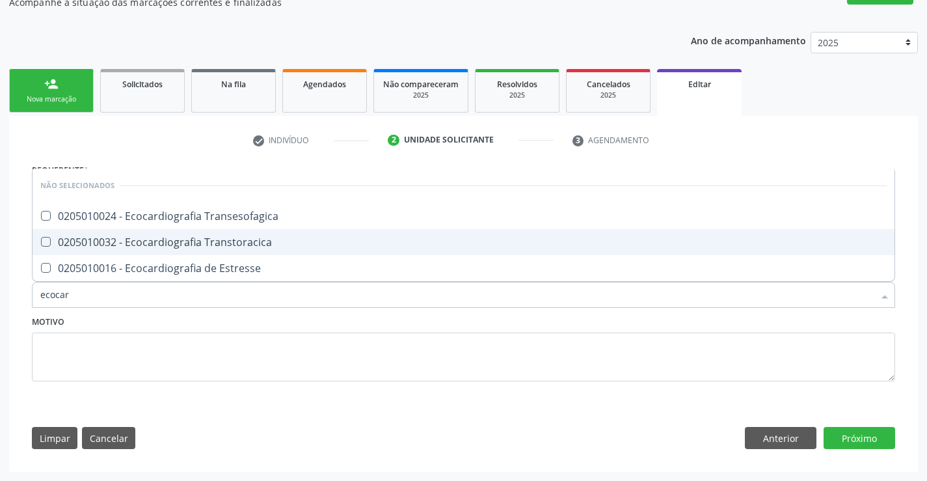
type input "ecocard"
click at [169, 241] on div "0205010032 - Ecocardiografia Transtoracica" at bounding box center [463, 242] width 847 height 10
checkbox Transtoracica "true"
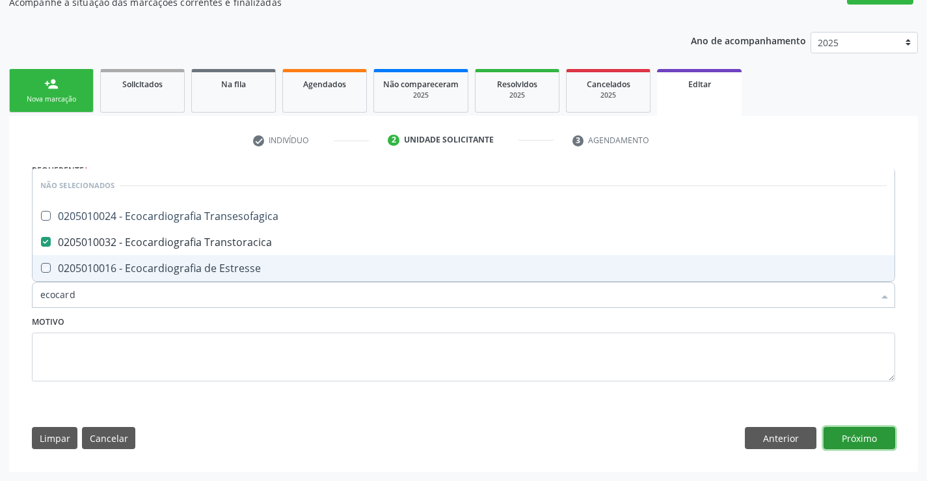
click at [862, 433] on button "Próximo" at bounding box center [860, 438] width 72 height 22
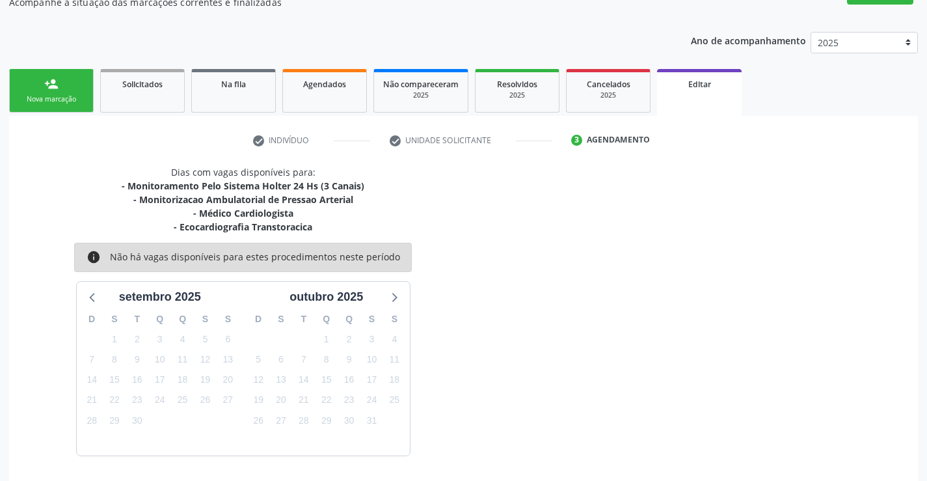
scroll to position [182, 0]
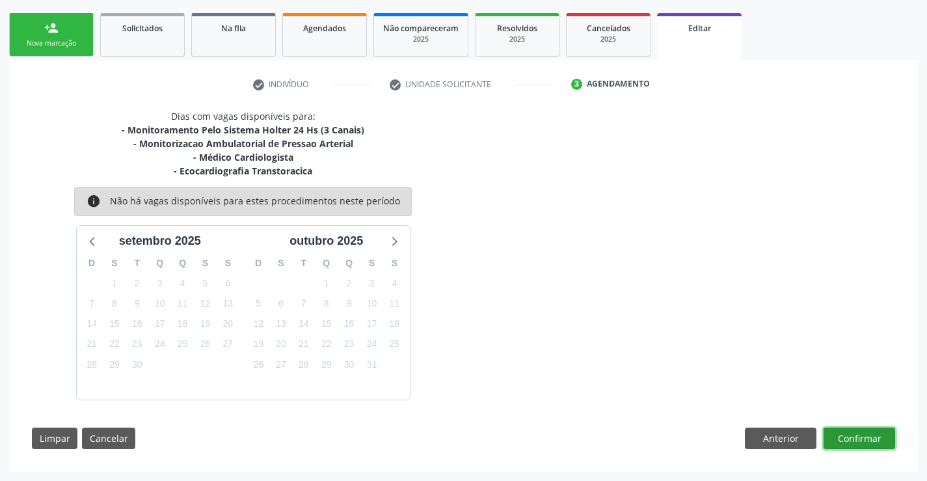
click at [860, 433] on button "Confirmar" at bounding box center [860, 439] width 72 height 22
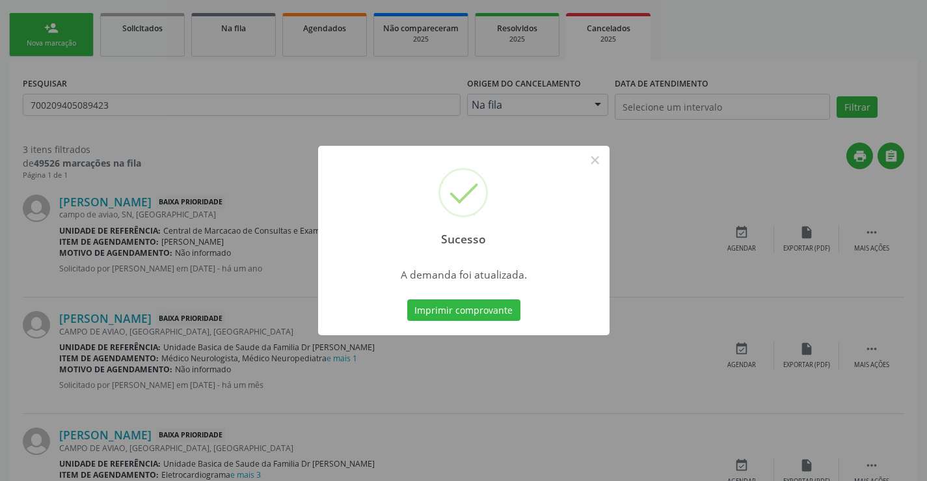
scroll to position [0, 0]
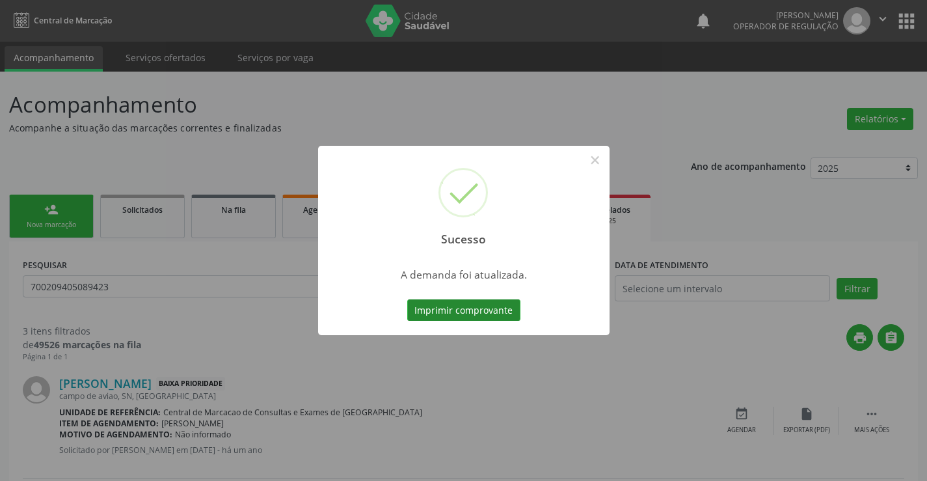
click at [463, 308] on button "Imprimir comprovante" at bounding box center [463, 310] width 113 height 22
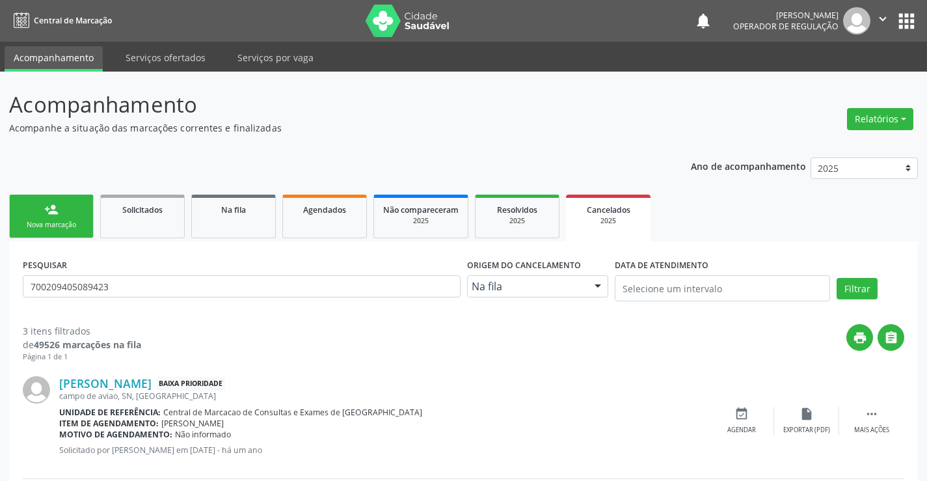
click at [55, 203] on div "person_add" at bounding box center [51, 209] width 14 height 14
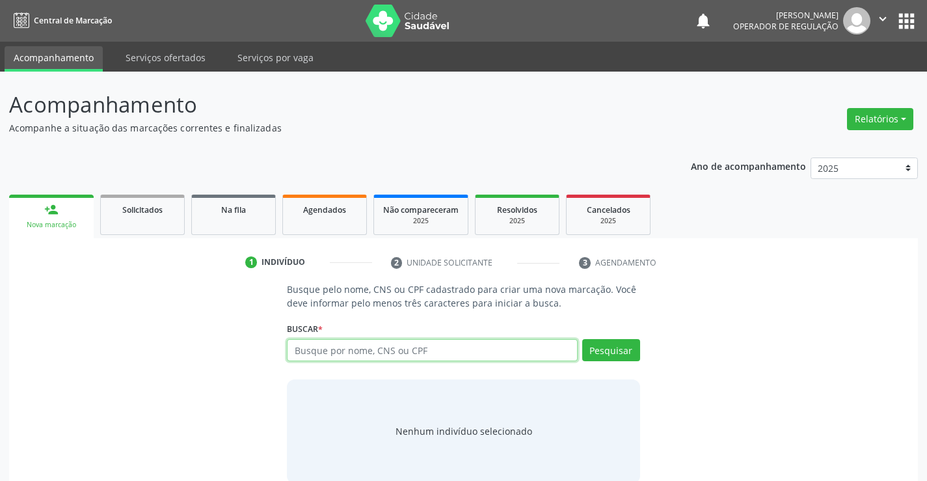
click at [510, 349] on input "text" at bounding box center [432, 350] width 290 height 22
type input "700309915456931"
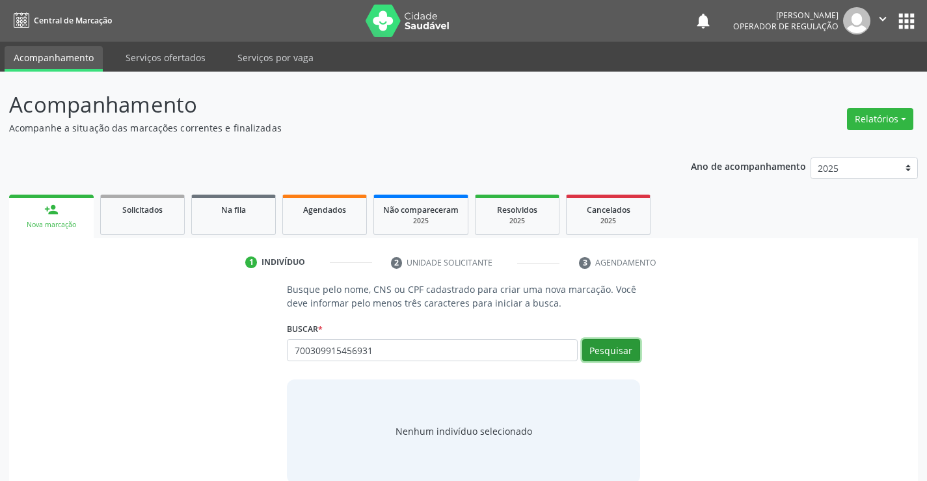
click at [619, 342] on button "Pesquisar" at bounding box center [611, 350] width 58 height 22
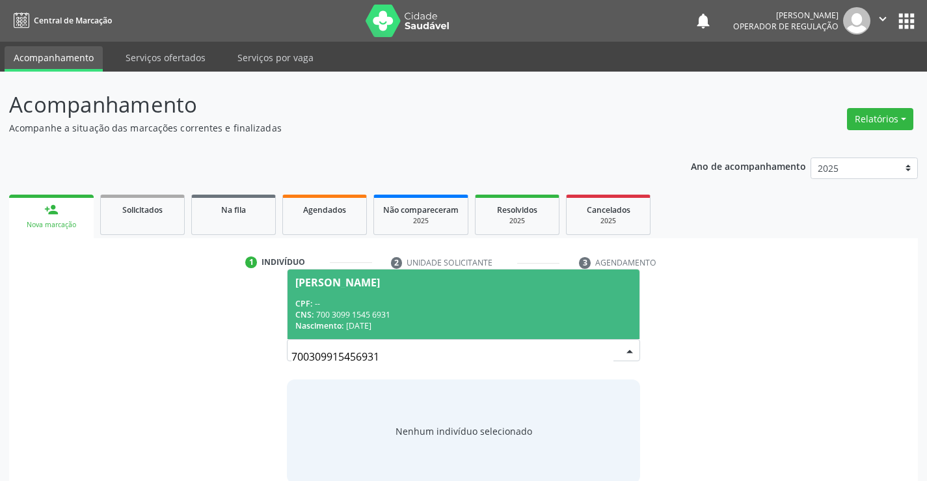
click at [412, 302] on div "CPF: --" at bounding box center [463, 303] width 336 height 11
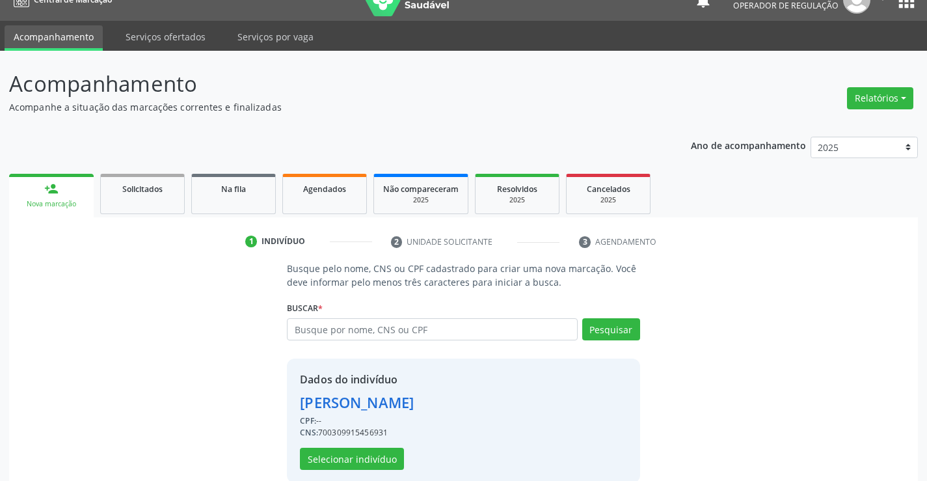
scroll to position [41, 0]
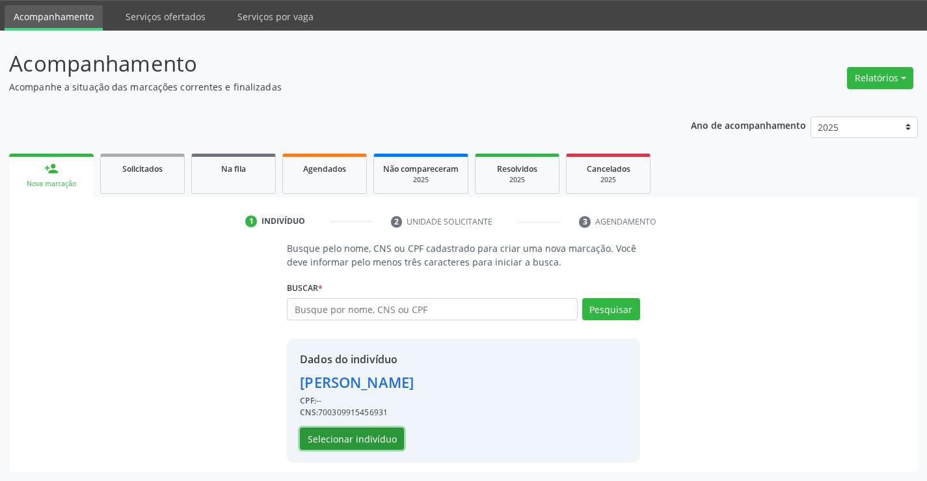
click at [372, 436] on button "Selecionar indivíduo" at bounding box center [352, 439] width 104 height 22
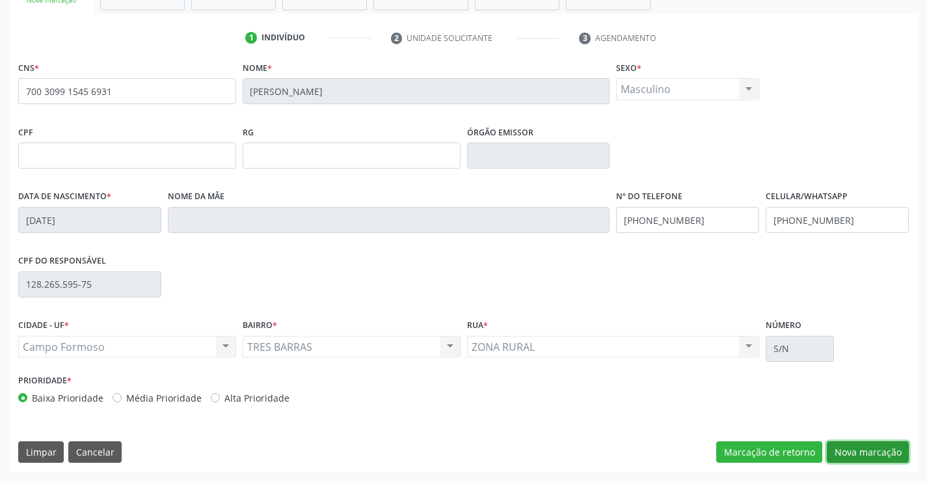
click at [851, 450] on button "Nova marcação" at bounding box center [868, 452] width 82 height 22
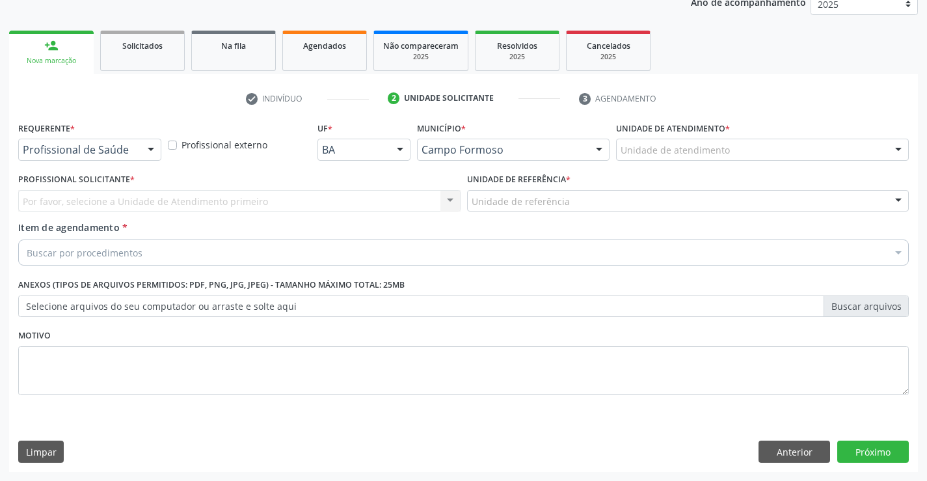
scroll to position [164, 0]
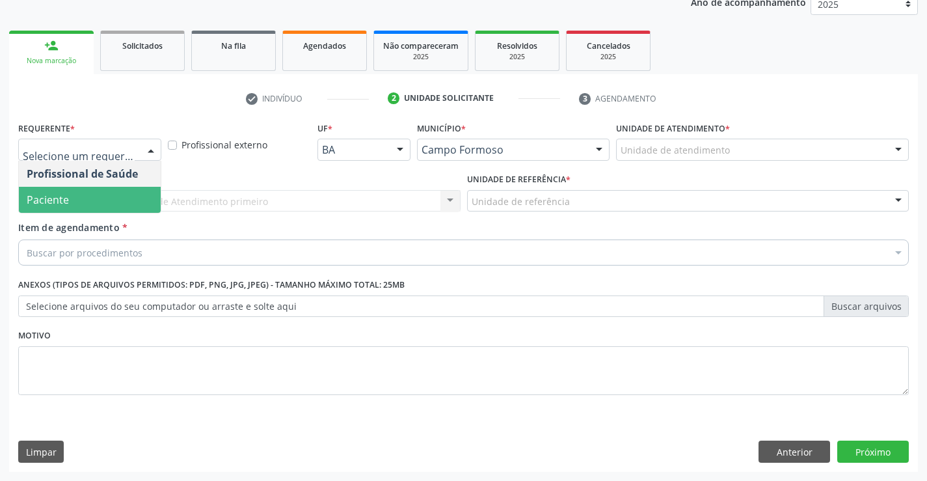
click at [75, 197] on span "Paciente" at bounding box center [90, 200] width 142 height 26
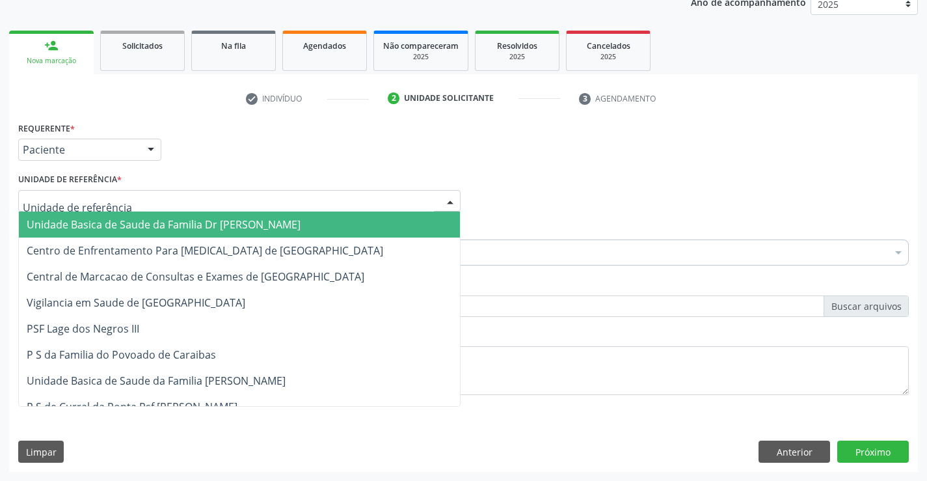
click at [123, 216] on span "Unidade Basica de Saude da Familia Dr [PERSON_NAME]" at bounding box center [239, 224] width 441 height 26
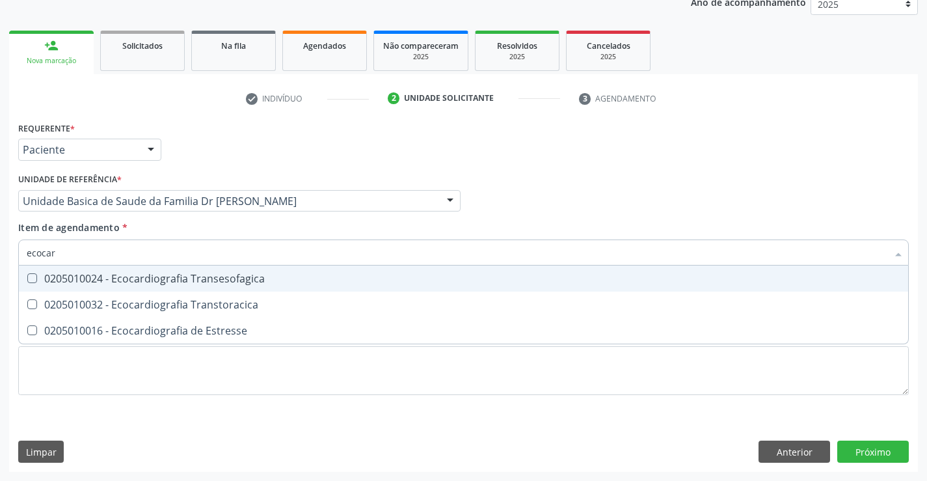
type input "ecocard"
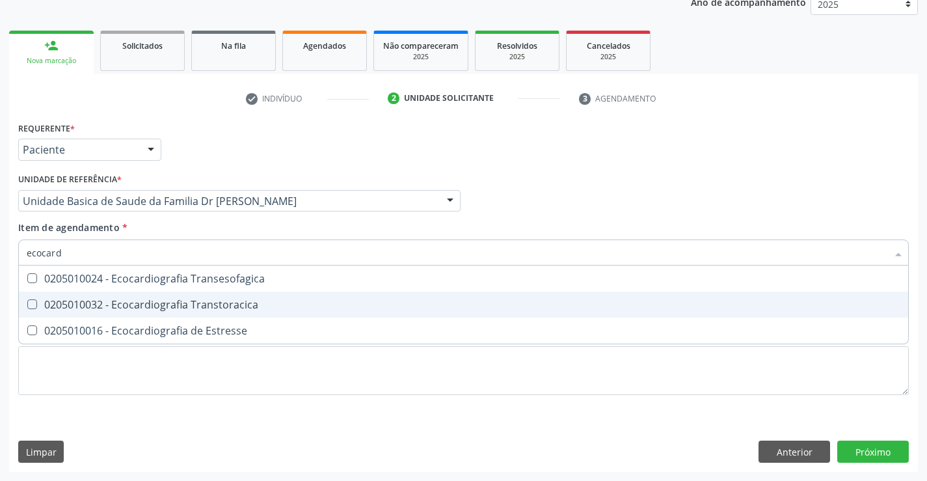
click at [169, 305] on div "0205010032 - Ecocardiografia Transtoracica" at bounding box center [464, 304] width 874 height 10
checkbox Transtoracica "true"
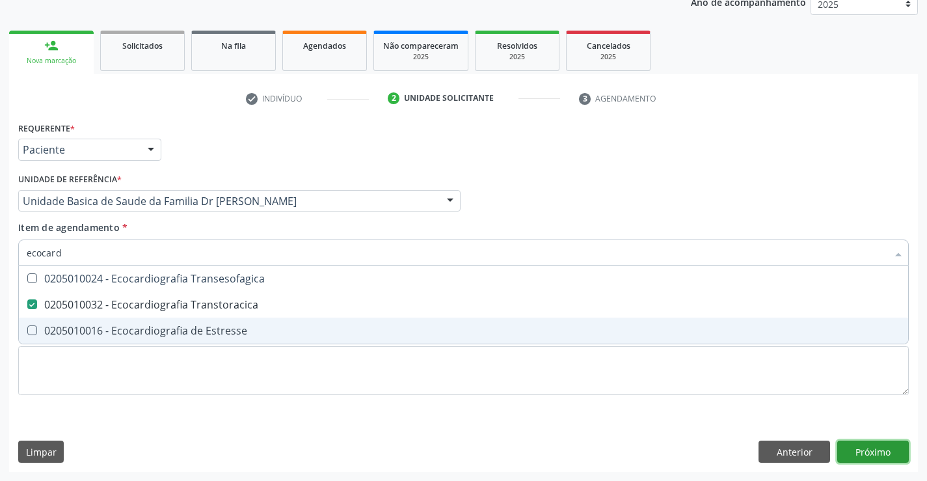
click at [877, 451] on div "Requerente * Paciente Profissional de Saúde Paciente Nenhum resultado encontrad…" at bounding box center [463, 294] width 909 height 353
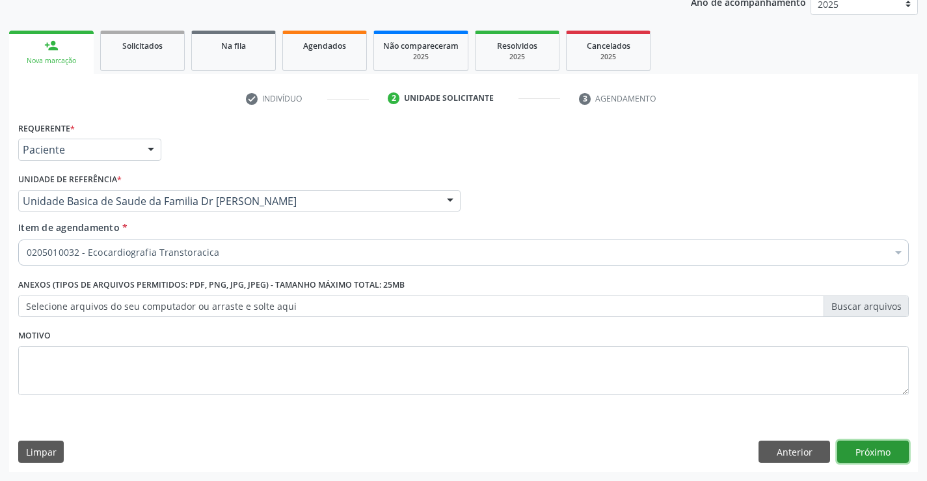
click at [877, 451] on button "Próximo" at bounding box center [873, 452] width 72 height 22
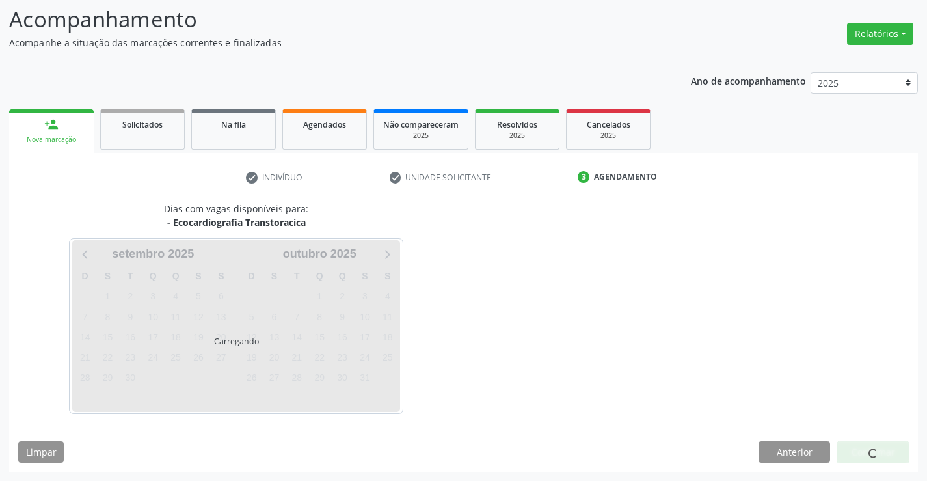
scroll to position [85, 0]
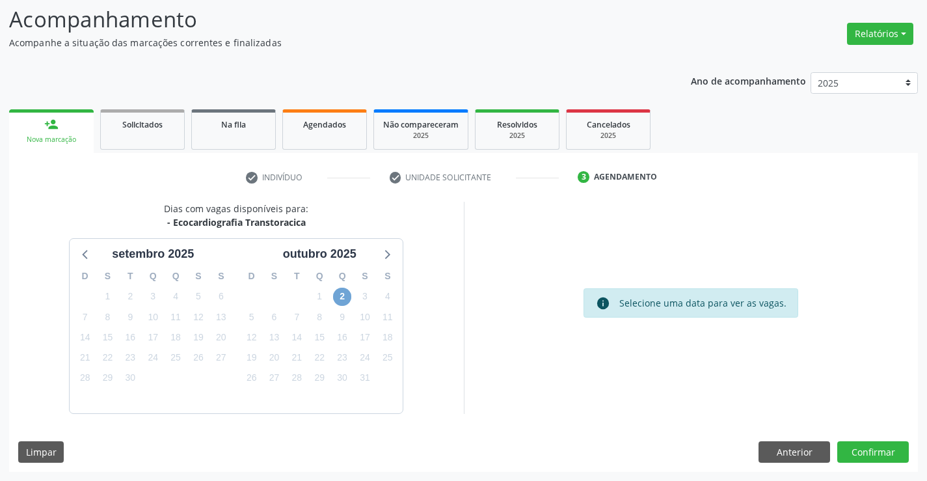
click at [340, 295] on span "2" at bounding box center [342, 297] width 18 height 18
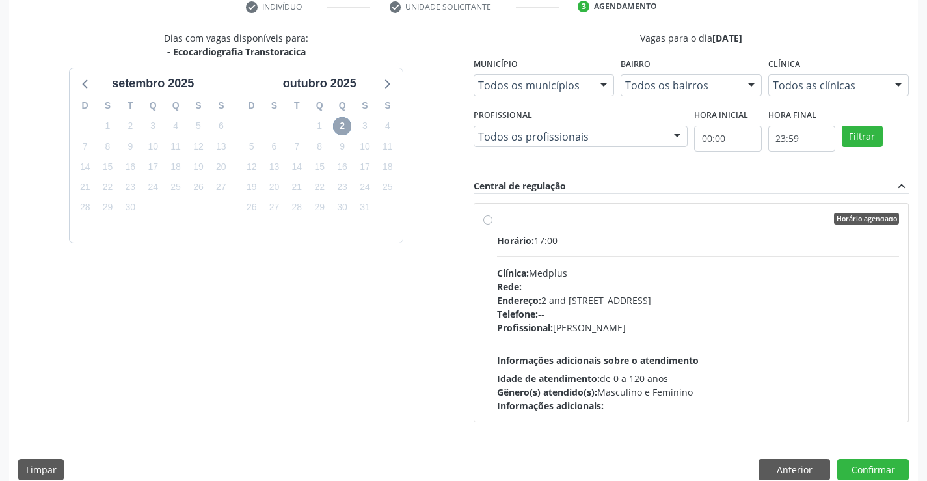
scroll to position [273, 0]
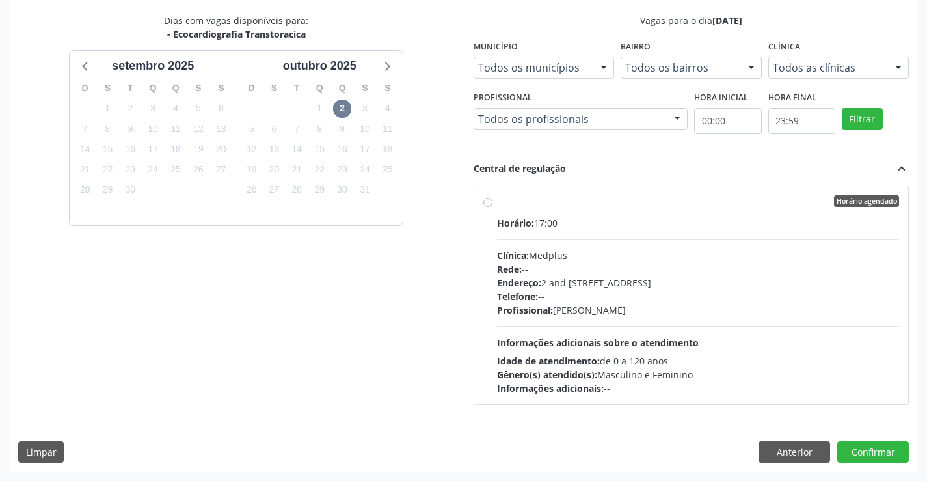
click at [645, 206] on div "Horário agendado" at bounding box center [698, 201] width 403 height 12
click at [493, 206] on input "Horário agendado Horário: 17:00 Clínica: Medplus Rede: -- Endereço: 2 and [STRE…" at bounding box center [487, 201] width 9 height 12
radio input "true"
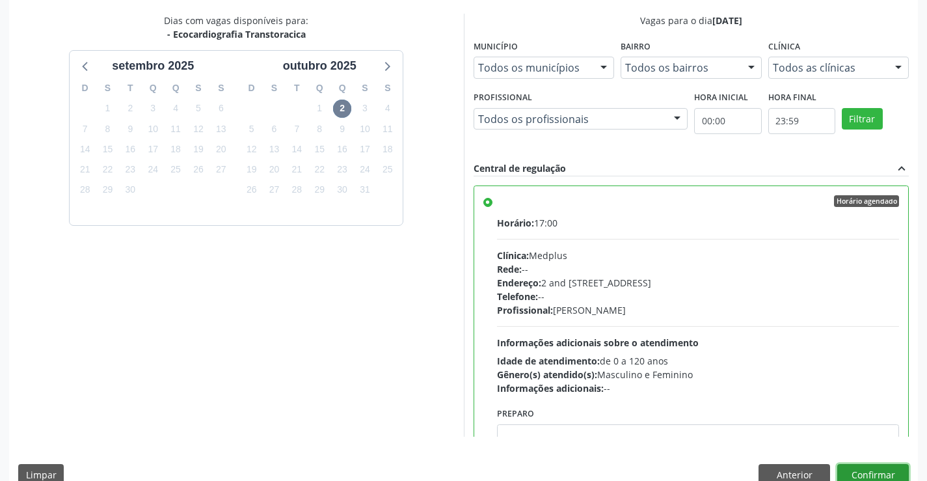
click at [875, 470] on button "Confirmar" at bounding box center [873, 475] width 72 height 22
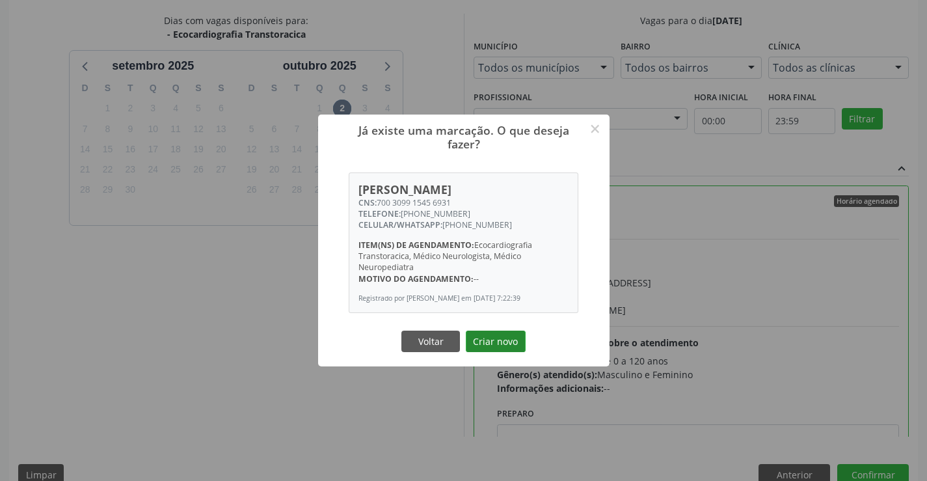
click at [492, 342] on button "Criar novo" at bounding box center [496, 342] width 60 height 22
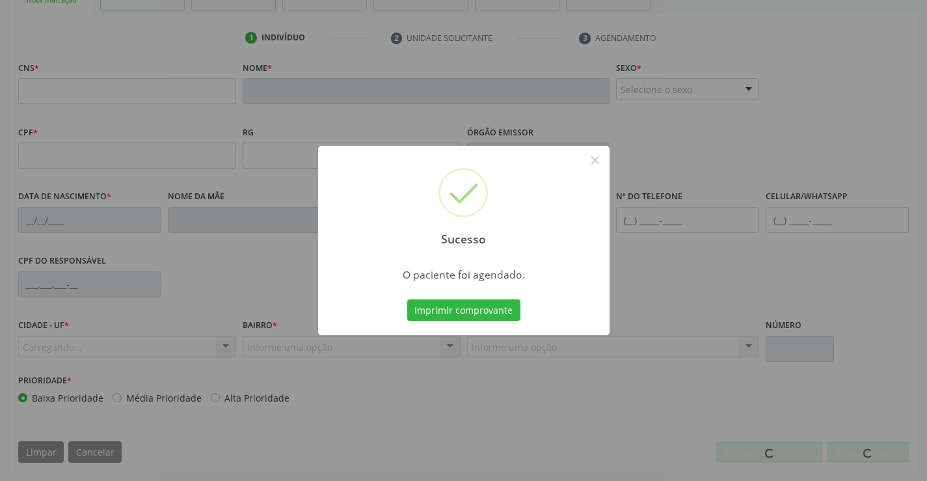
scroll to position [224, 0]
click at [465, 314] on button "Imprimir comprovante" at bounding box center [463, 310] width 113 height 22
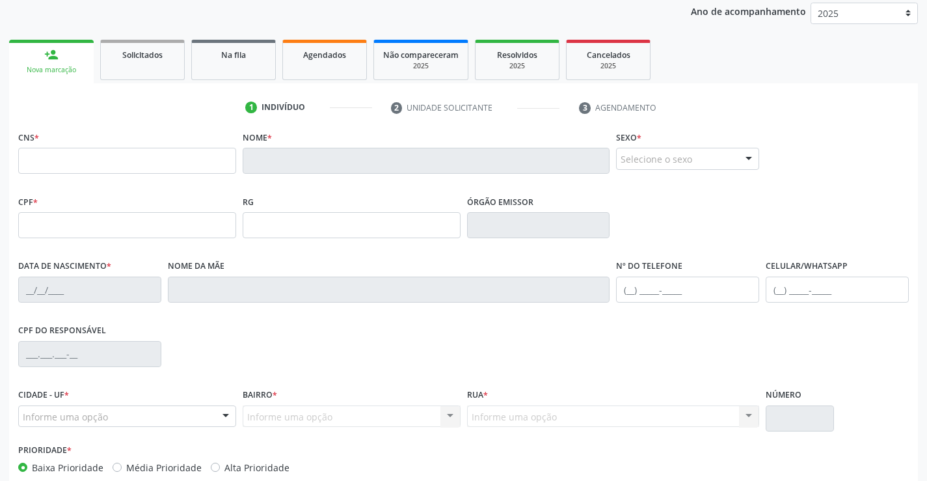
scroll to position [0, 0]
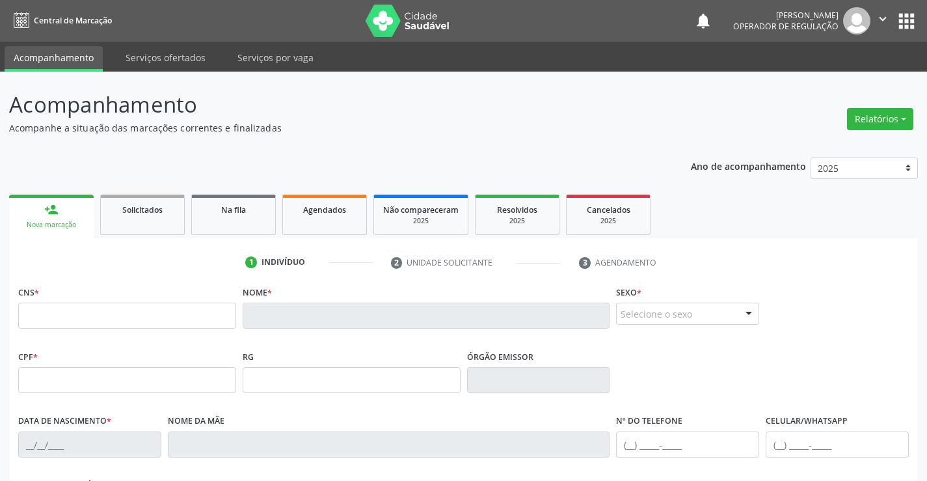
click at [882, 18] on icon "" at bounding box center [883, 19] width 14 height 14
click at [842, 79] on link "Sair" at bounding box center [850, 79] width 90 height 18
